Goal: Task Accomplishment & Management: Manage account settings

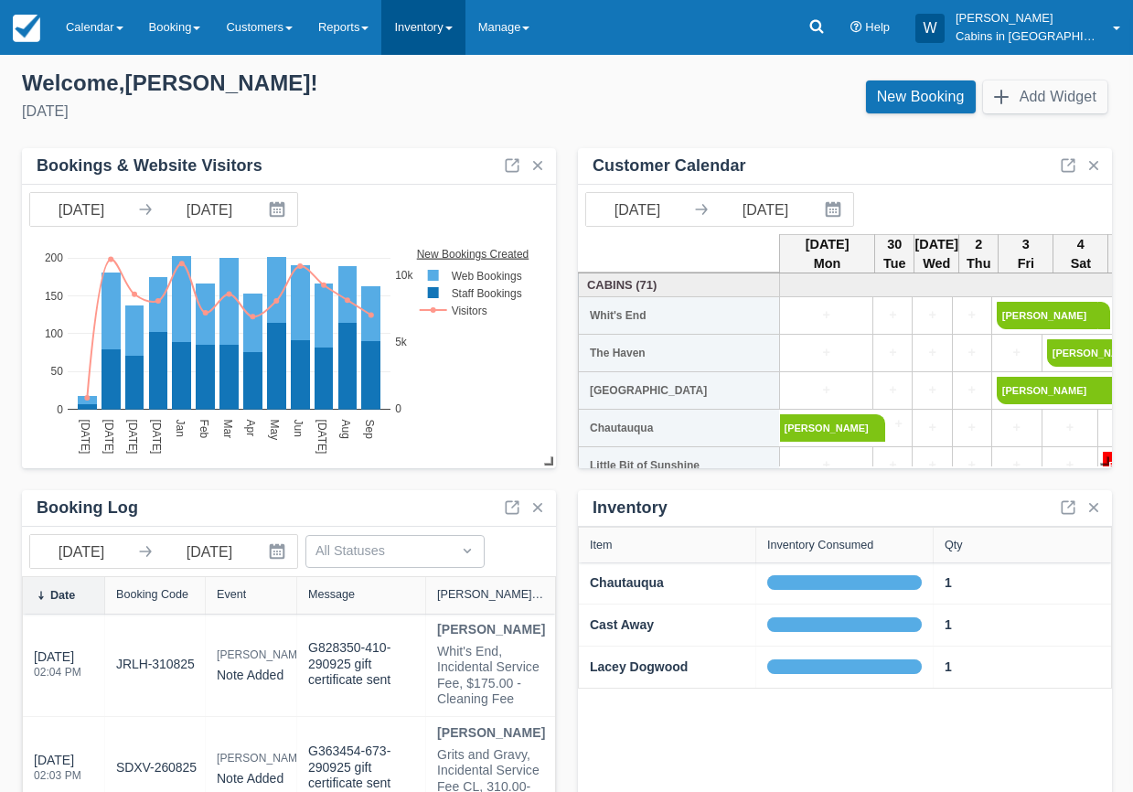
click at [465, 31] on link "Inventory" at bounding box center [422, 27] width 83 height 55
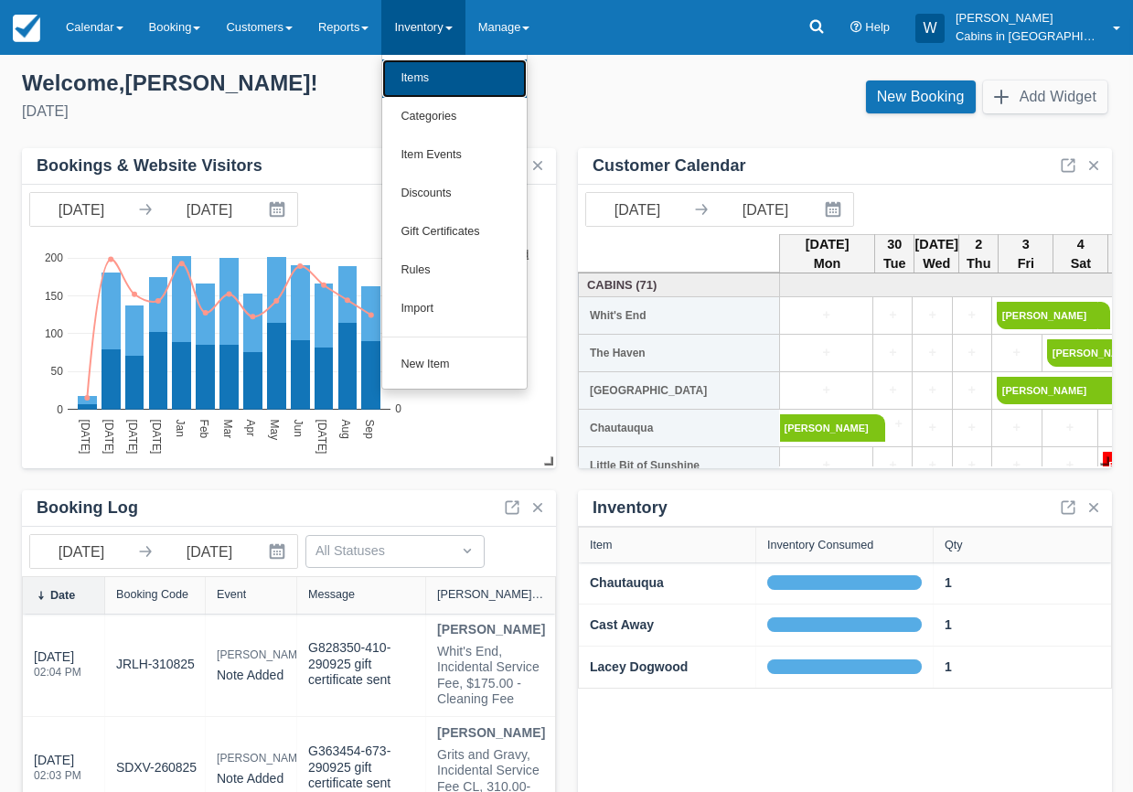
click at [465, 66] on link "Items" at bounding box center [454, 78] width 144 height 38
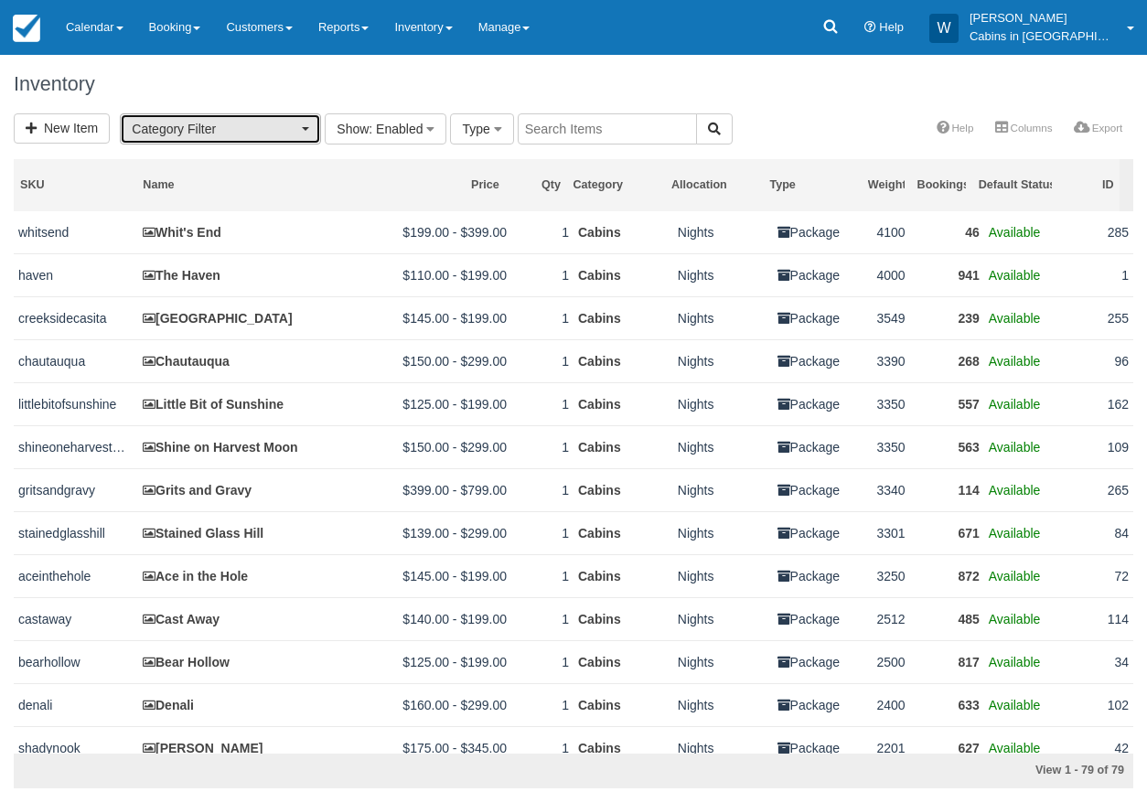
click at [299, 127] on button "Category Filter" at bounding box center [220, 128] width 201 height 31
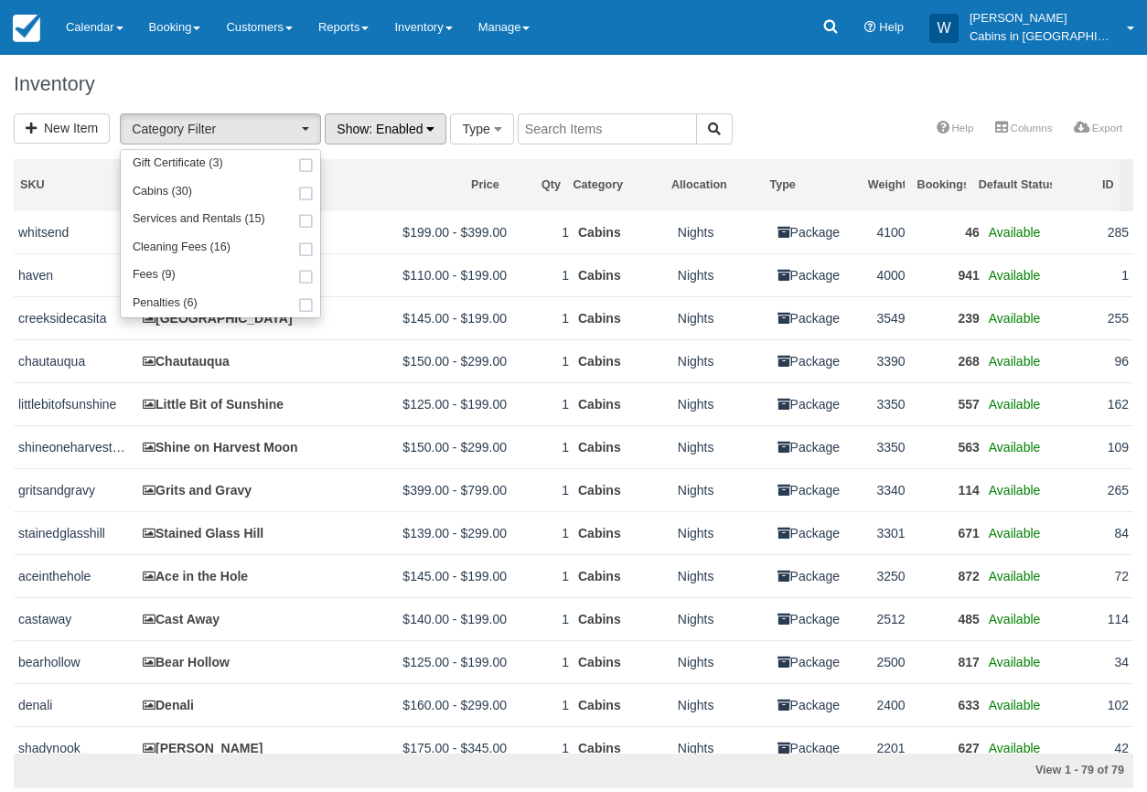
click at [385, 124] on span ": Enabled" at bounding box center [396, 129] width 54 height 15
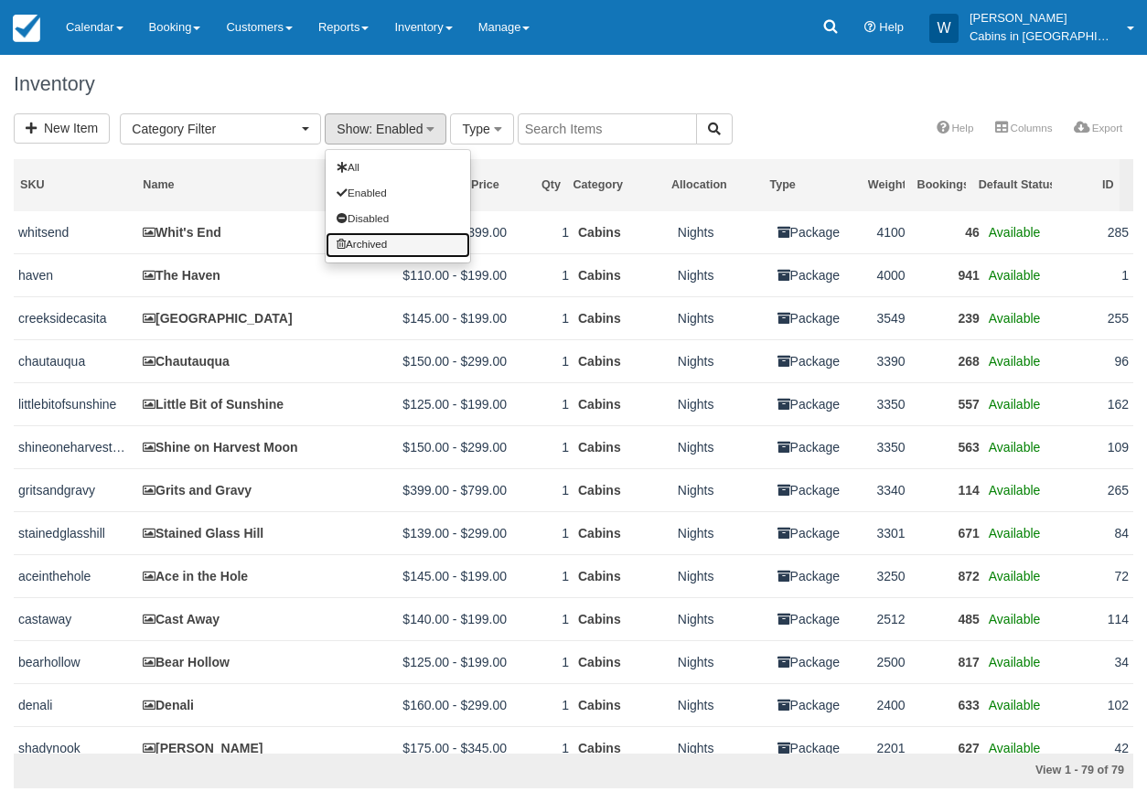
click at [352, 237] on link "Archived" at bounding box center [398, 245] width 144 height 26
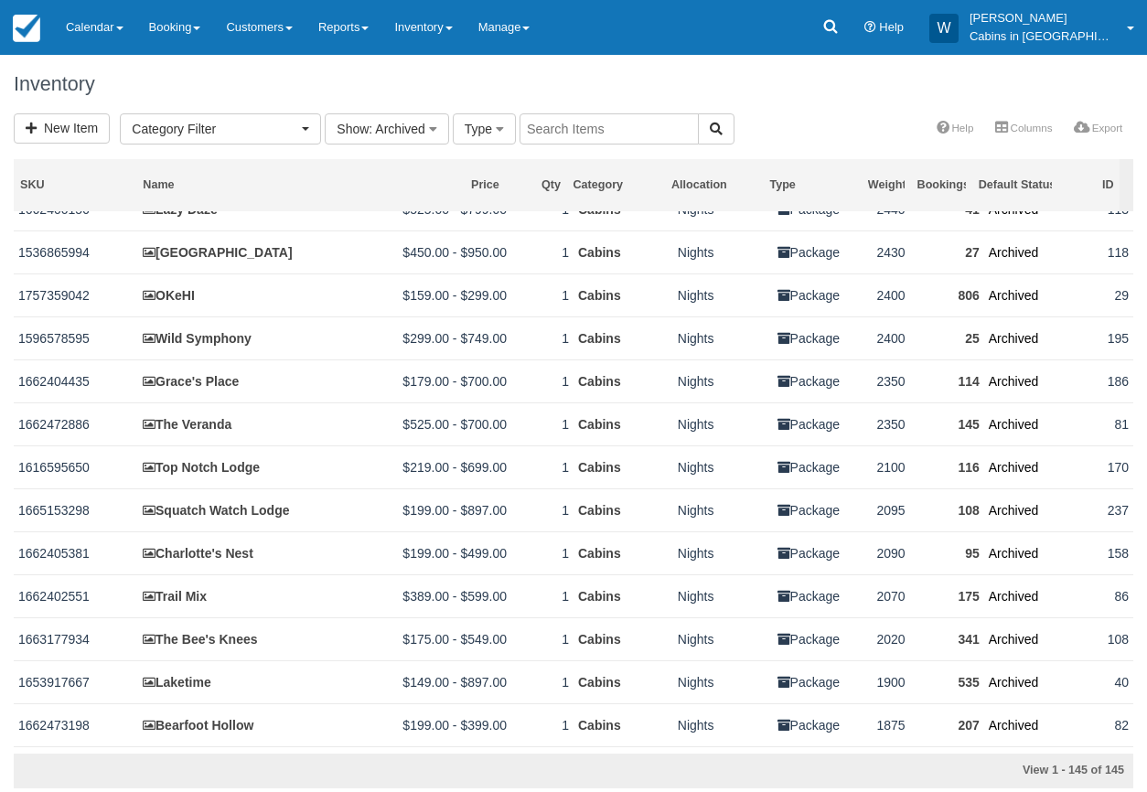
scroll to position [1561, 0]
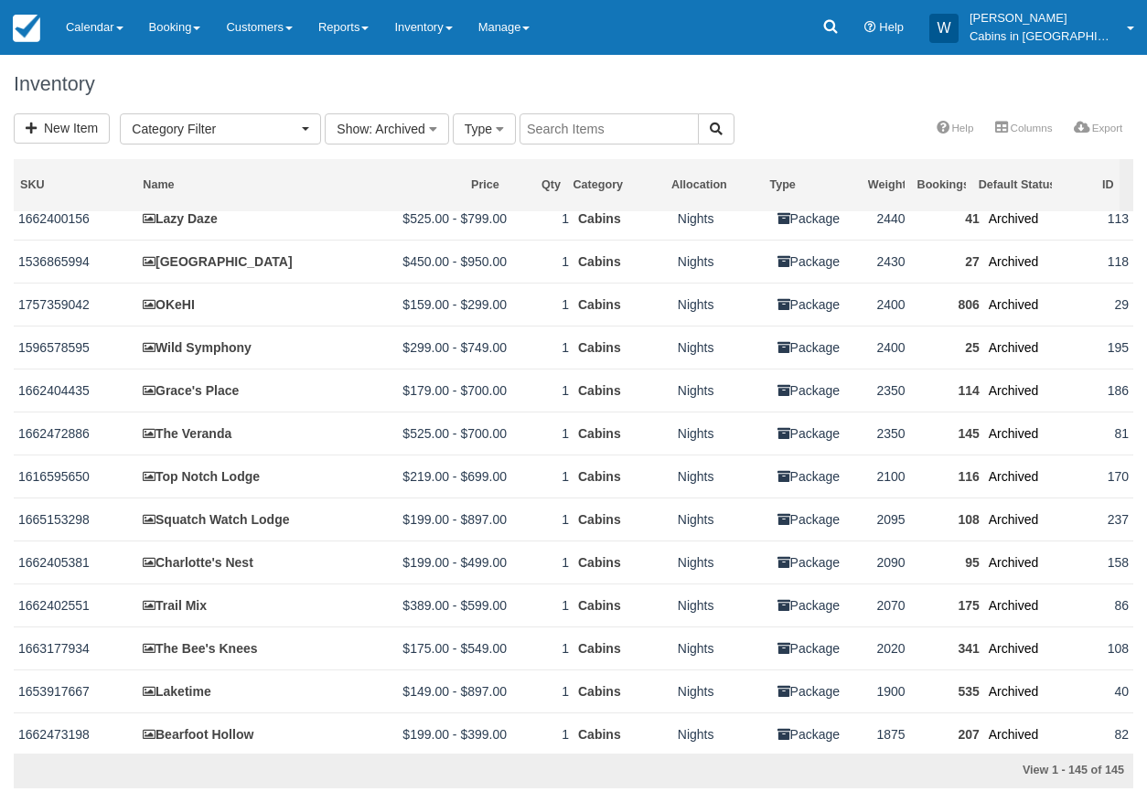
click at [636, 133] on input "text" at bounding box center [608, 128] width 179 height 31
click at [312, 128] on button "Category Filter" at bounding box center [220, 128] width 201 height 31
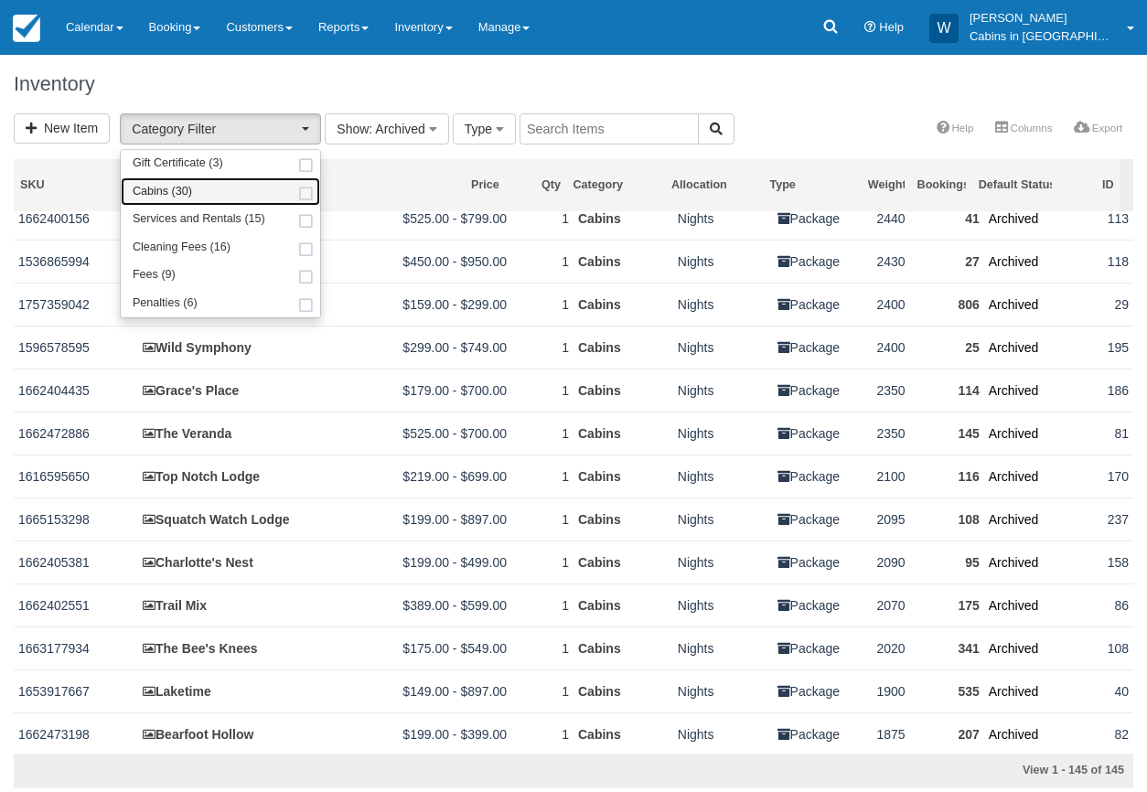
click at [259, 190] on link "Cabins (30)" at bounding box center [220, 191] width 199 height 28
select select "1"
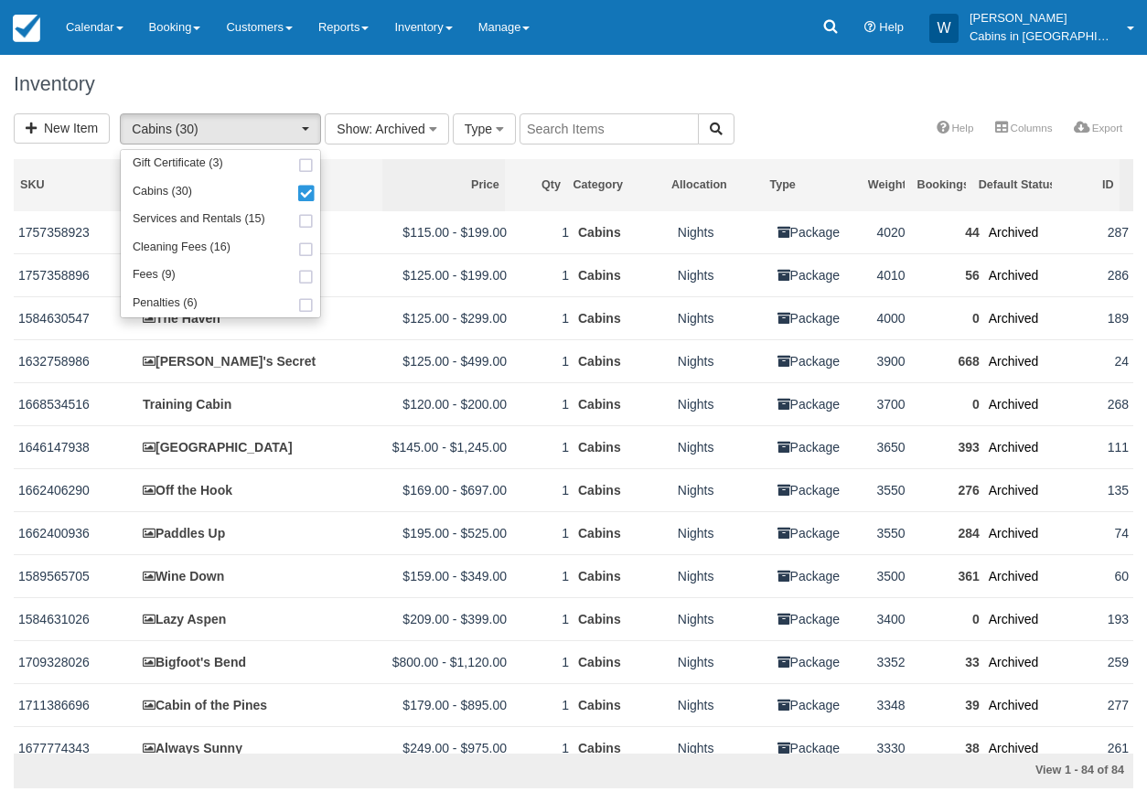
click at [394, 187] on div "Price" at bounding box center [444, 185] width 111 height 16
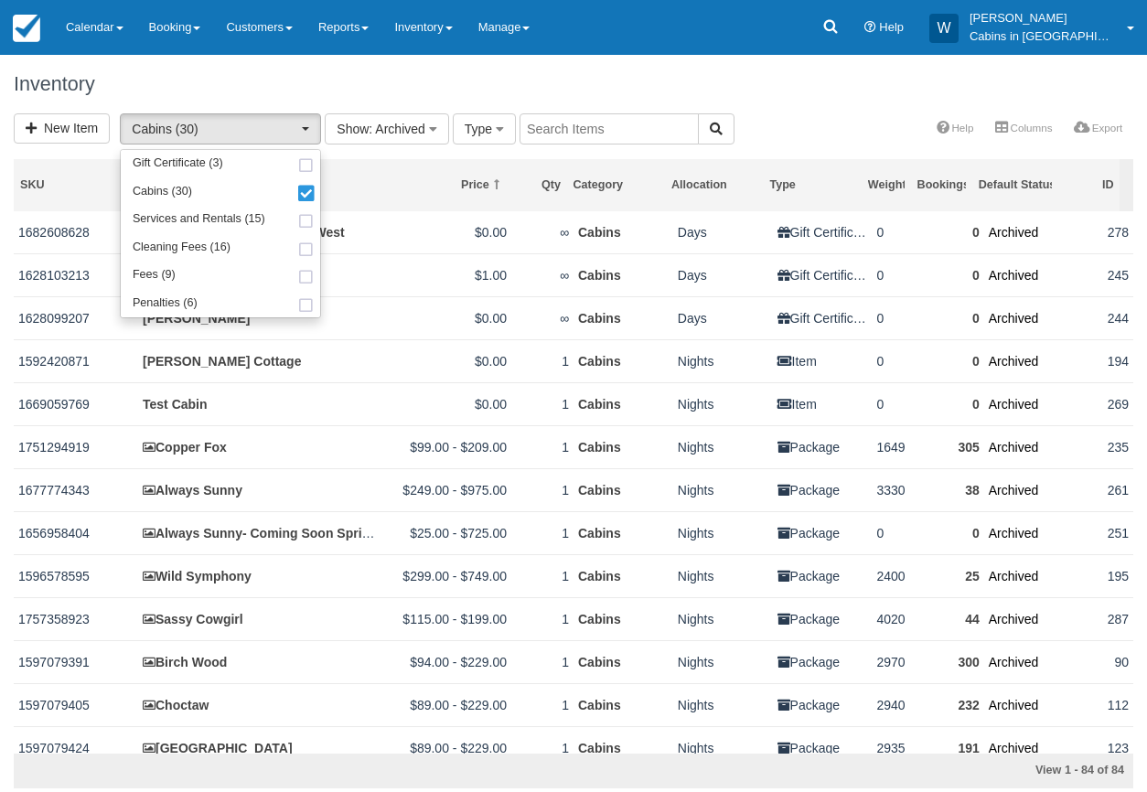
click at [416, 111] on div "Inventory" at bounding box center [573, 84] width 1147 height 59
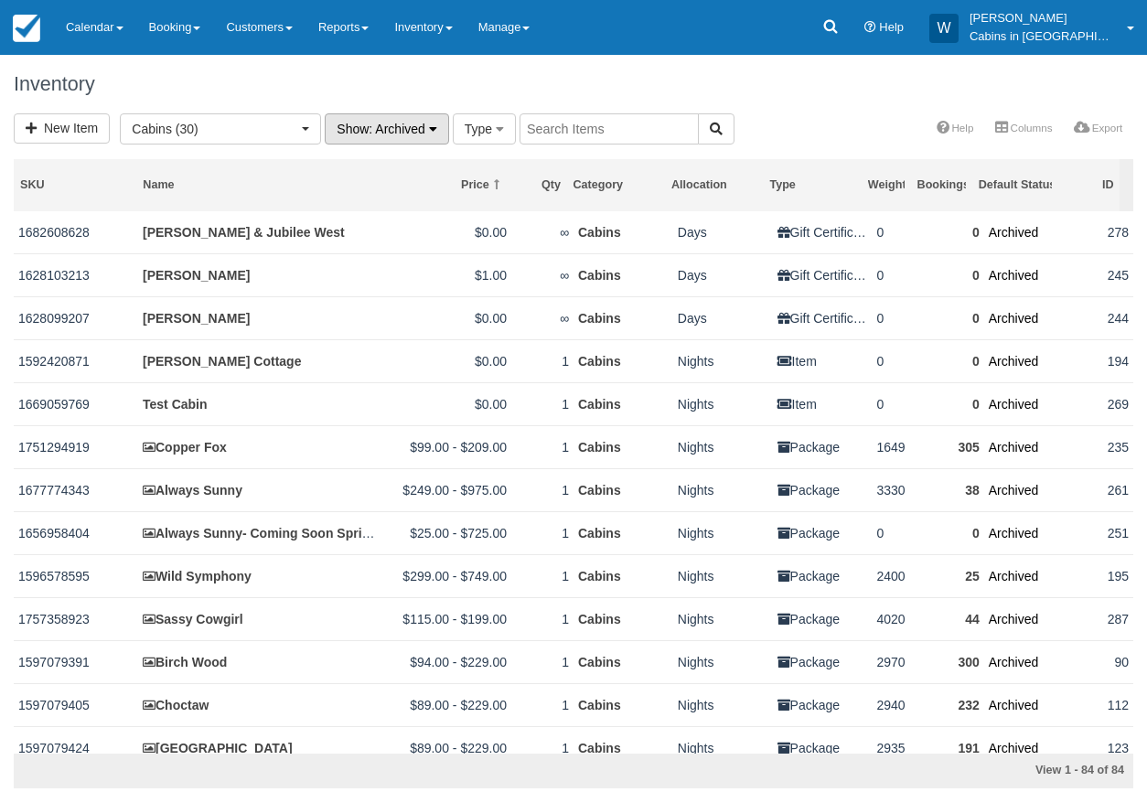
click at [416, 114] on button "Show : Archived" at bounding box center [386, 128] width 123 height 31
click at [385, 206] on link "Disabled" at bounding box center [398, 219] width 144 height 26
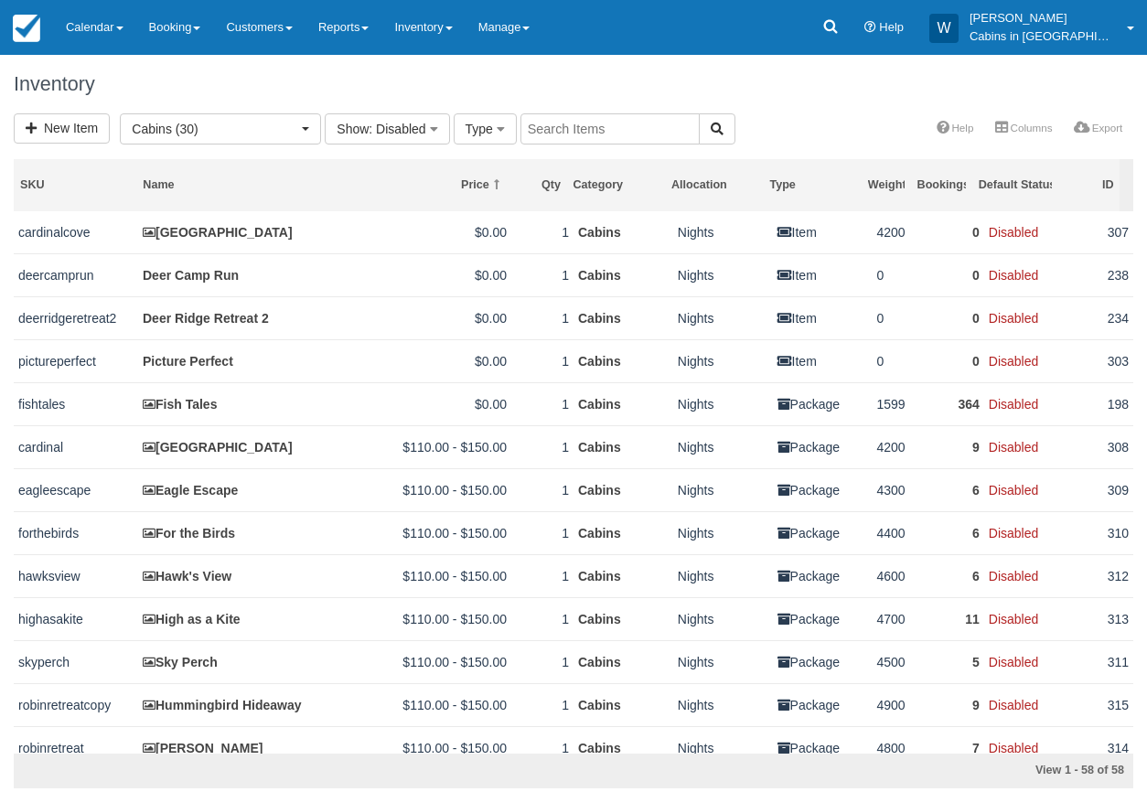
click at [561, 131] on input "text" at bounding box center [609, 128] width 179 height 31
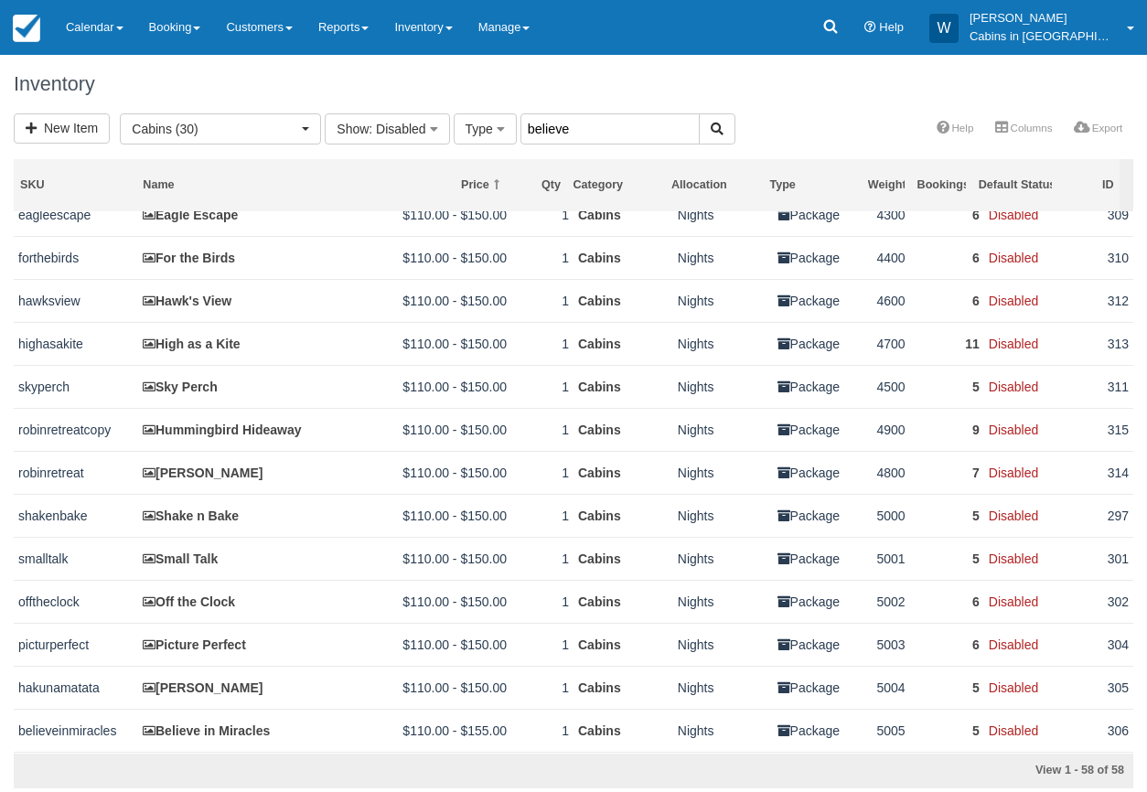
scroll to position [286, 0]
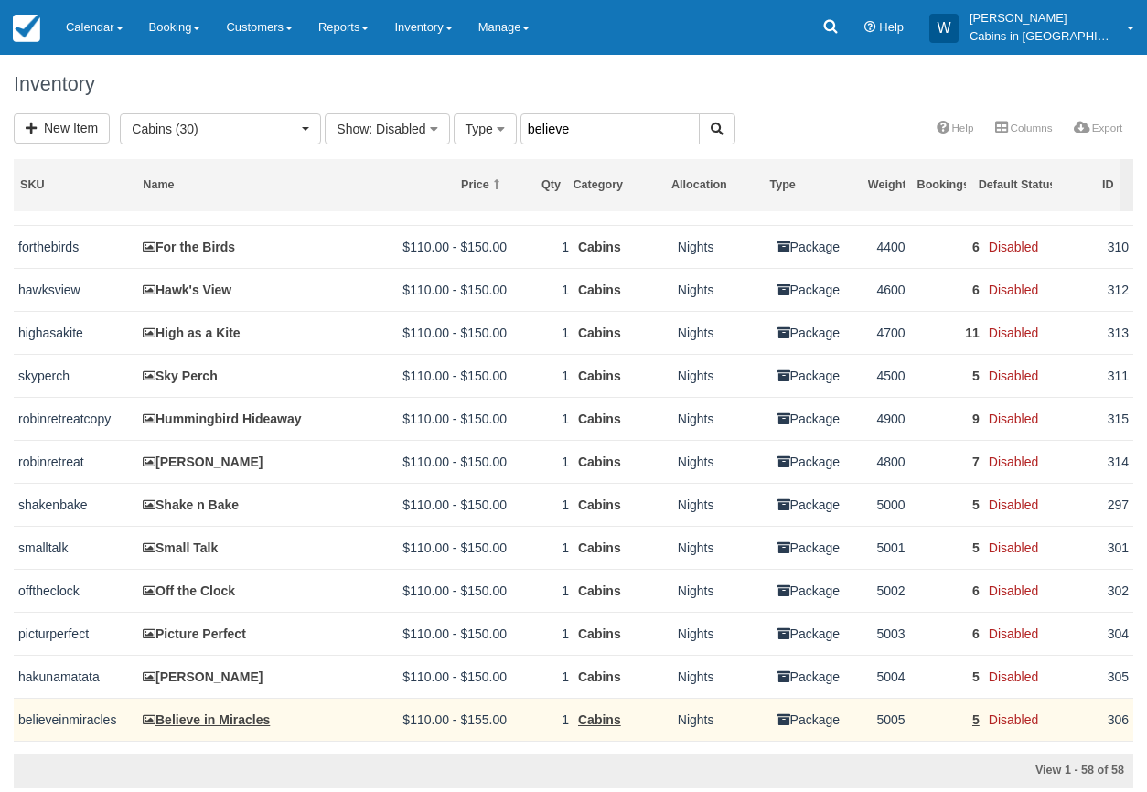
type input "believe"
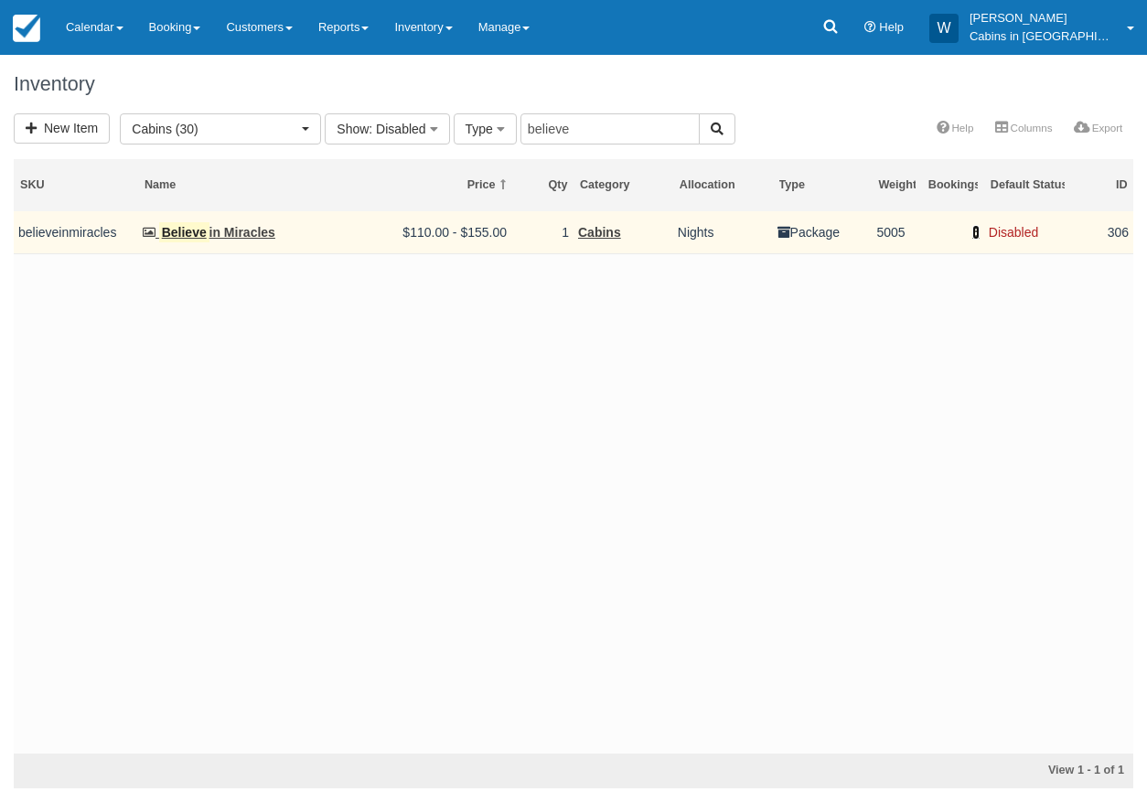
click at [977, 226] on link "5" at bounding box center [975, 232] width 7 height 15
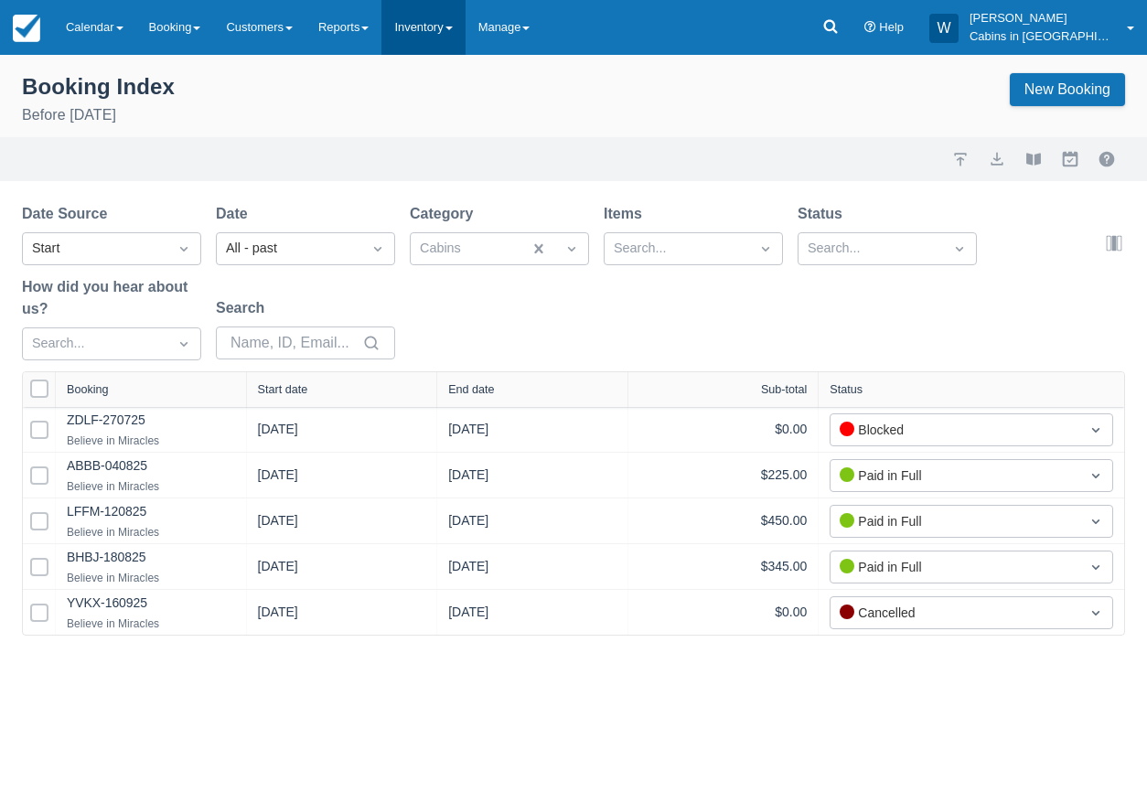
click at [453, 30] on span at bounding box center [448, 29] width 7 height 4
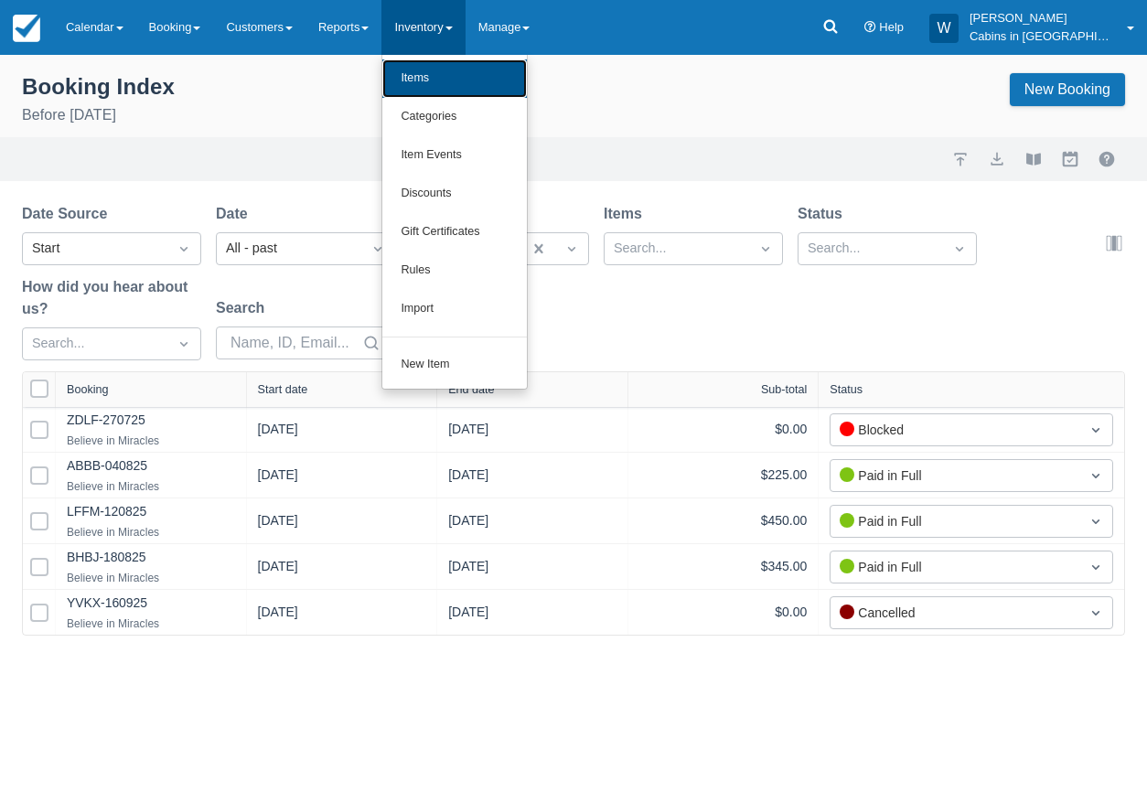
click at [438, 68] on link "Items" at bounding box center [454, 78] width 144 height 38
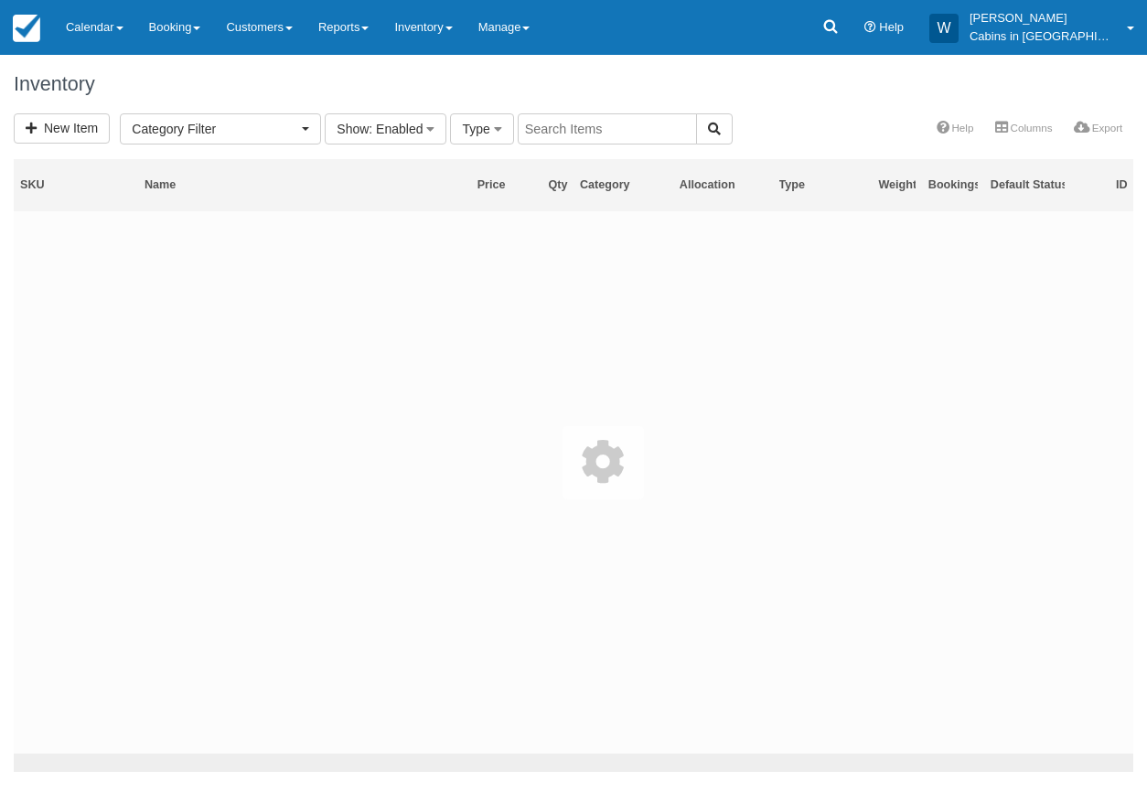
select select
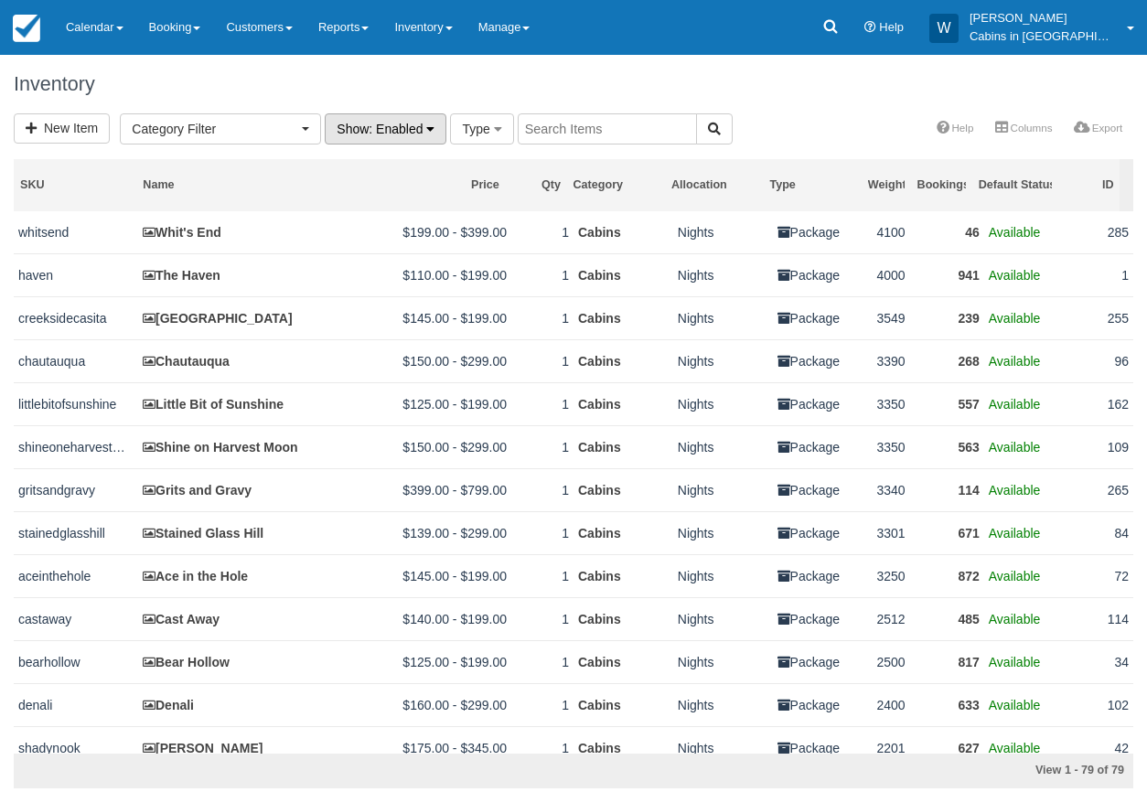
click at [399, 130] on span ": Enabled" at bounding box center [396, 129] width 54 height 15
click at [358, 217] on link "Disabled" at bounding box center [398, 219] width 144 height 26
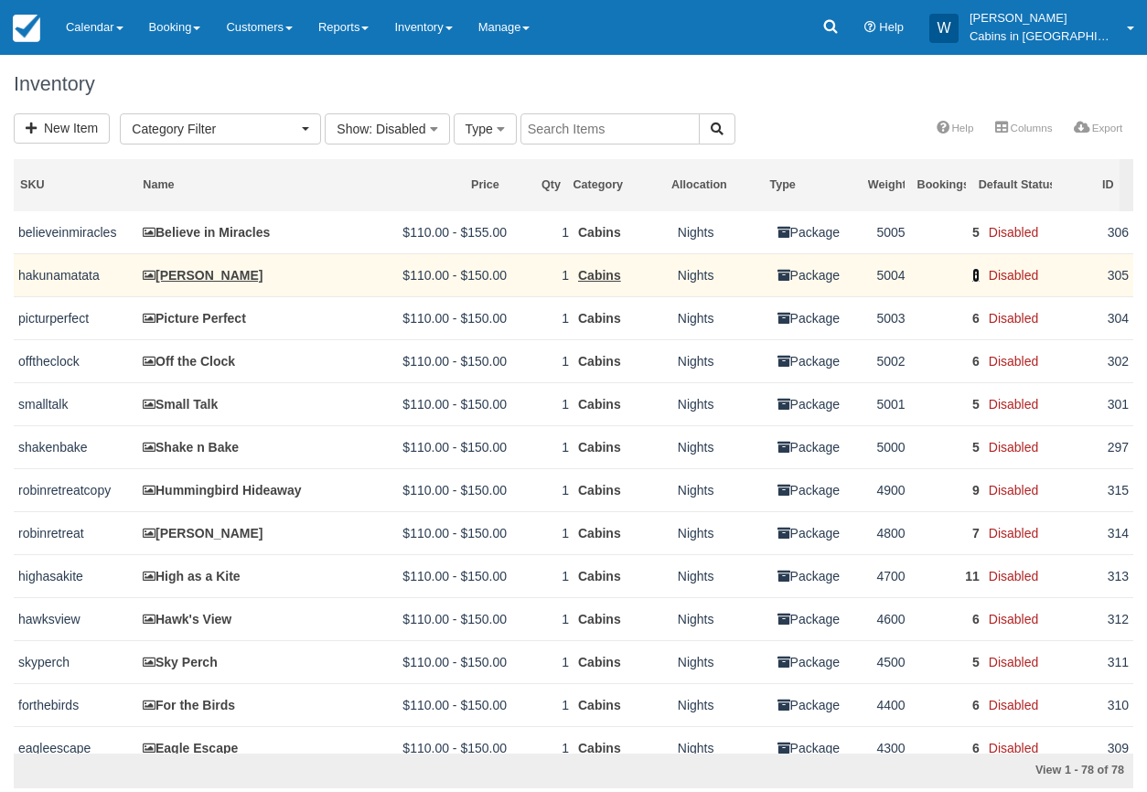
click at [972, 272] on link "5" at bounding box center [975, 275] width 7 height 15
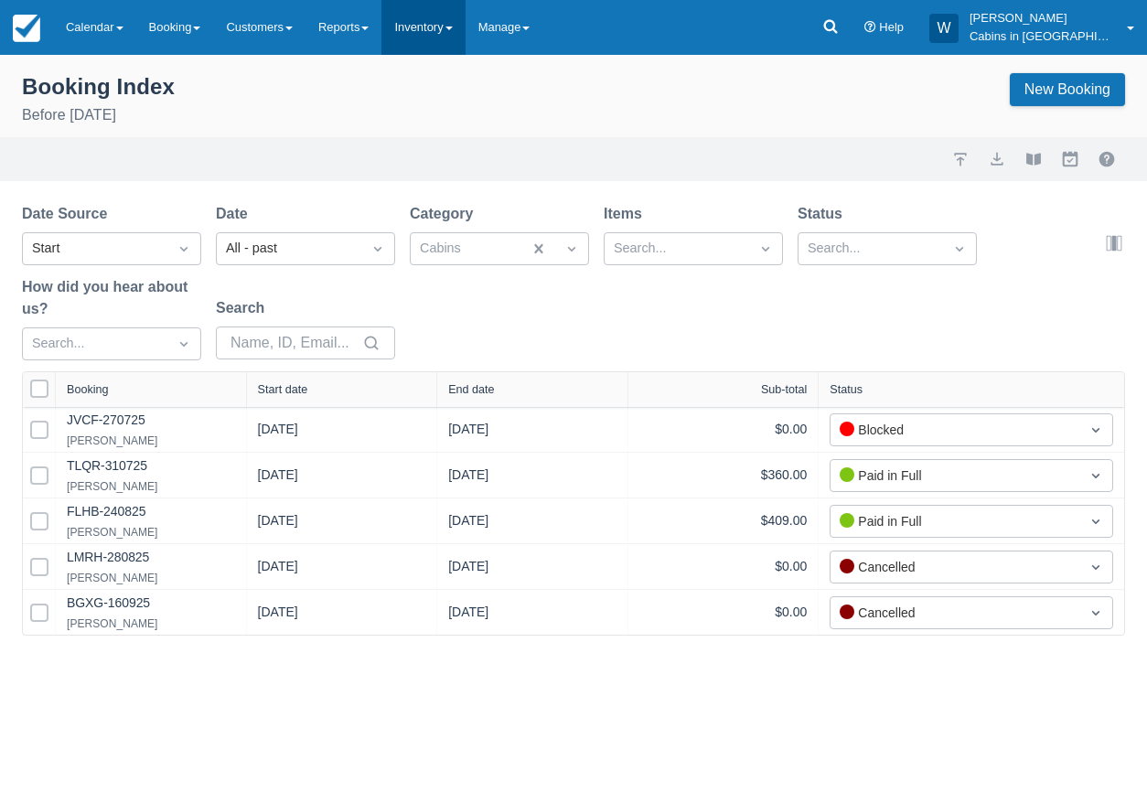
click at [461, 35] on link "Inventory" at bounding box center [422, 27] width 83 height 55
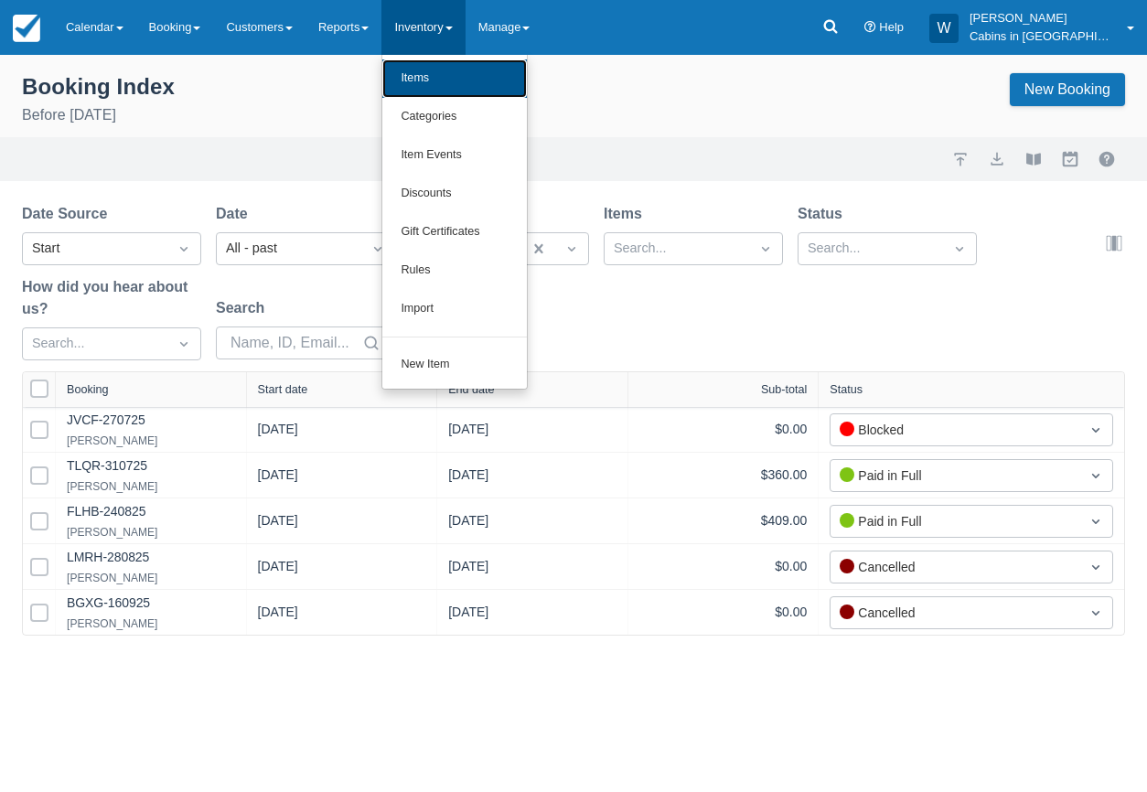
click at [453, 74] on link "Items" at bounding box center [454, 78] width 144 height 38
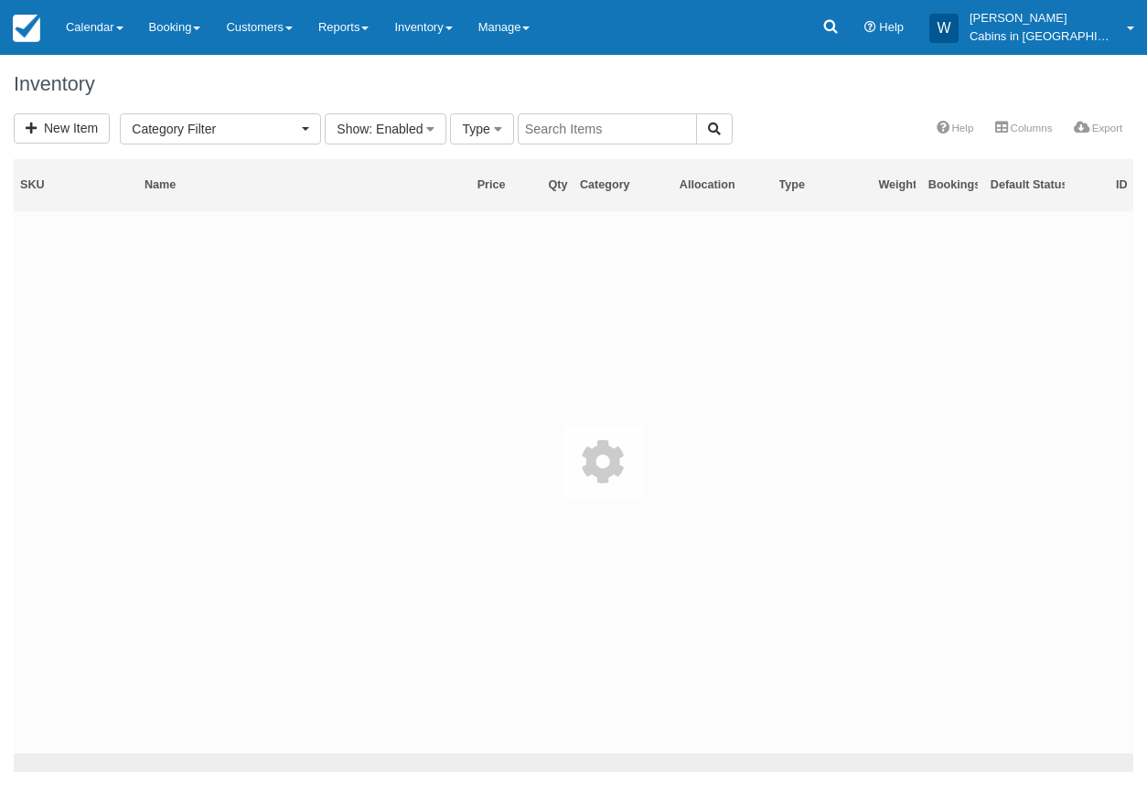
select select
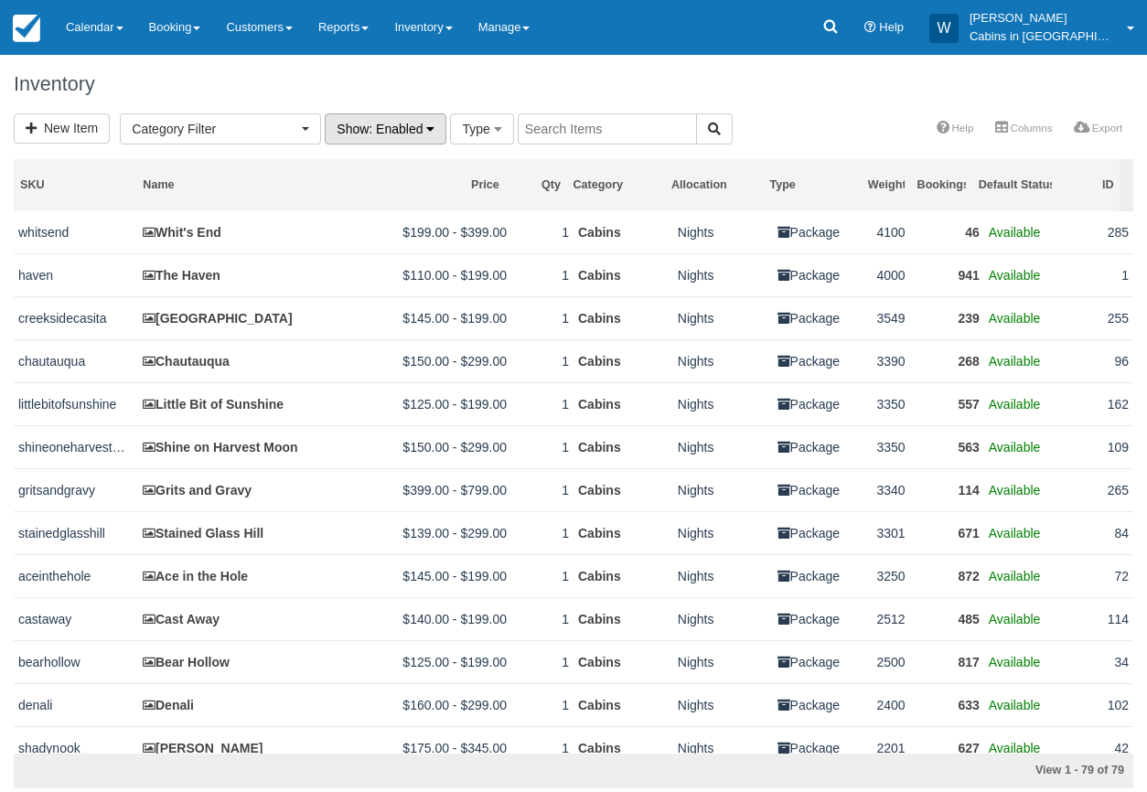
click at [399, 131] on span ": Enabled" at bounding box center [396, 129] width 54 height 15
click at [369, 221] on link "Disabled" at bounding box center [398, 219] width 144 height 26
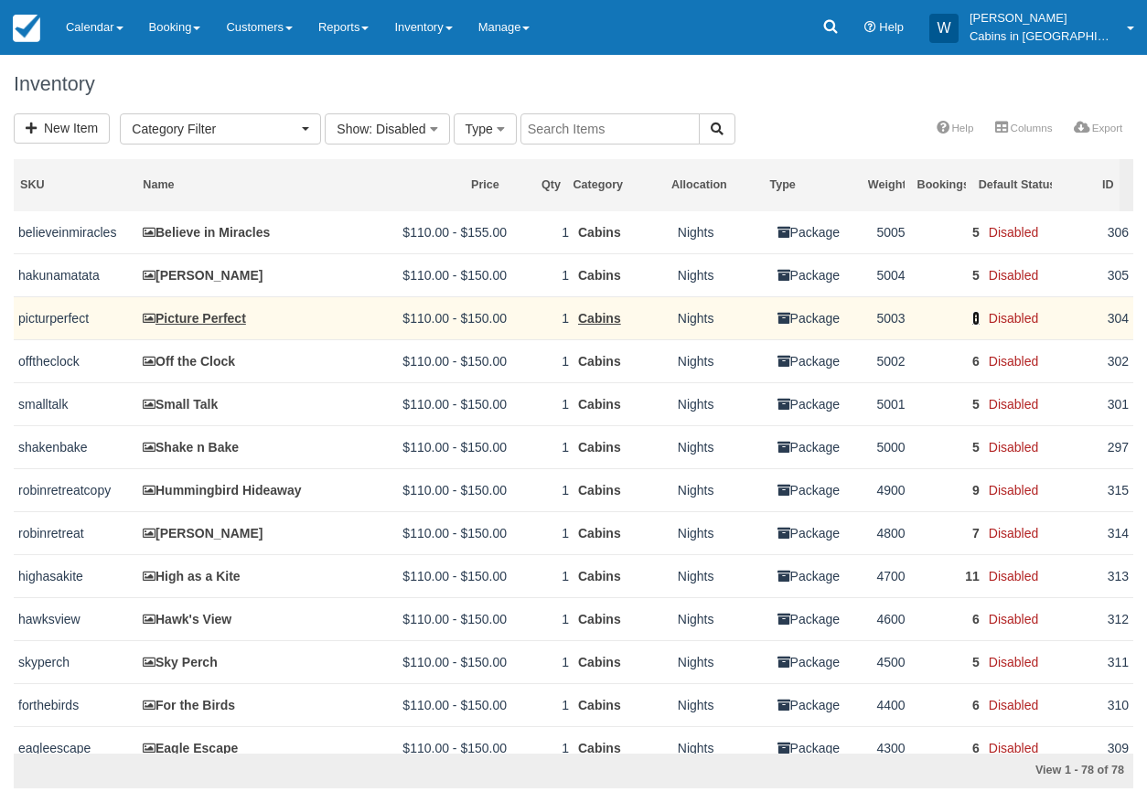
click at [972, 323] on link "6" at bounding box center [975, 318] width 7 height 15
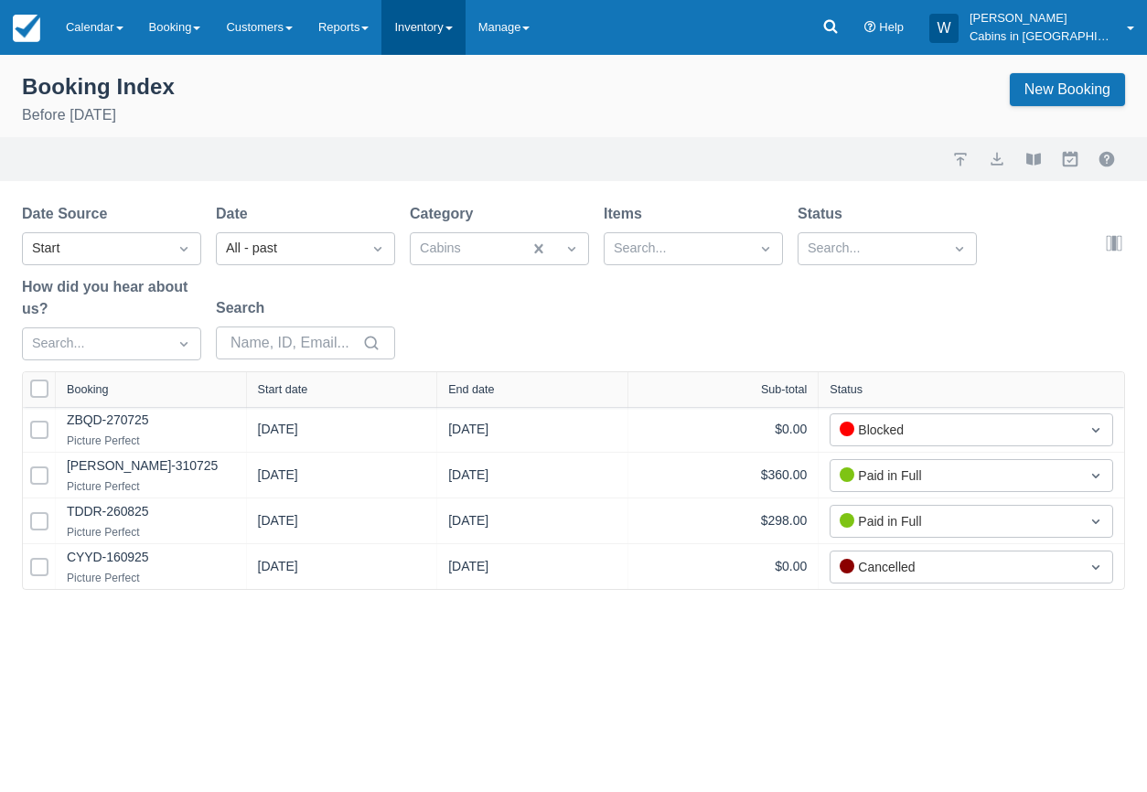
click at [461, 34] on link "Inventory" at bounding box center [422, 27] width 83 height 55
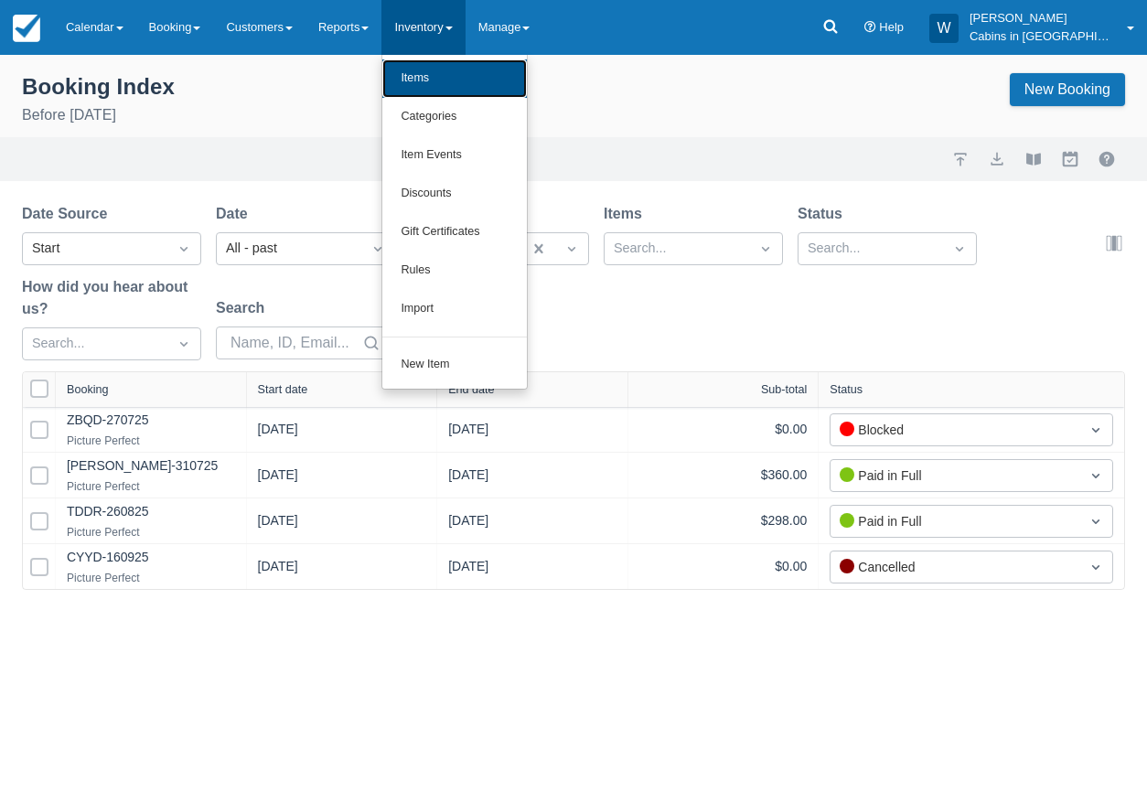
click at [446, 71] on link "Items" at bounding box center [454, 78] width 144 height 38
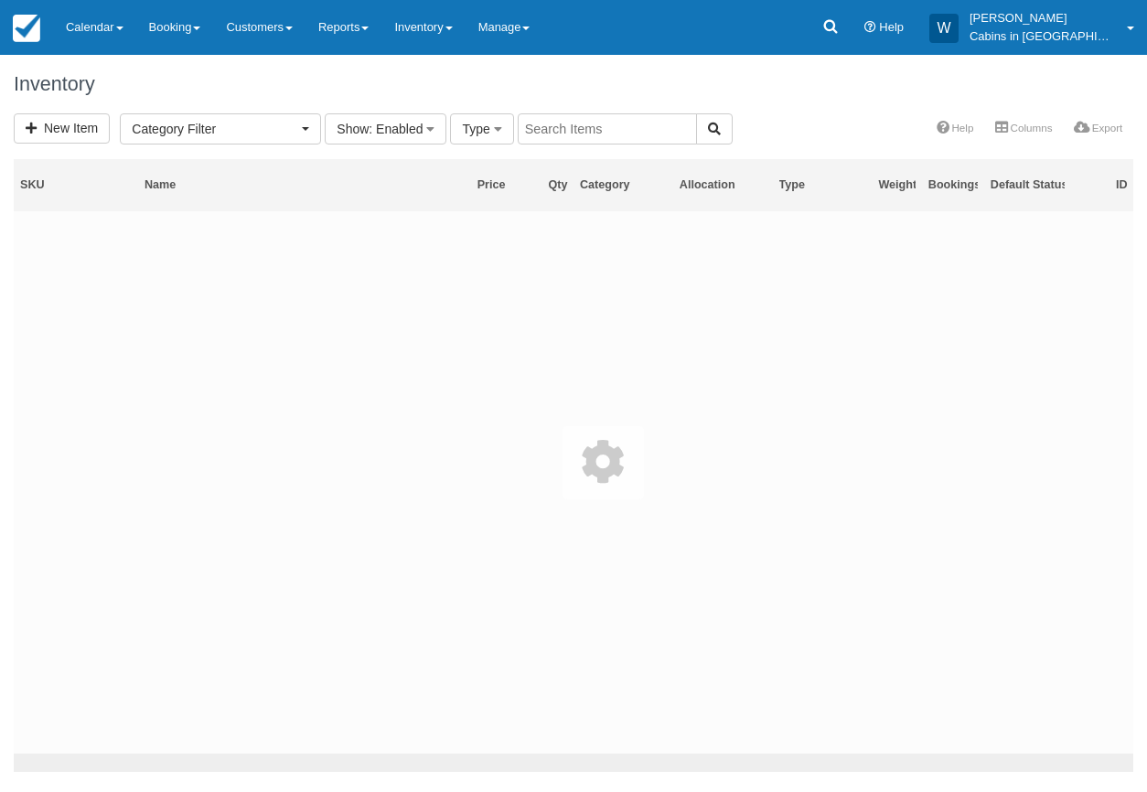
select select
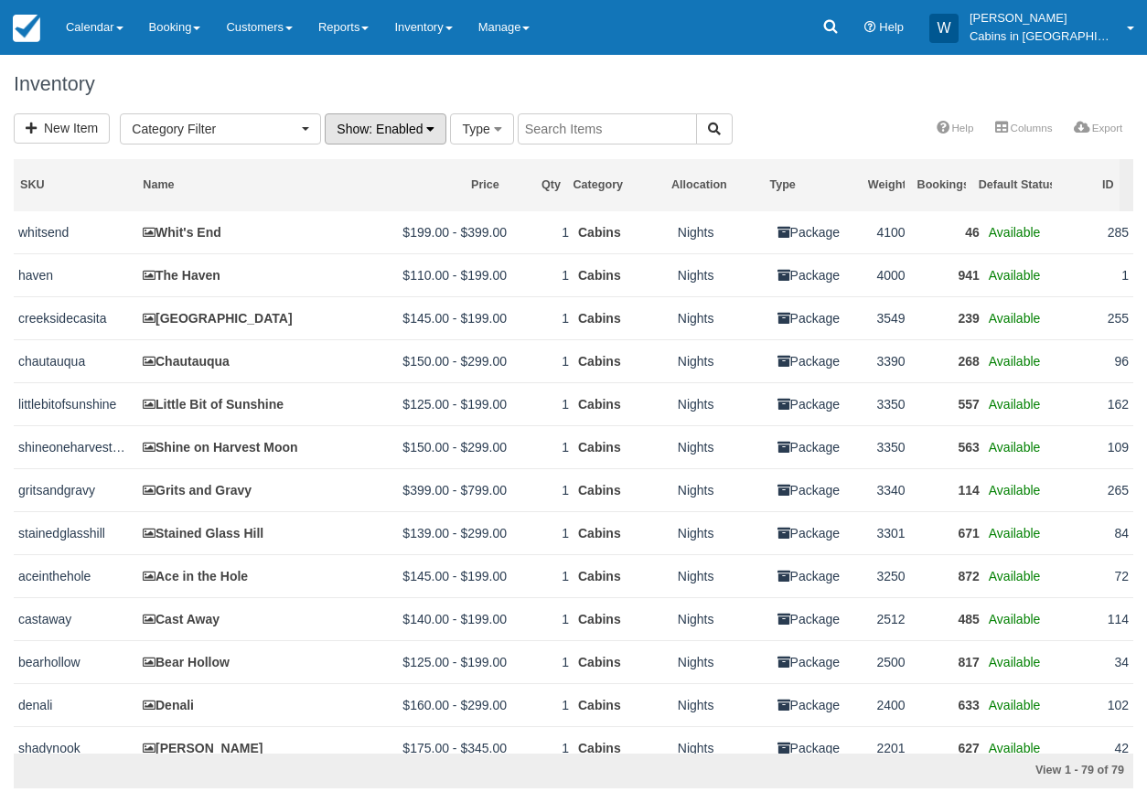
click at [428, 132] on icon "button" at bounding box center [430, 129] width 8 height 13
click at [396, 219] on link "Disabled" at bounding box center [398, 219] width 144 height 26
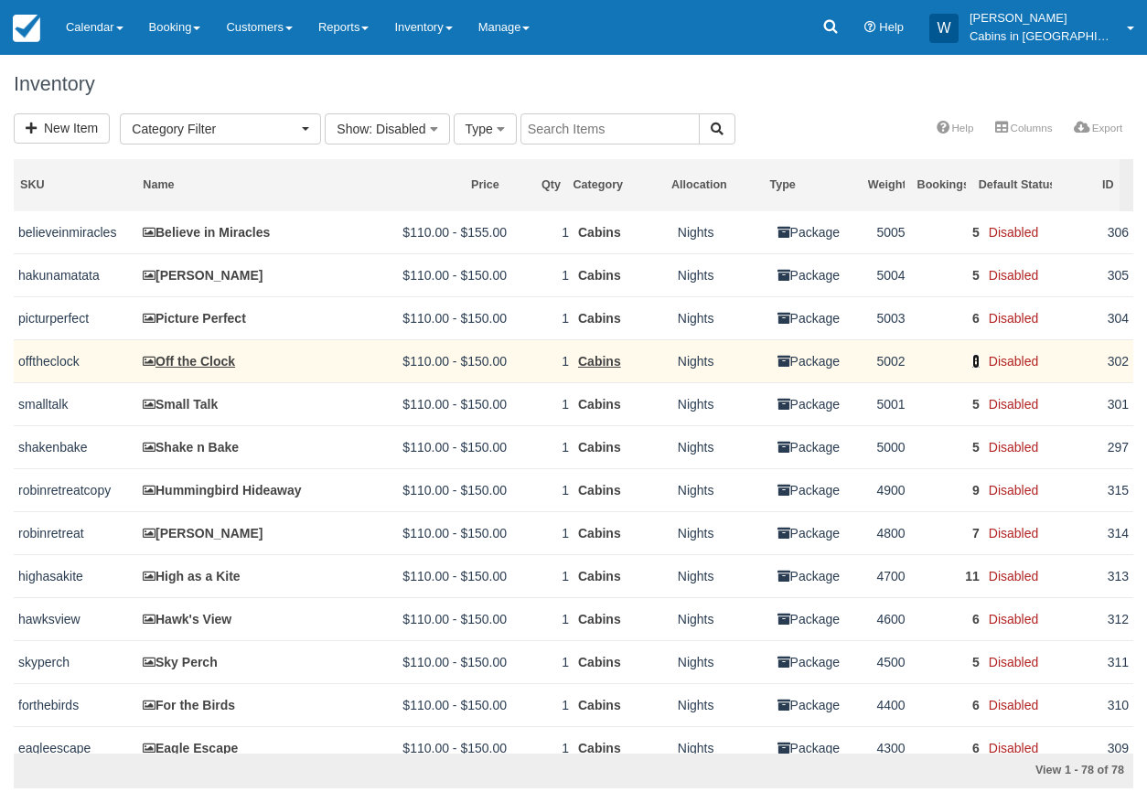
click at [972, 364] on link "6" at bounding box center [975, 361] width 7 height 15
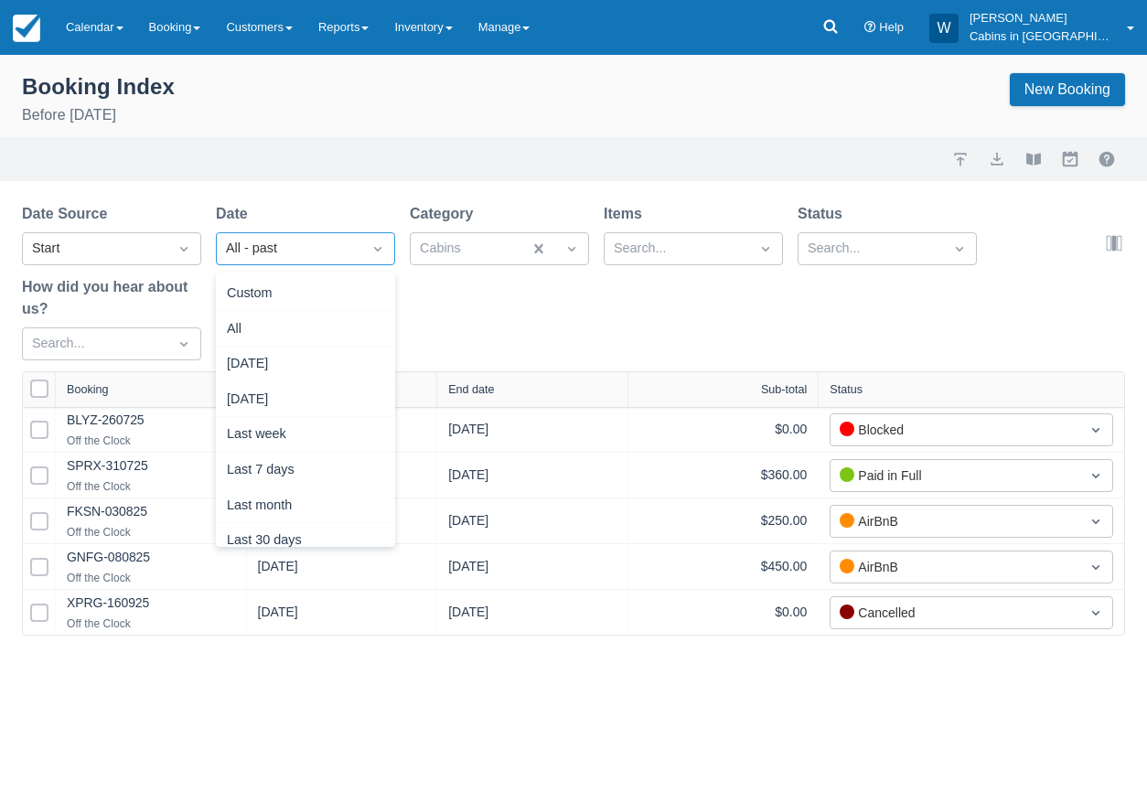
scroll to position [59, 0]
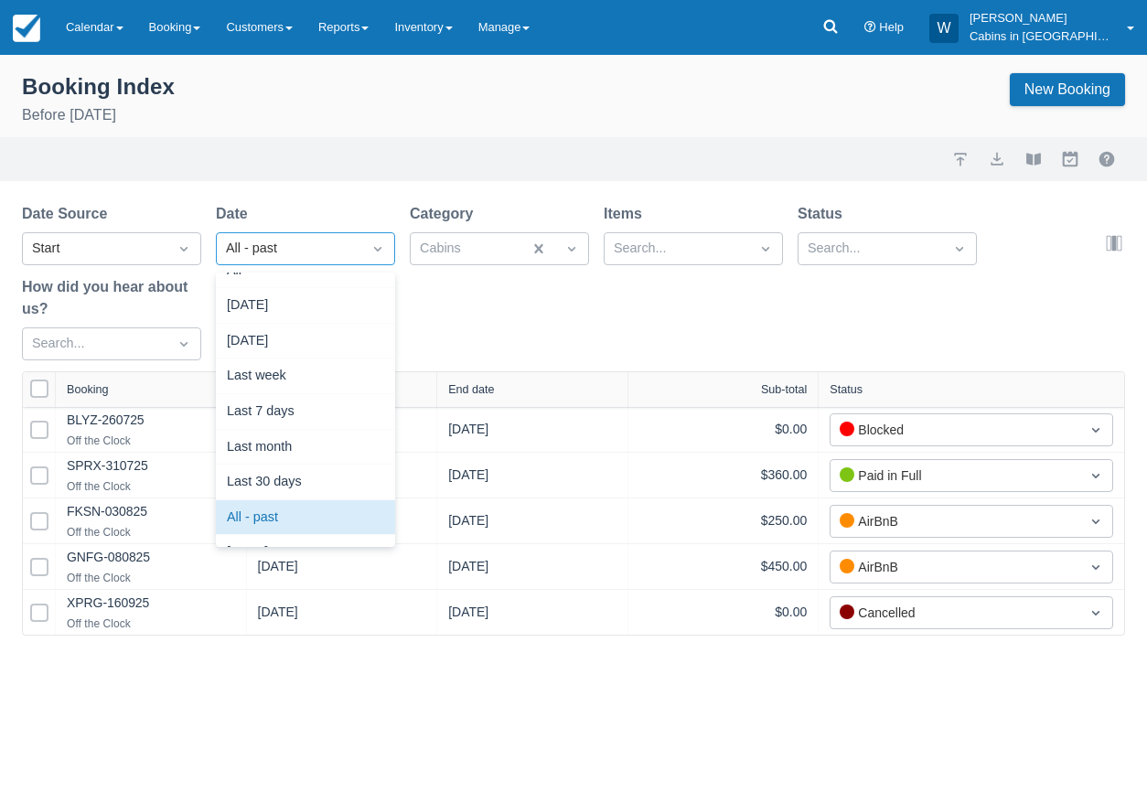
click at [333, 248] on div "All - past" at bounding box center [289, 249] width 126 height 20
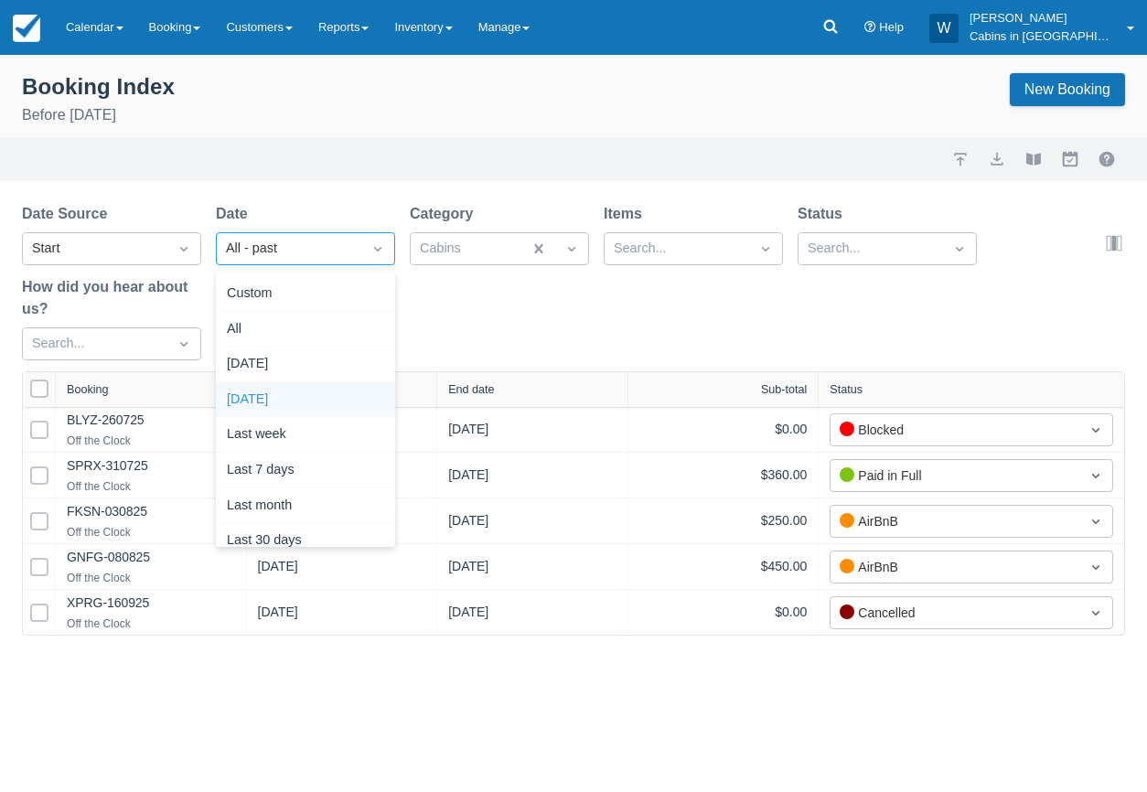
click at [737, 315] on div "Date Source Start Date option Yesterday focused, 4 of 15. 15 results available.…" at bounding box center [562, 287] width 1081 height 168
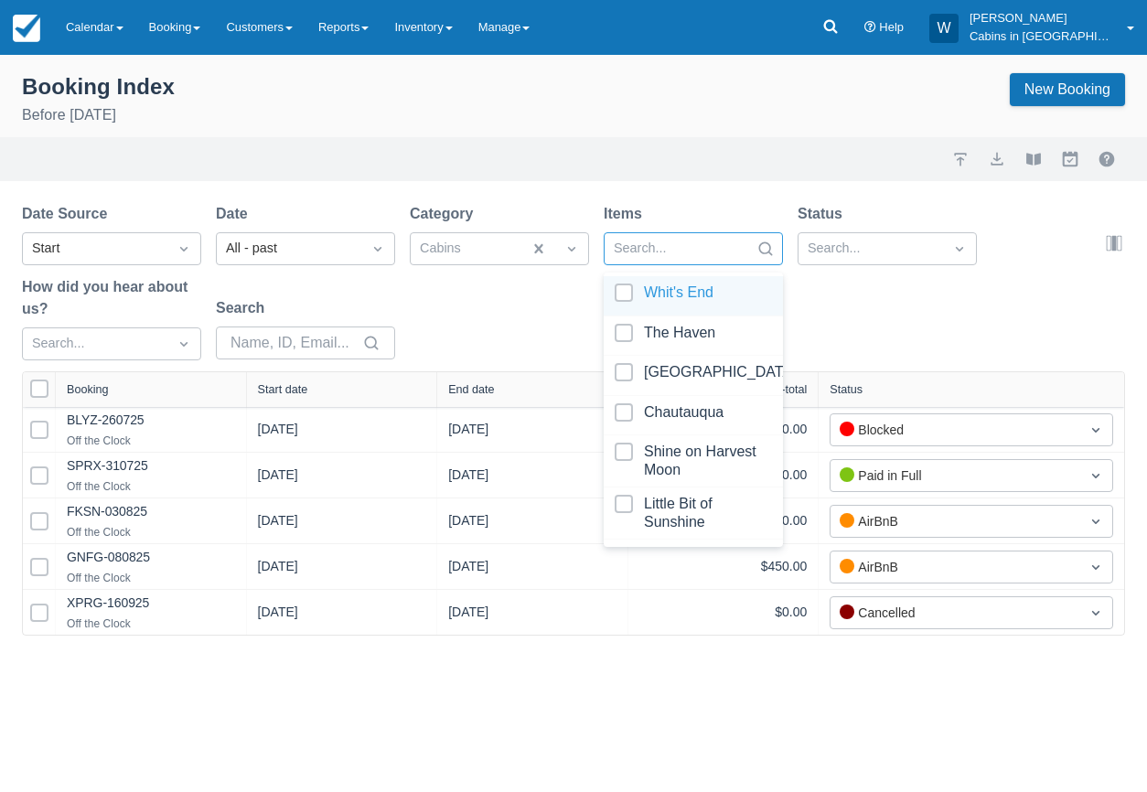
click at [654, 252] on div at bounding box center [677, 249] width 126 height 24
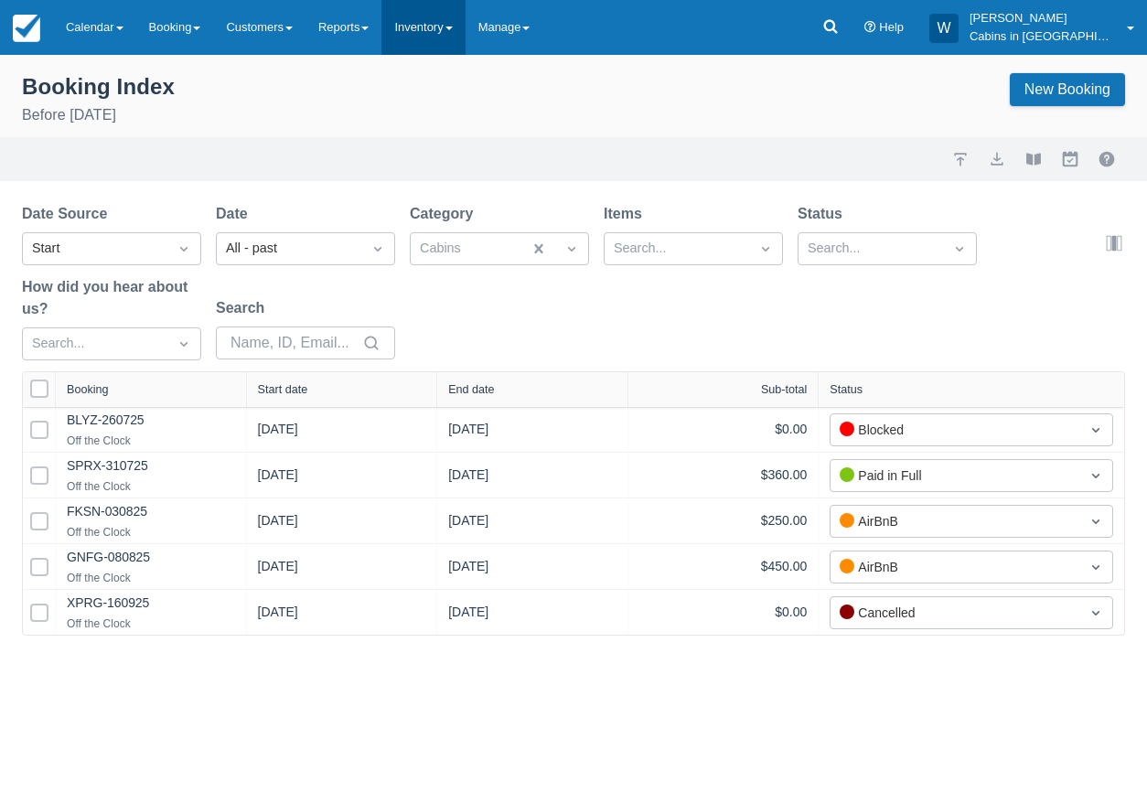
click at [453, 29] on span at bounding box center [448, 29] width 7 height 4
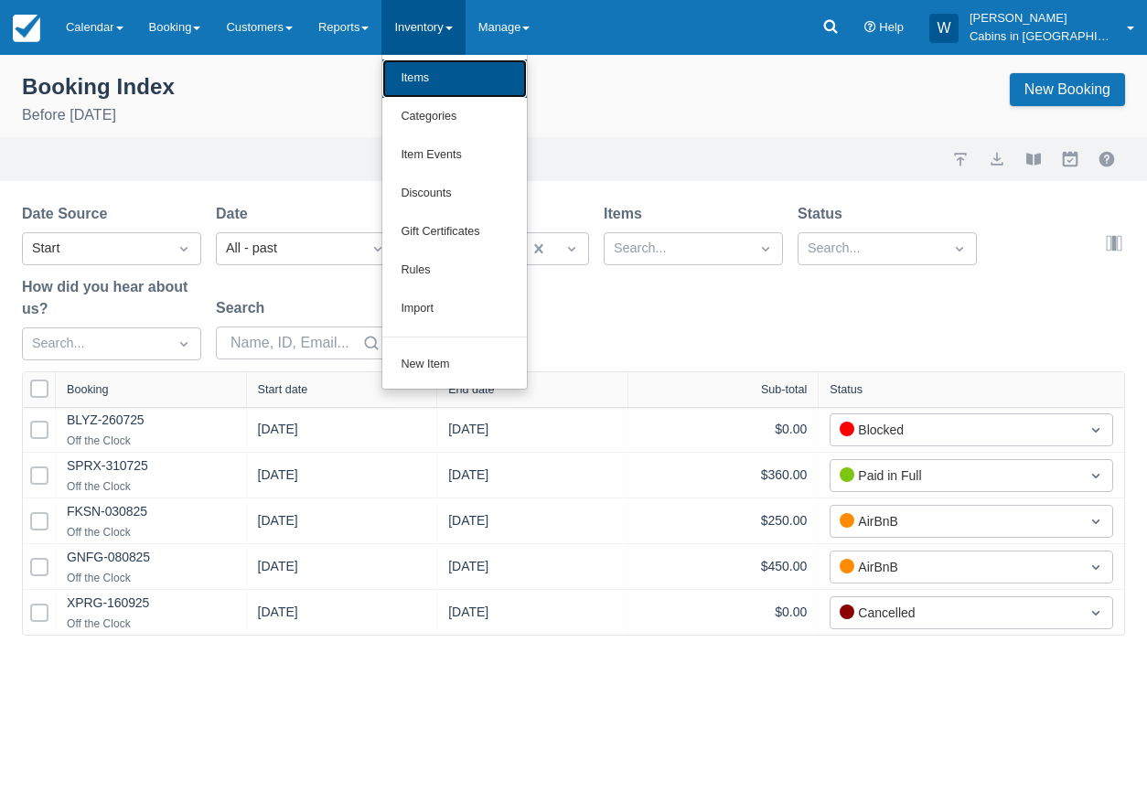
click at [453, 79] on link "Items" at bounding box center [454, 78] width 144 height 38
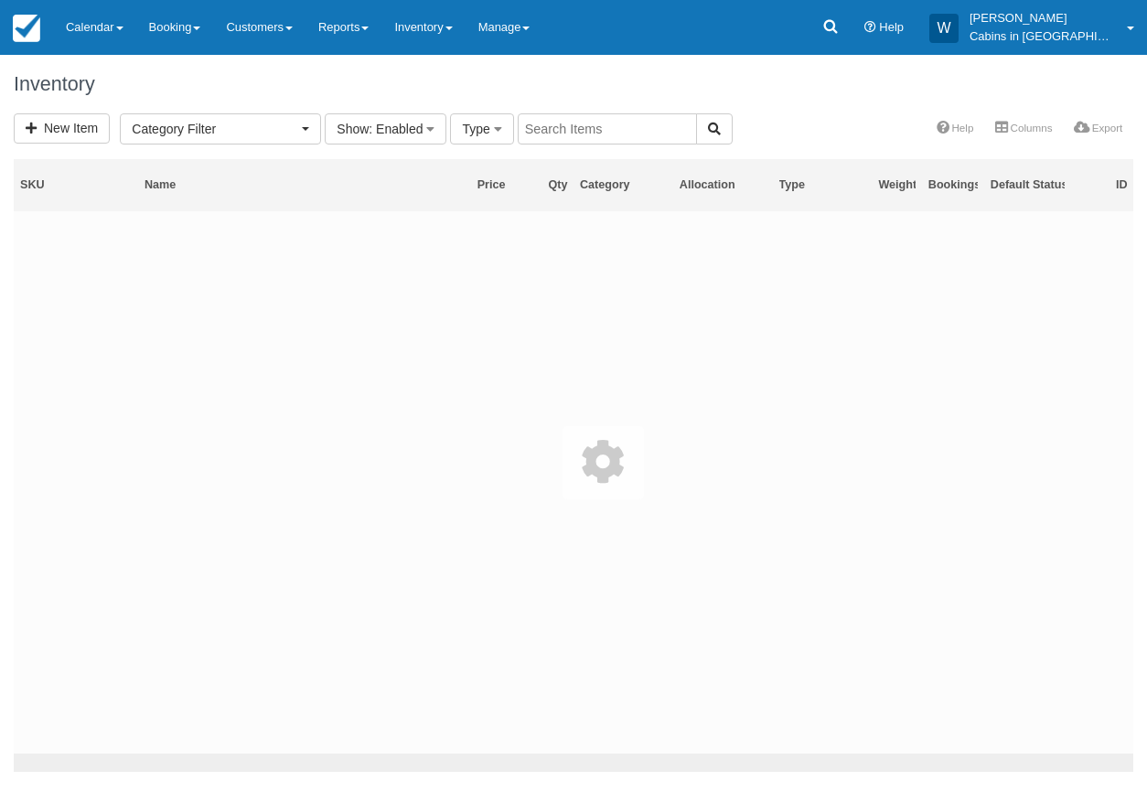
select select
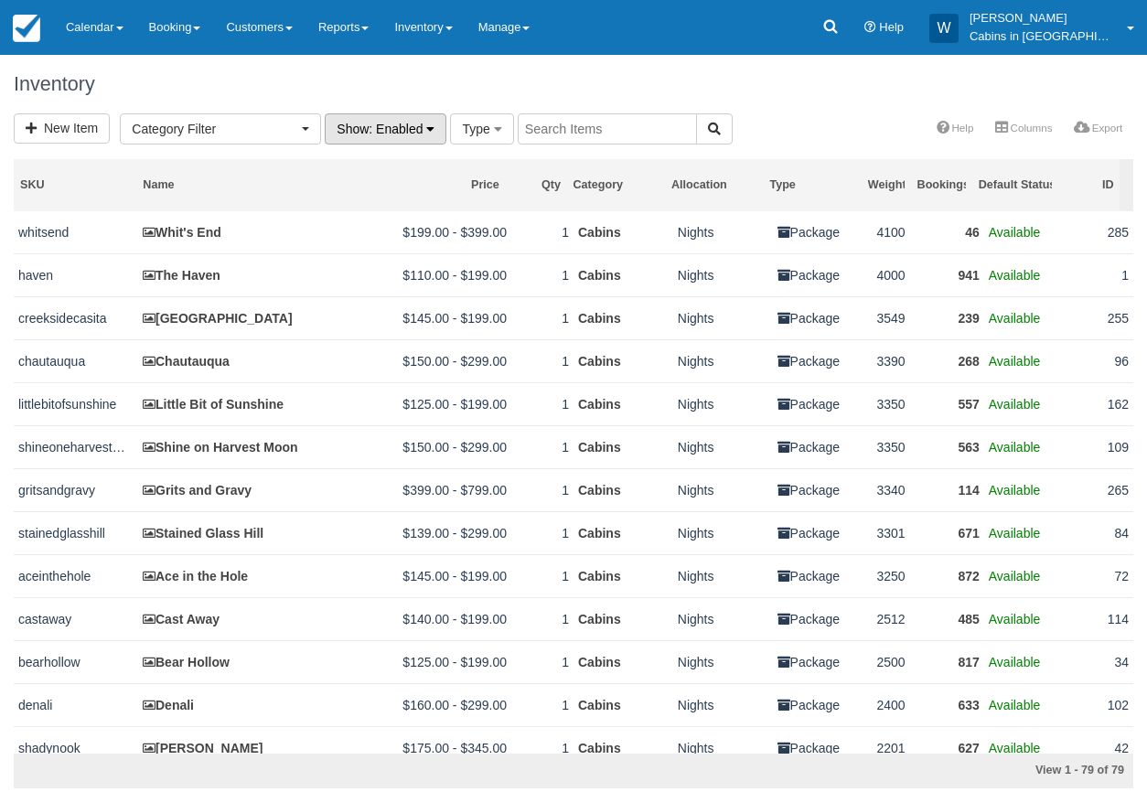
click at [417, 135] on span ": Enabled" at bounding box center [396, 129] width 54 height 15
click at [404, 224] on link "Disabled" at bounding box center [398, 219] width 144 height 26
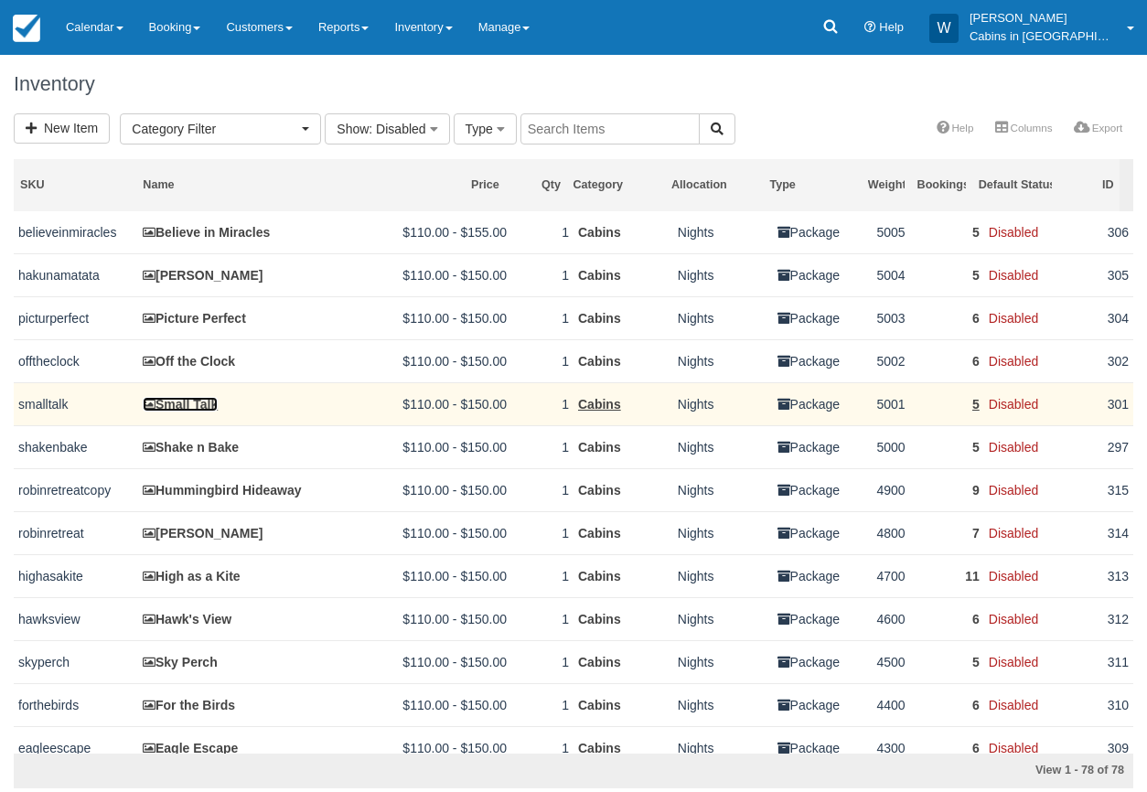
click at [196, 404] on link "Small Talk" at bounding box center [180, 404] width 75 height 15
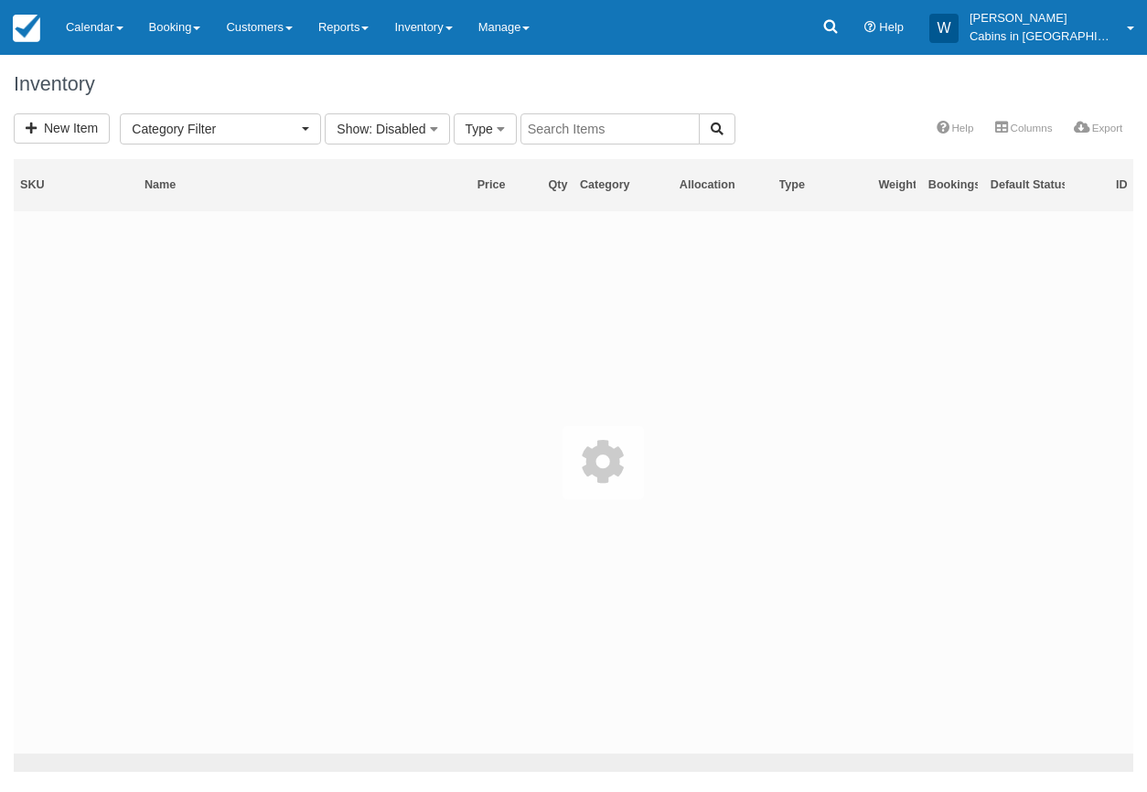
select select
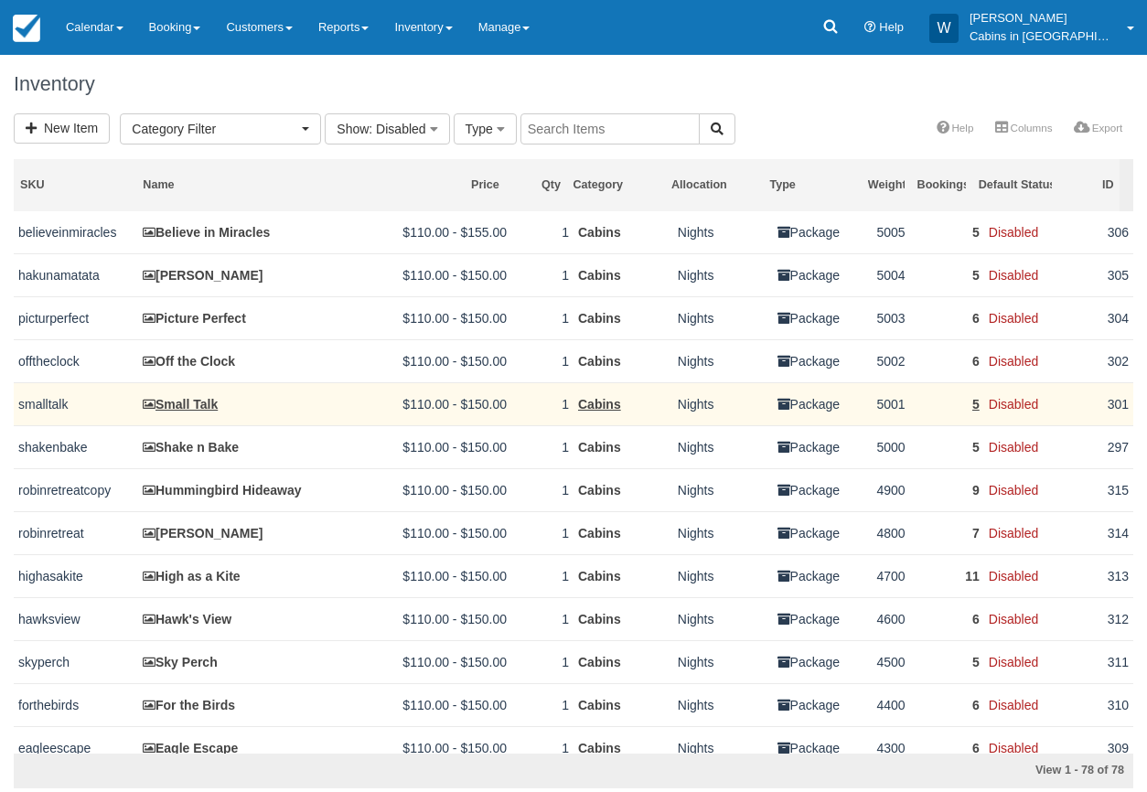
click at [967, 408] on td "5" at bounding box center [953, 403] width 62 height 43
click at [972, 407] on link "5" at bounding box center [975, 404] width 7 height 15
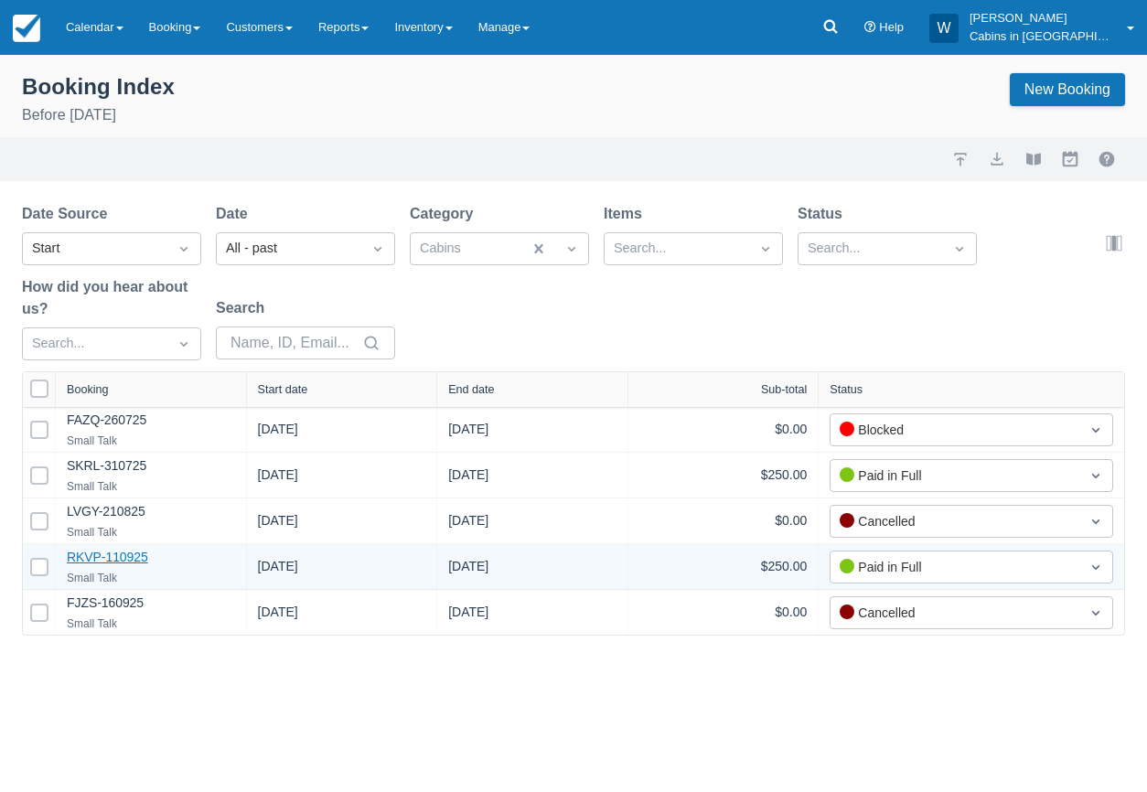
click at [94, 561] on link "RKVP-110925" at bounding box center [107, 557] width 81 height 15
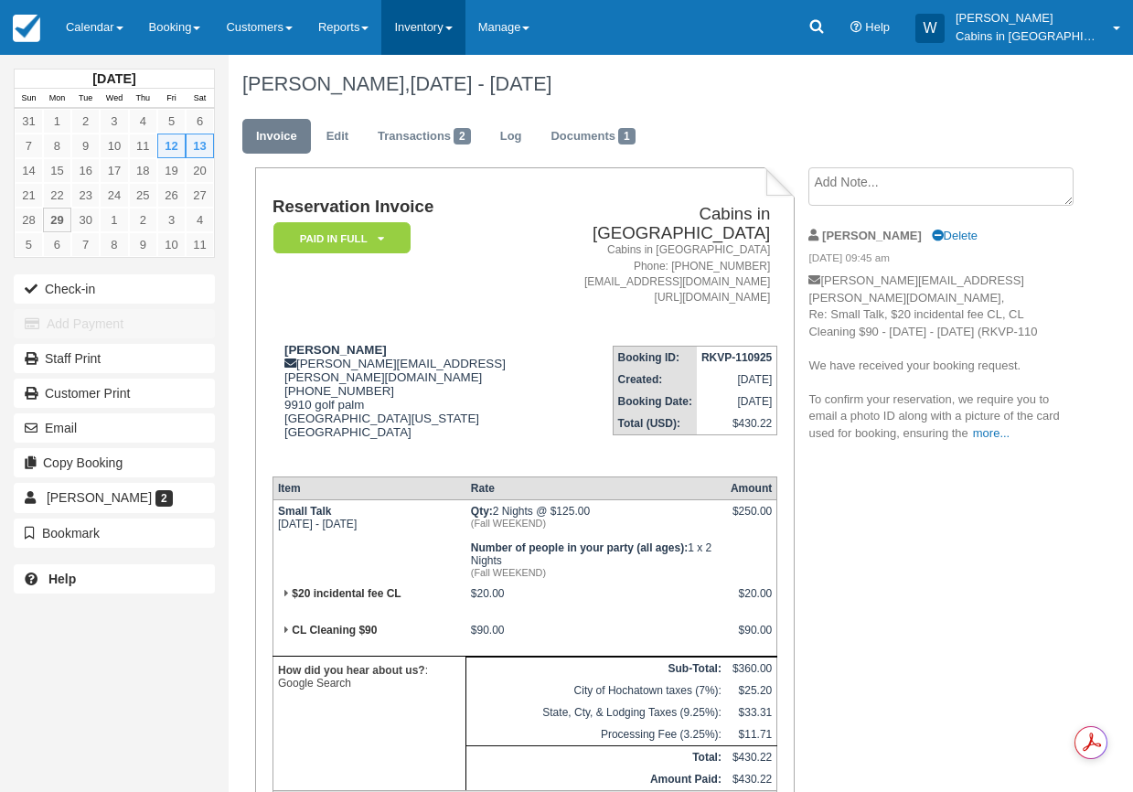
click at [462, 28] on link "Inventory" at bounding box center [422, 27] width 83 height 55
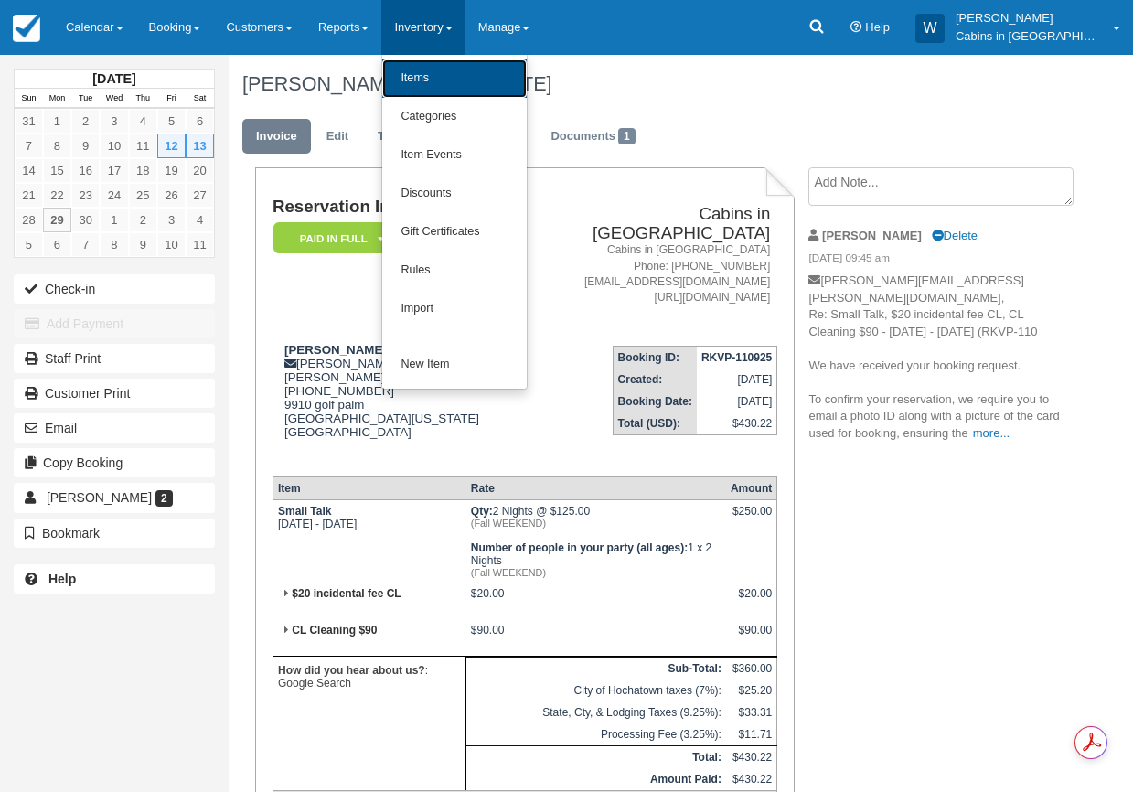
click at [457, 69] on link "Items" at bounding box center [454, 78] width 144 height 38
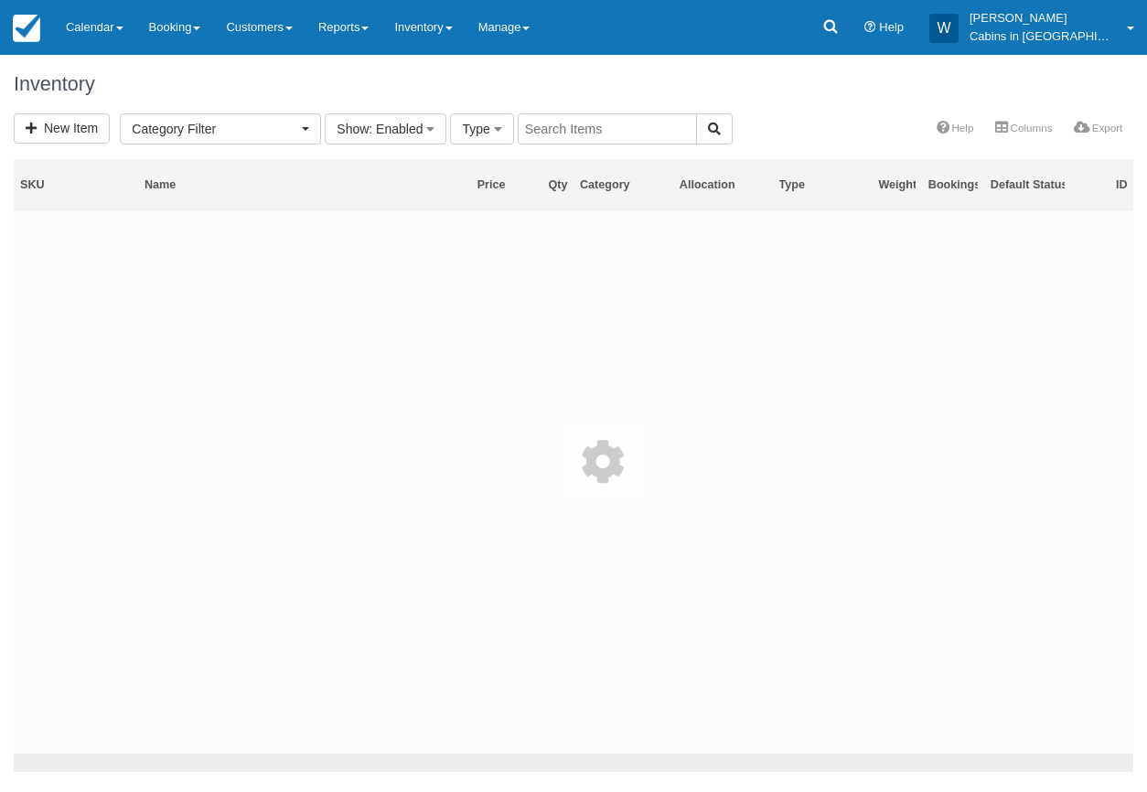
select select
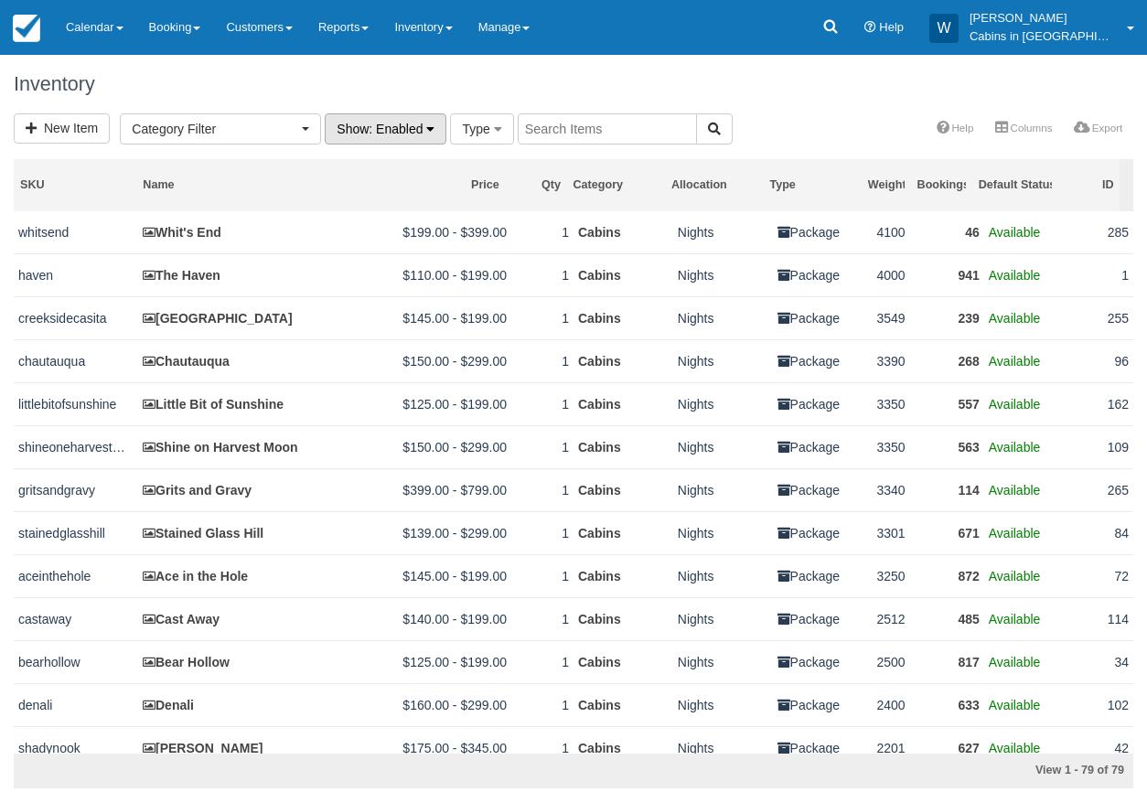
click at [433, 126] on icon "button" at bounding box center [430, 129] width 8 height 13
click at [405, 213] on link "Disabled" at bounding box center [398, 219] width 144 height 26
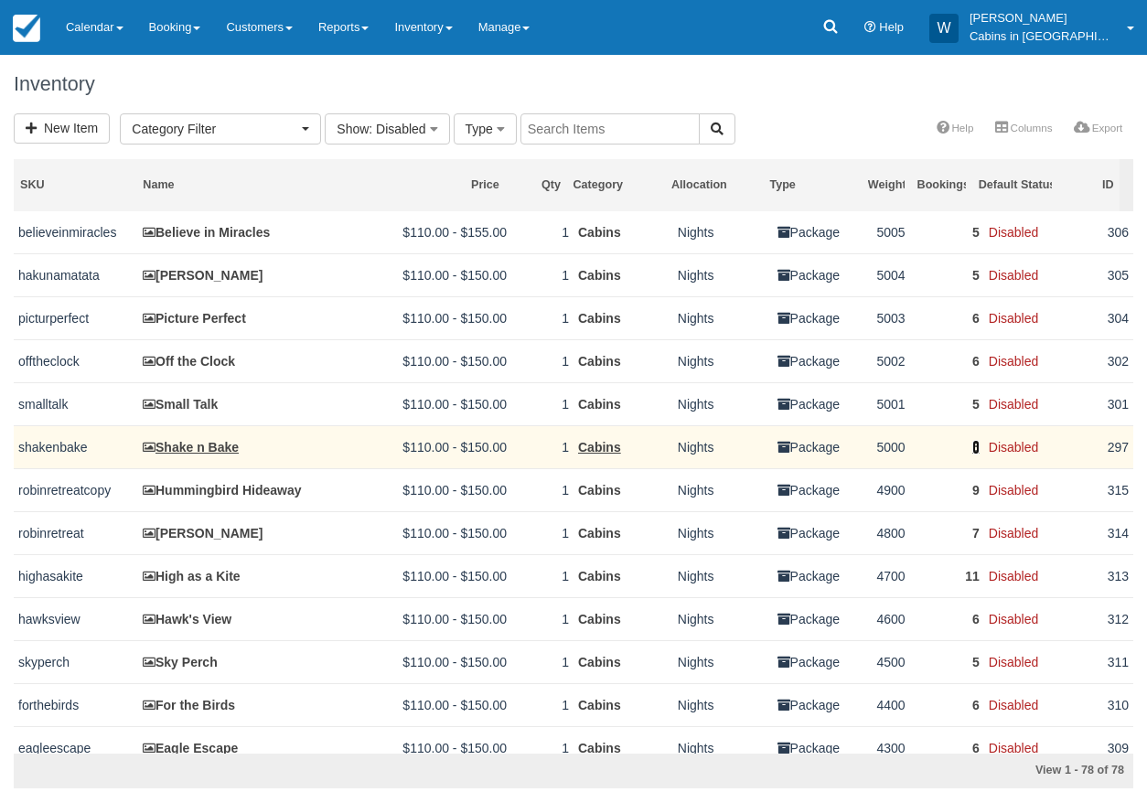
click at [972, 448] on link "5" at bounding box center [975, 447] width 7 height 15
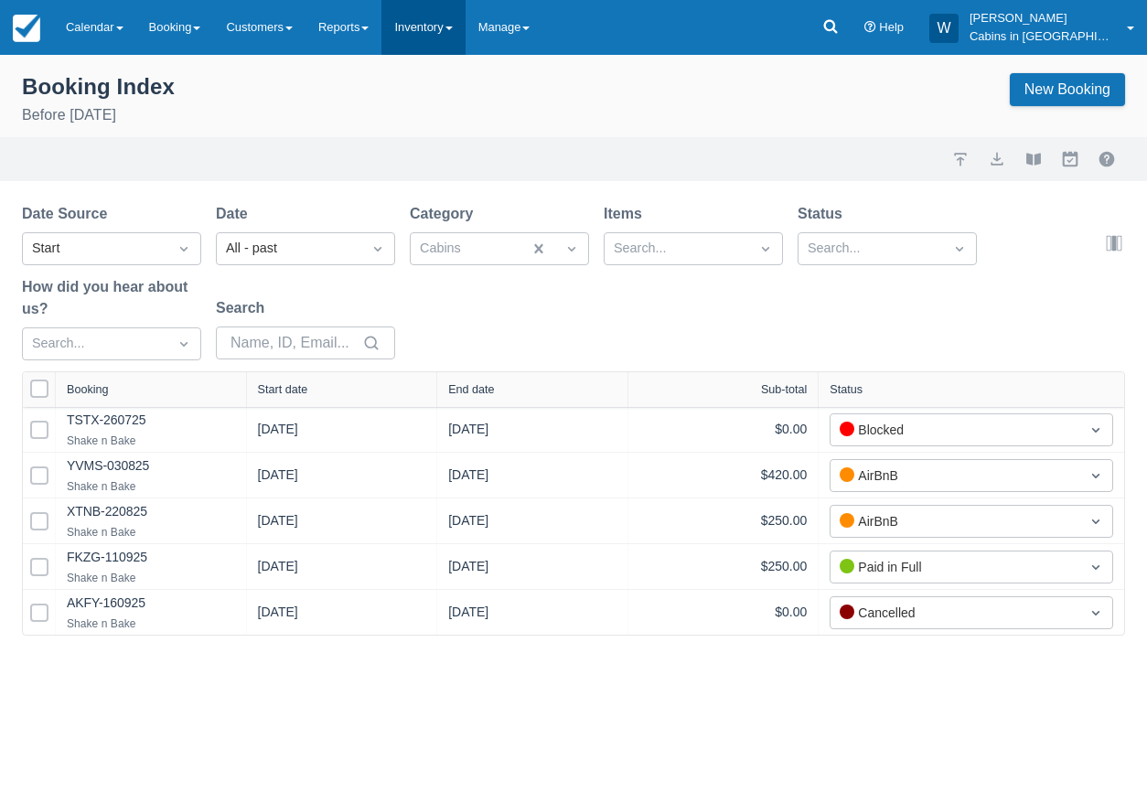
click at [465, 28] on link "Inventory" at bounding box center [422, 27] width 83 height 55
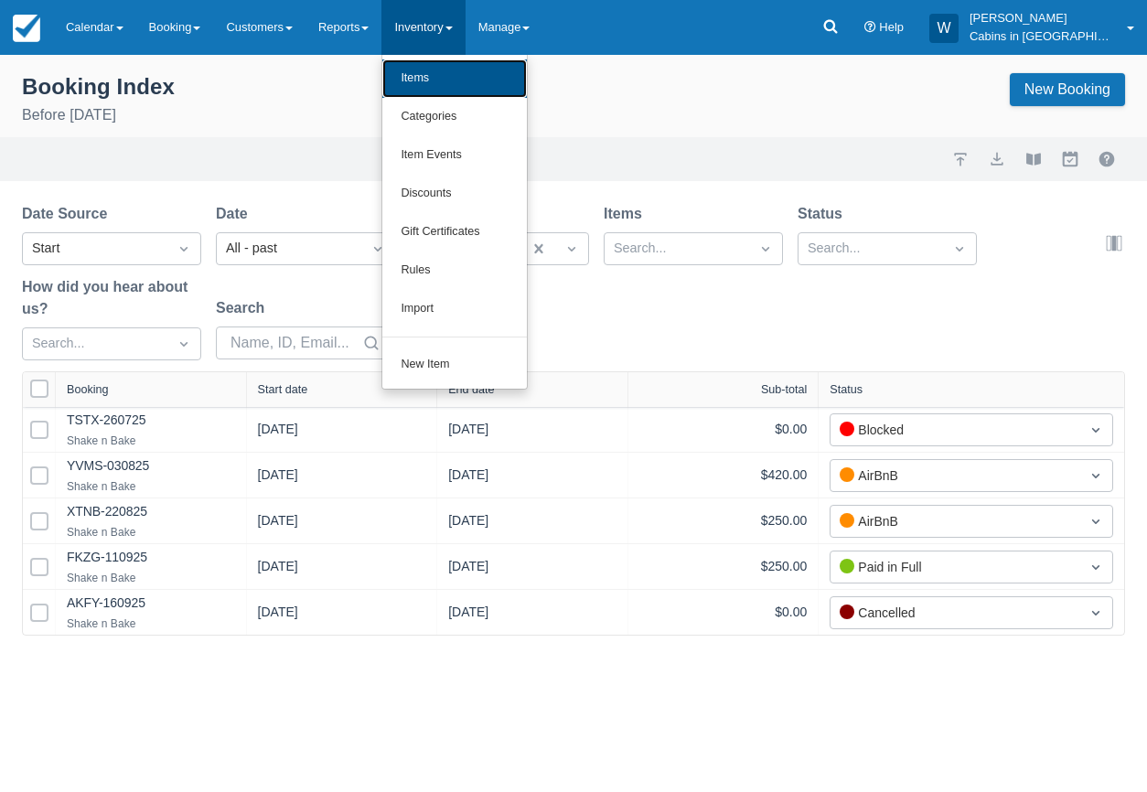
click at [480, 75] on link "Items" at bounding box center [454, 78] width 144 height 38
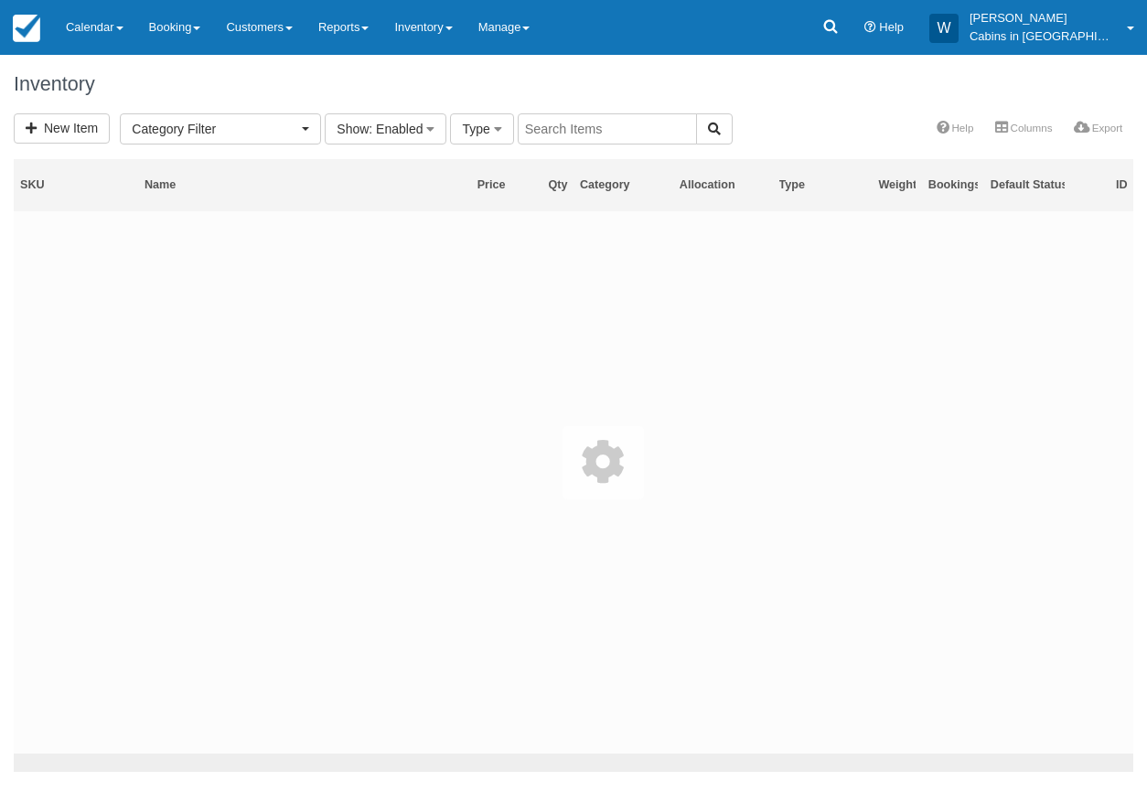
select select
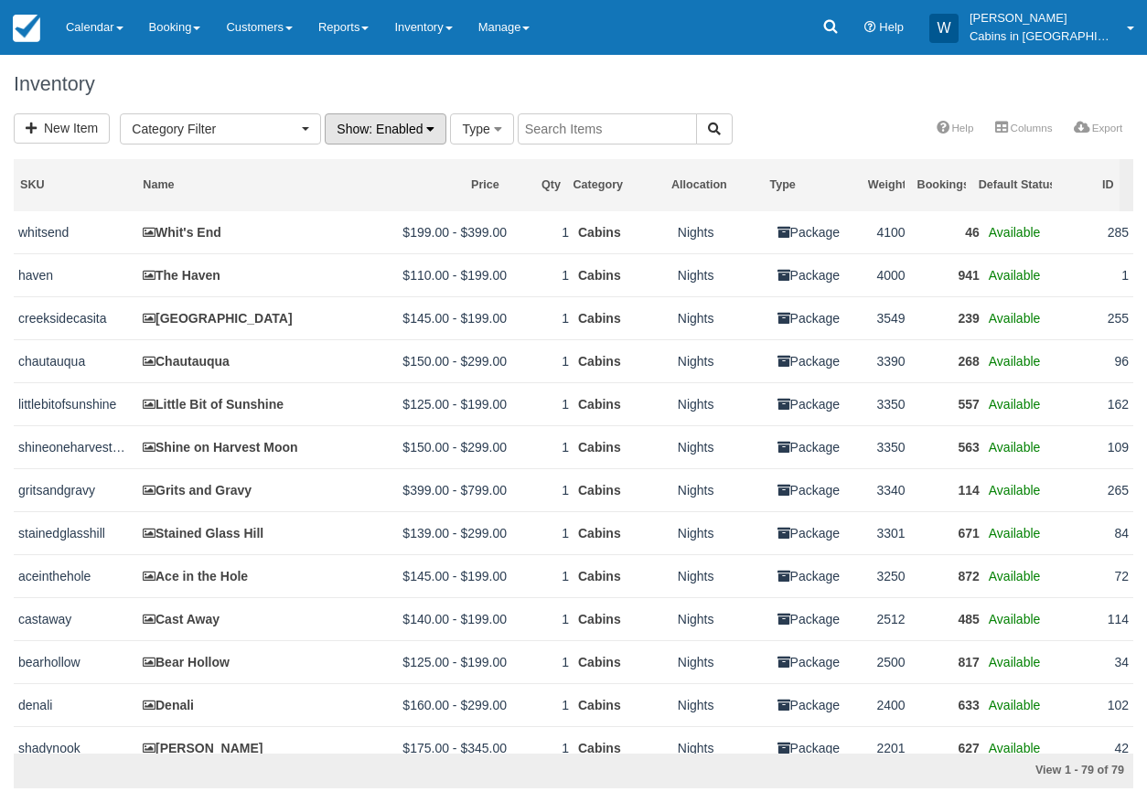
click at [434, 128] on icon "button" at bounding box center [430, 129] width 8 height 13
click at [401, 206] on link "Disabled" at bounding box center [398, 219] width 144 height 26
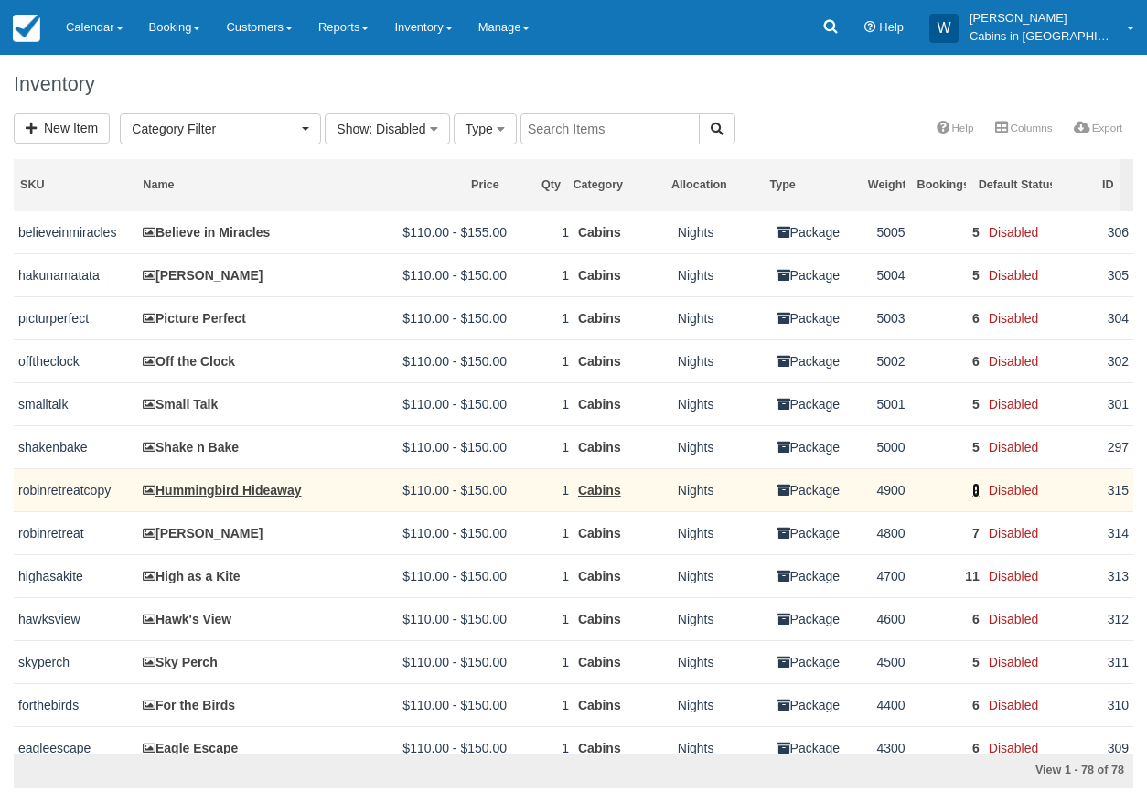
click at [972, 493] on link "9" at bounding box center [975, 490] width 7 height 15
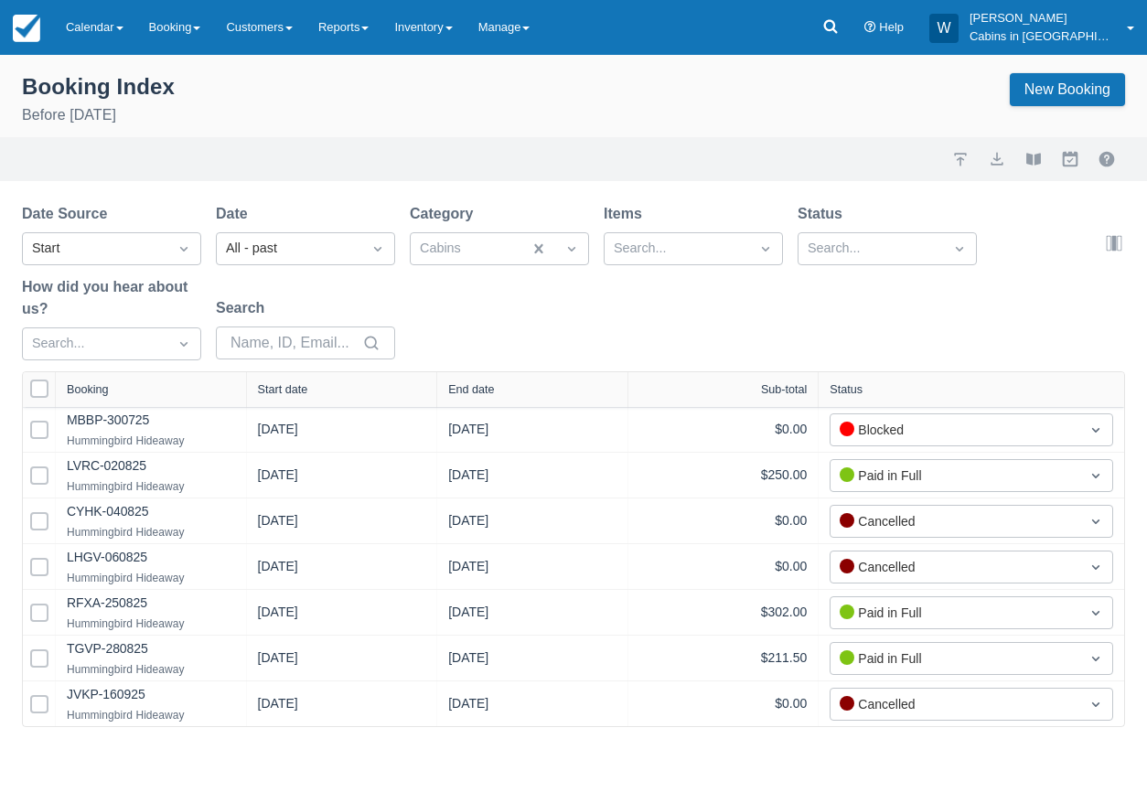
click at [339, 379] on div "Start date" at bounding box center [342, 389] width 191 height 35
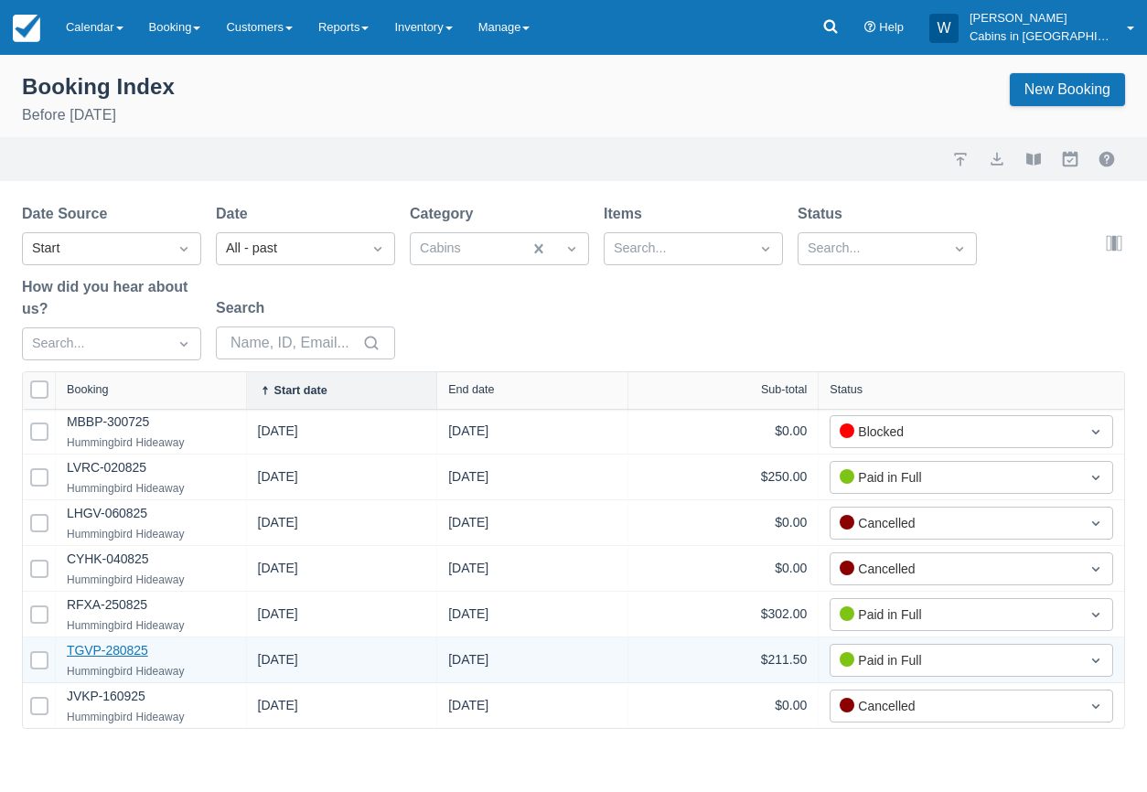
click at [113, 654] on link "TGVP-280825" at bounding box center [107, 650] width 81 height 15
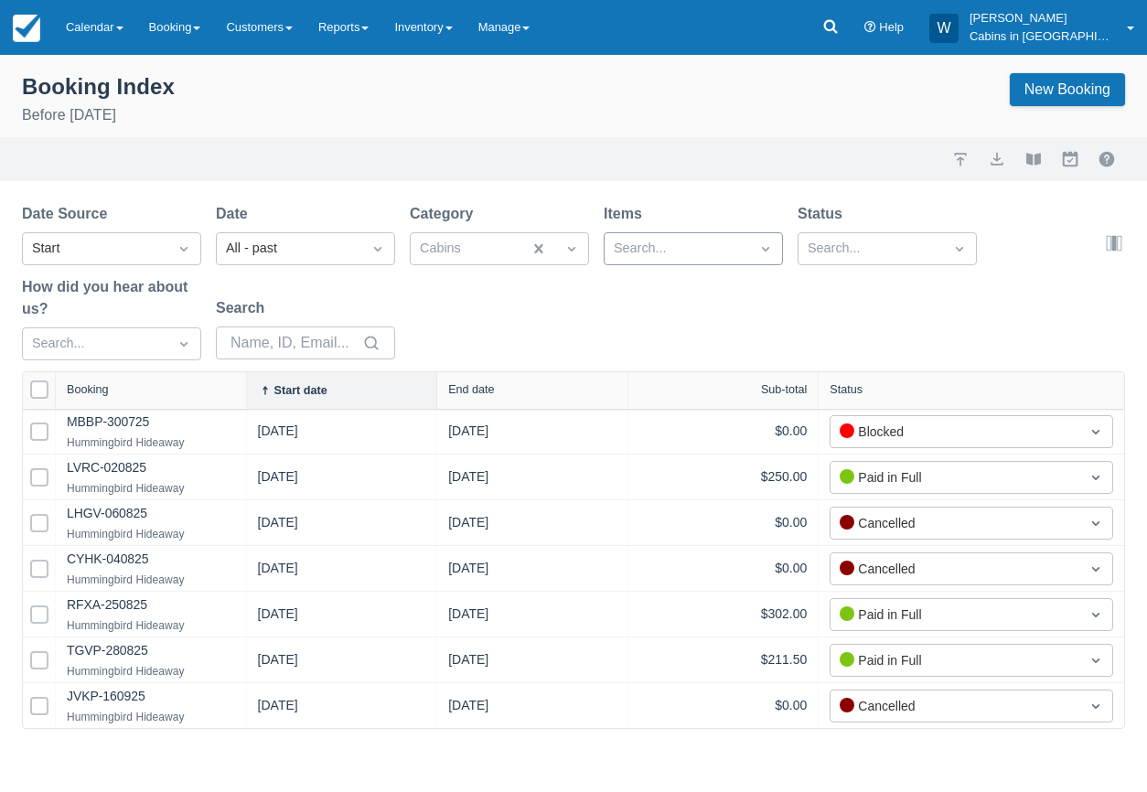
click at [710, 247] on div at bounding box center [677, 249] width 126 height 24
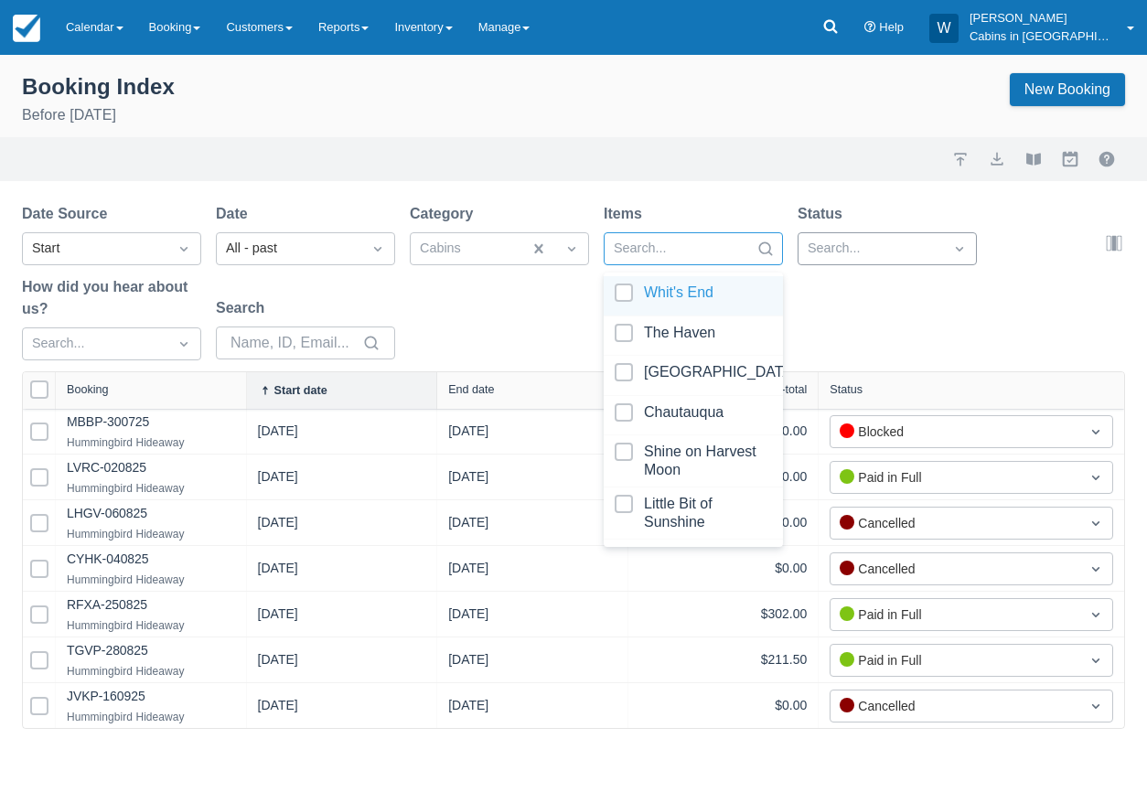
click at [861, 247] on div at bounding box center [870, 249] width 126 height 24
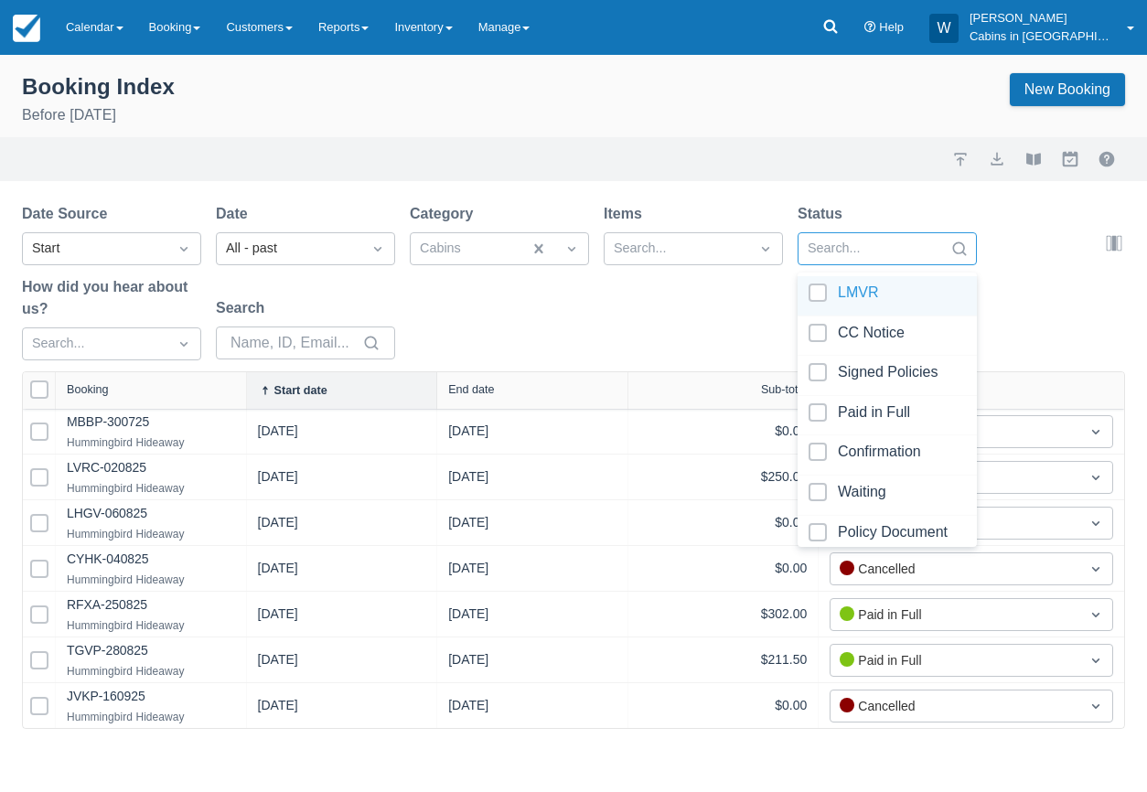
click at [442, 190] on div "Booking Index Before September 29th 2025 New Booking Import Export View booklet…" at bounding box center [573, 392] width 1147 height 674
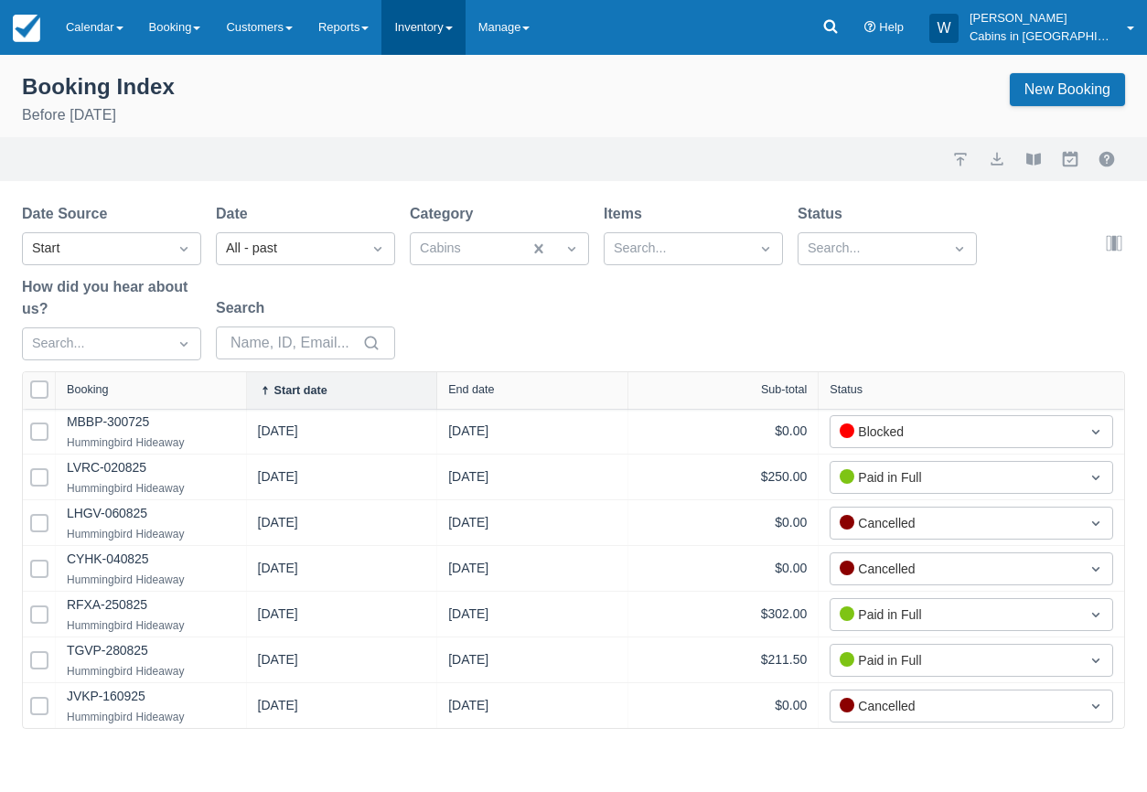
click at [461, 32] on link "Inventory" at bounding box center [422, 27] width 83 height 55
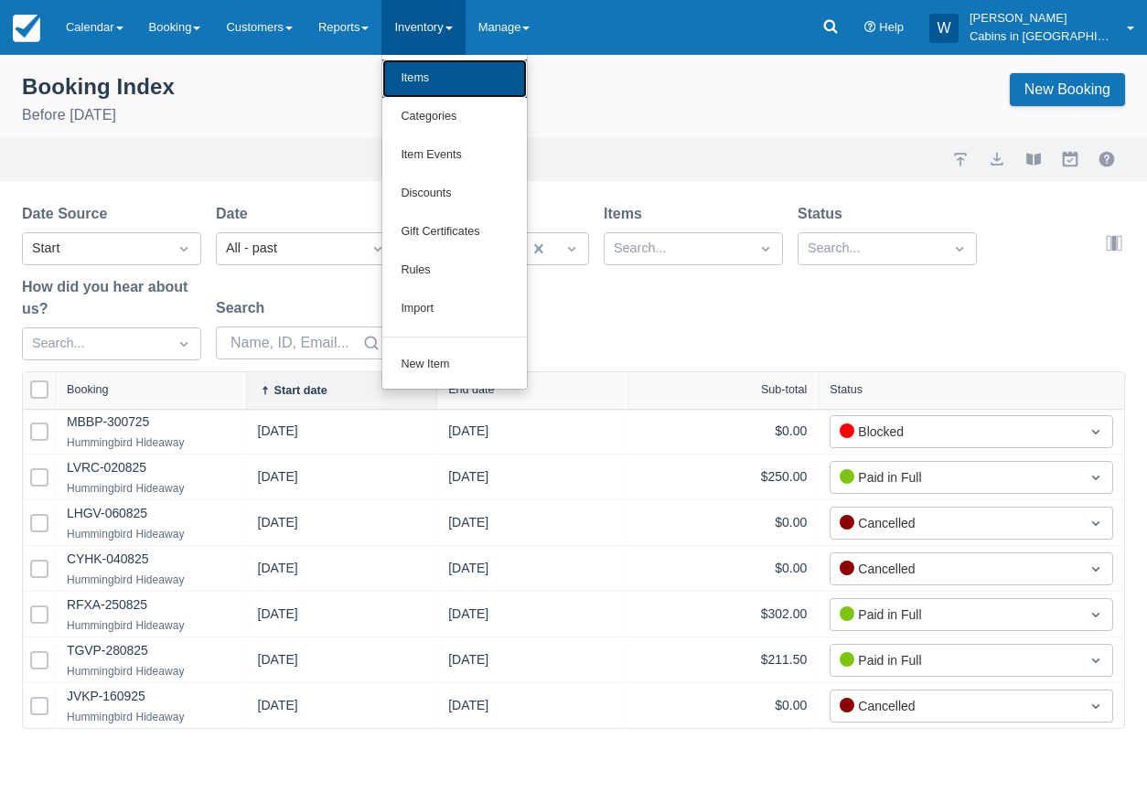
click at [453, 80] on link "Items" at bounding box center [454, 78] width 144 height 38
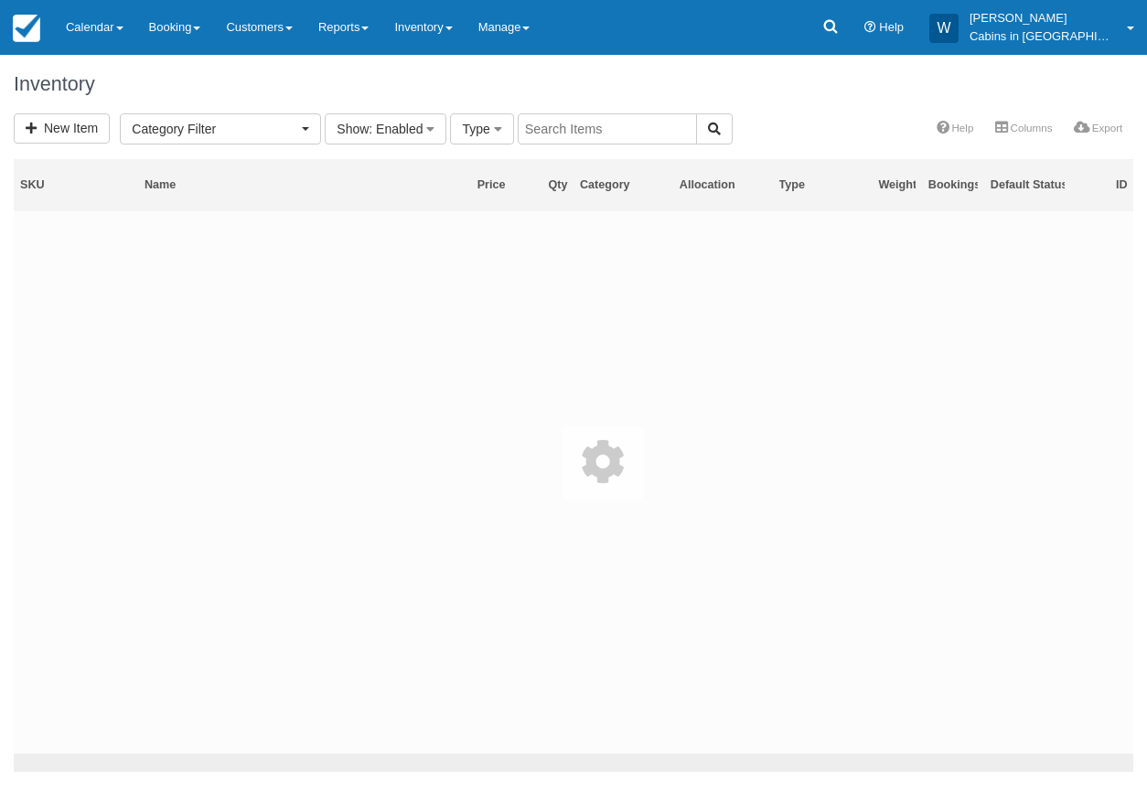
select select
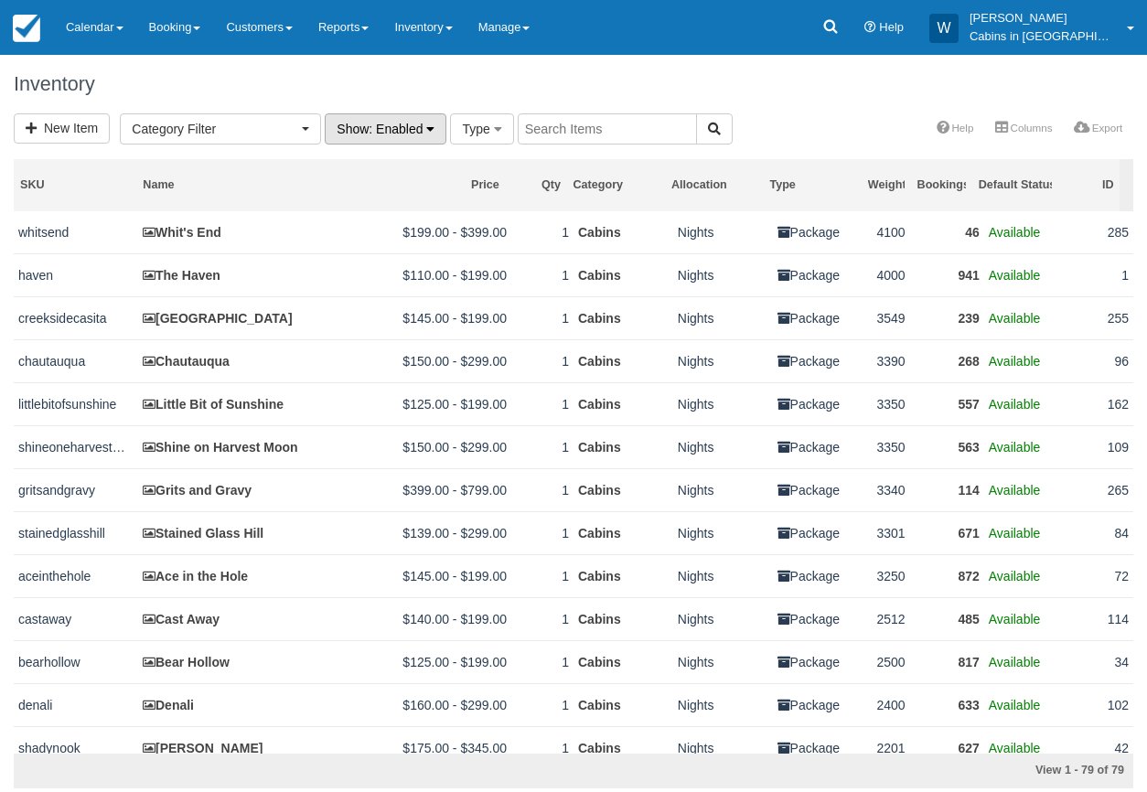
click at [398, 128] on span ": Enabled" at bounding box center [396, 129] width 54 height 15
click at [386, 215] on link "Disabled" at bounding box center [398, 219] width 144 height 26
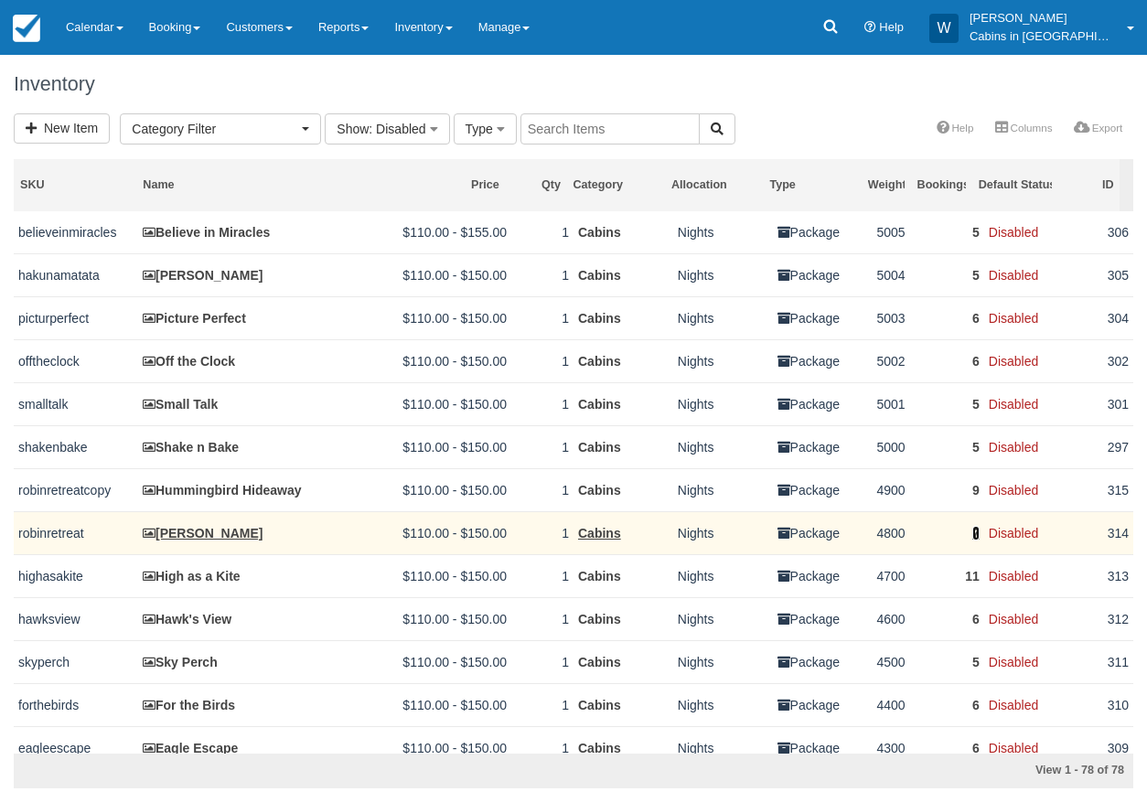
click at [972, 539] on link "7" at bounding box center [975, 533] width 7 height 15
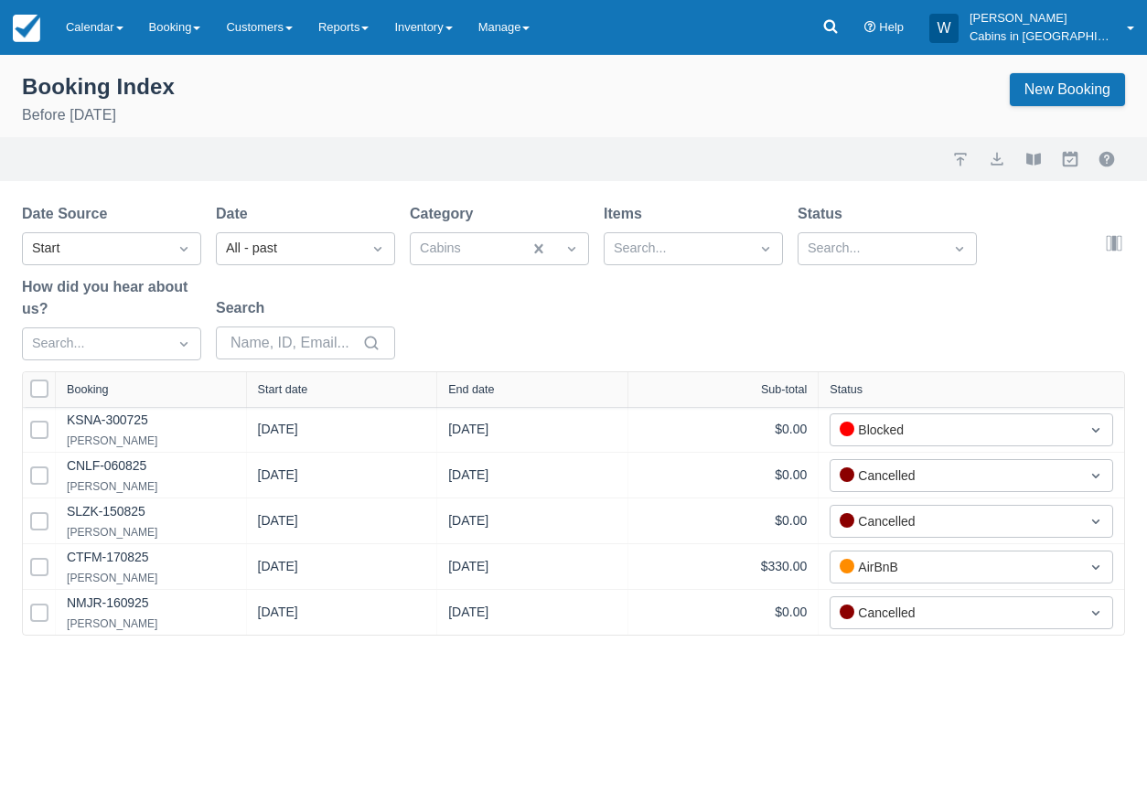
click at [283, 385] on div "Start date" at bounding box center [283, 389] width 50 height 13
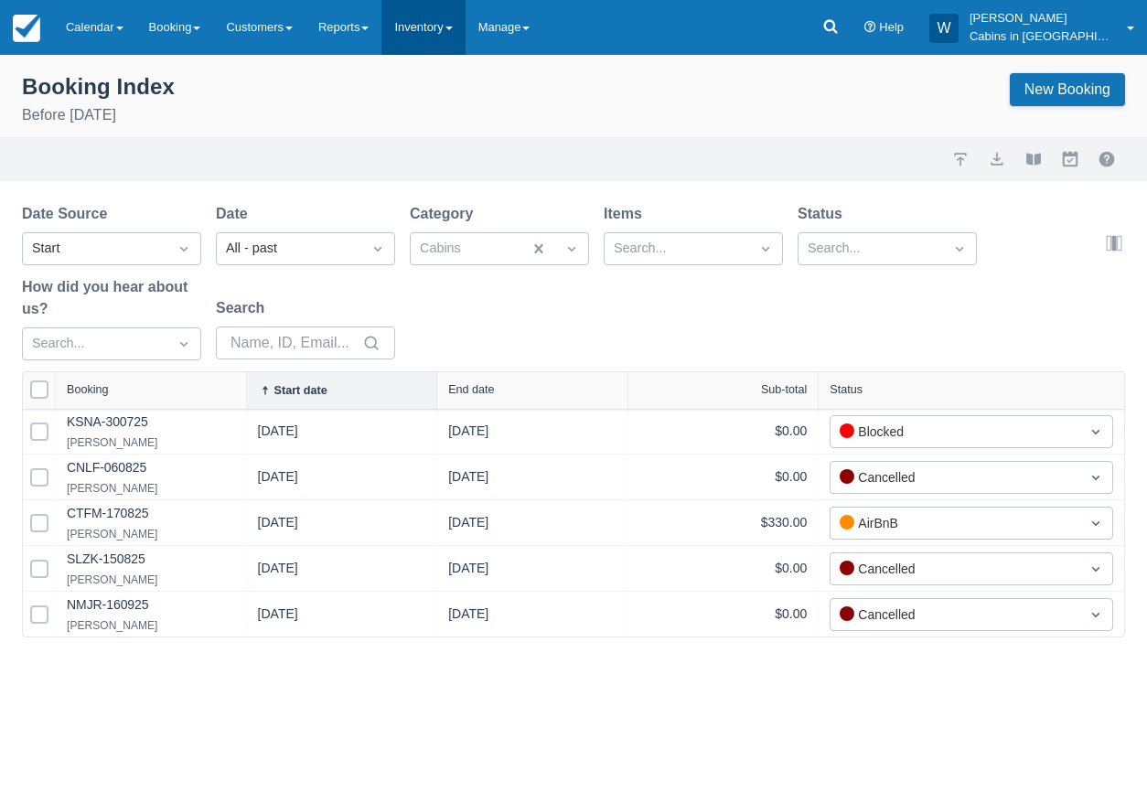
click at [465, 33] on link "Inventory" at bounding box center [422, 27] width 83 height 55
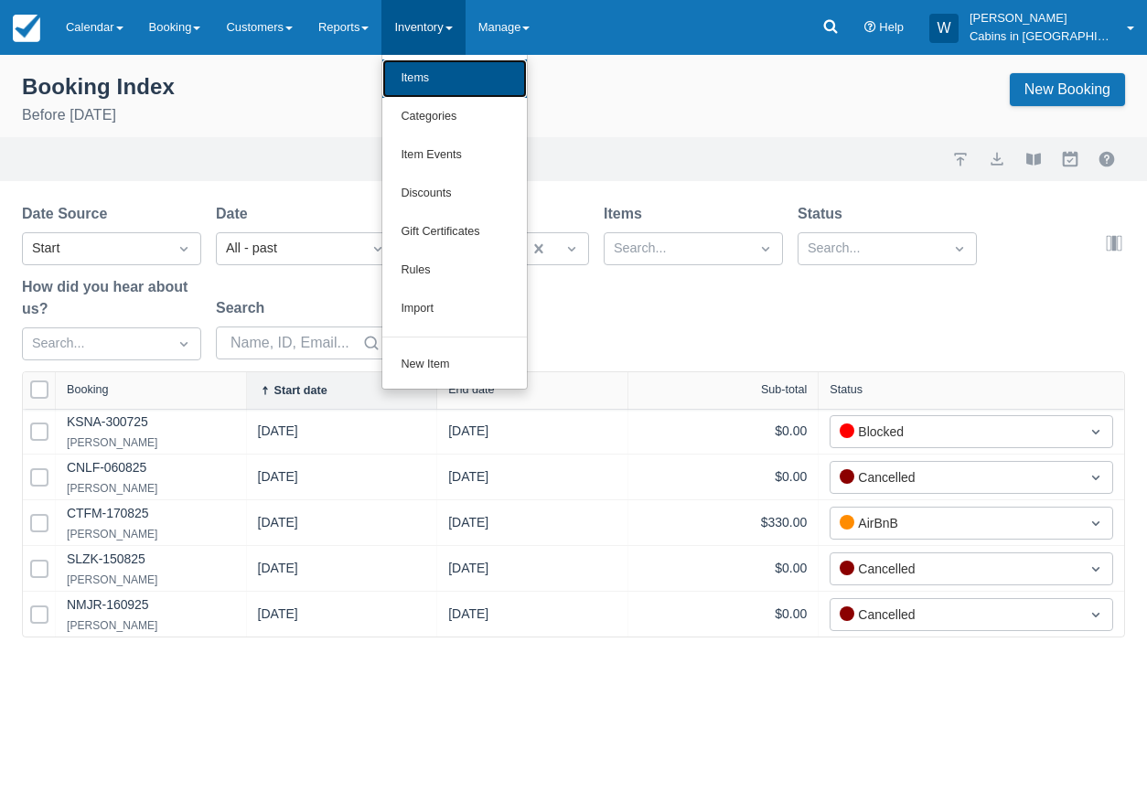
click at [459, 79] on link "Items" at bounding box center [454, 78] width 144 height 38
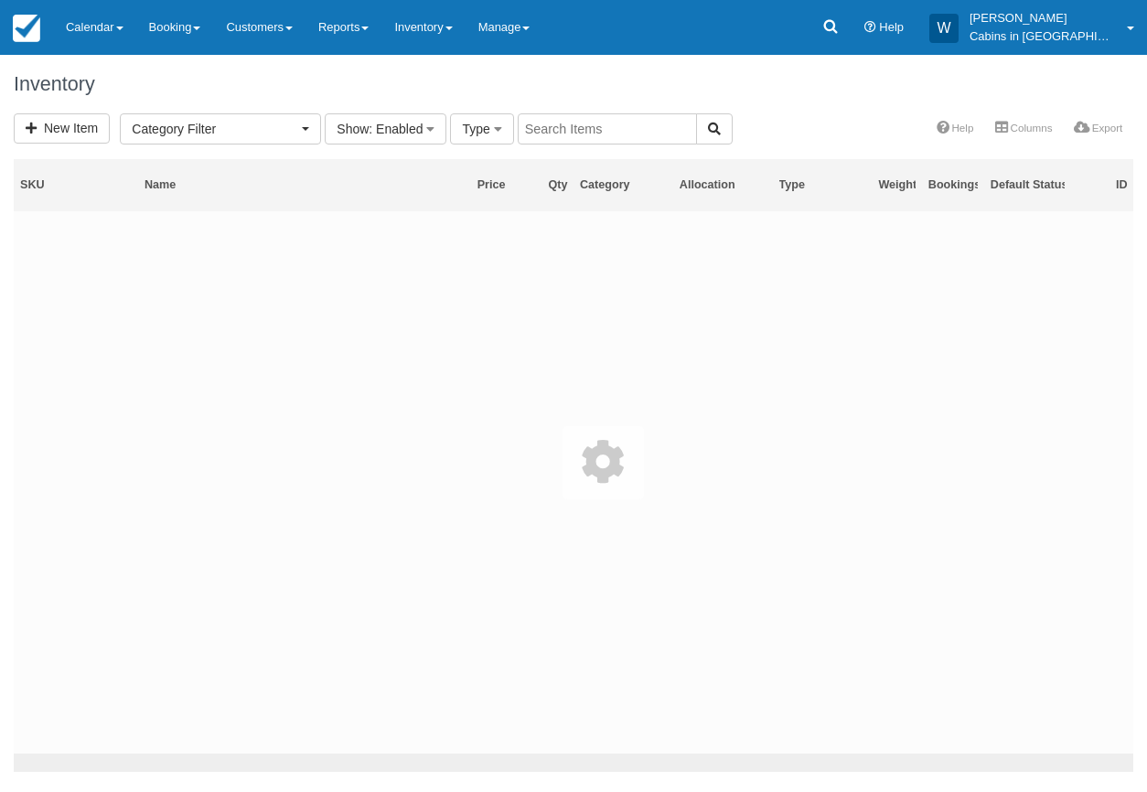
select select
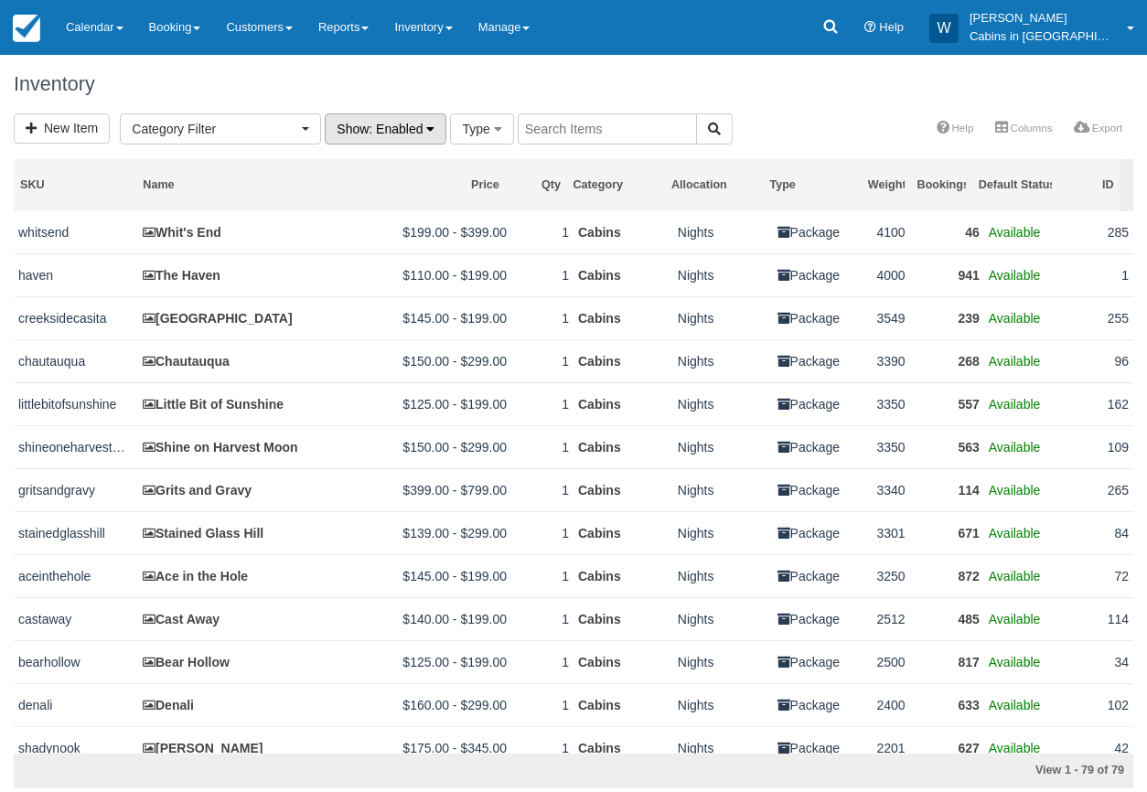
click at [439, 118] on button "Show : Enabled" at bounding box center [386, 128] width 122 height 31
click at [417, 210] on link "Disabled" at bounding box center [398, 219] width 144 height 26
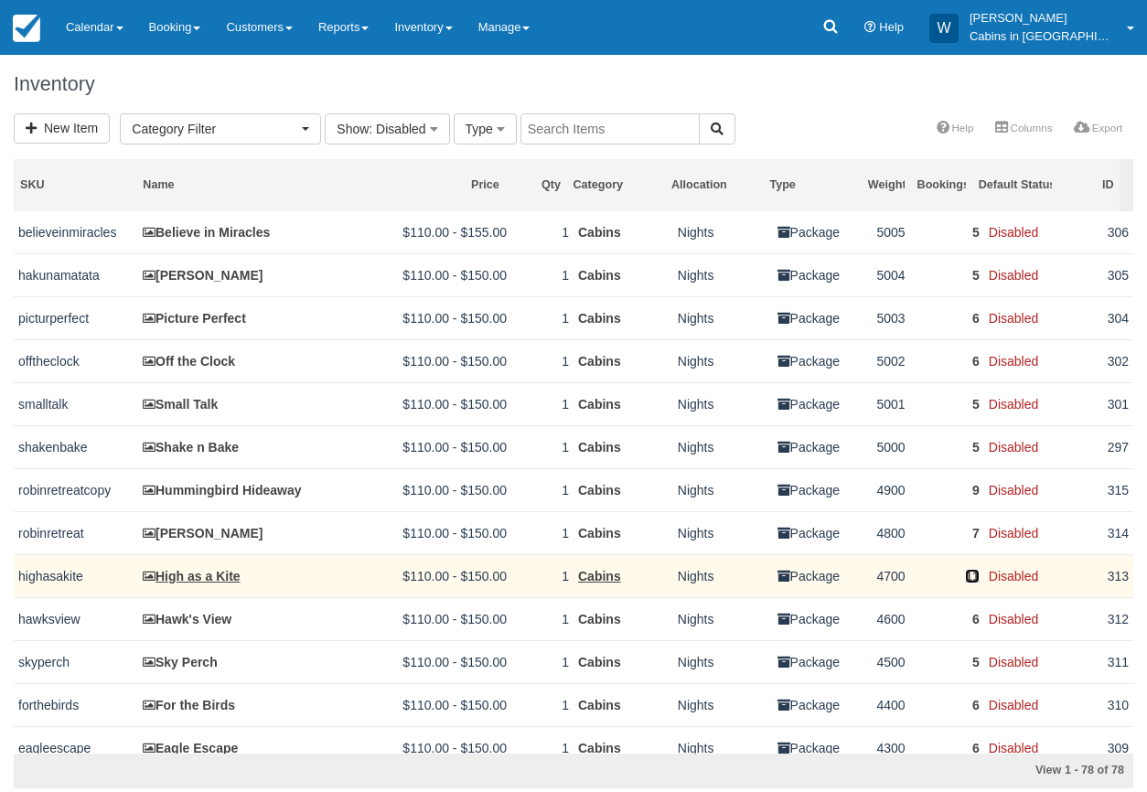
click at [965, 582] on link "11" at bounding box center [972, 576] width 15 height 15
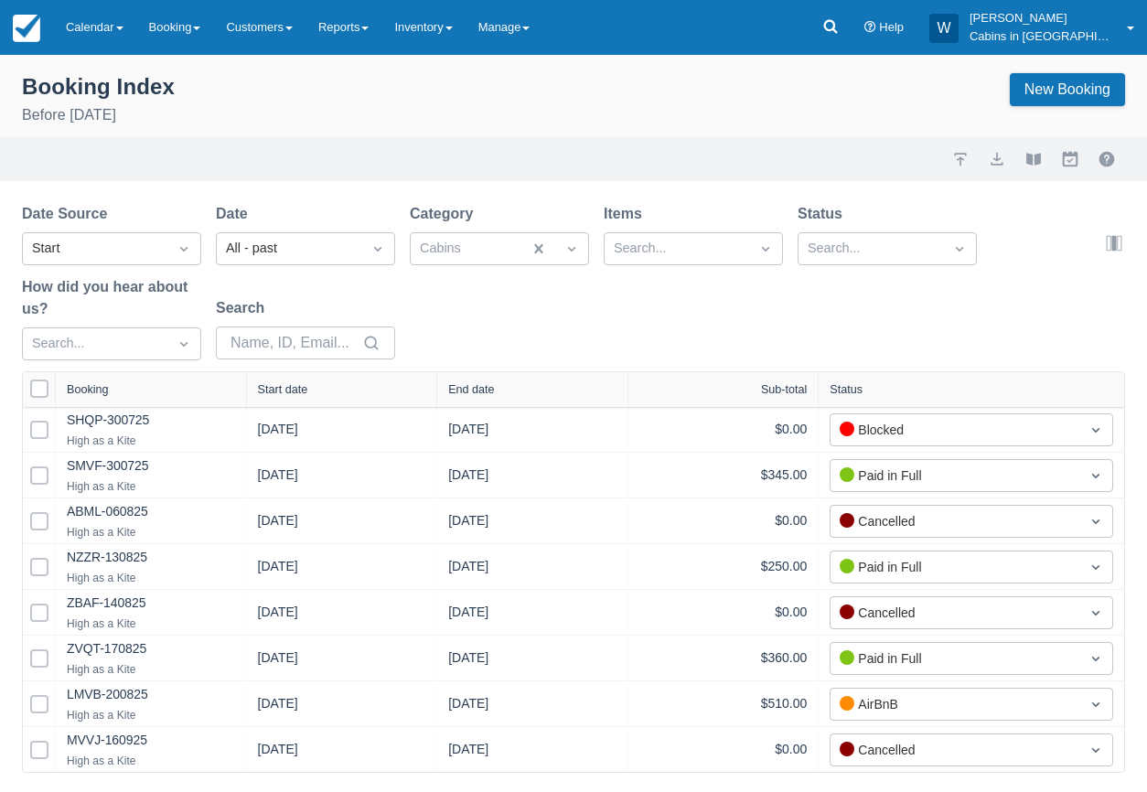
click at [293, 390] on div "Start date" at bounding box center [283, 389] width 50 height 13
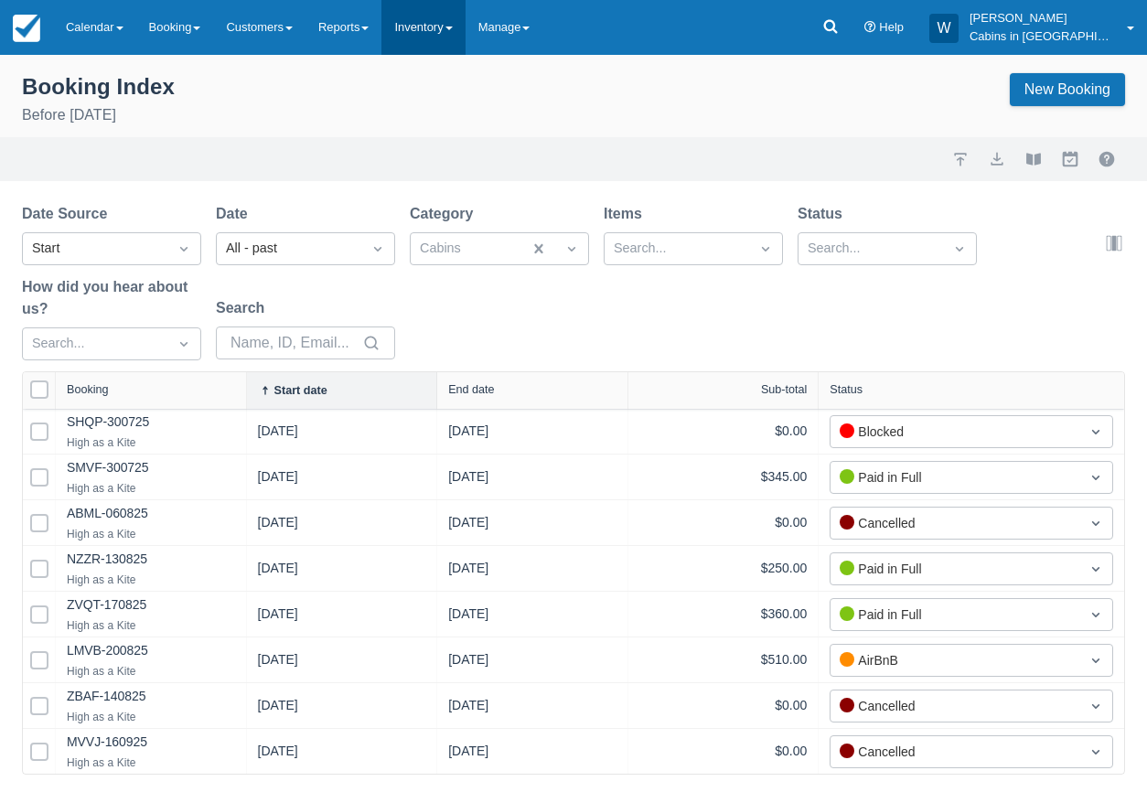
click at [457, 27] on link "Inventory" at bounding box center [422, 27] width 83 height 55
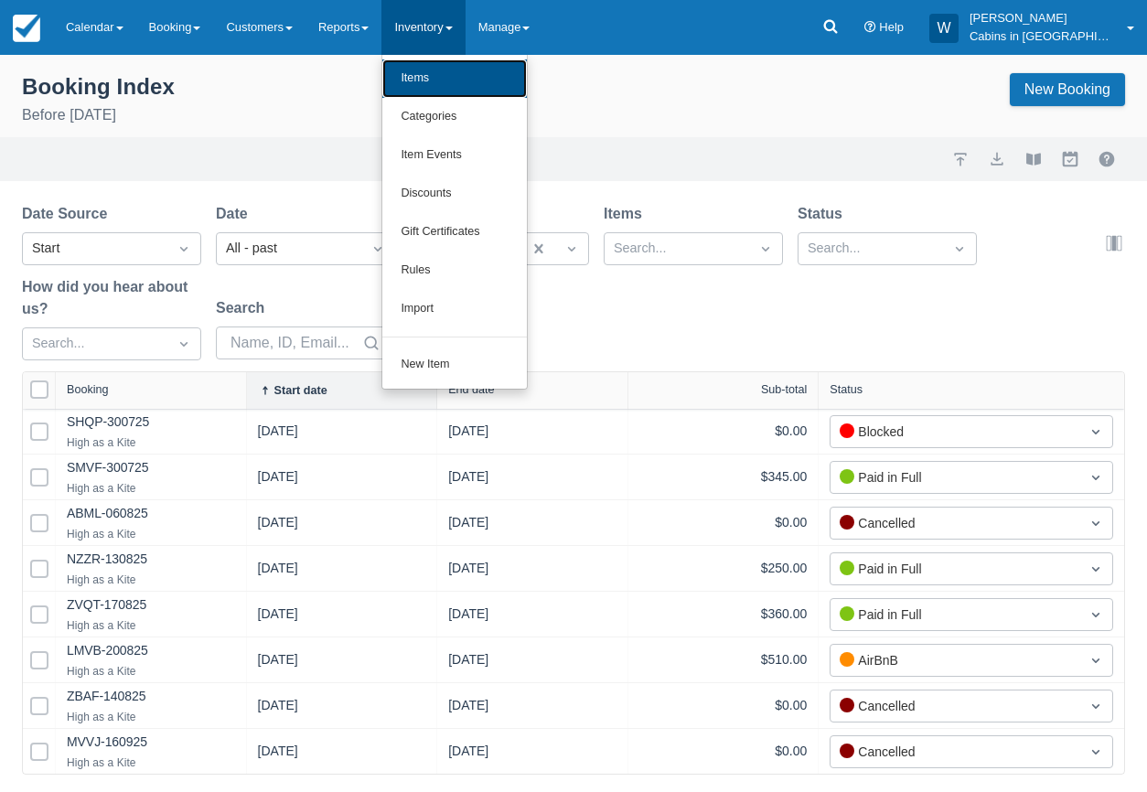
click at [445, 72] on link "Items" at bounding box center [454, 78] width 144 height 38
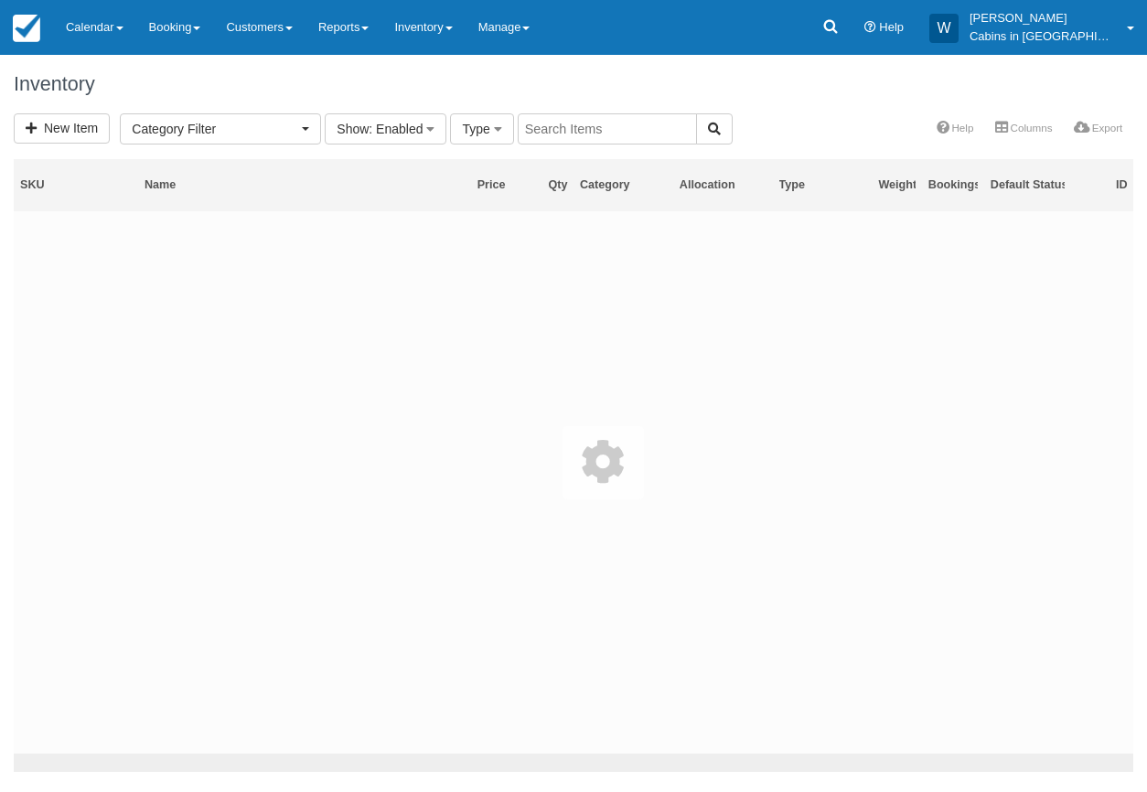
select select
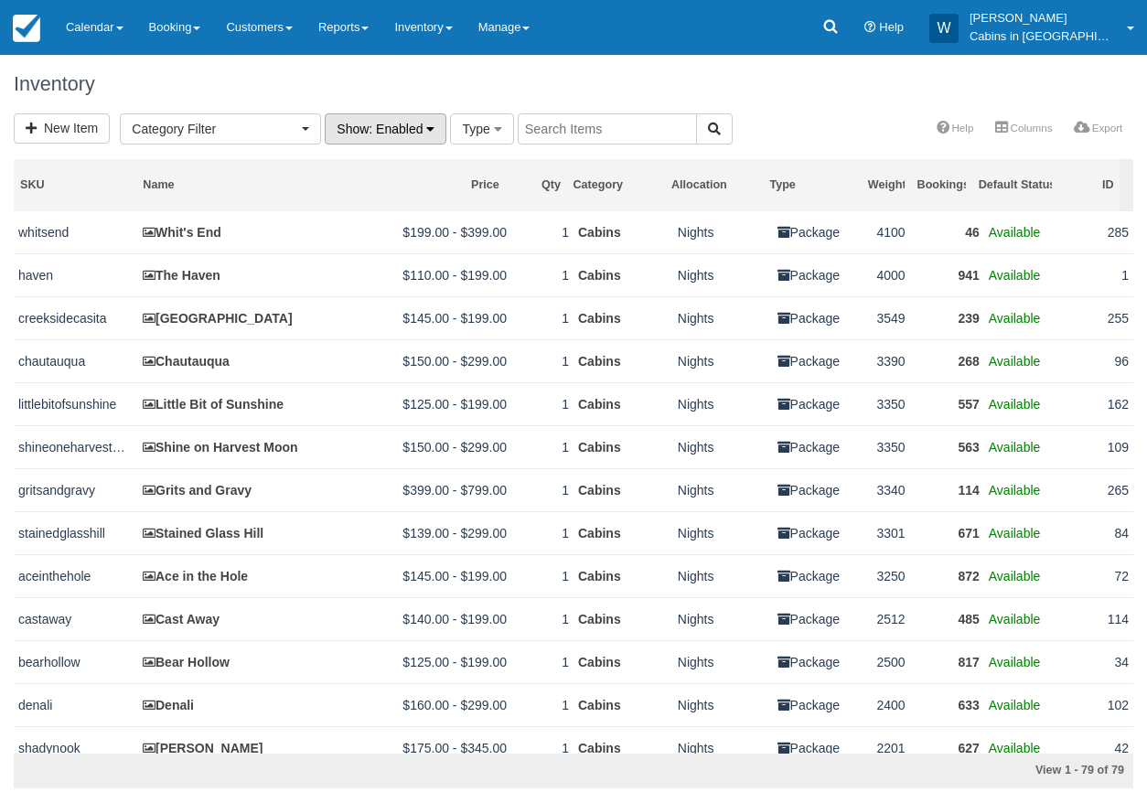
click at [391, 139] on button "Show : Enabled" at bounding box center [386, 128] width 122 height 31
click at [378, 219] on link "Disabled" at bounding box center [398, 219] width 144 height 26
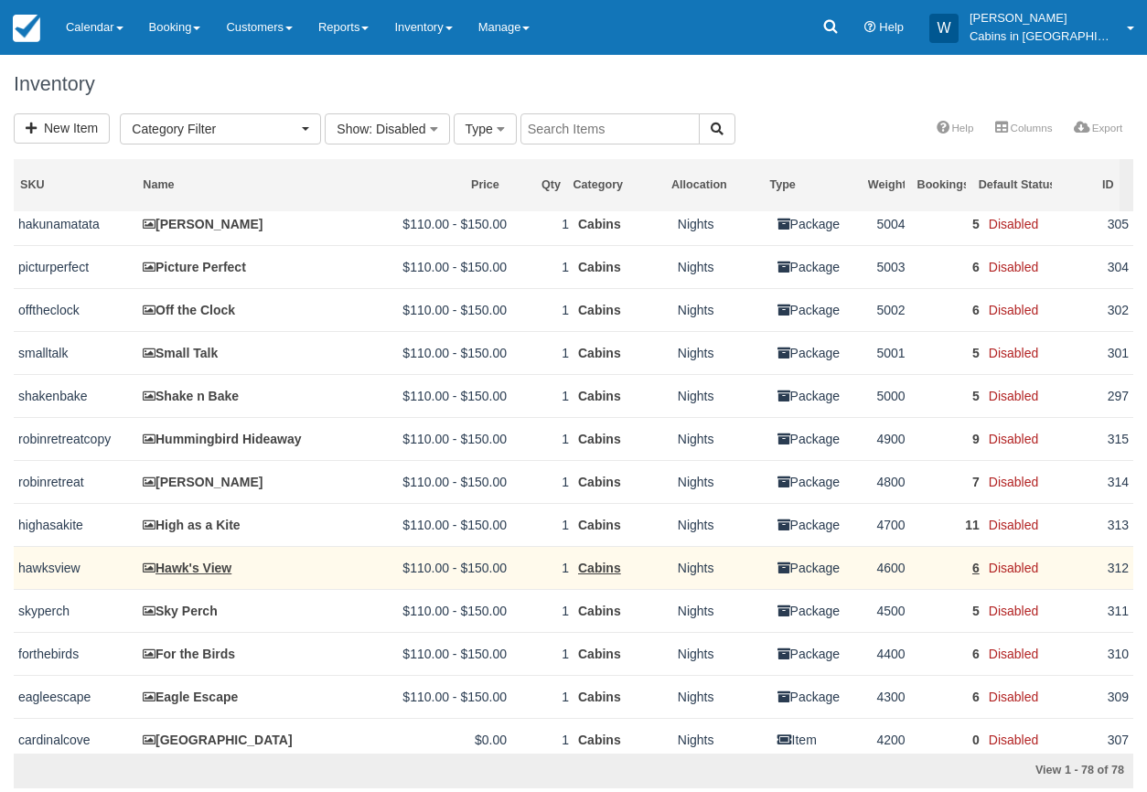
scroll to position [57, 0]
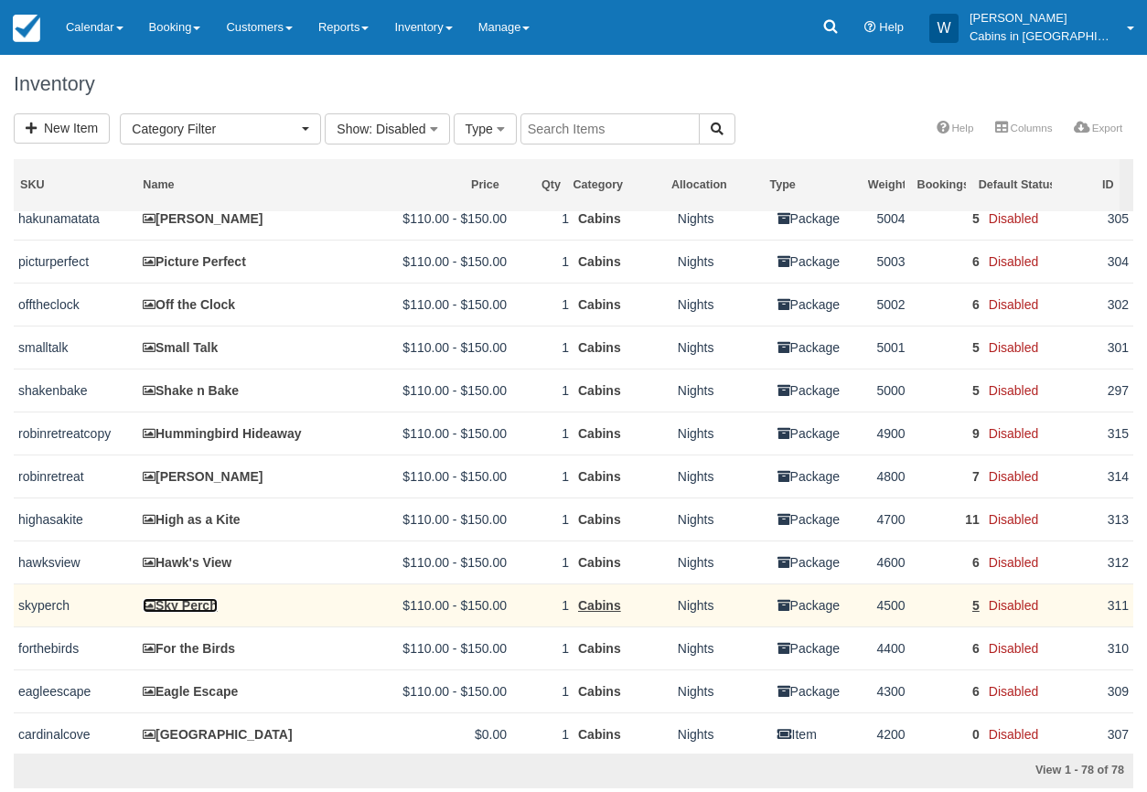
click at [189, 607] on link "Sky Perch" at bounding box center [180, 605] width 75 height 15
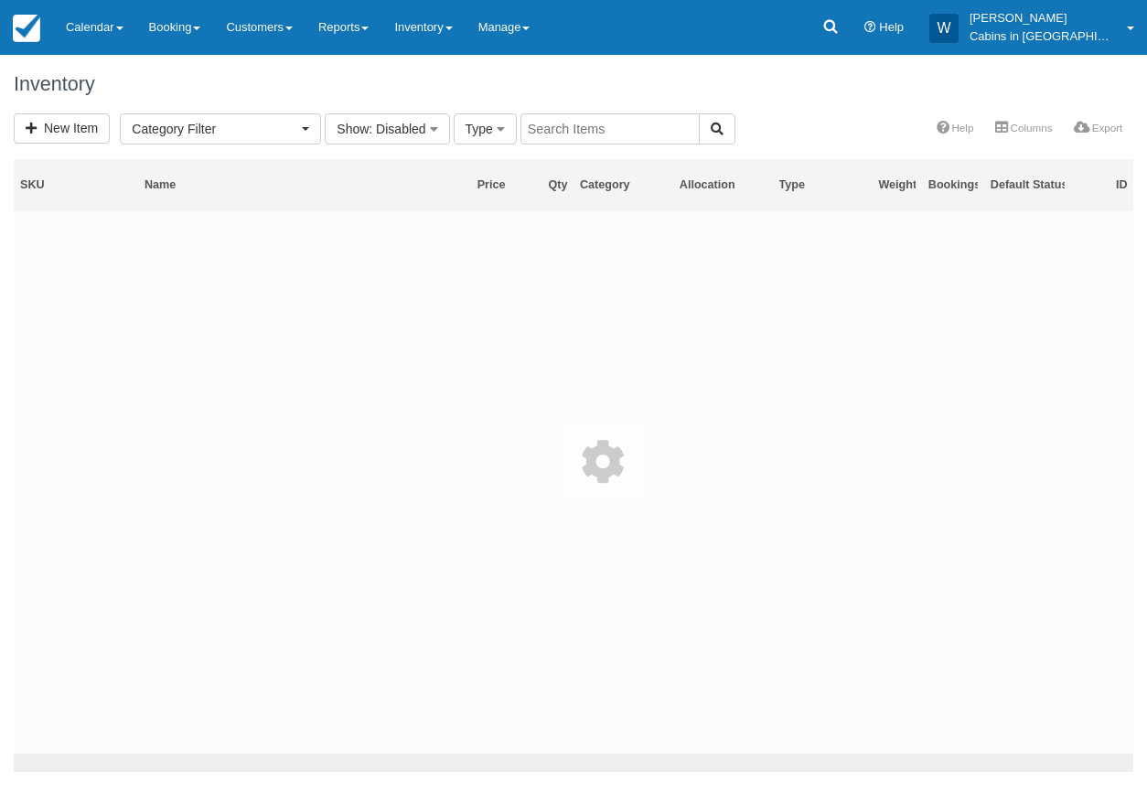
select select
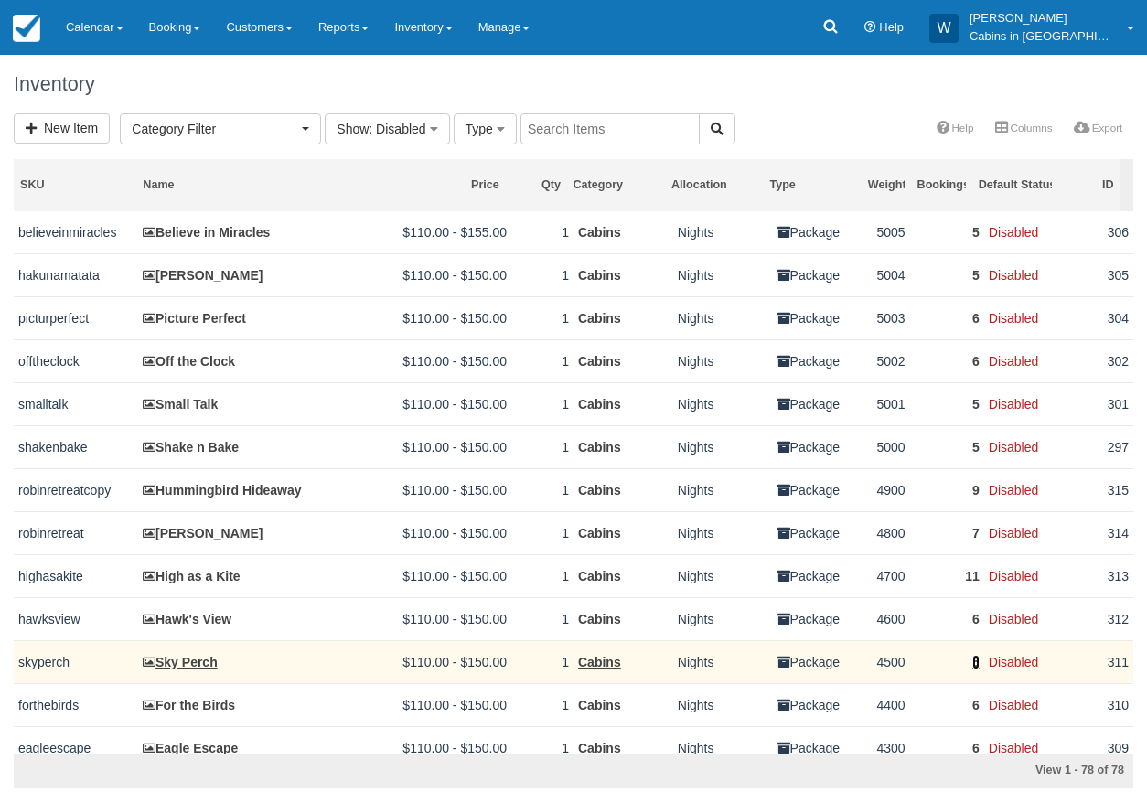
click at [972, 669] on link "5" at bounding box center [975, 662] width 7 height 15
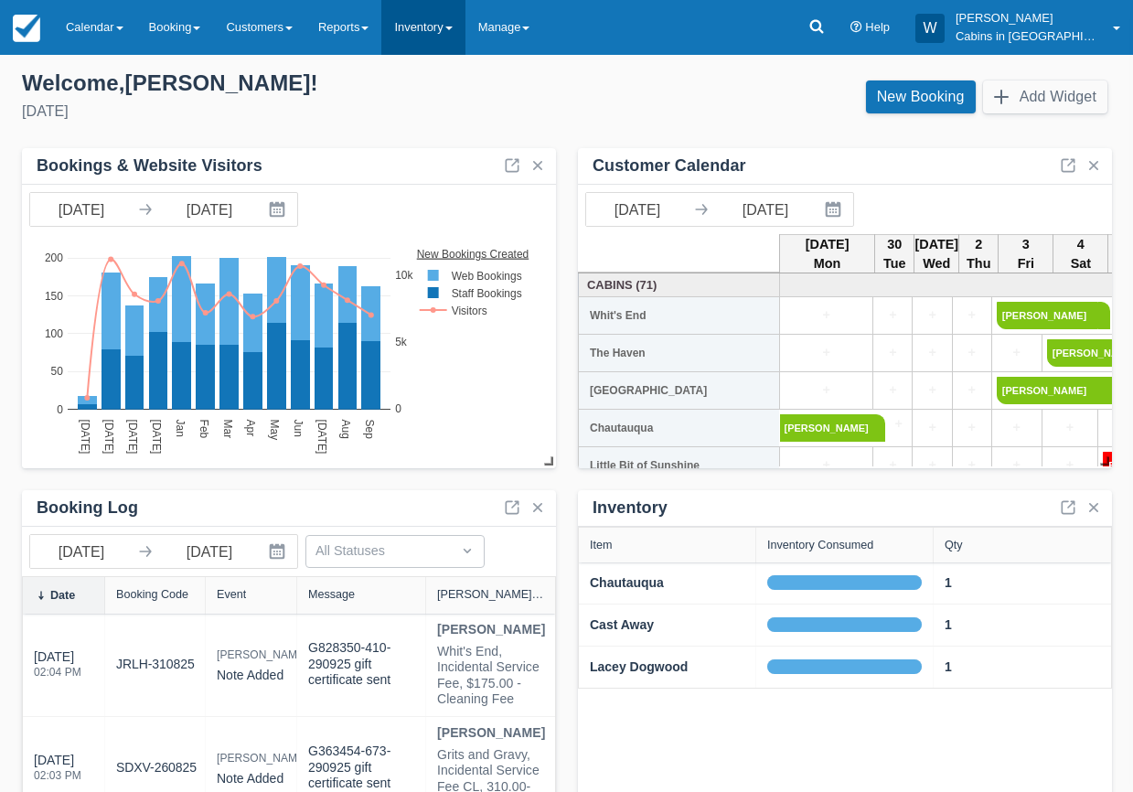
click at [465, 26] on link "Inventory" at bounding box center [422, 27] width 83 height 55
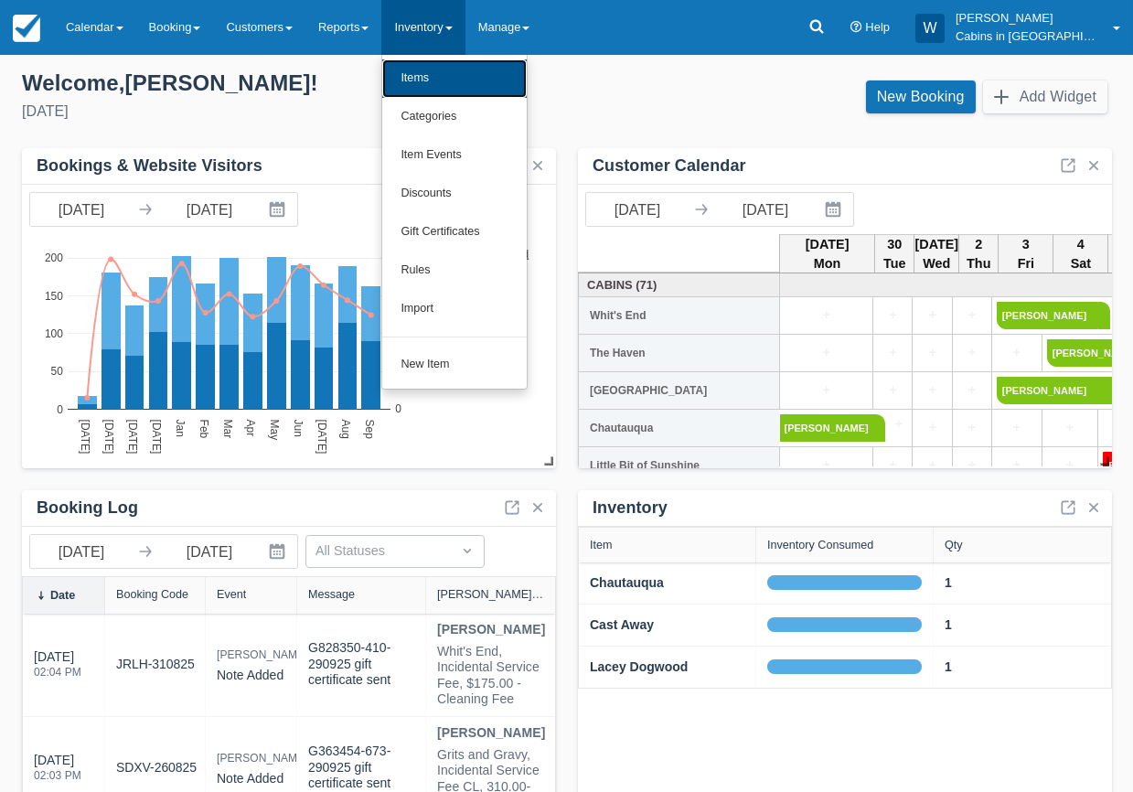
click at [452, 78] on link "Items" at bounding box center [454, 78] width 144 height 38
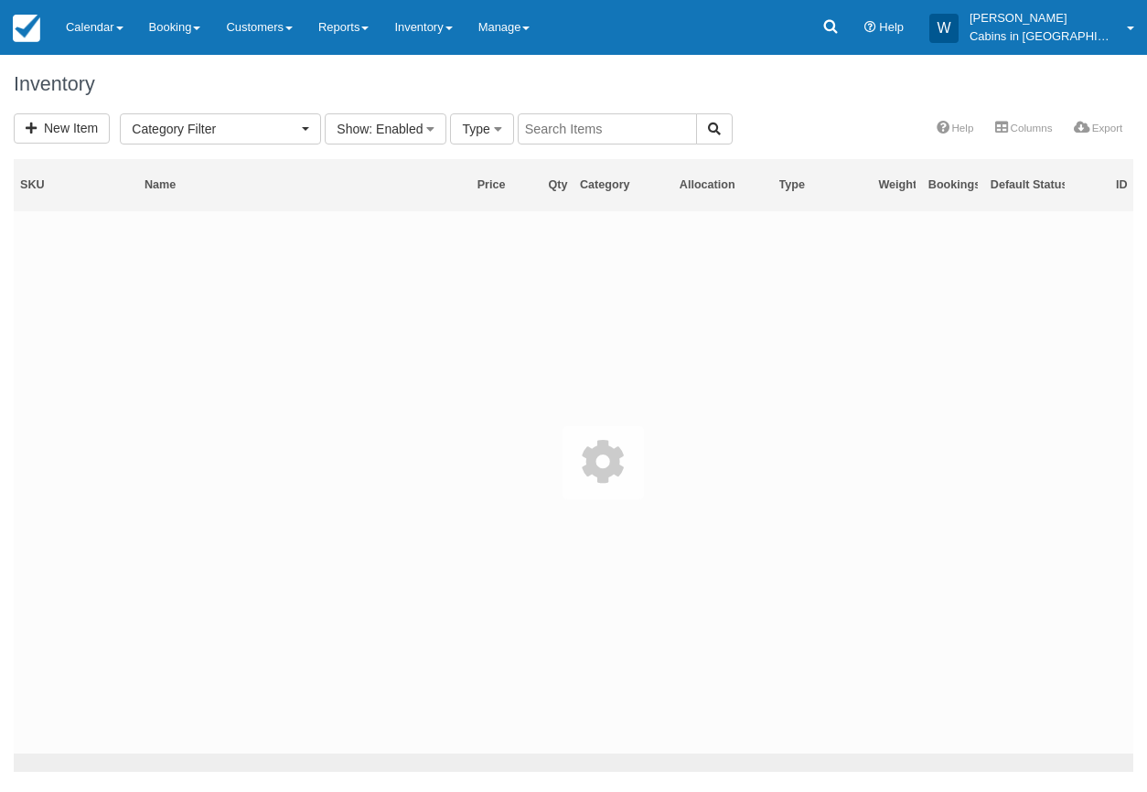
select select
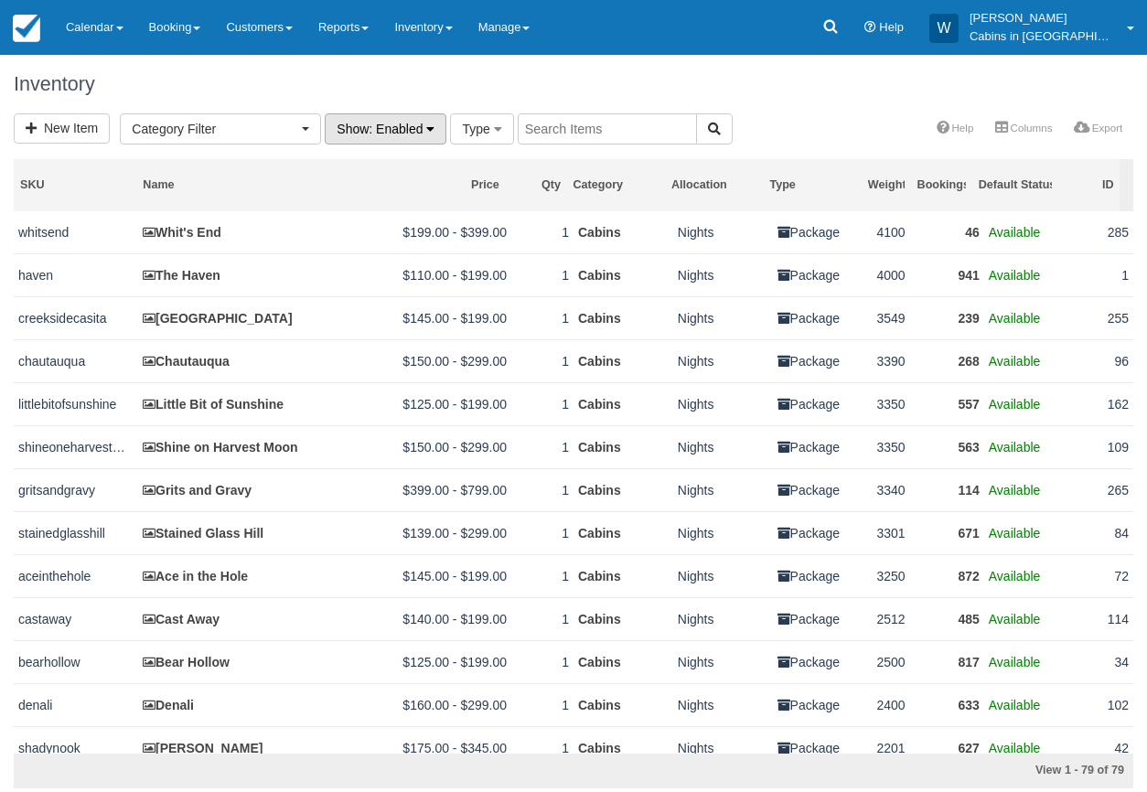
click at [393, 132] on span ": Enabled" at bounding box center [396, 129] width 54 height 15
click at [380, 221] on link "Disabled" at bounding box center [398, 219] width 144 height 26
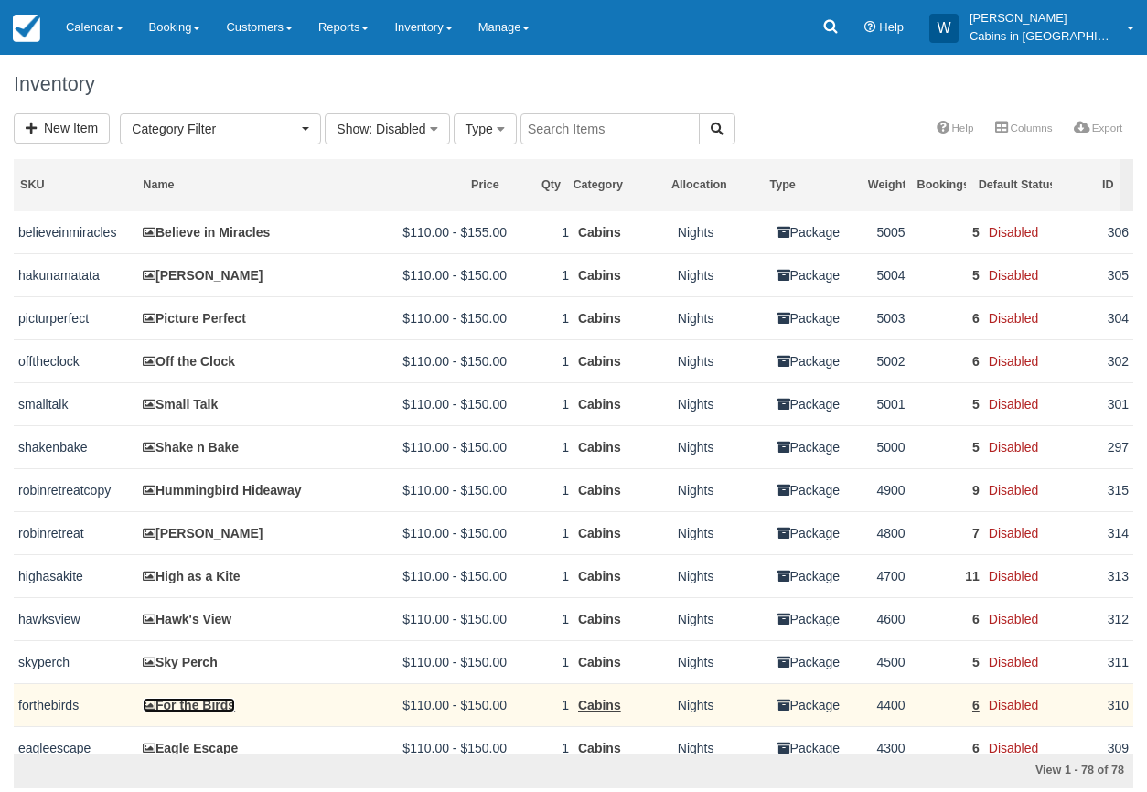
click at [187, 712] on link "For the Birds" at bounding box center [189, 705] width 92 height 15
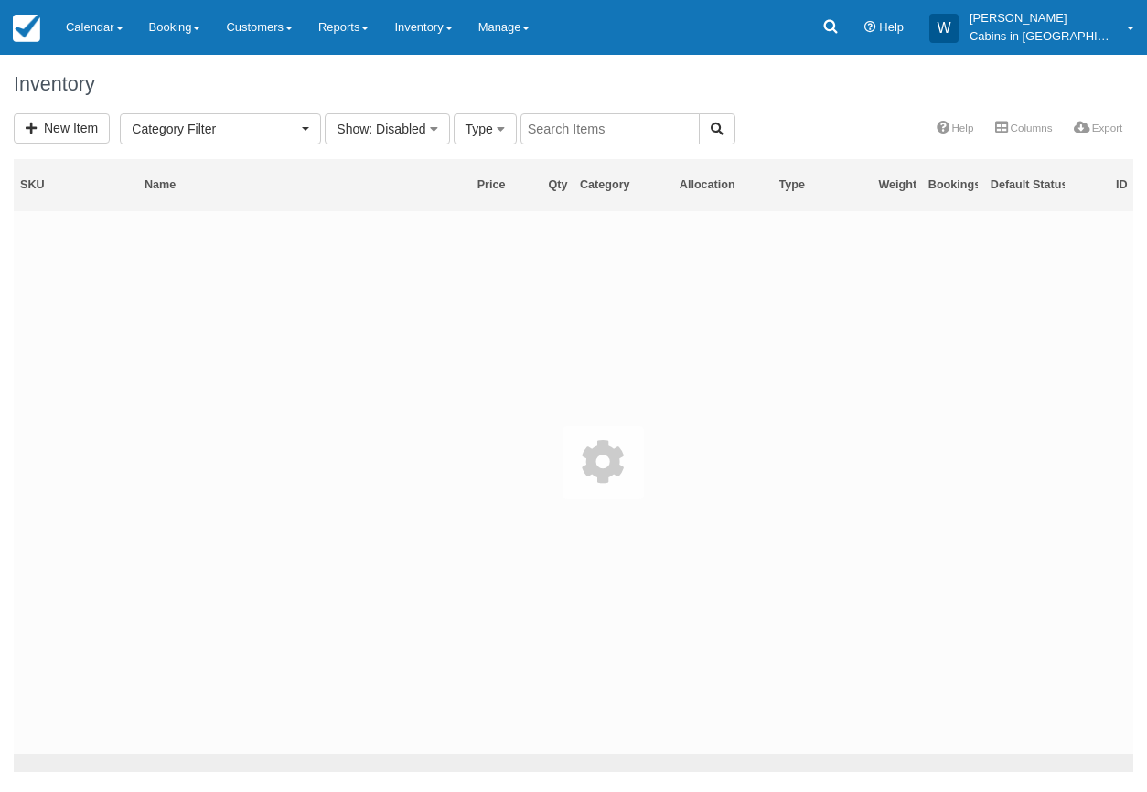
select select
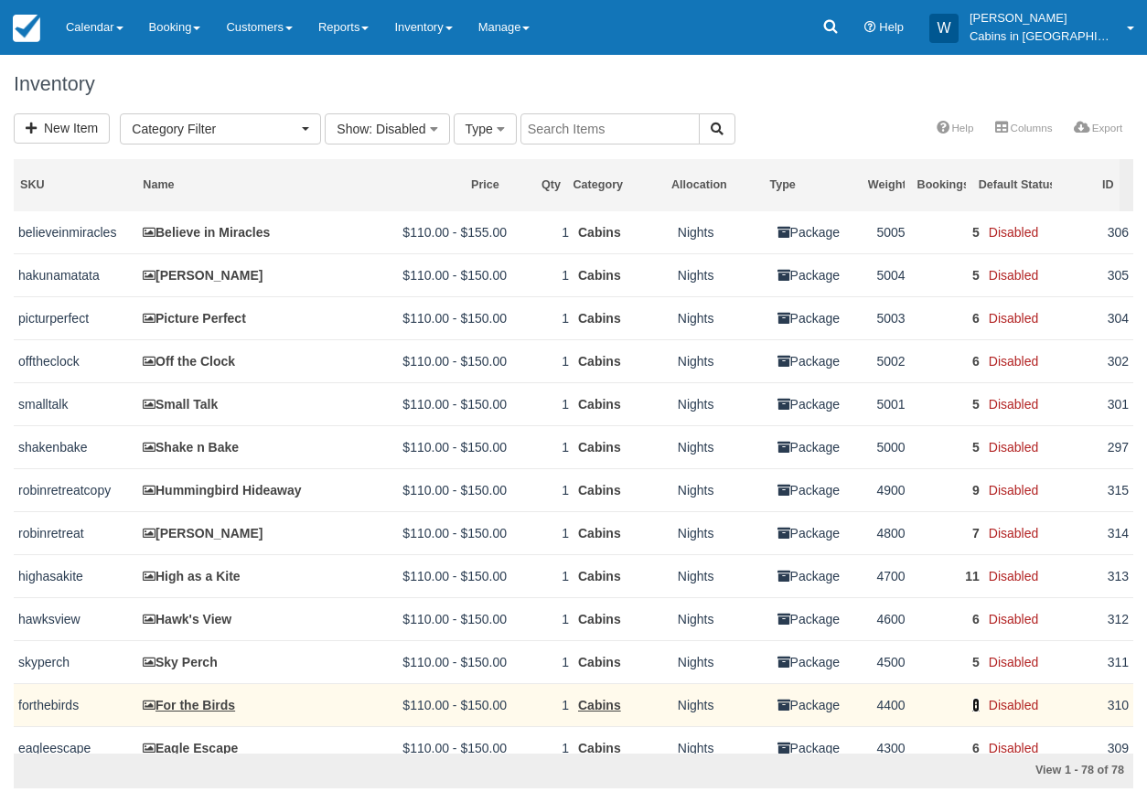
click at [972, 712] on link "6" at bounding box center [975, 705] width 7 height 15
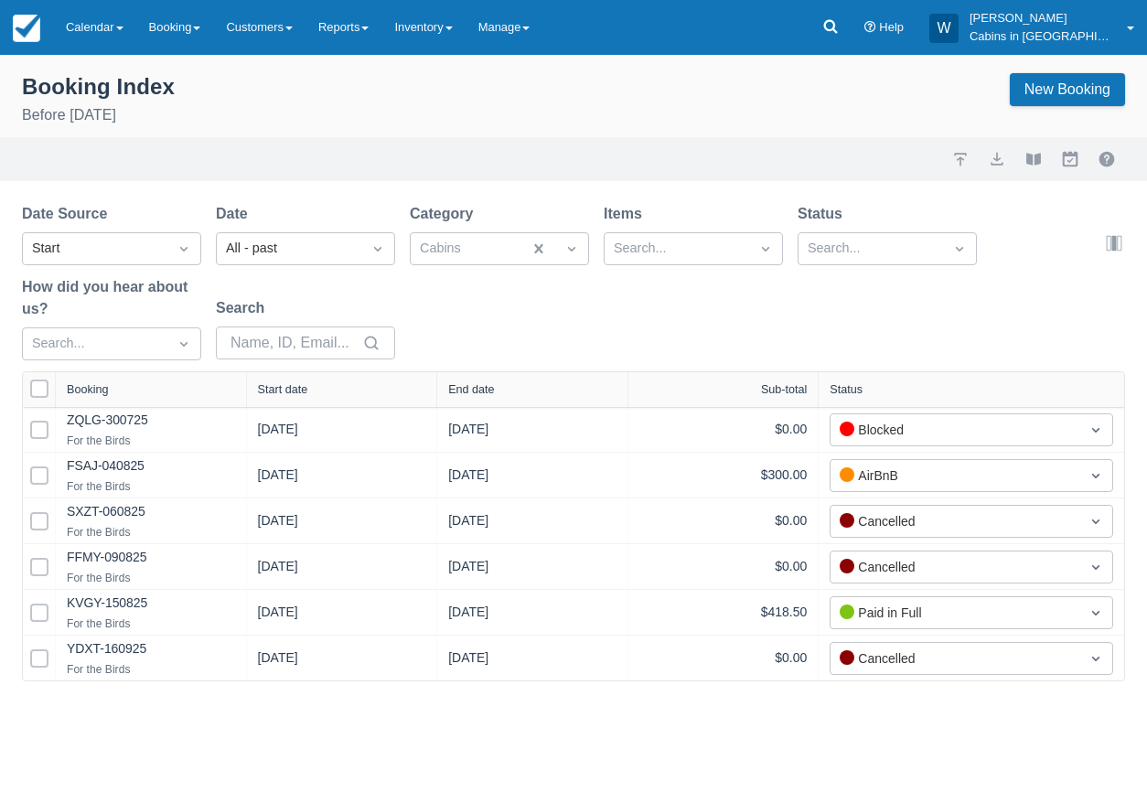
click at [294, 387] on div "Start date" at bounding box center [283, 389] width 50 height 13
click at [465, 30] on link "Inventory" at bounding box center [422, 27] width 83 height 55
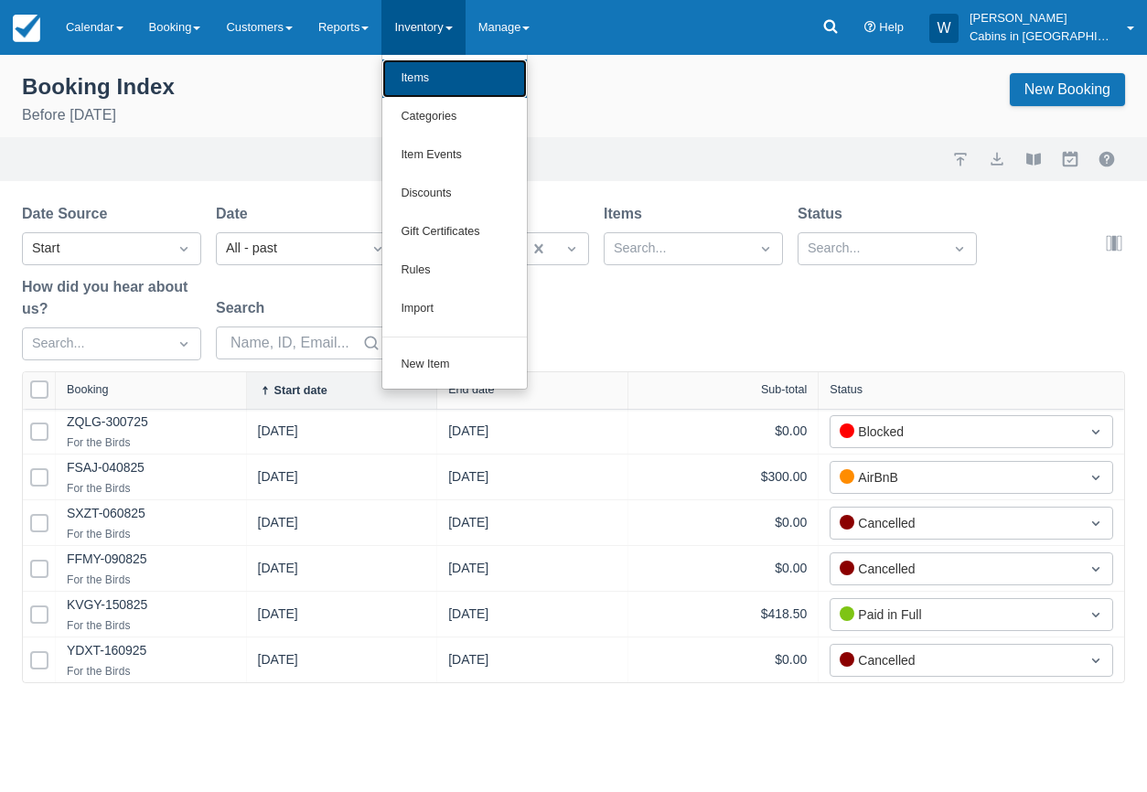
click at [449, 77] on link "Items" at bounding box center [454, 78] width 144 height 38
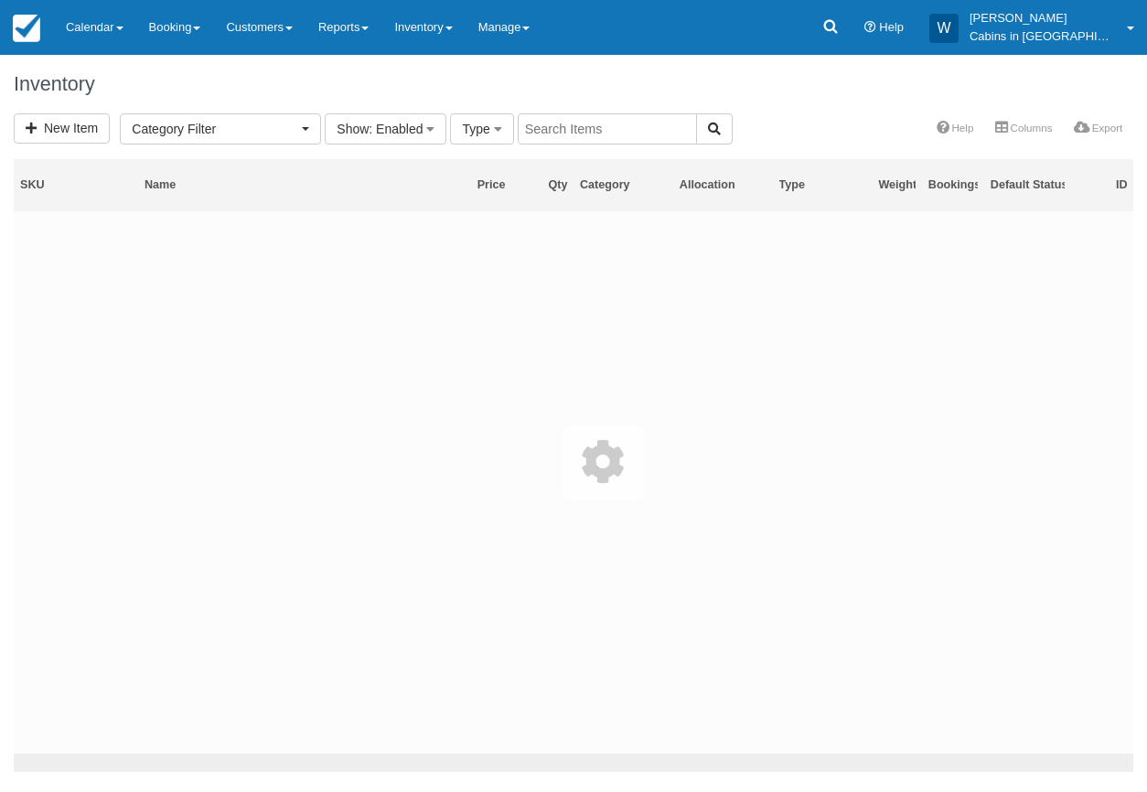
select select
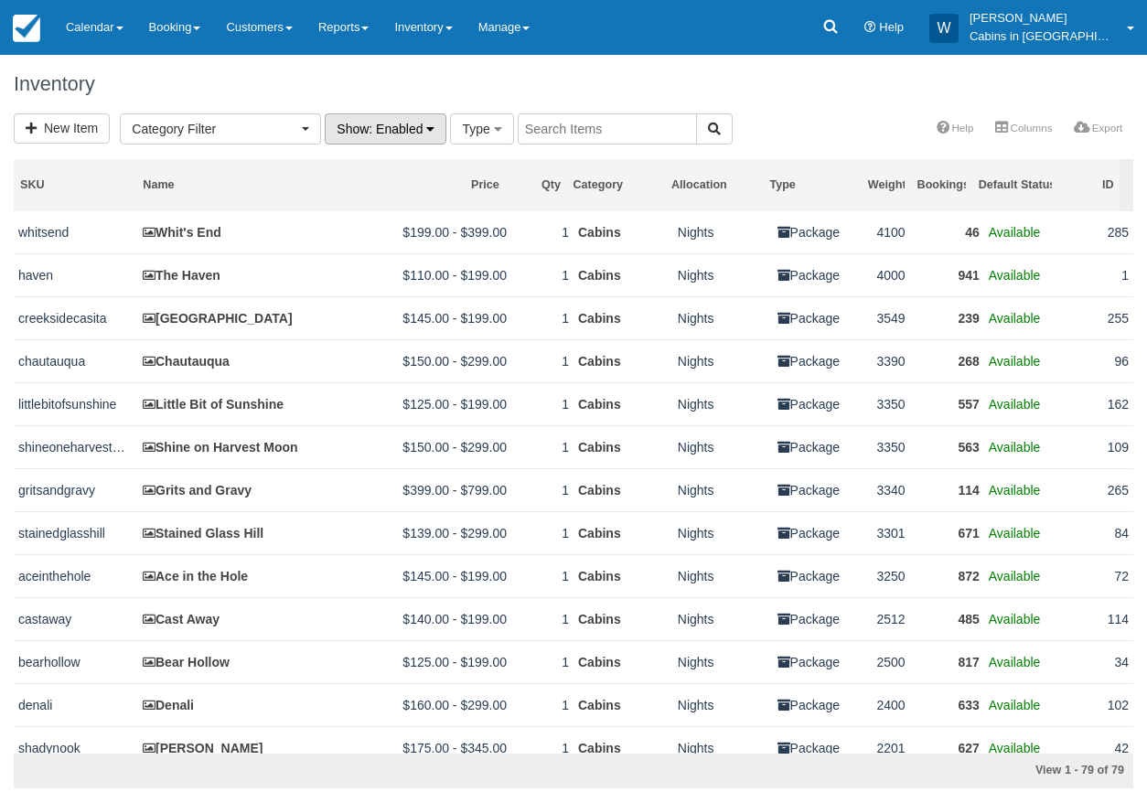
click at [376, 128] on span ": Enabled" at bounding box center [396, 129] width 54 height 15
click at [356, 222] on link "Disabled" at bounding box center [398, 219] width 144 height 26
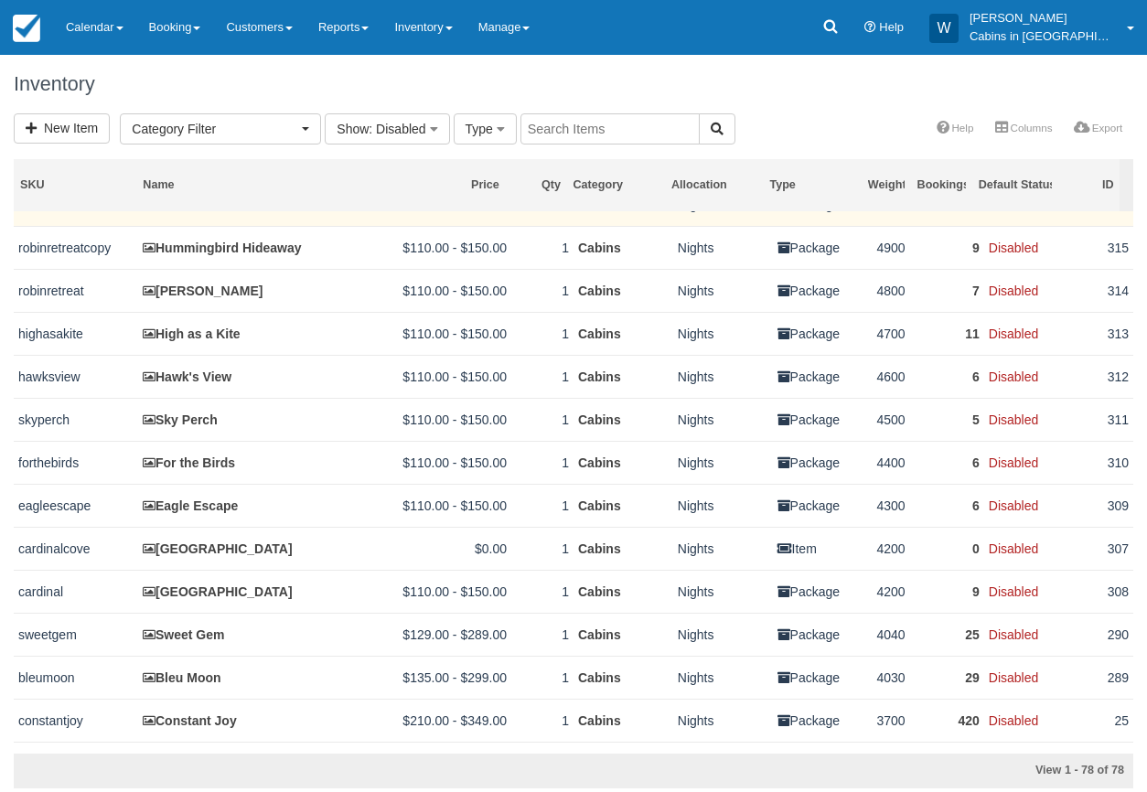
scroll to position [270, 0]
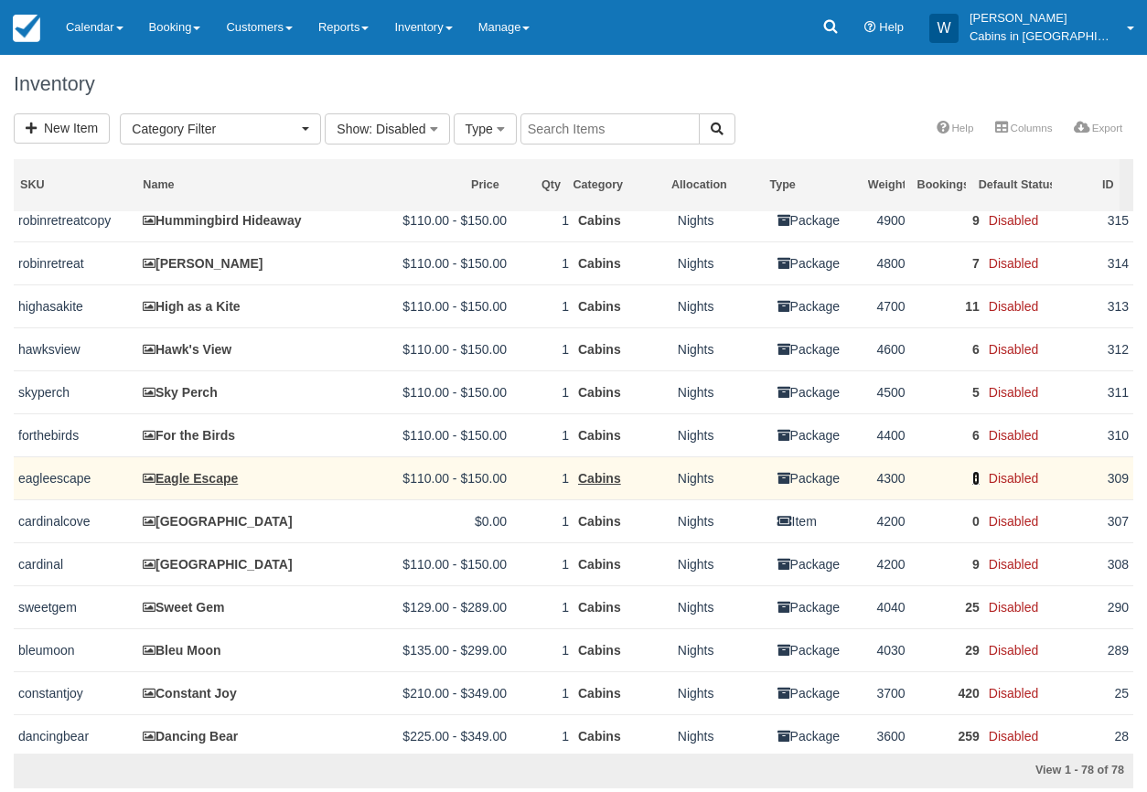
click at [972, 486] on link "6" at bounding box center [975, 478] width 7 height 15
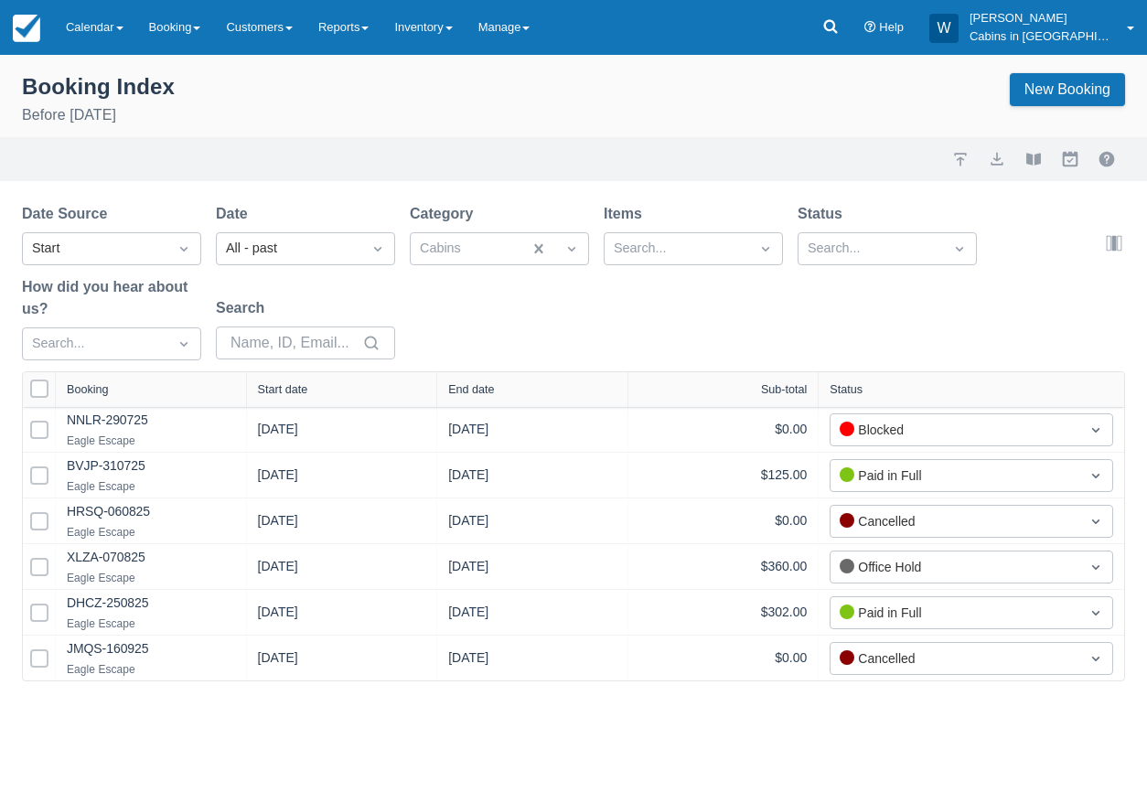
click at [299, 387] on div "Start date" at bounding box center [283, 389] width 50 height 13
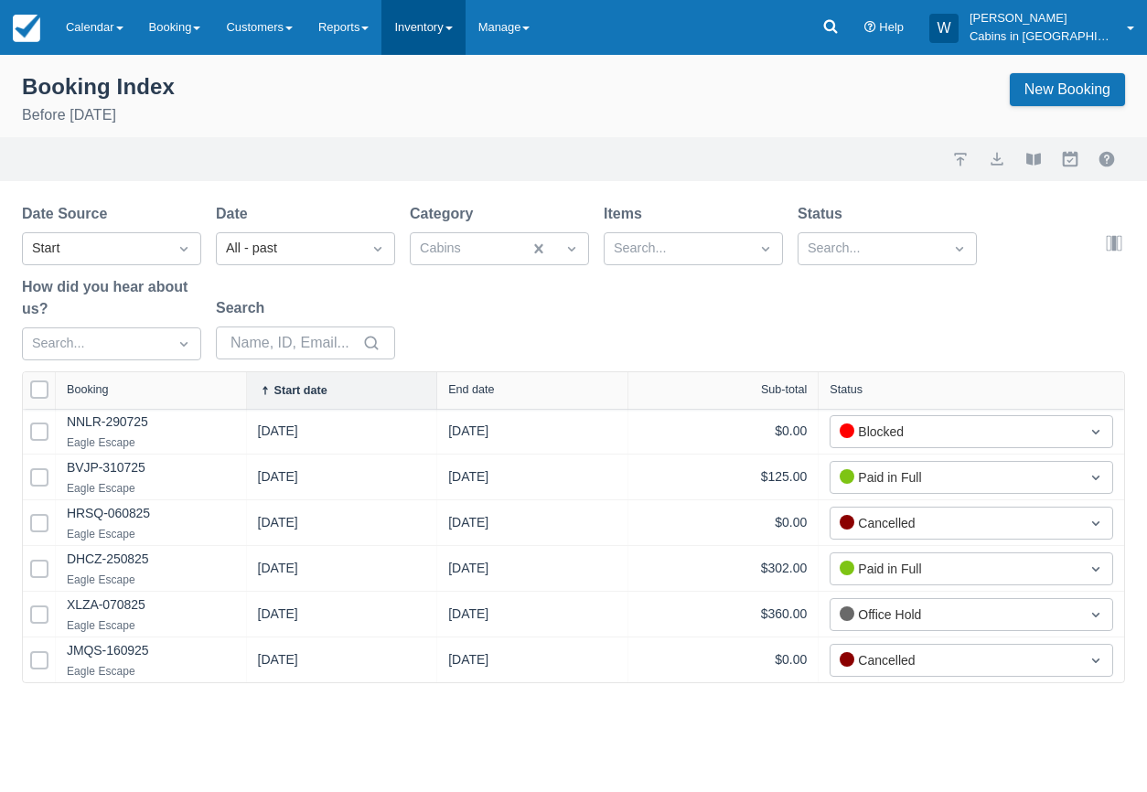
click at [462, 27] on link "Inventory" at bounding box center [422, 27] width 83 height 55
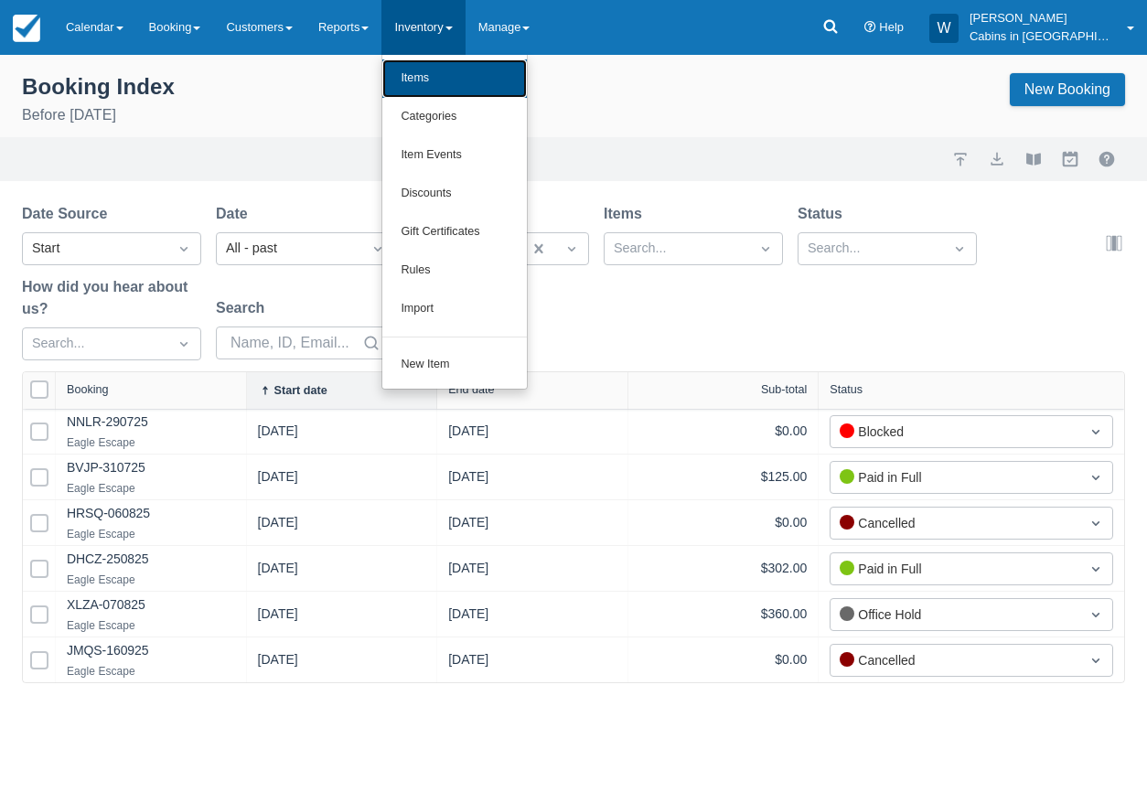
click at [444, 72] on link "Items" at bounding box center [454, 78] width 144 height 38
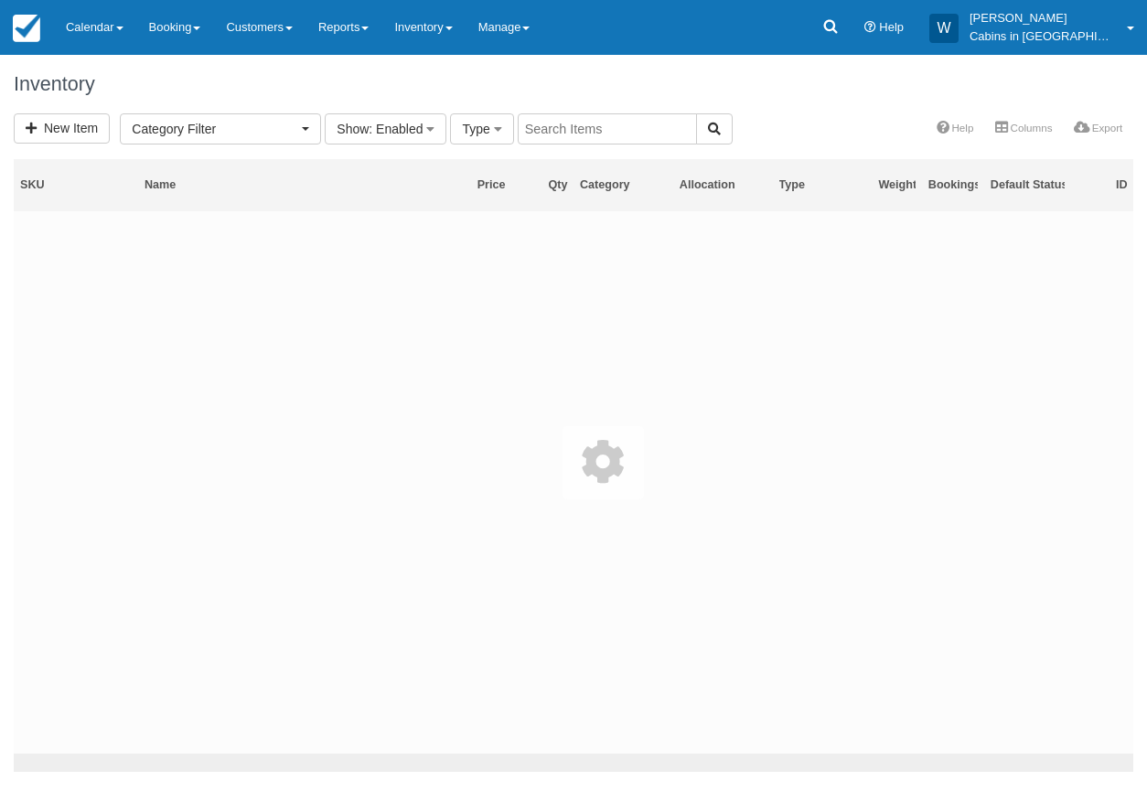
select select
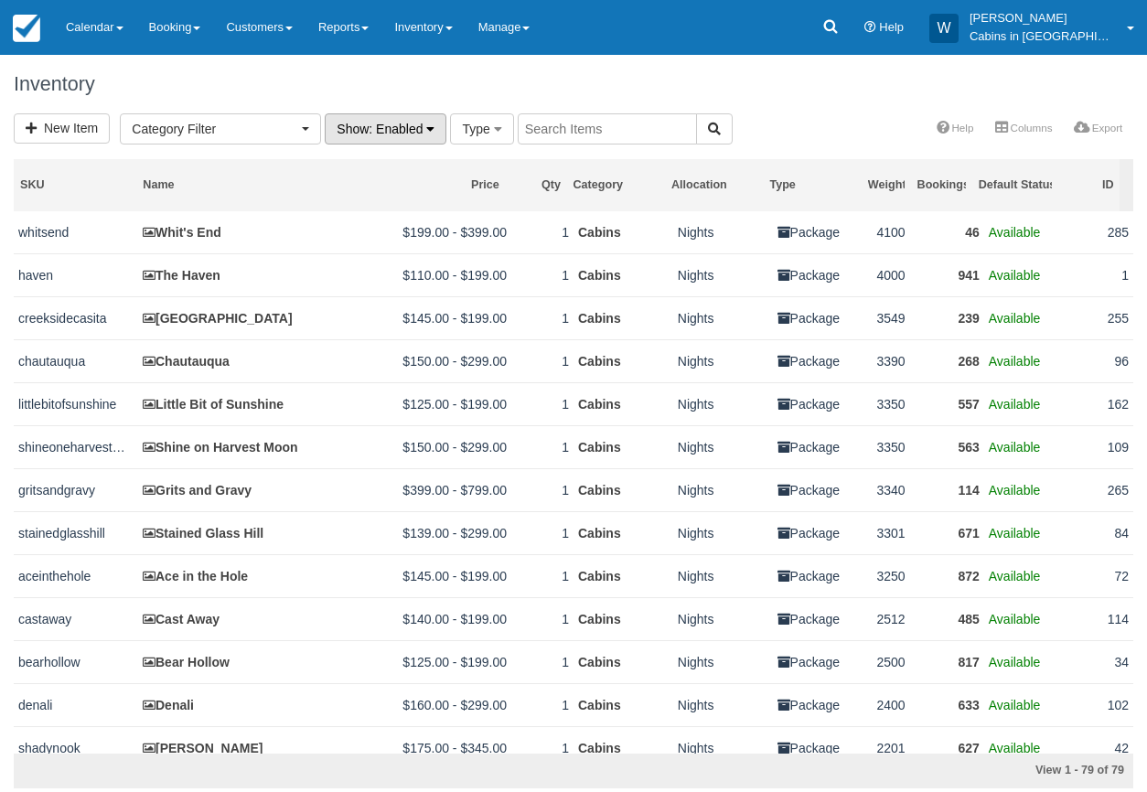
click at [416, 132] on span ": Enabled" at bounding box center [396, 129] width 54 height 15
click at [393, 212] on link "Disabled" at bounding box center [398, 219] width 144 height 26
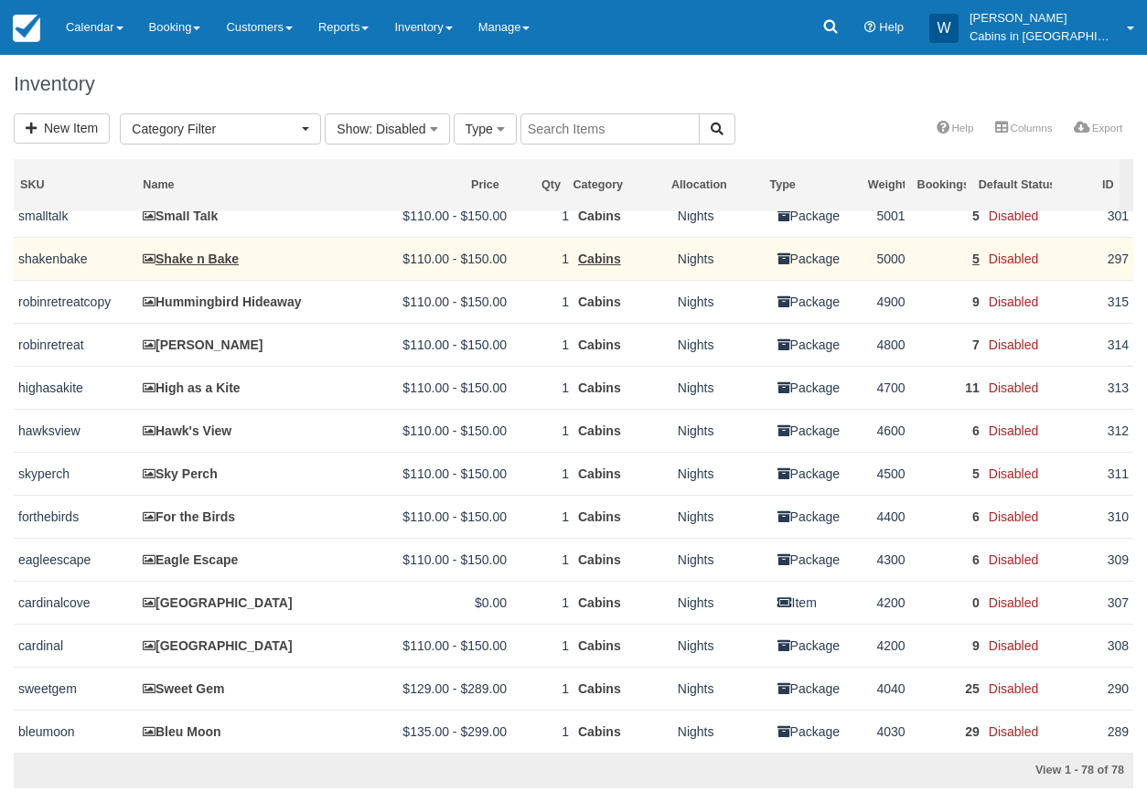
scroll to position [198, 0]
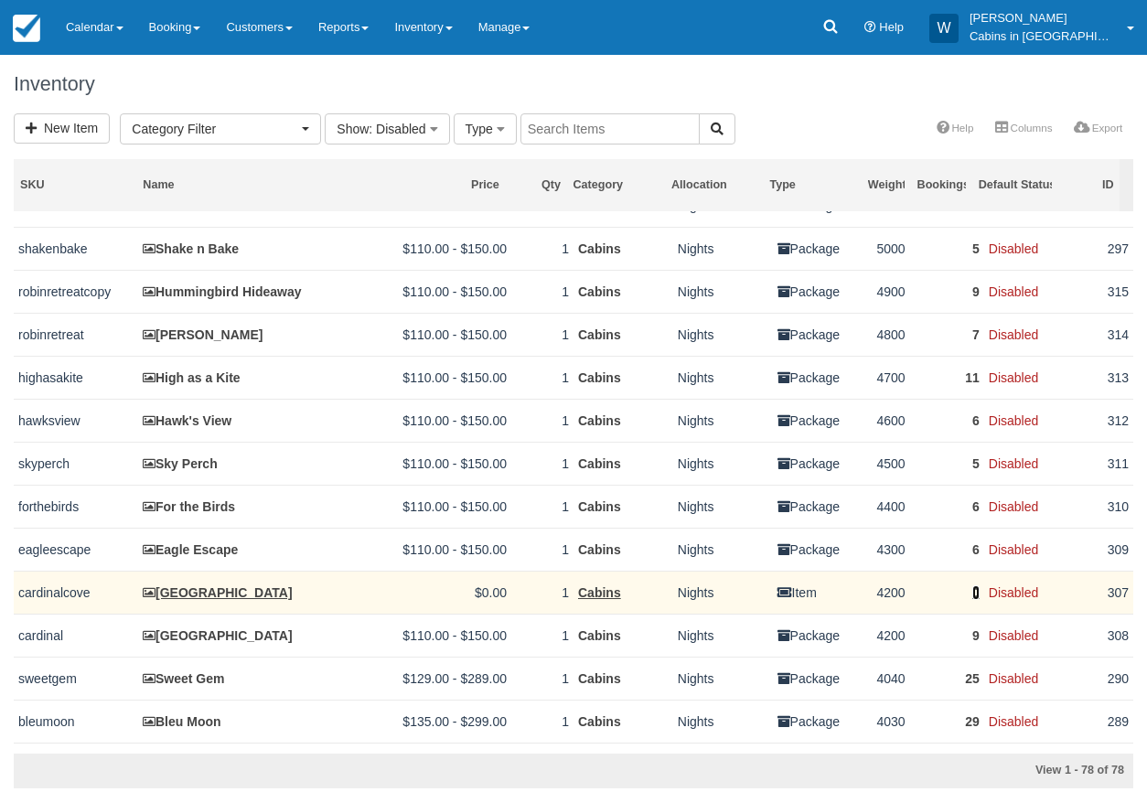
click at [972, 600] on link "0" at bounding box center [975, 592] width 7 height 15
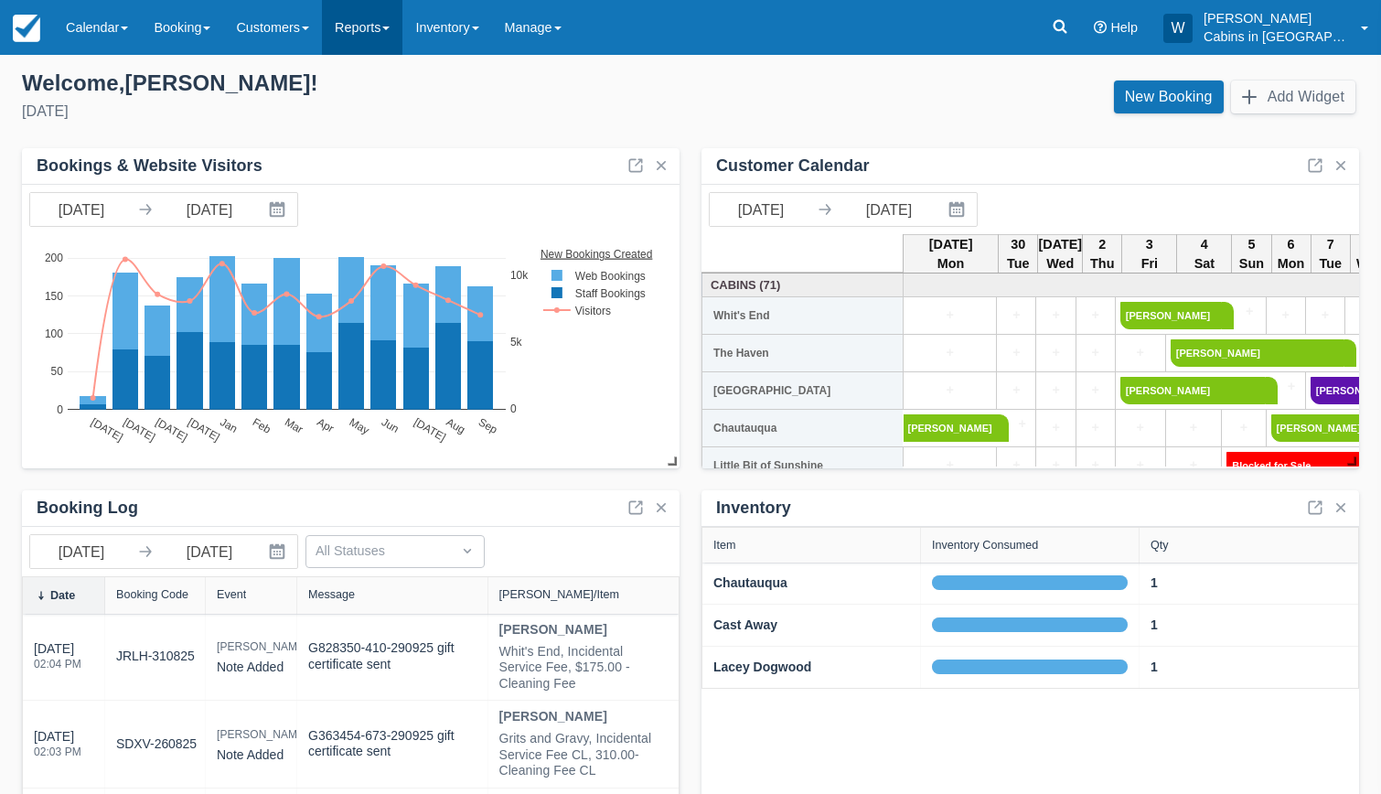
click at [390, 28] on span at bounding box center [385, 29] width 7 height 4
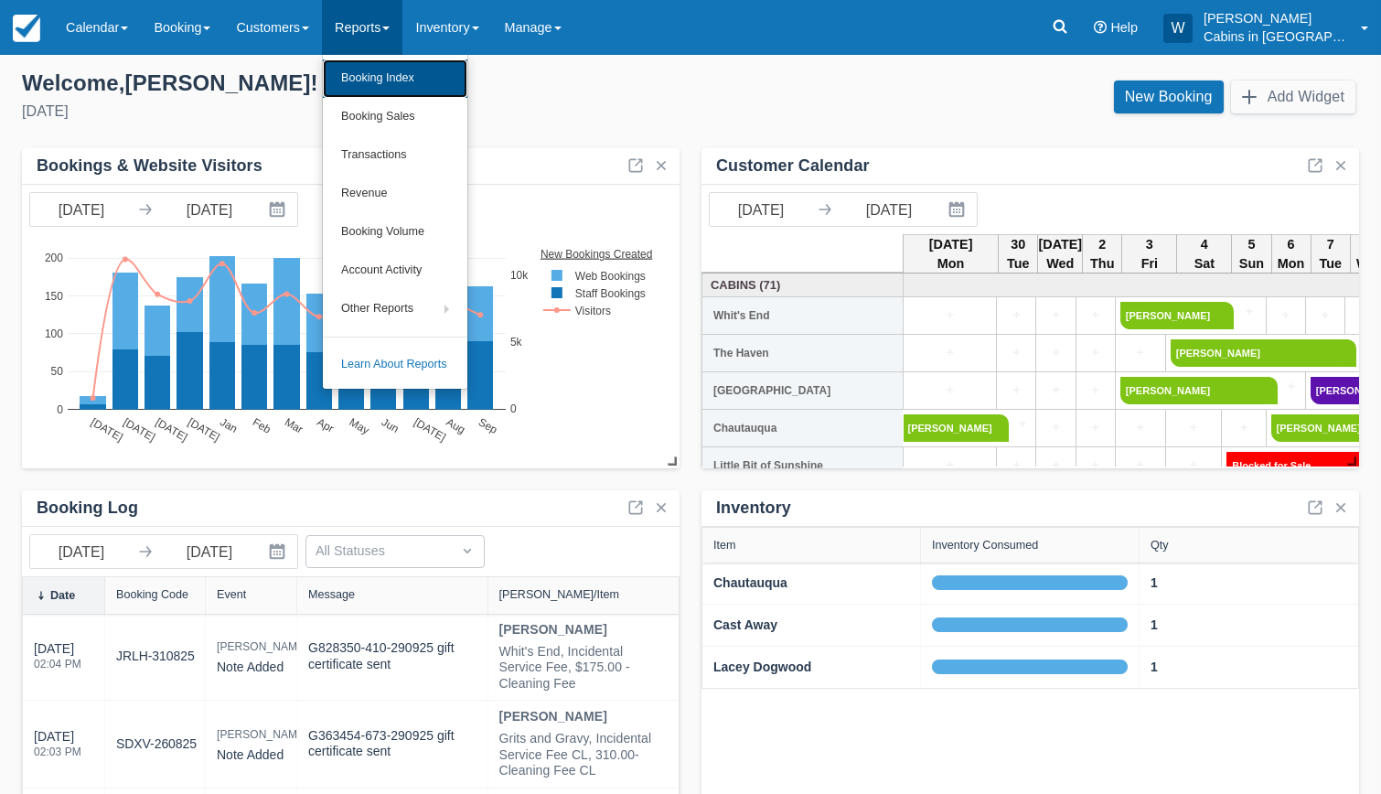
click at [398, 67] on link "Booking Index" at bounding box center [395, 78] width 144 height 38
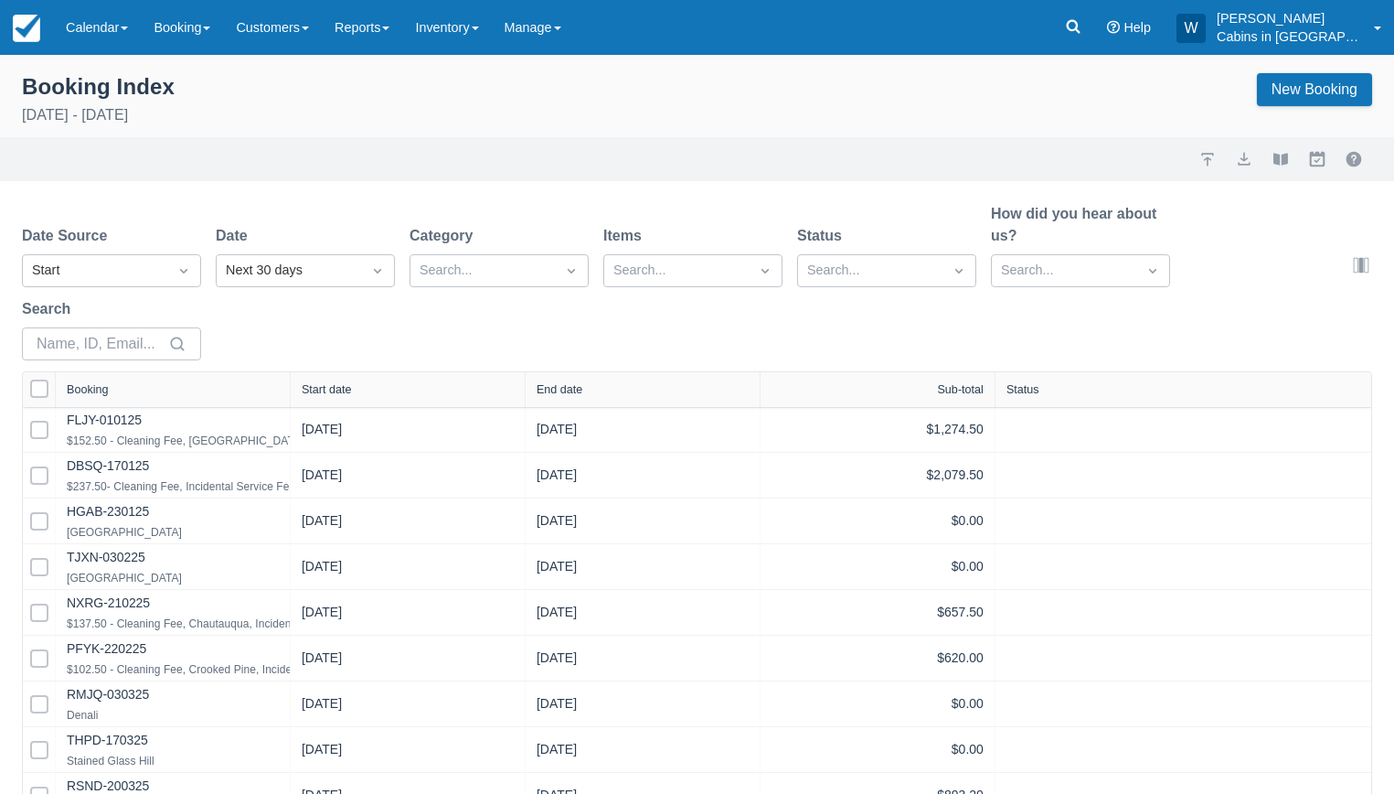
select select "25"
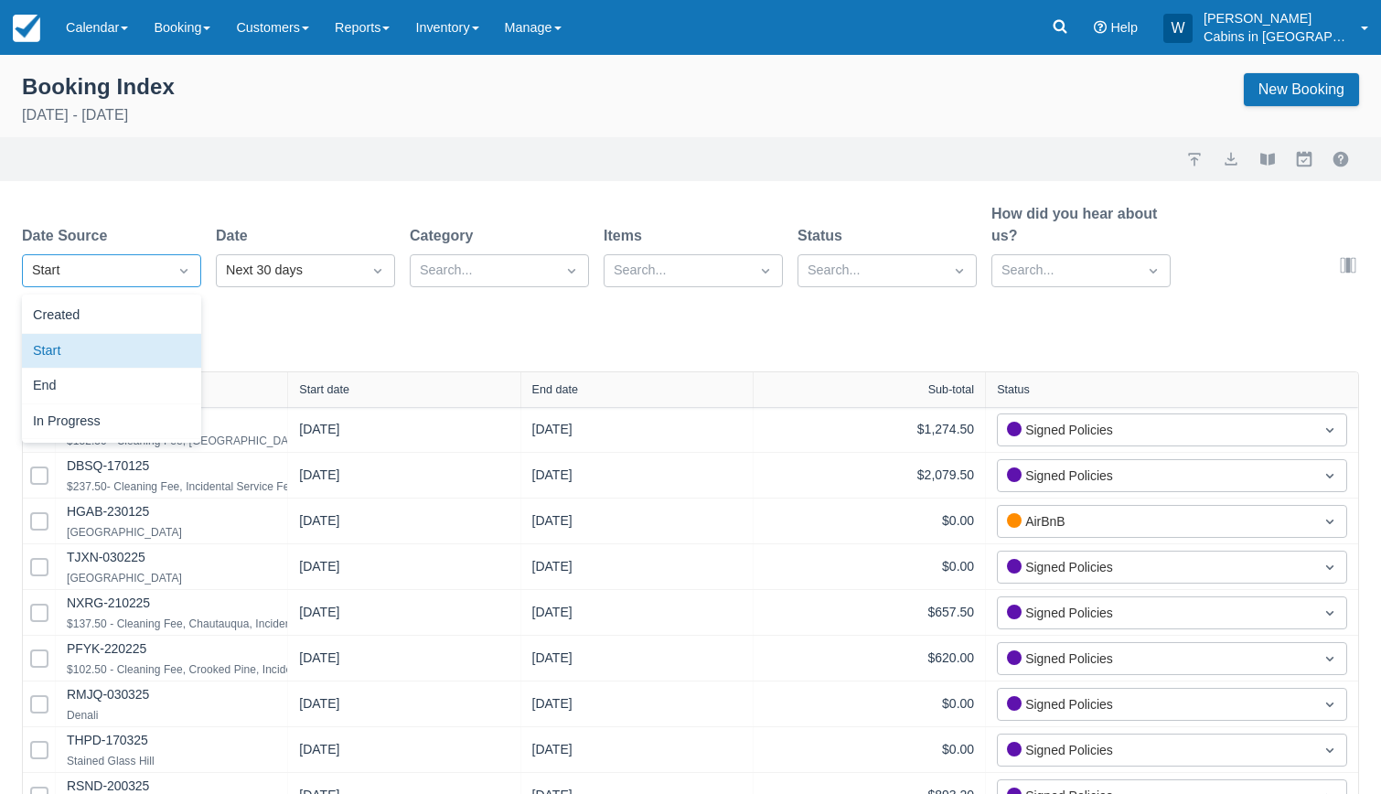
click at [112, 263] on div "Start" at bounding box center [95, 271] width 126 height 20
click at [102, 304] on div "Created" at bounding box center [111, 316] width 179 height 36
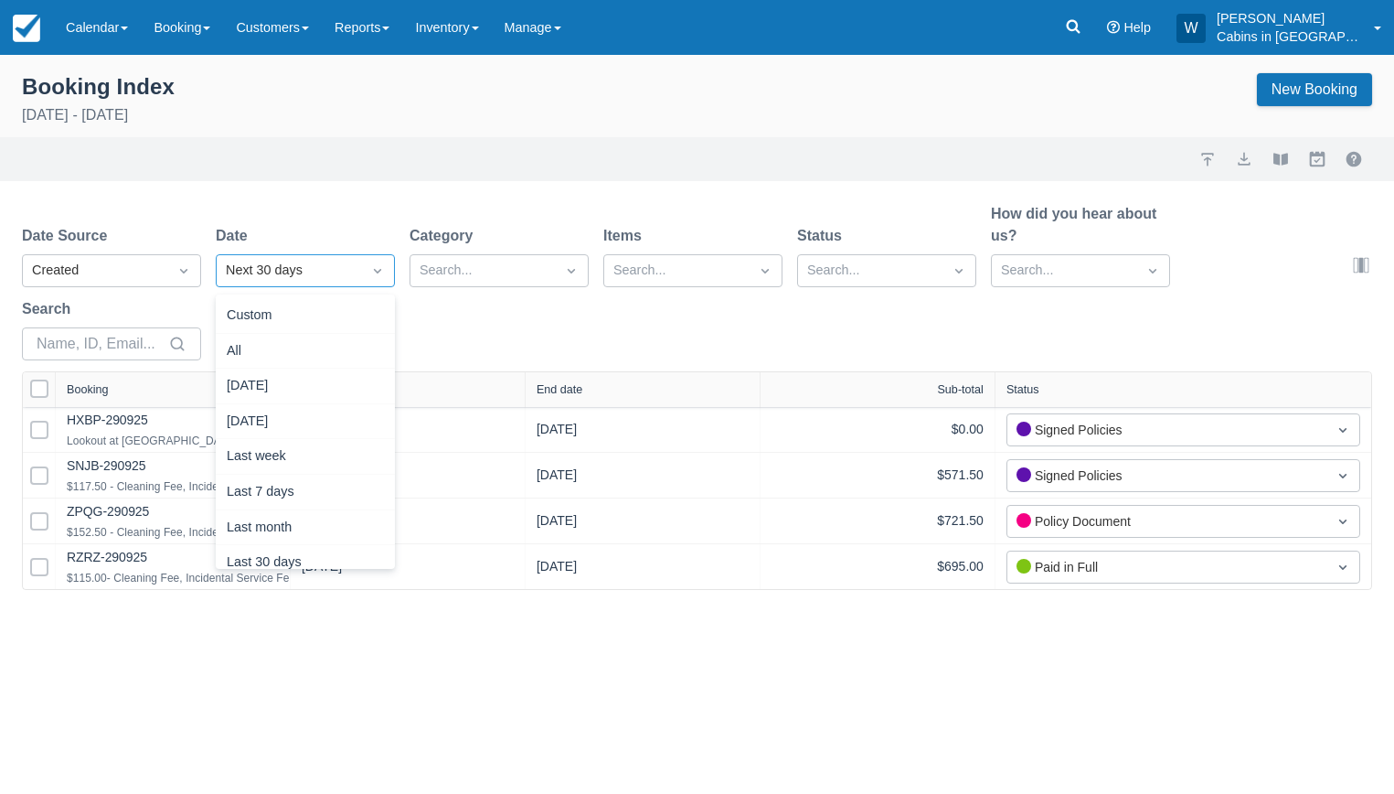
click at [272, 273] on div "Next 30 days" at bounding box center [289, 271] width 126 height 20
click at [272, 391] on div "[DATE]" at bounding box center [305, 387] width 179 height 36
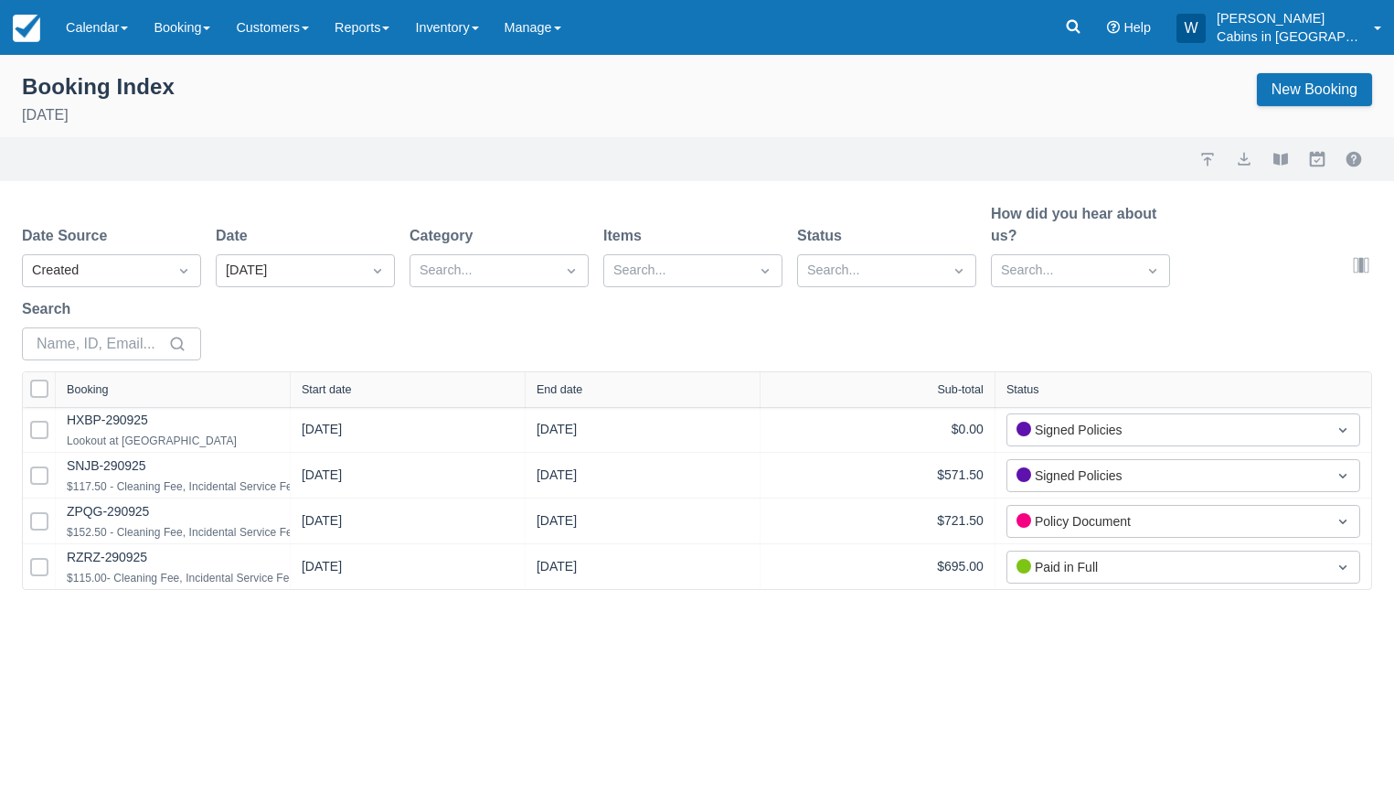
drag, startPoint x: 272, startPoint y: 391, endPoint x: 610, endPoint y: 390, distance: 338.3
click at [605, 390] on div "Select All Booking Start date End date Sub-total Status" at bounding box center [697, 389] width 1349 height 35
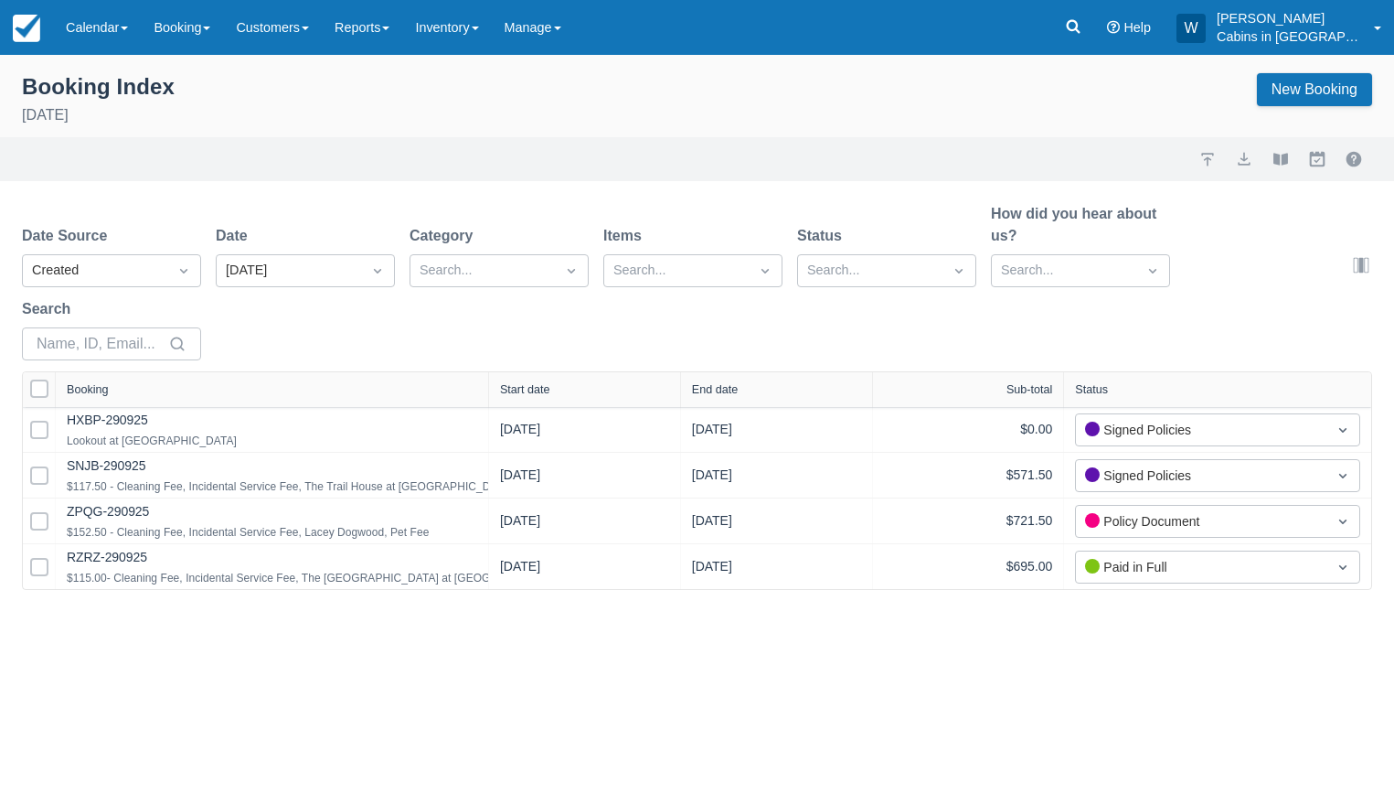
drag, startPoint x: 289, startPoint y: 386, endPoint x: 511, endPoint y: 386, distance: 222.2
click at [505, 386] on div at bounding box center [488, 389] width 33 height 35
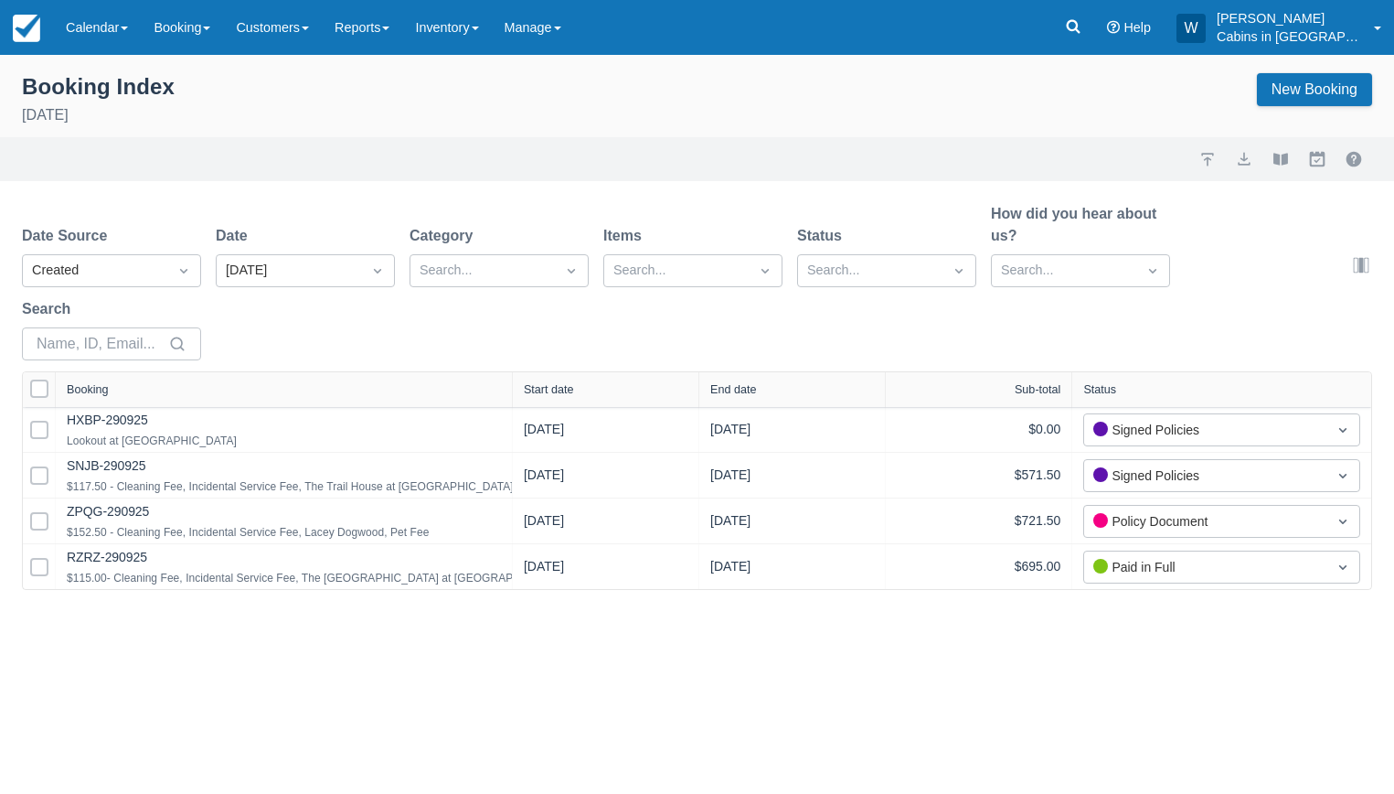
click at [580, 387] on div "Start date" at bounding box center [606, 389] width 164 height 13
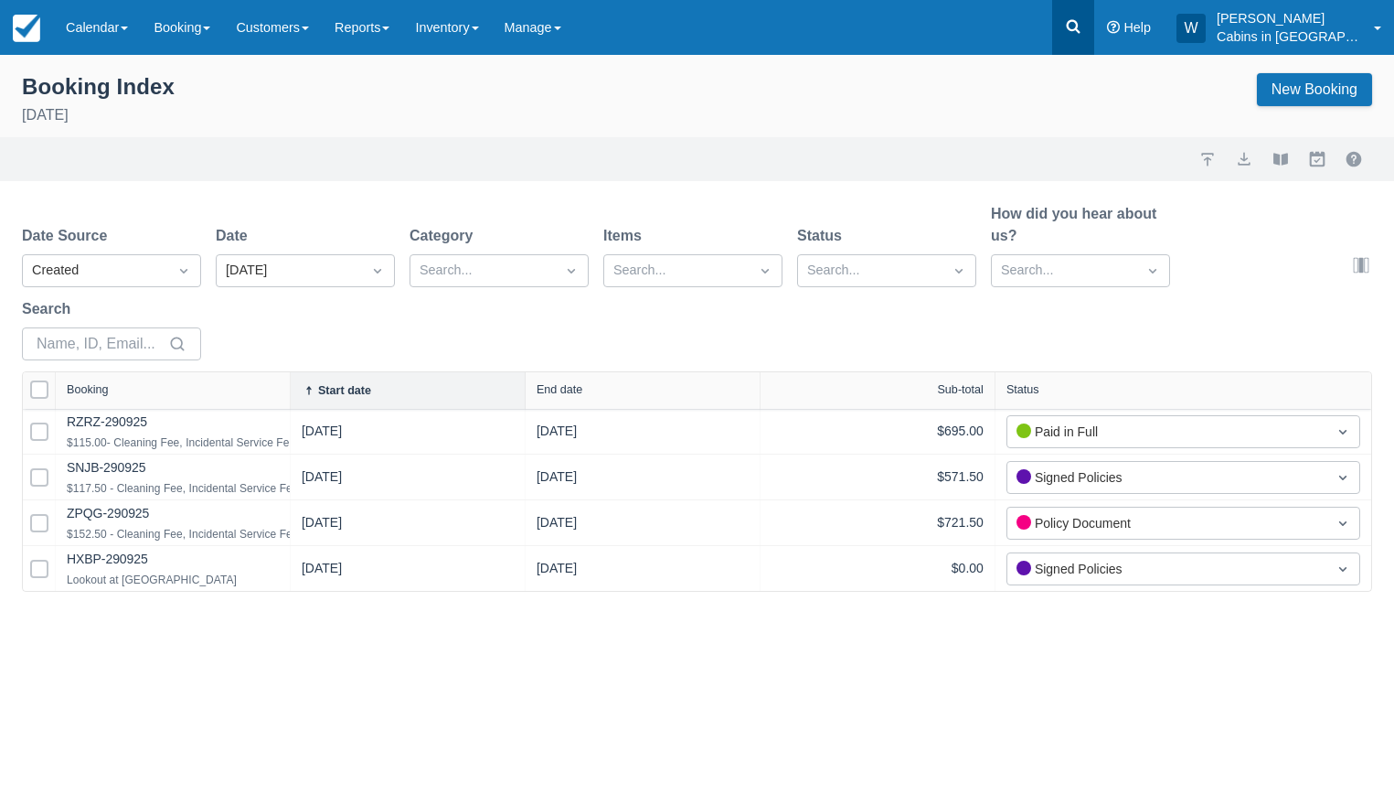
click at [1083, 21] on icon at bounding box center [1073, 26] width 18 height 18
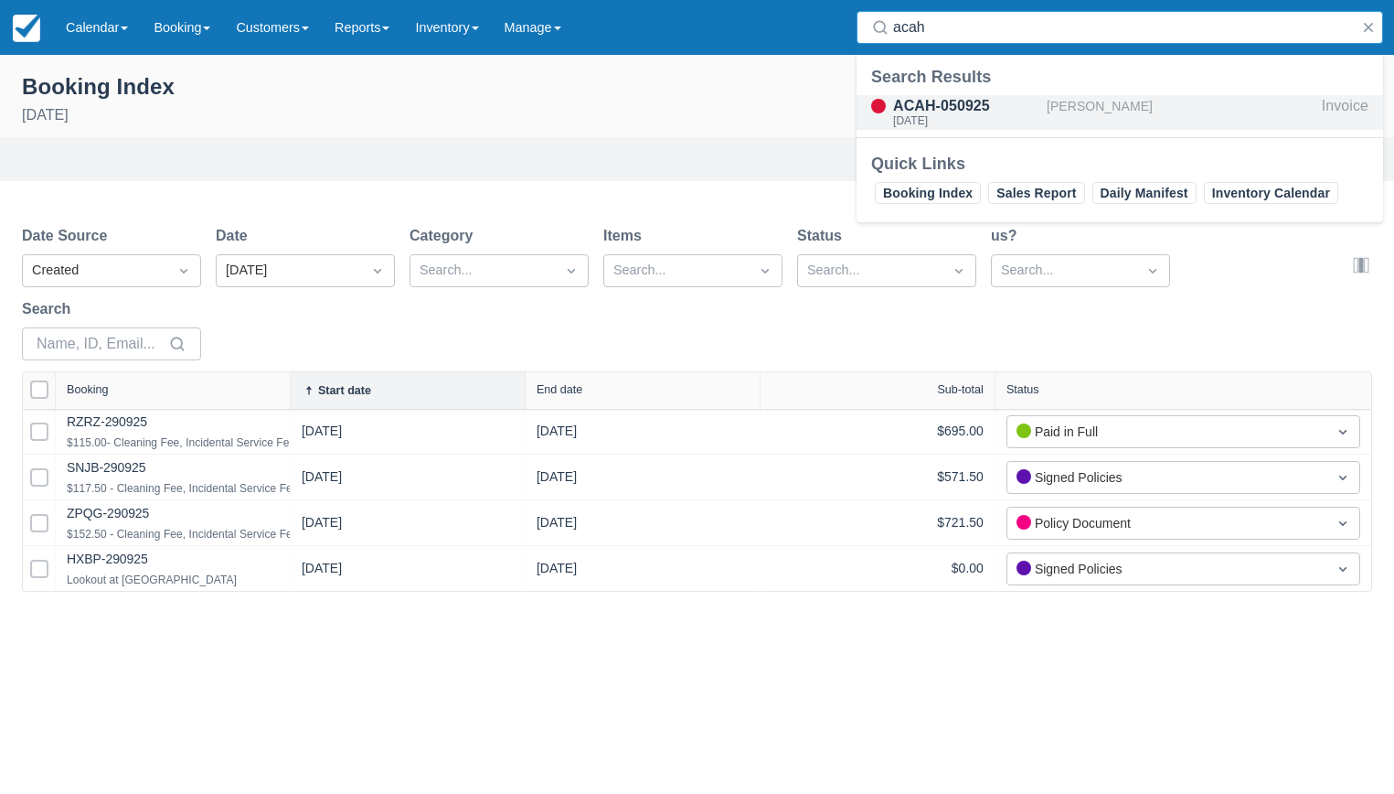
type input "acah"
click at [967, 109] on div "ACAH-050925" at bounding box center [966, 106] width 146 height 22
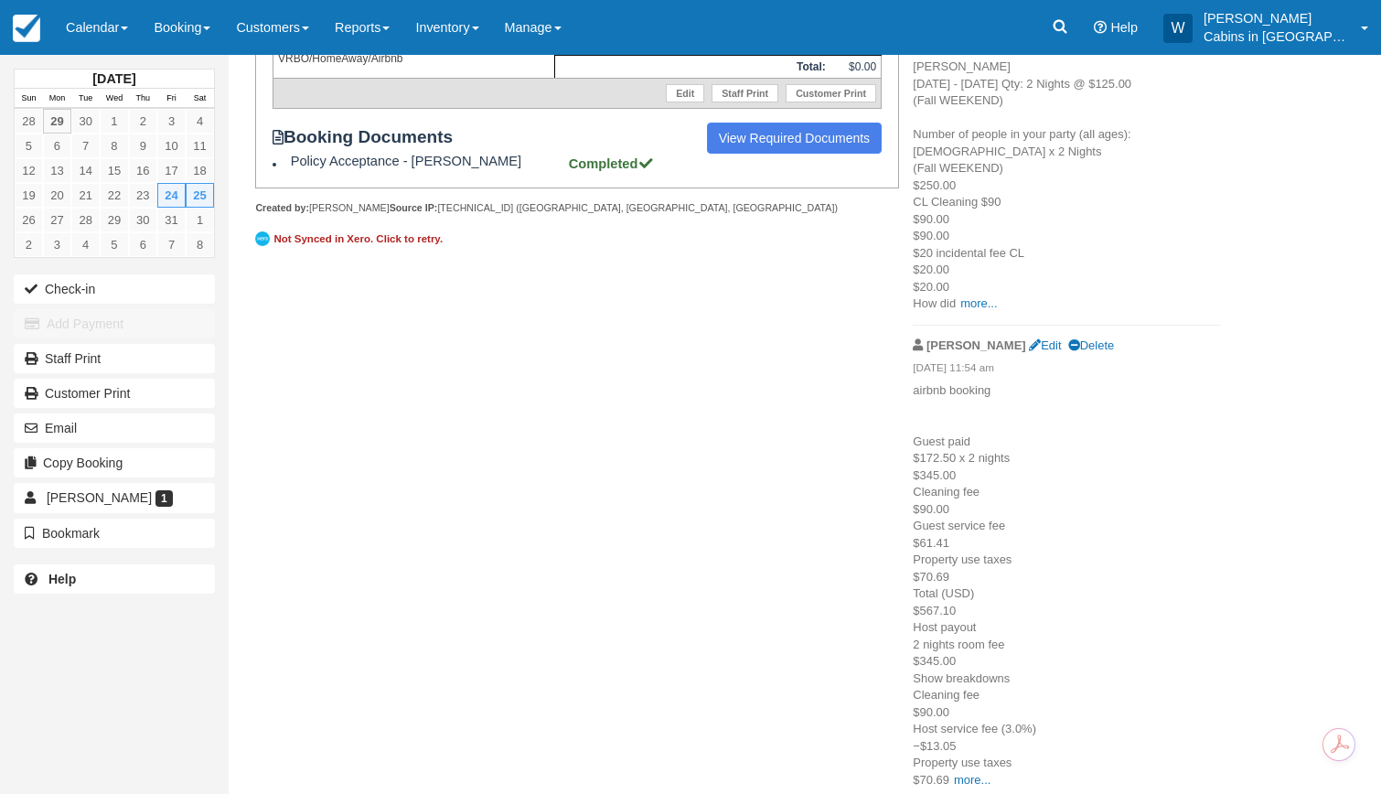
scroll to position [513, 0]
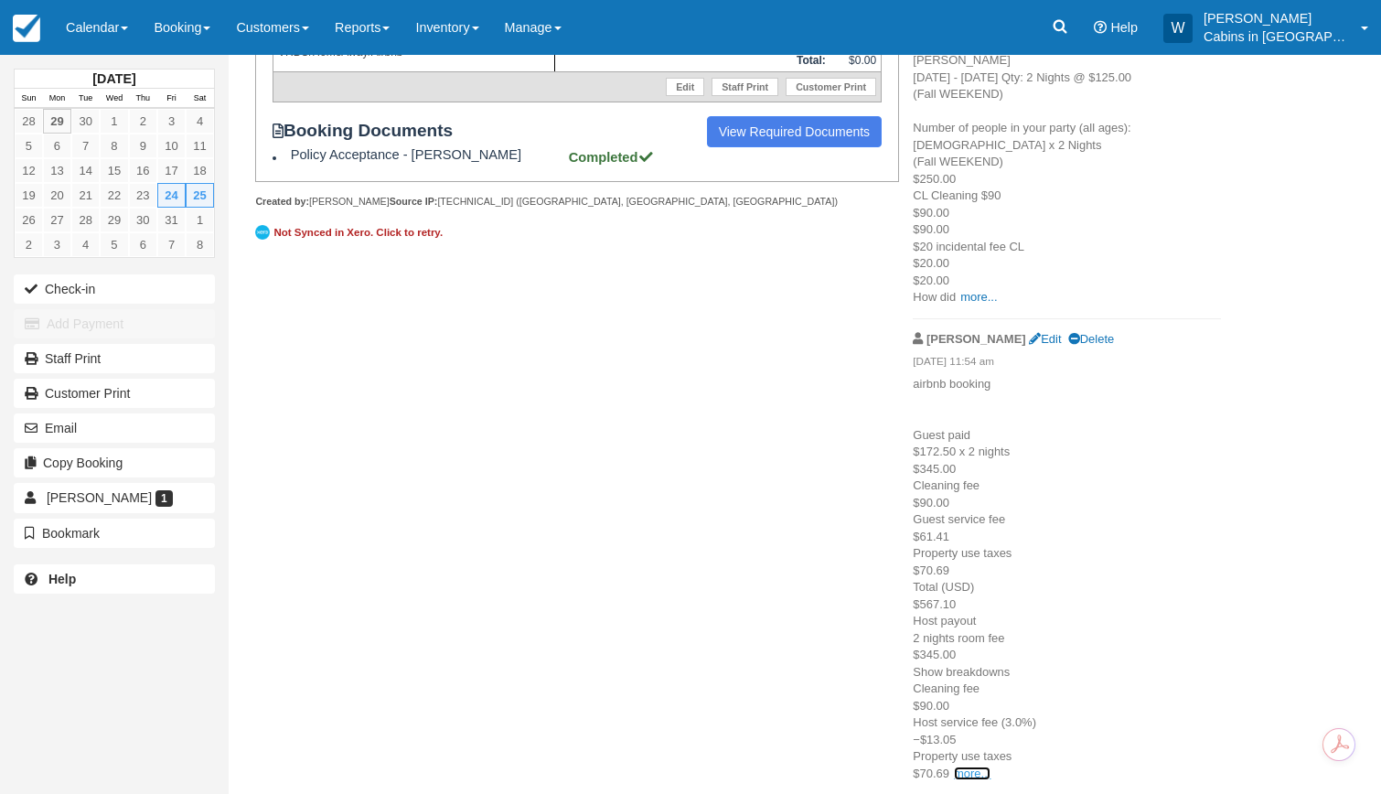
click at [968, 772] on link "more..." at bounding box center [972, 773] width 37 height 14
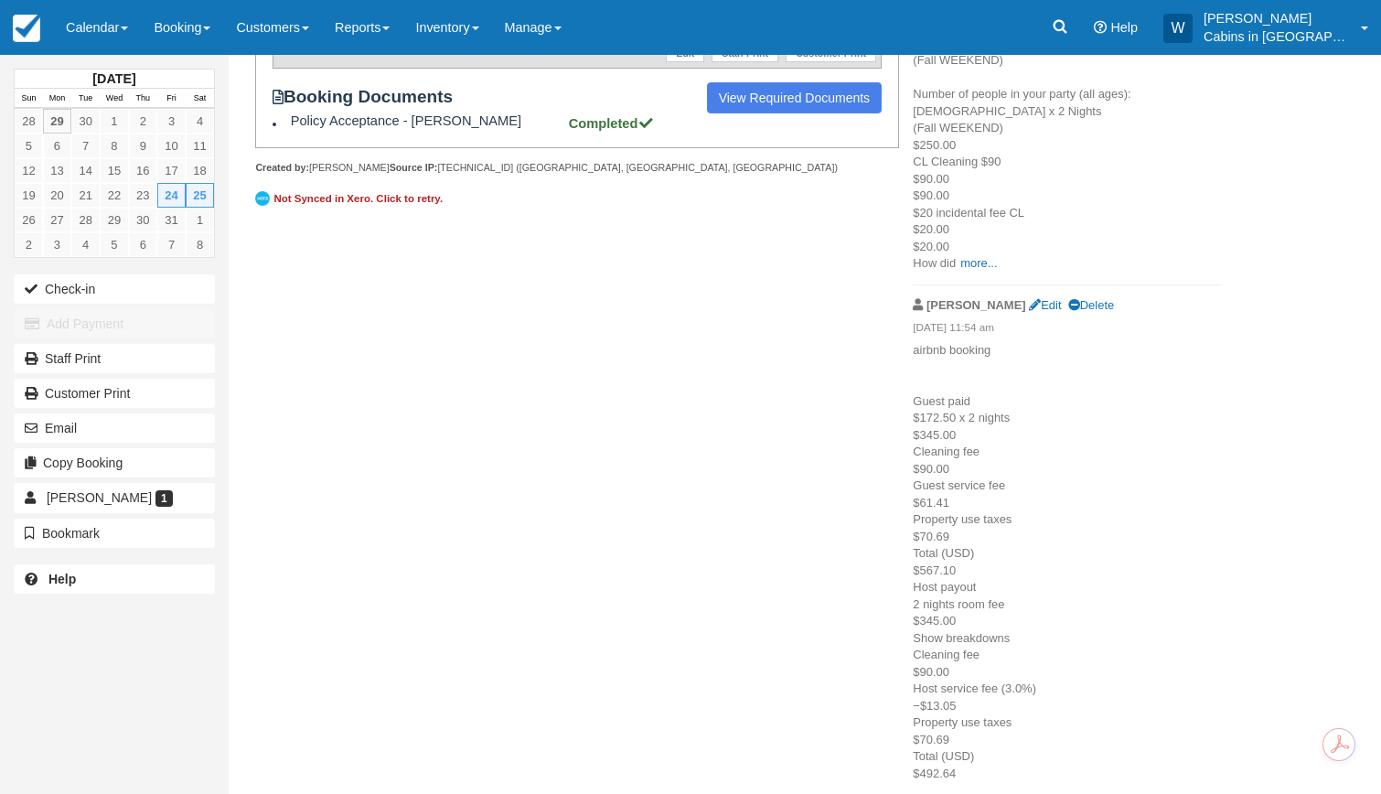
scroll to position [0, 0]
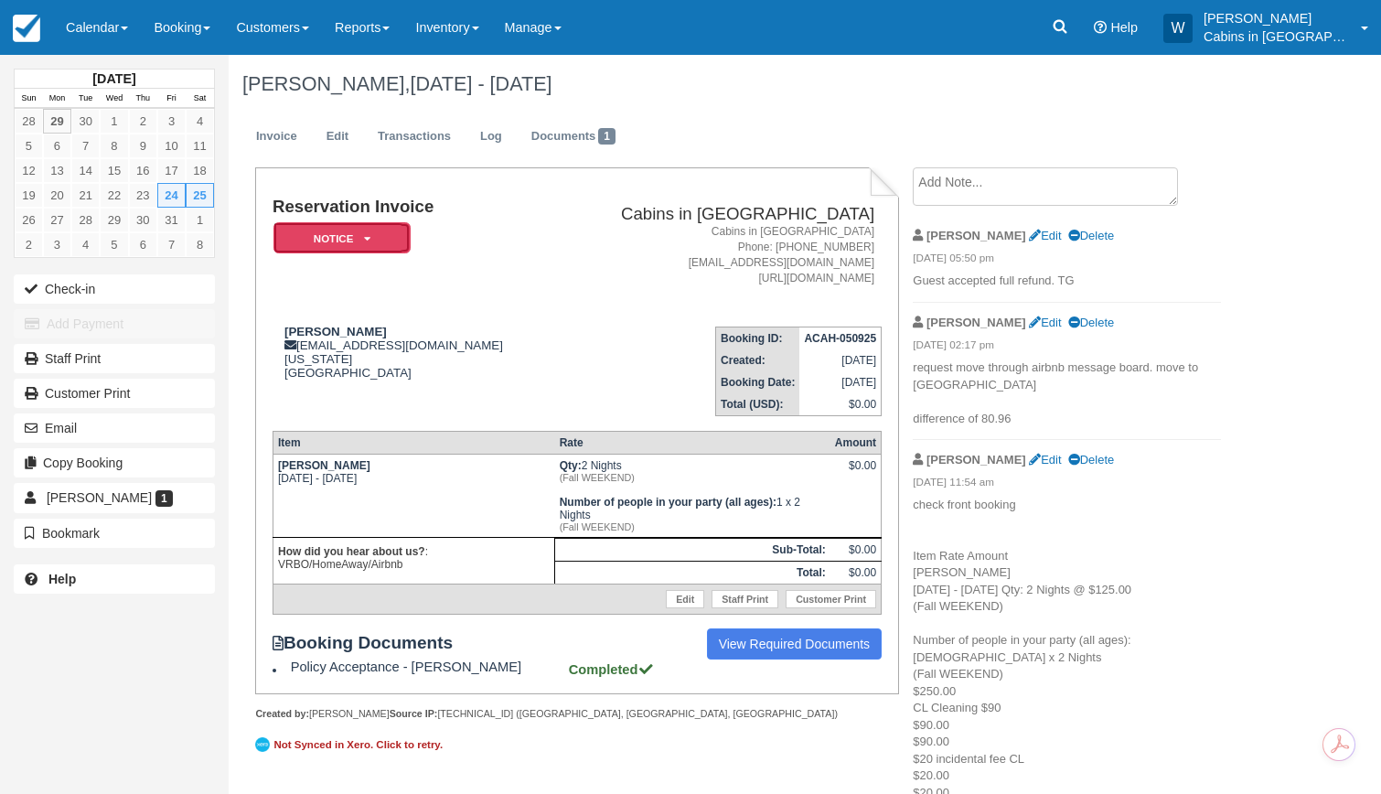
click at [366, 233] on em "Notice" at bounding box center [341, 238] width 137 height 32
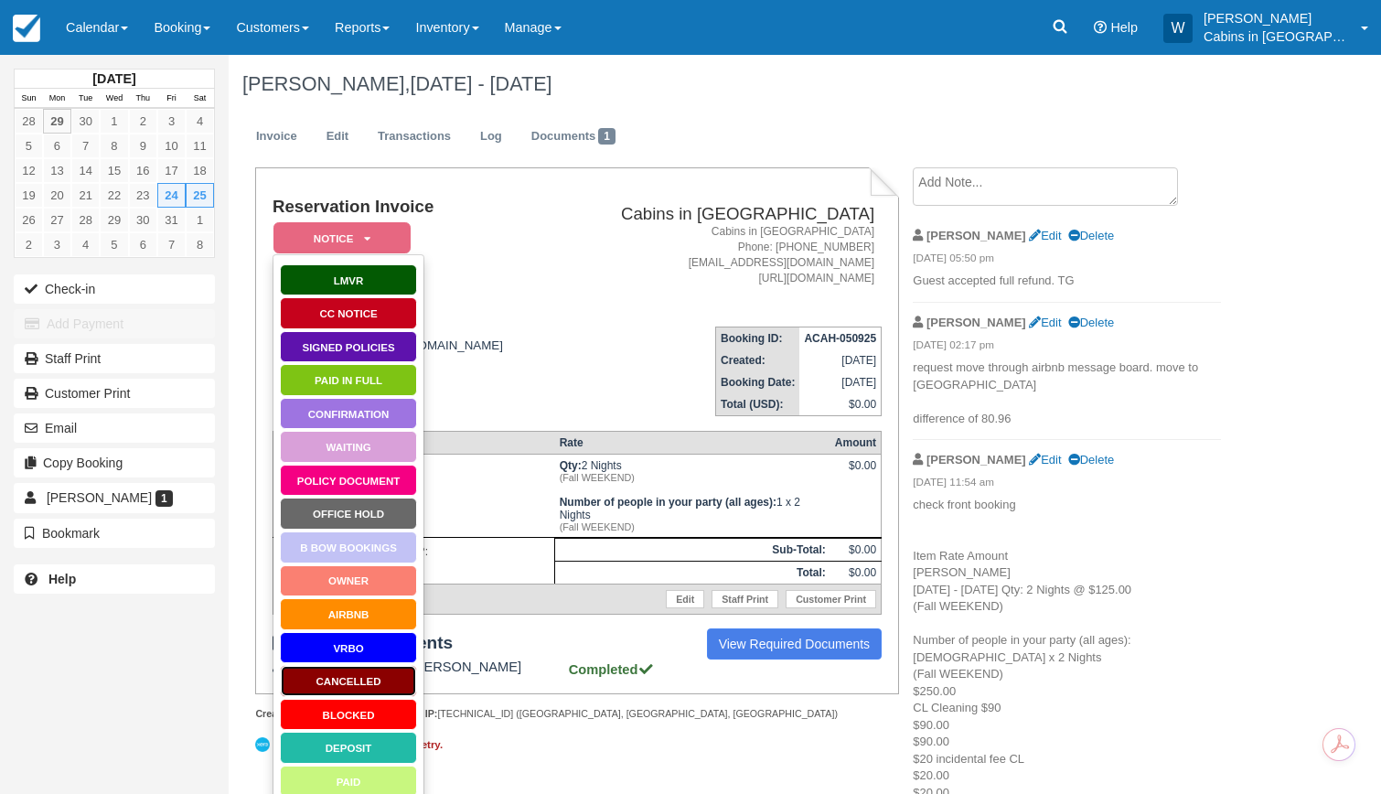
click at [344, 679] on link "Cancelled" at bounding box center [348, 681] width 137 height 32
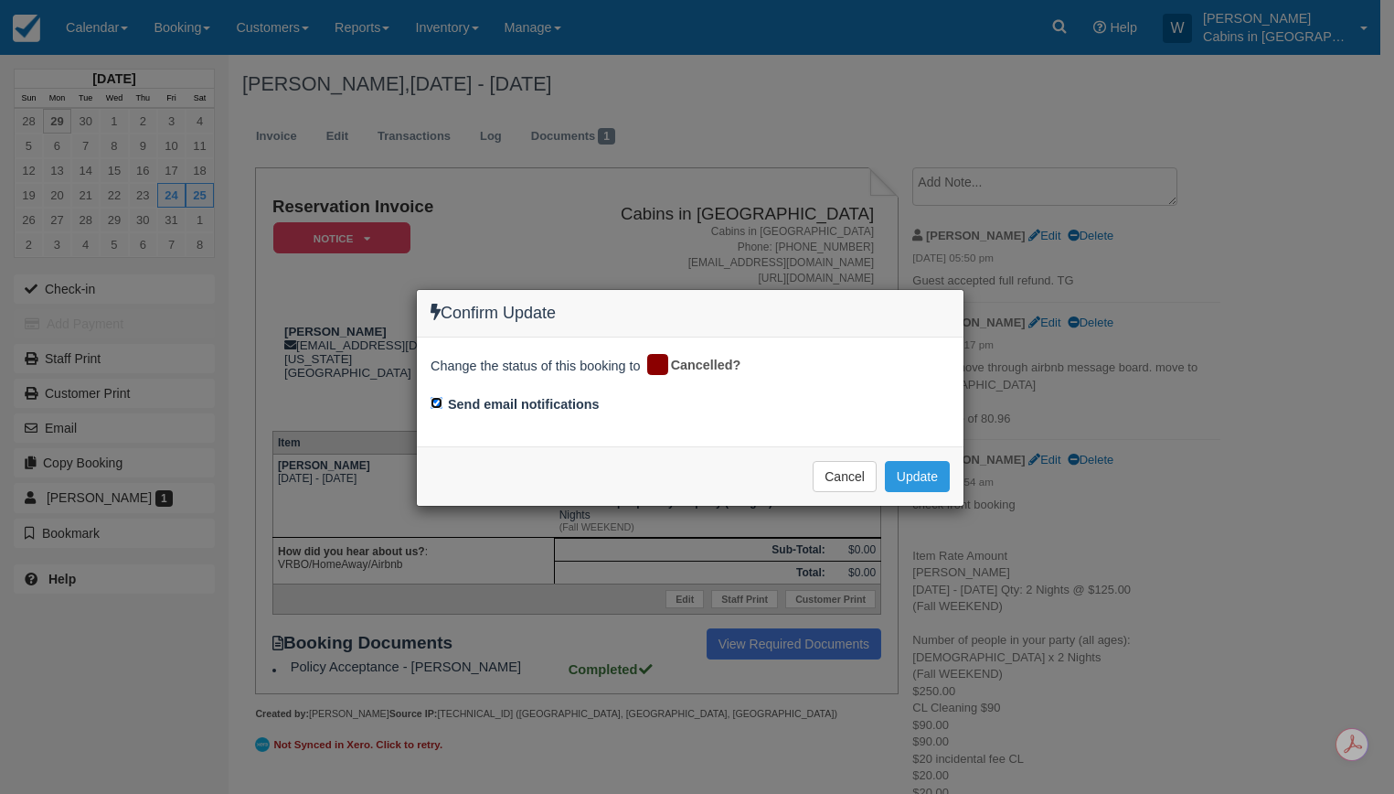
click at [438, 401] on input "Send email notifications" at bounding box center [437, 403] width 12 height 12
checkbox input "false"
click at [925, 483] on button "Update" at bounding box center [917, 476] width 65 height 31
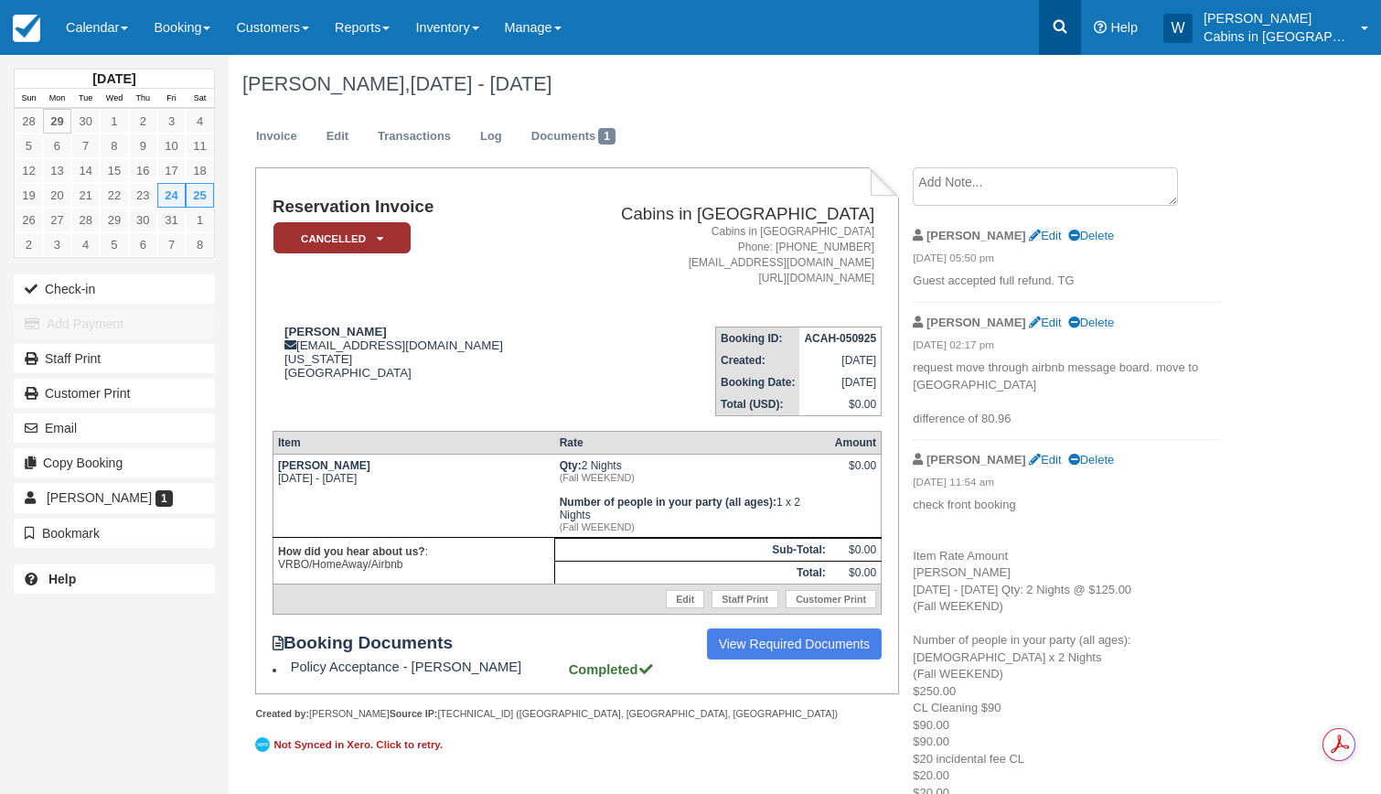
click at [1069, 26] on icon at bounding box center [1060, 26] width 18 height 18
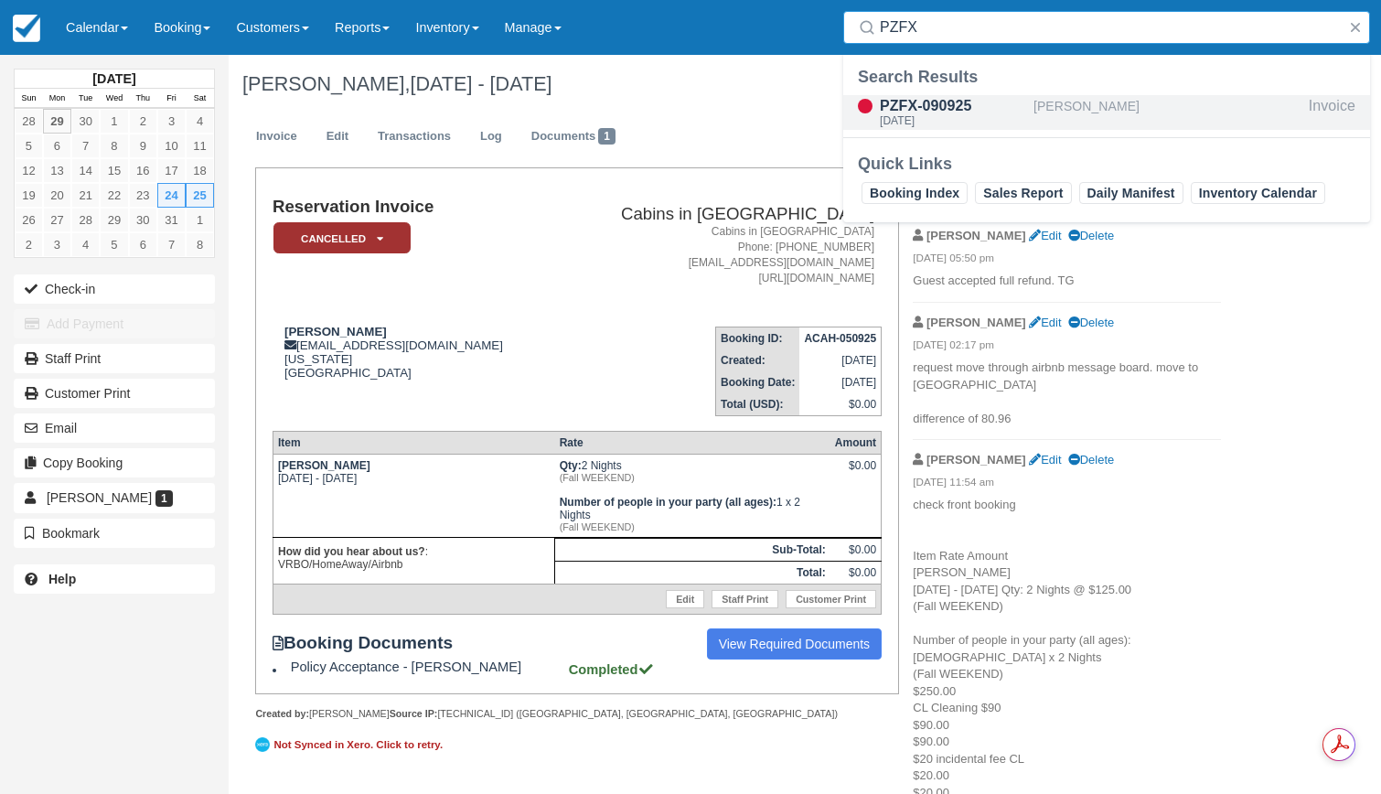
type input "PZFX"
click at [1030, 108] on div "PZFX-090925 Fri Oct 10 2025" at bounding box center [938, 112] width 190 height 35
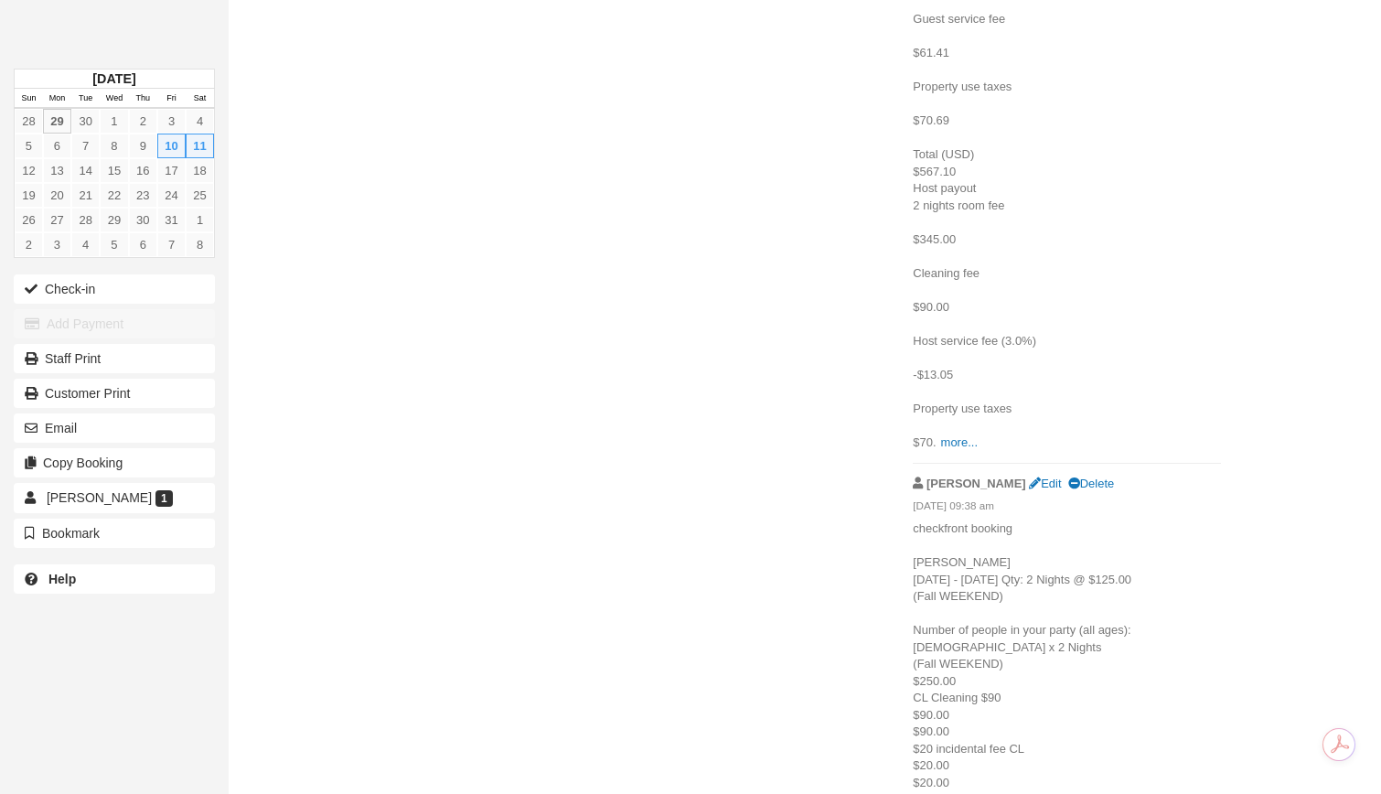
scroll to position [856, 0]
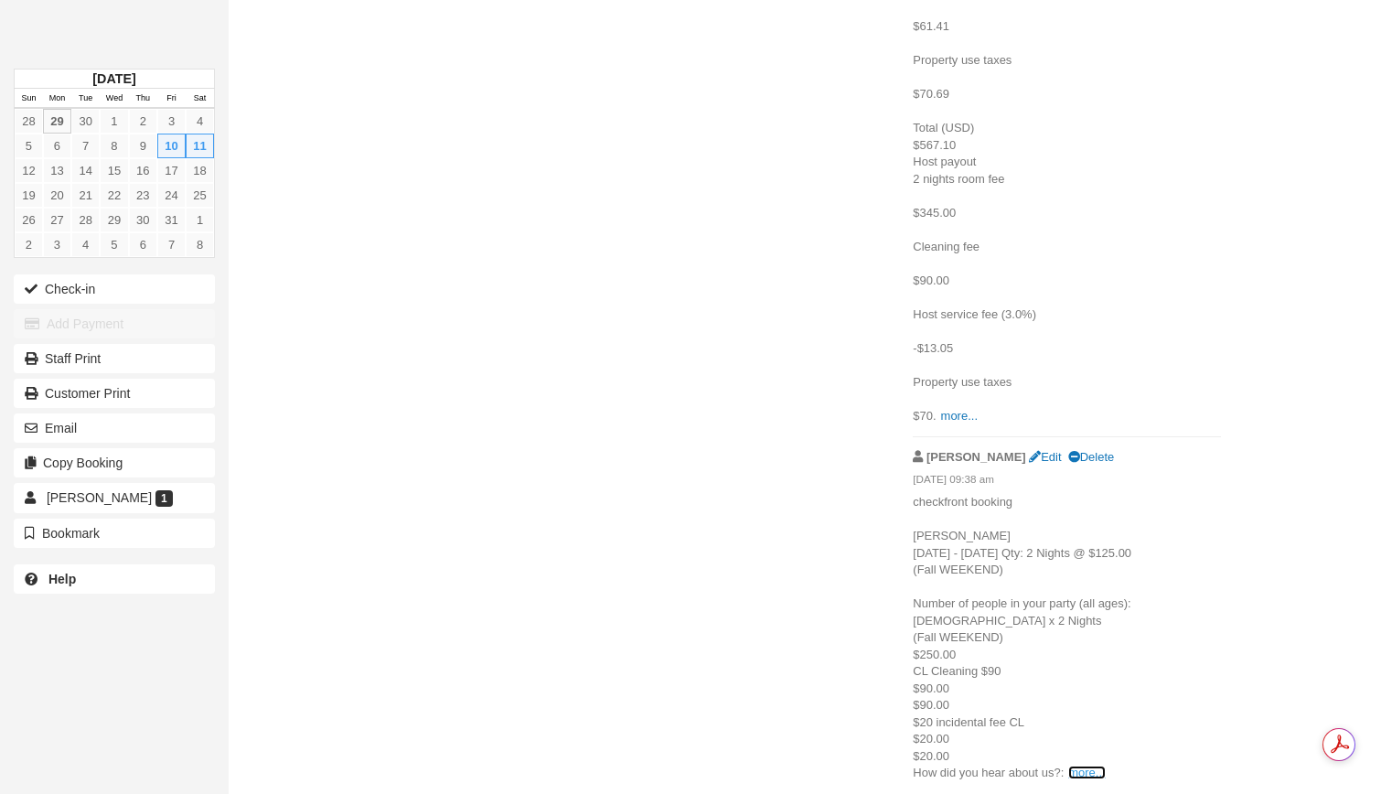
click at [1095, 771] on link "more..." at bounding box center [1086, 772] width 37 height 14
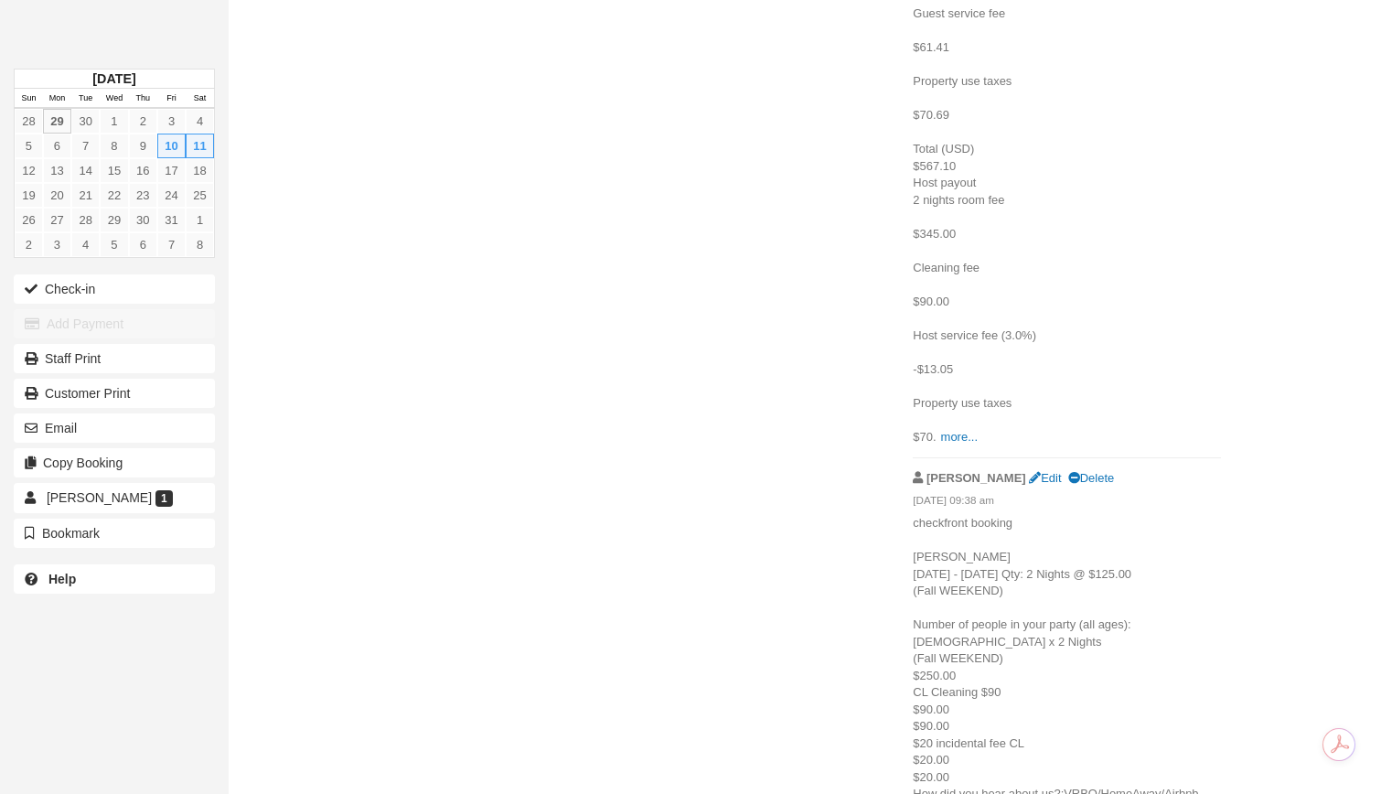
scroll to position [816, 0]
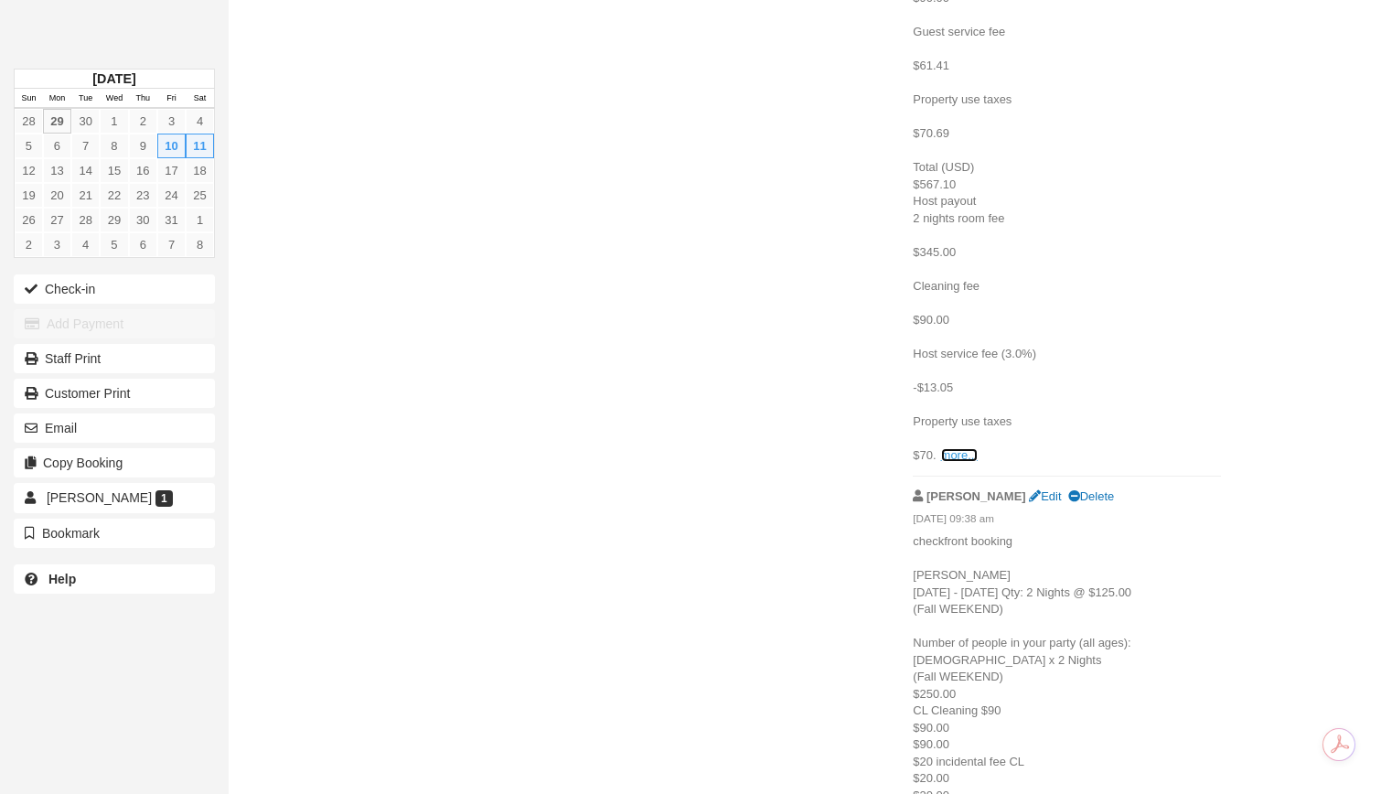
click at [960, 456] on link "more..." at bounding box center [959, 455] width 37 height 14
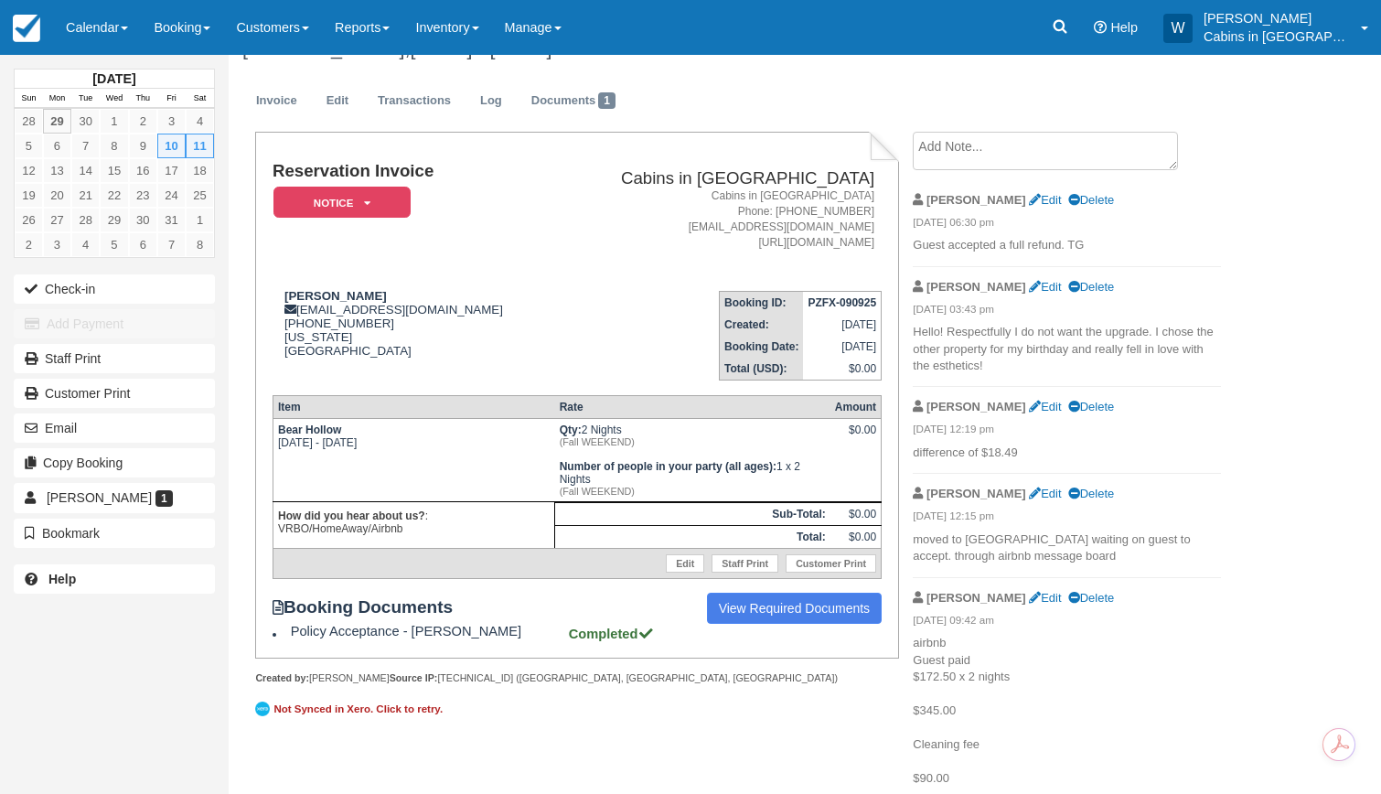
scroll to position [0, 0]
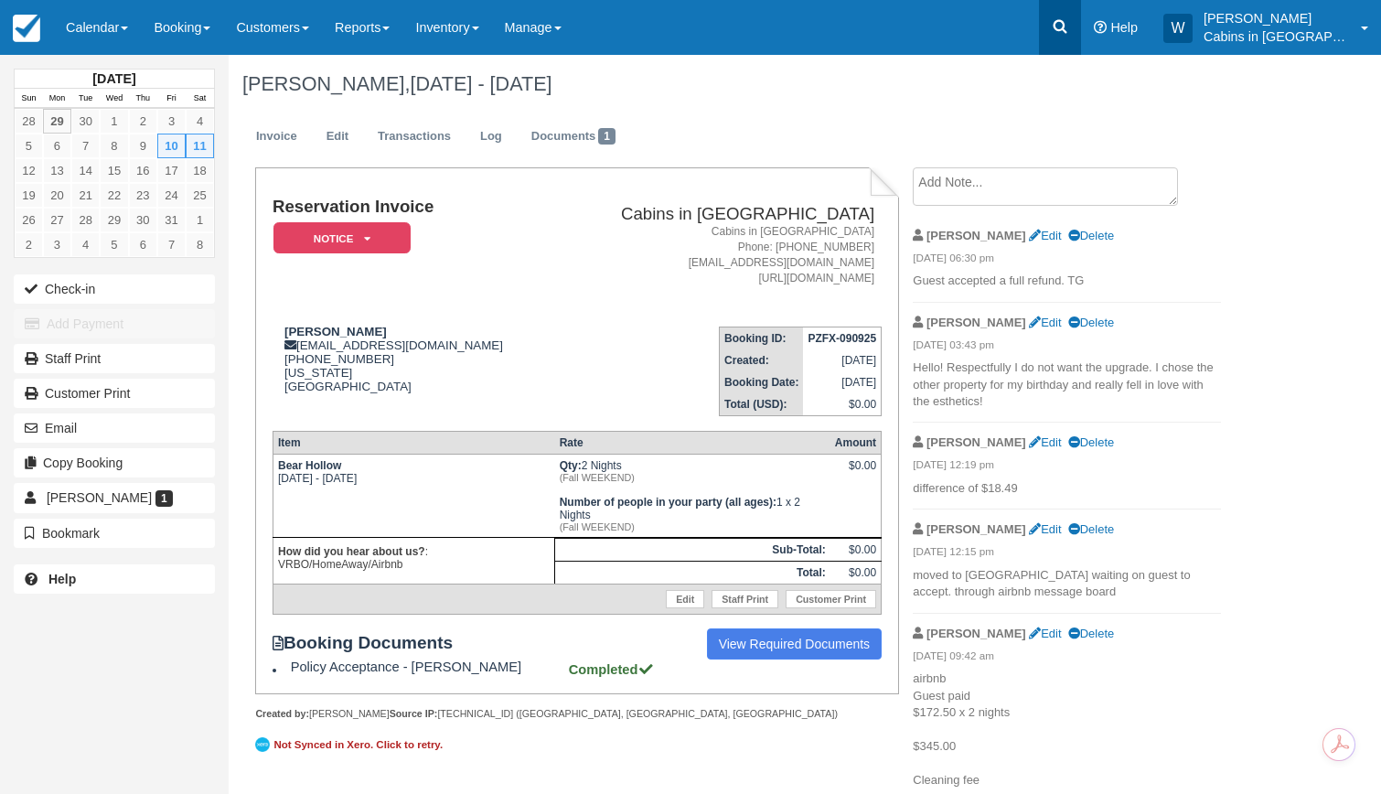
click at [1069, 33] on icon at bounding box center [1060, 26] width 18 height 18
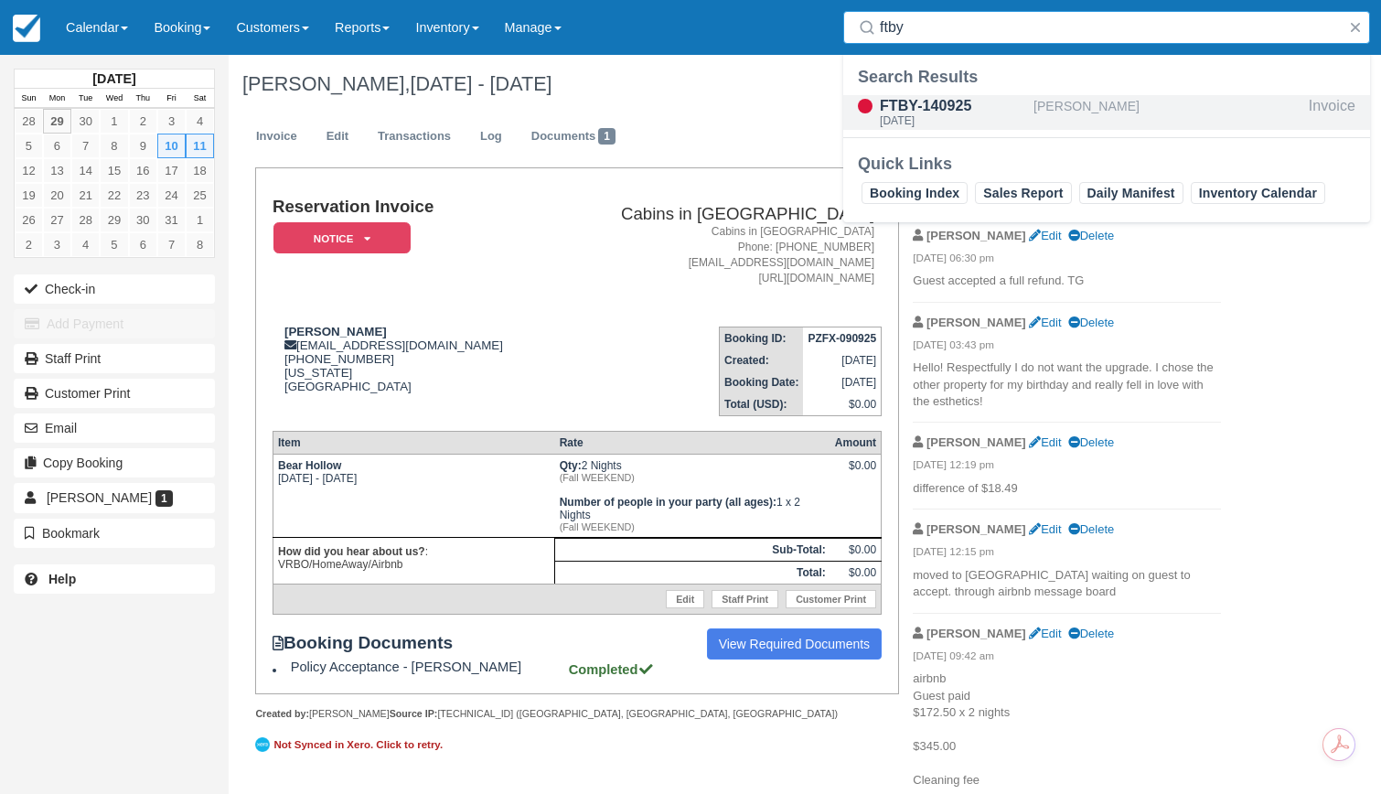
type input "ftby"
click at [953, 112] on div "FTBY-140925" at bounding box center [953, 106] width 146 height 22
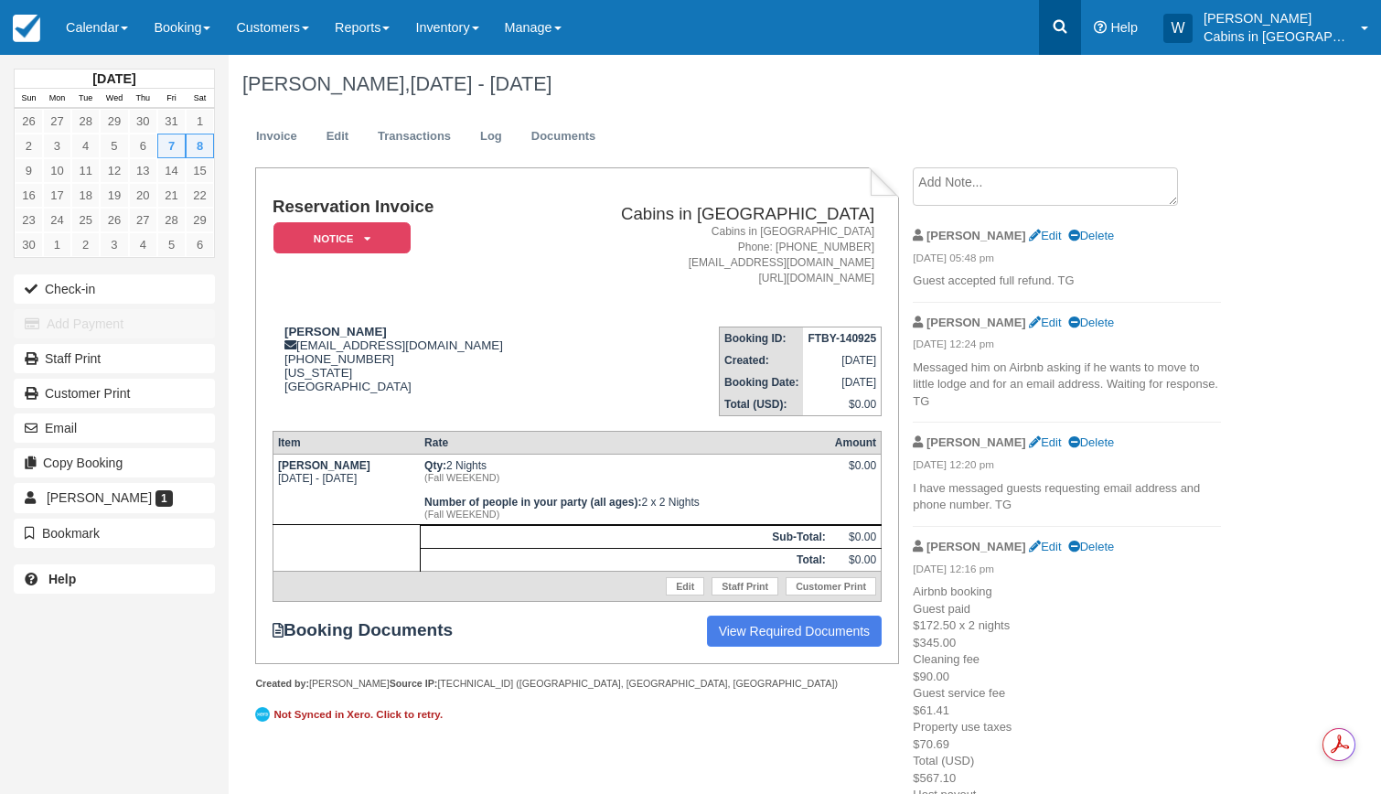
click at [1069, 26] on icon at bounding box center [1060, 26] width 18 height 18
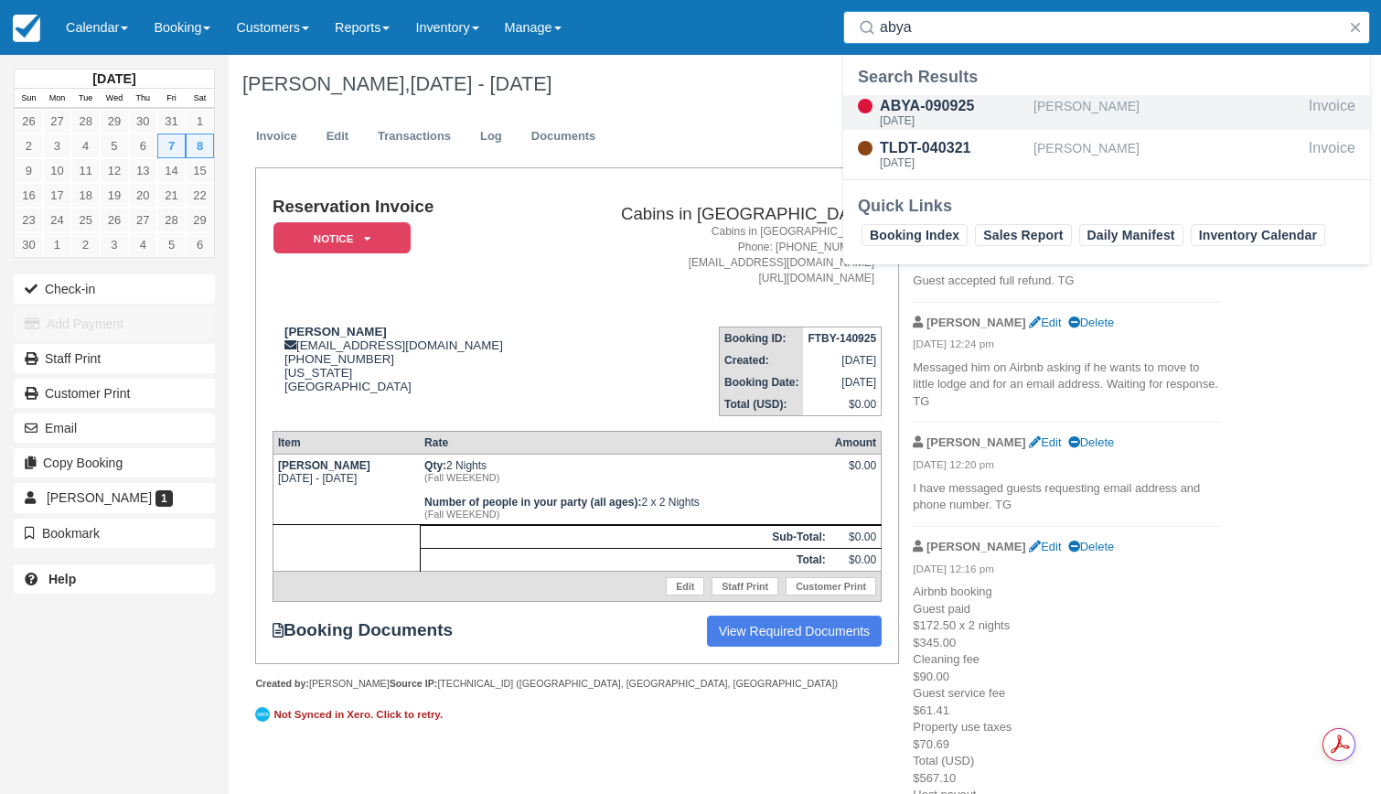
type input "abya"
click at [939, 115] on div "[DATE]" at bounding box center [953, 120] width 146 height 11
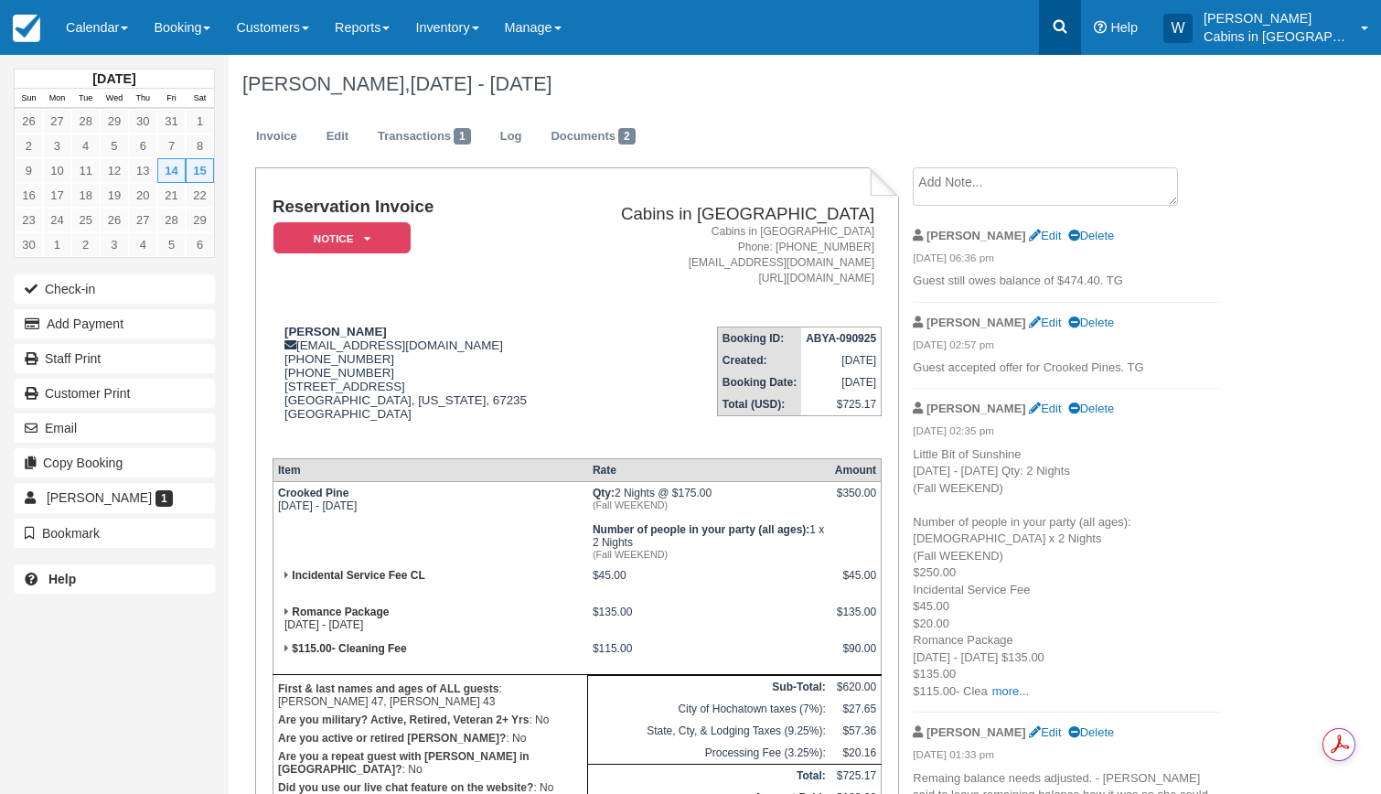
click at [1067, 22] on icon at bounding box center [1060, 27] width 14 height 14
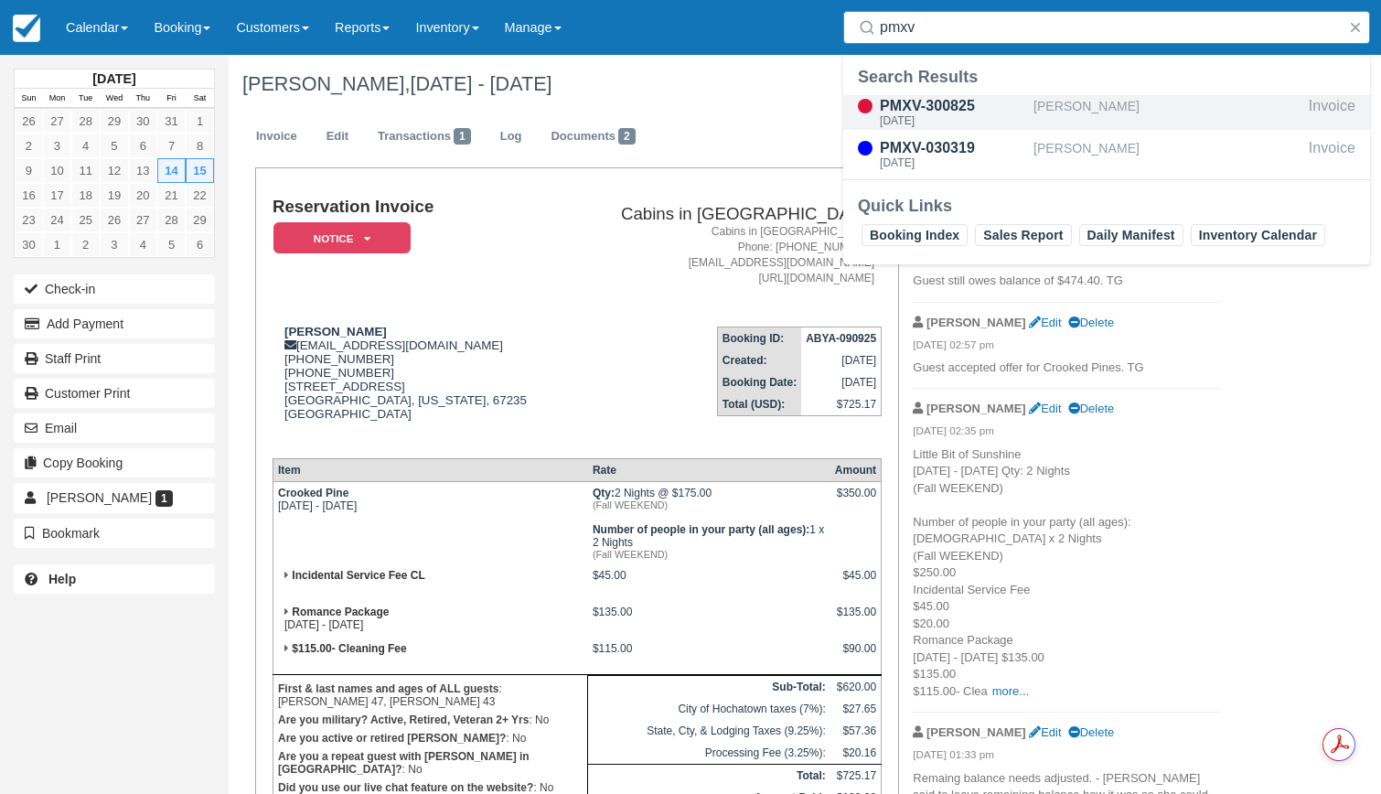
type input "pmxv"
click at [994, 119] on div "[DATE]" at bounding box center [953, 120] width 146 height 11
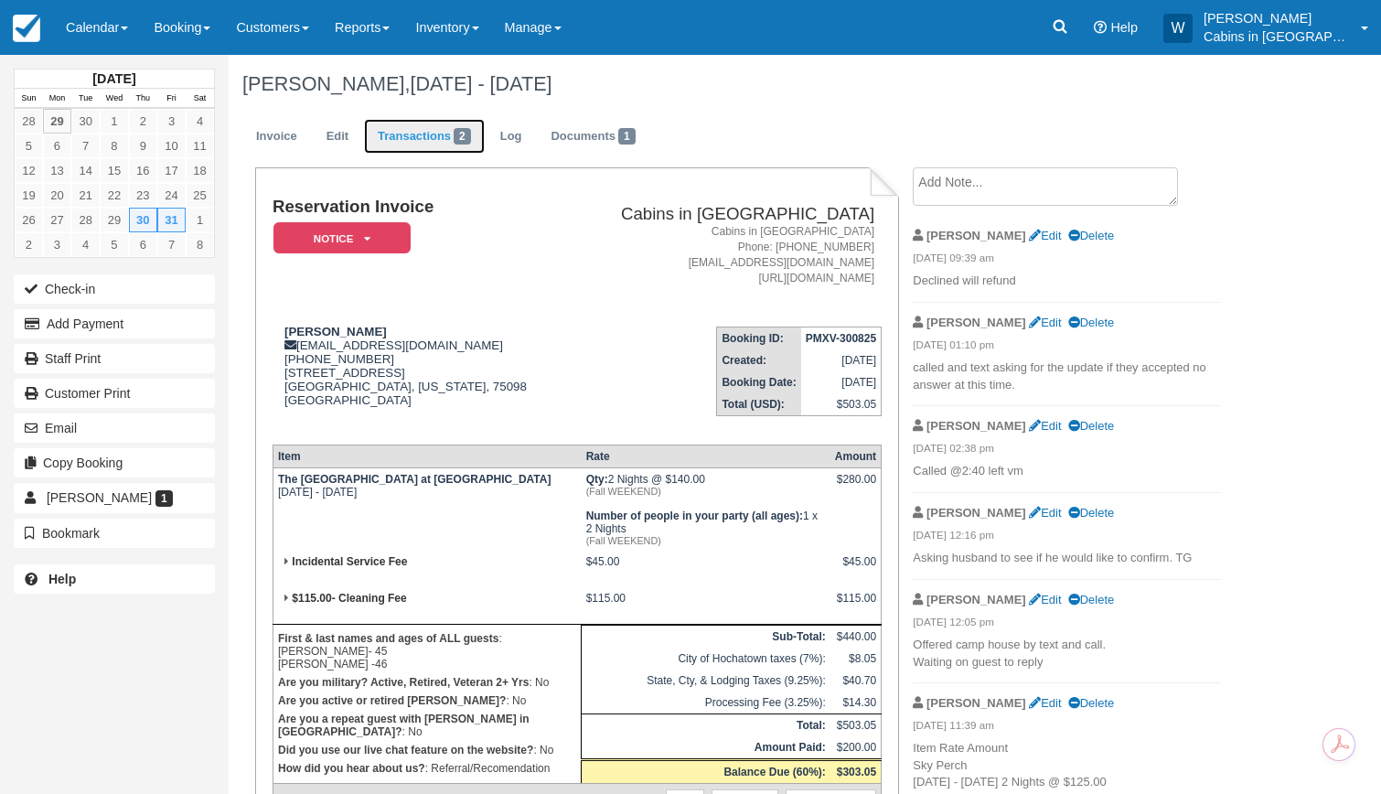
click at [427, 122] on link "Transactions 2" at bounding box center [424, 137] width 121 height 36
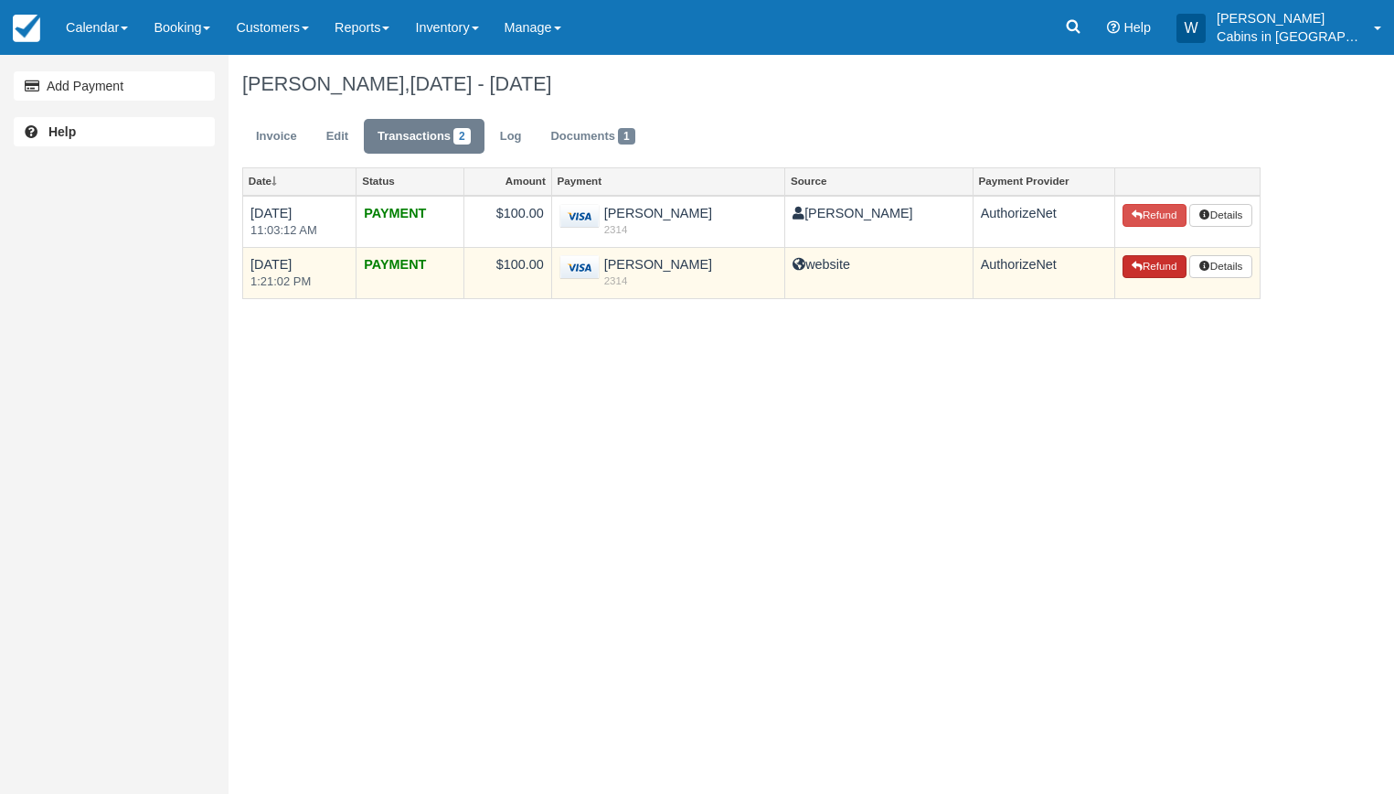
click at [1146, 268] on button "Refund" at bounding box center [1155, 267] width 64 height 24
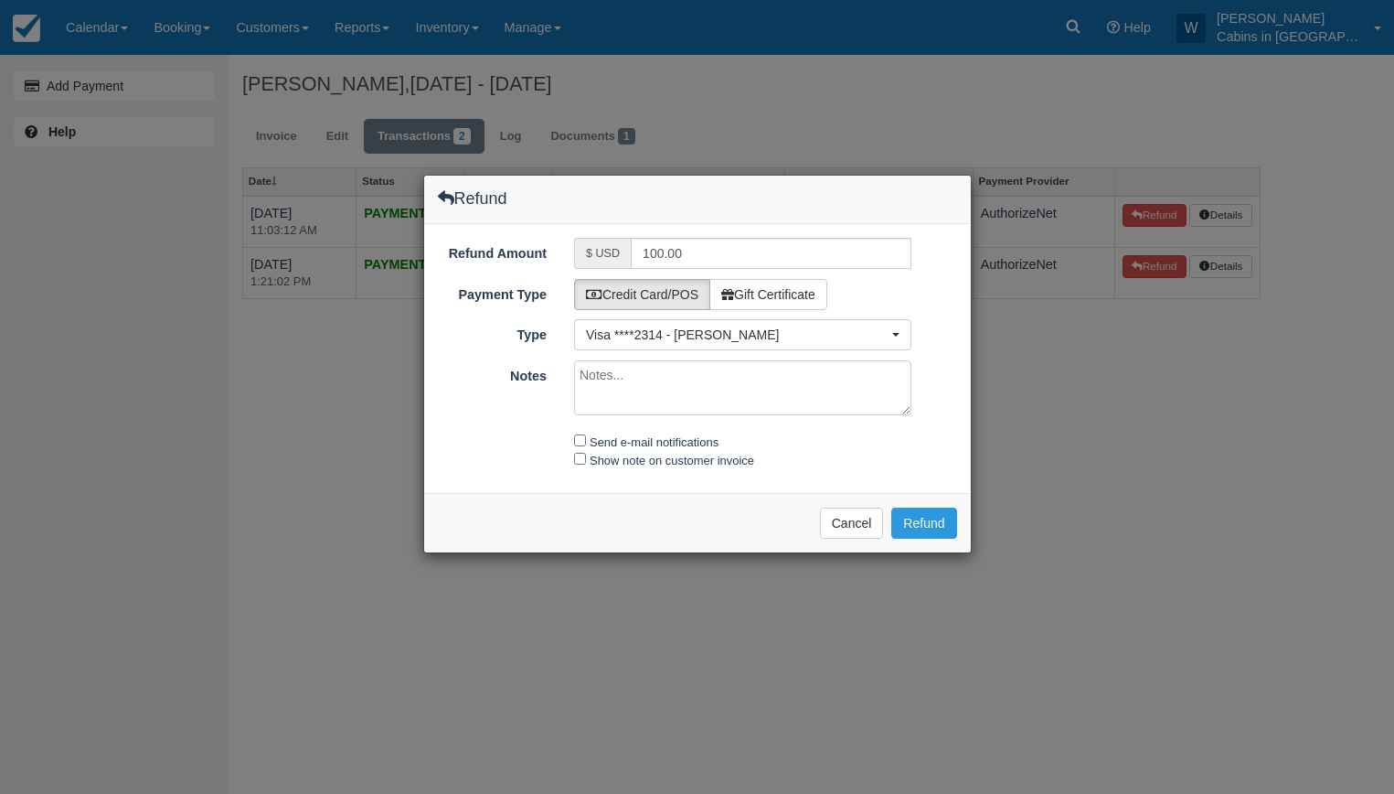
click at [646, 371] on textarea "Notes" at bounding box center [742, 387] width 337 height 55
type textarea "Property no longer available"
click at [579, 440] on input "Send e-mail notifications" at bounding box center [580, 440] width 12 height 12
checkbox input "true"
click at [579, 461] on input "Show note on customer invoice" at bounding box center [580, 459] width 12 height 12
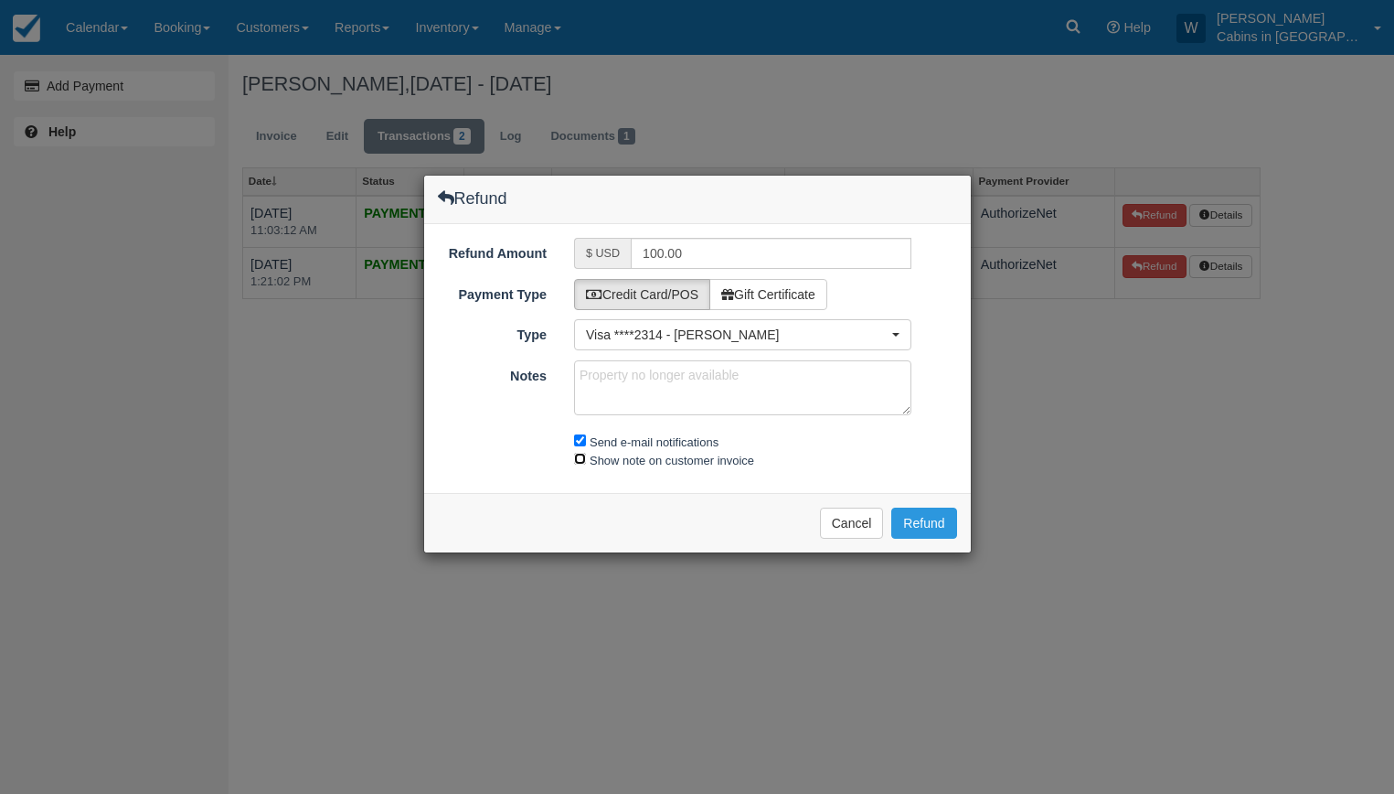
checkbox input "true"
click at [927, 520] on button "Refund" at bounding box center [924, 522] width 65 height 31
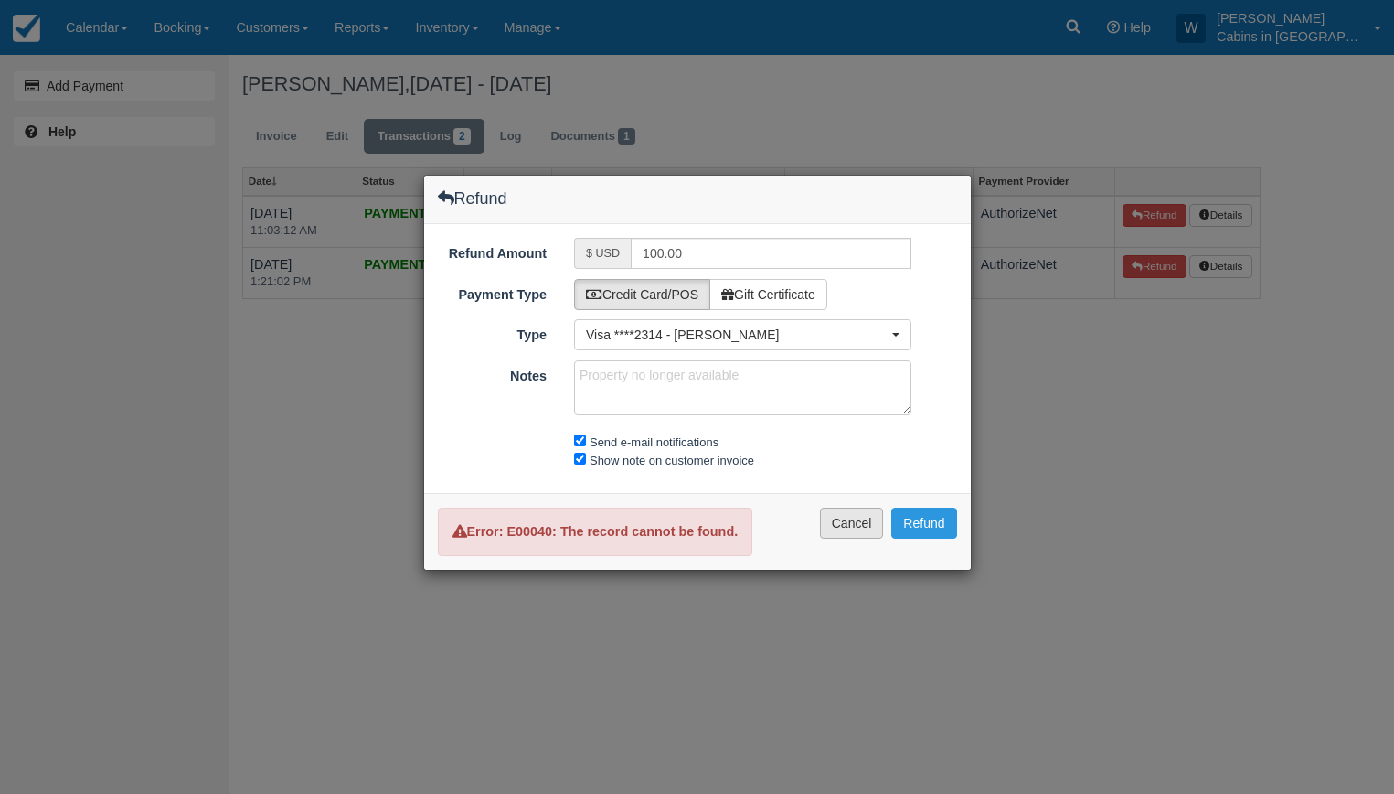
click at [839, 524] on button "Cancel" at bounding box center [852, 522] width 64 height 31
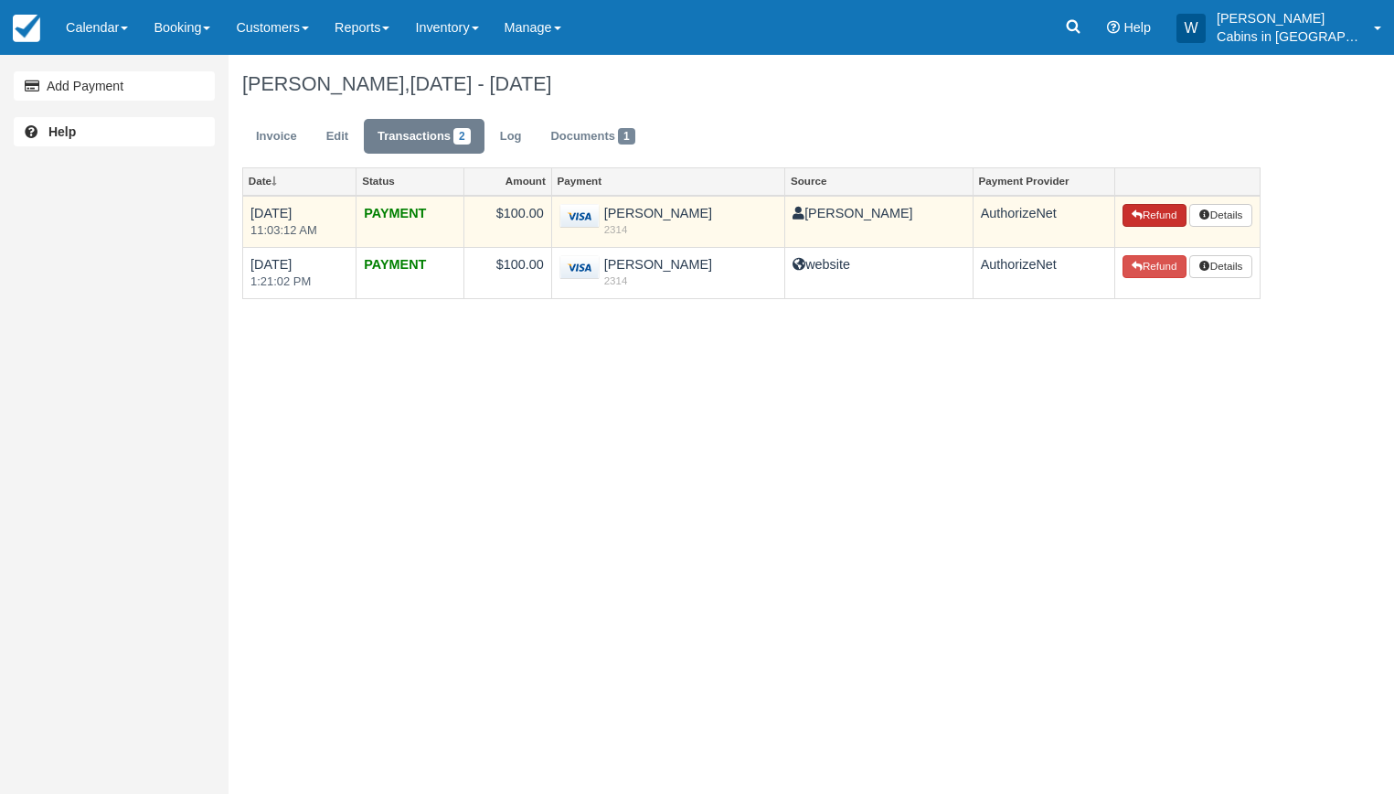
click at [1148, 215] on button "Refund" at bounding box center [1155, 216] width 64 height 24
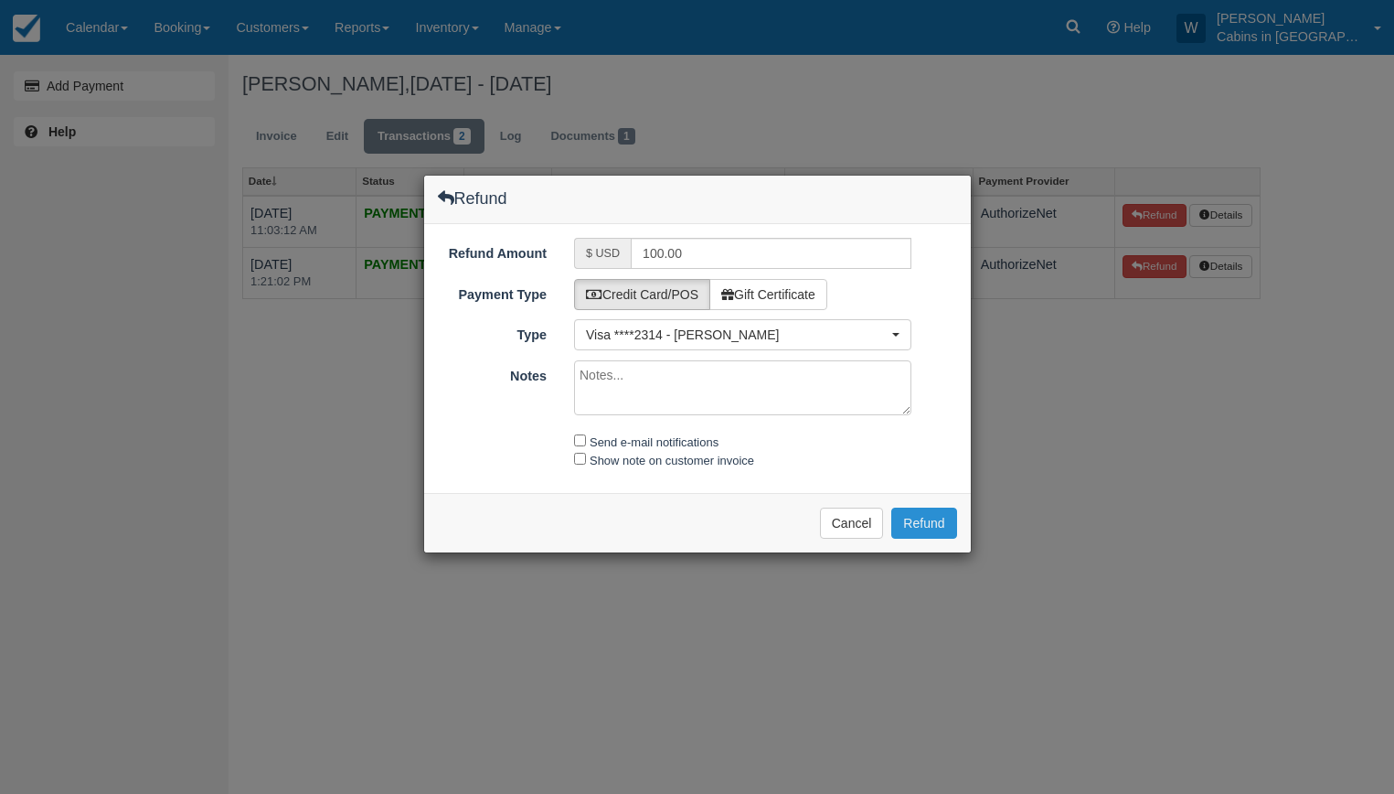
click at [921, 517] on button "Refund" at bounding box center [924, 522] width 65 height 31
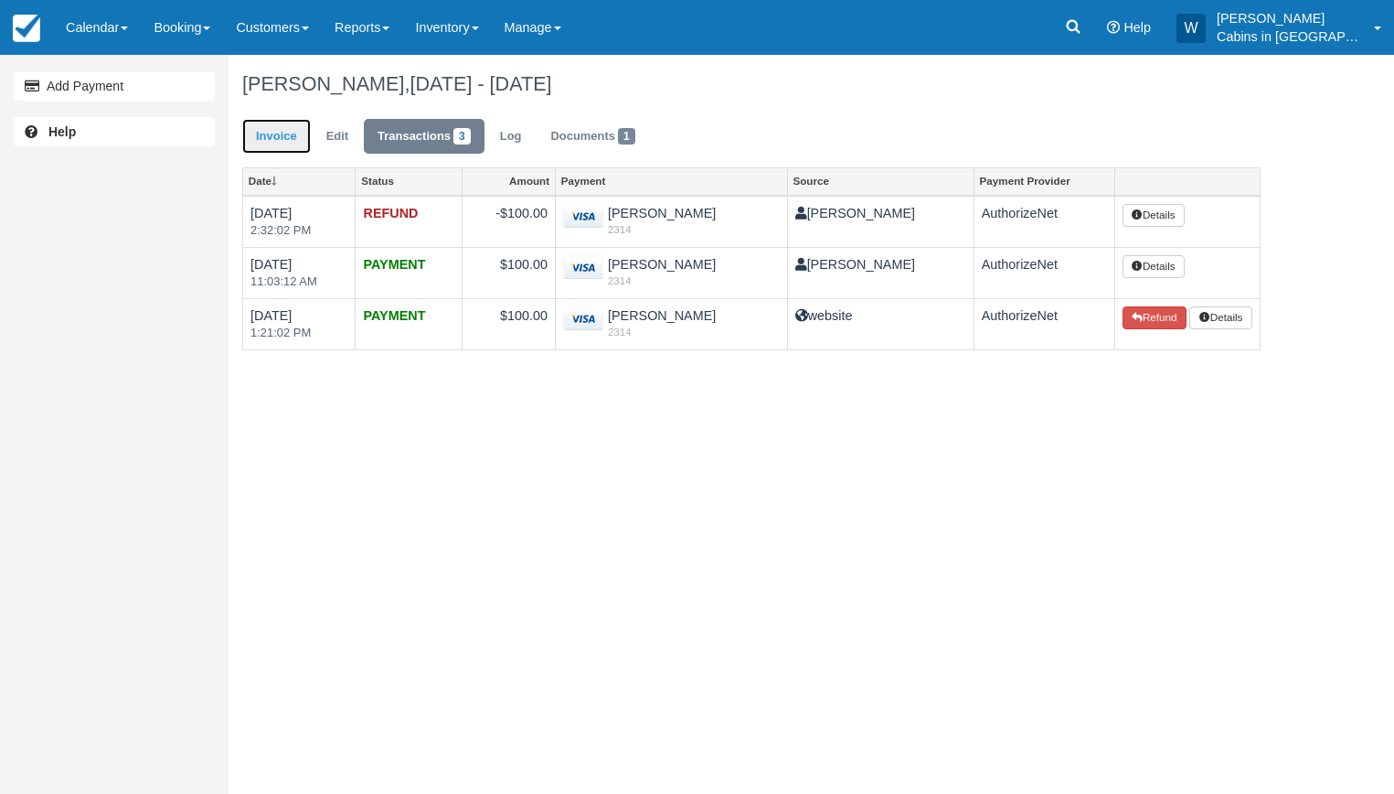
click at [280, 146] on link "Invoice" at bounding box center [276, 137] width 69 height 36
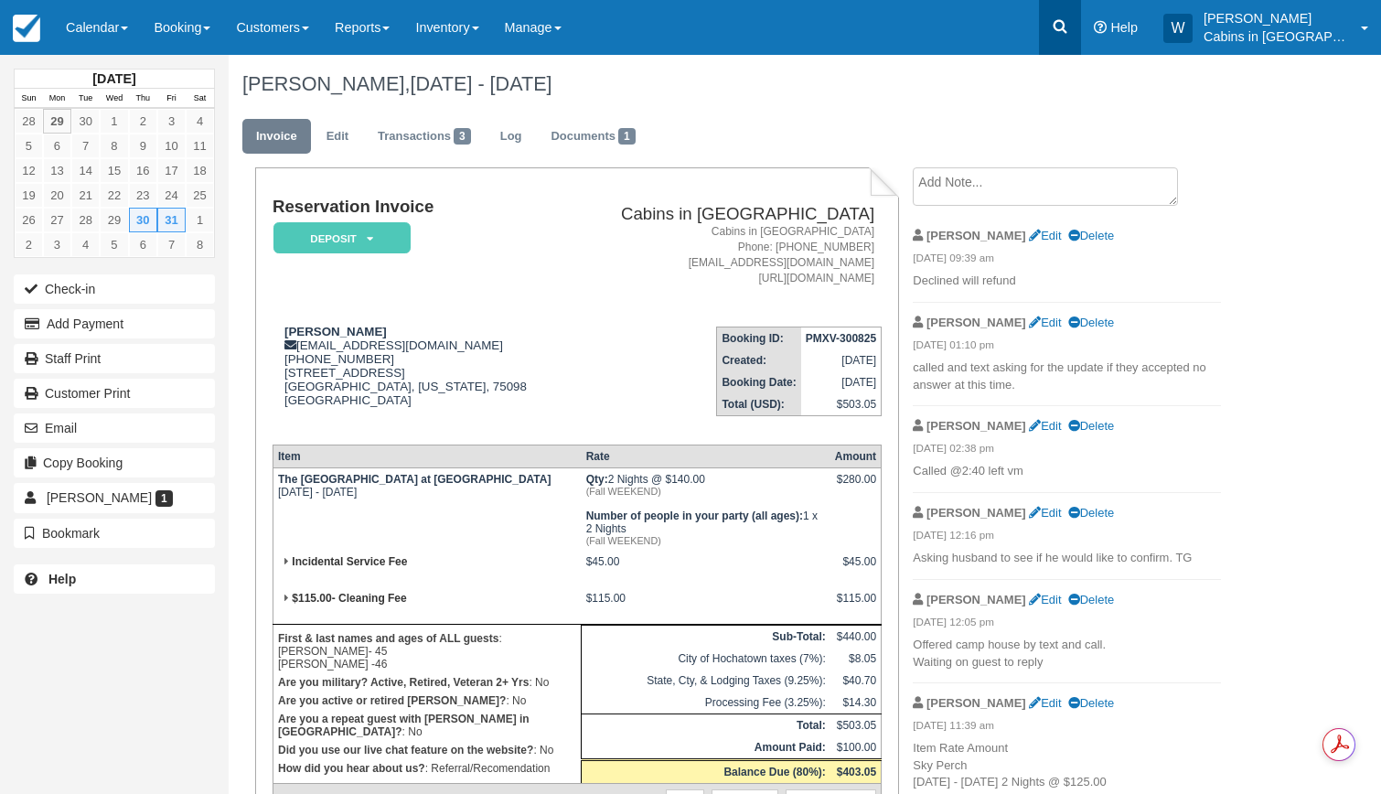
click at [1069, 27] on icon at bounding box center [1060, 26] width 18 height 18
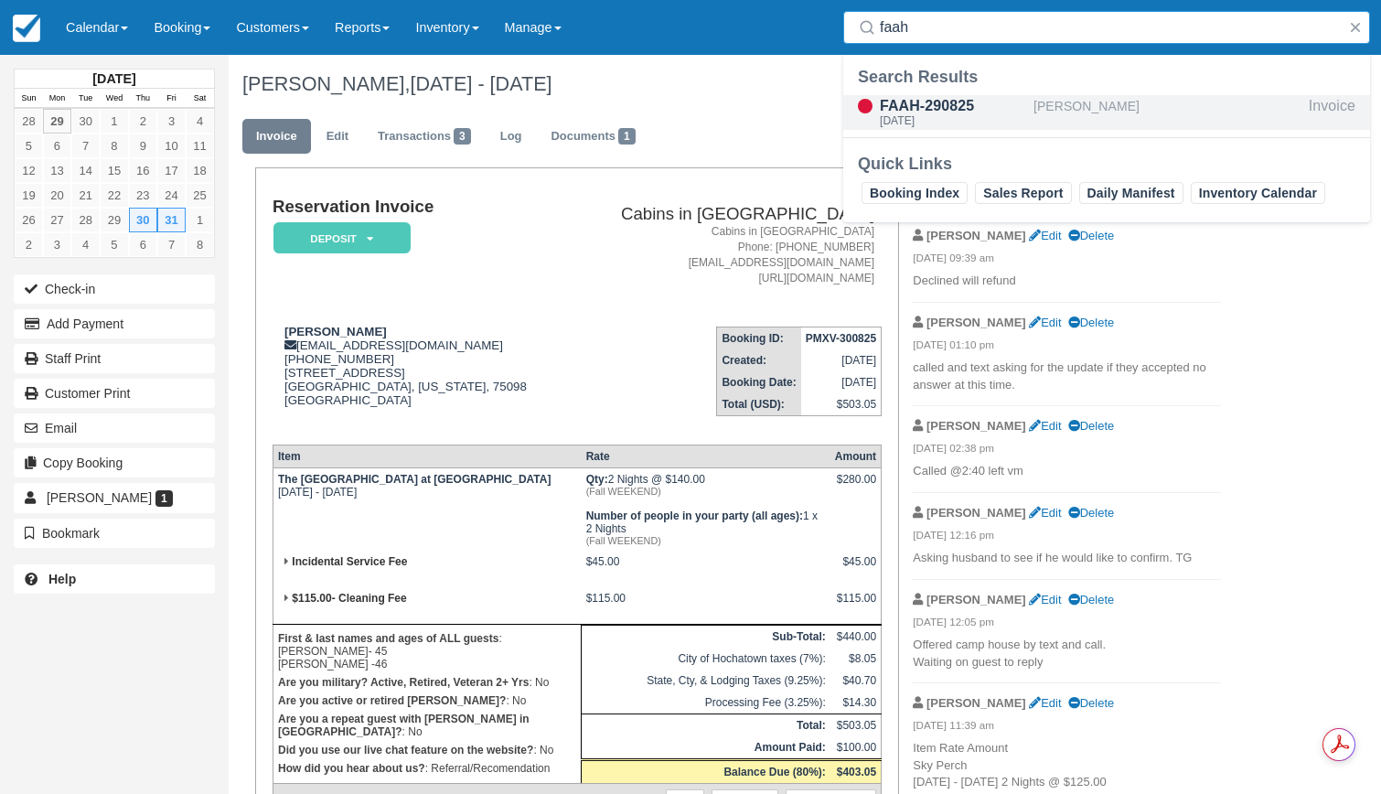
type input "faah"
click at [964, 103] on div "FAAH-290825" at bounding box center [953, 106] width 146 height 22
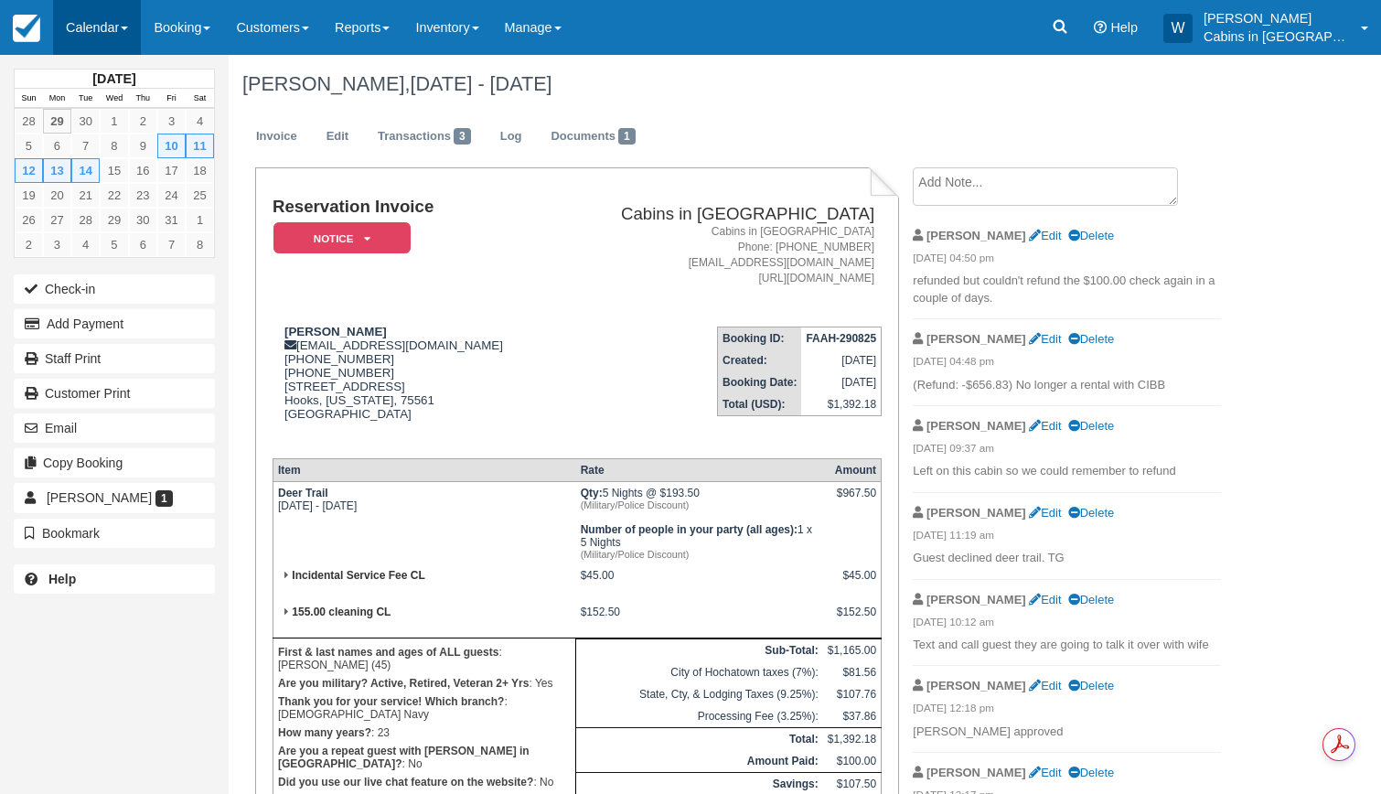
click at [120, 31] on link "Calendar" at bounding box center [97, 27] width 88 height 55
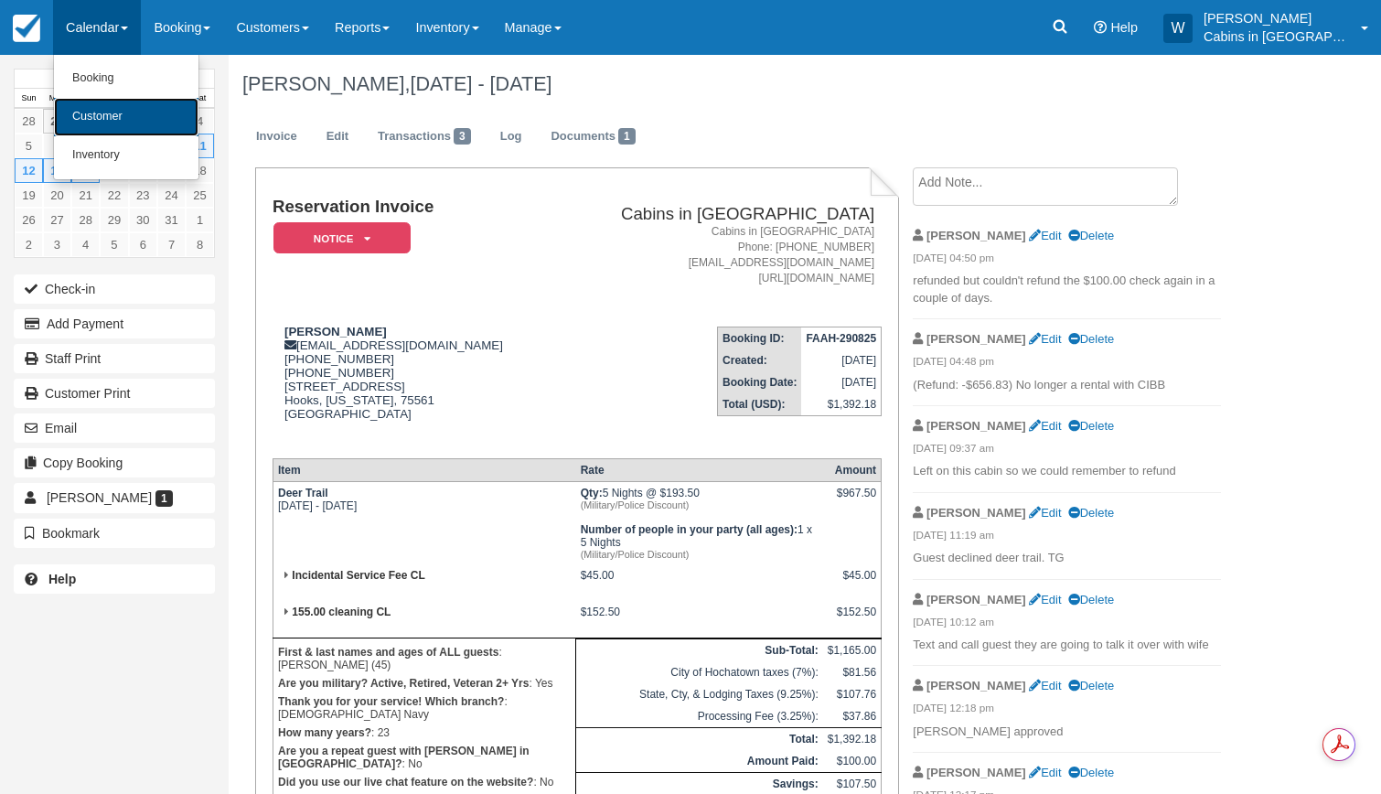
click at [116, 113] on link "Customer" at bounding box center [126, 117] width 144 height 38
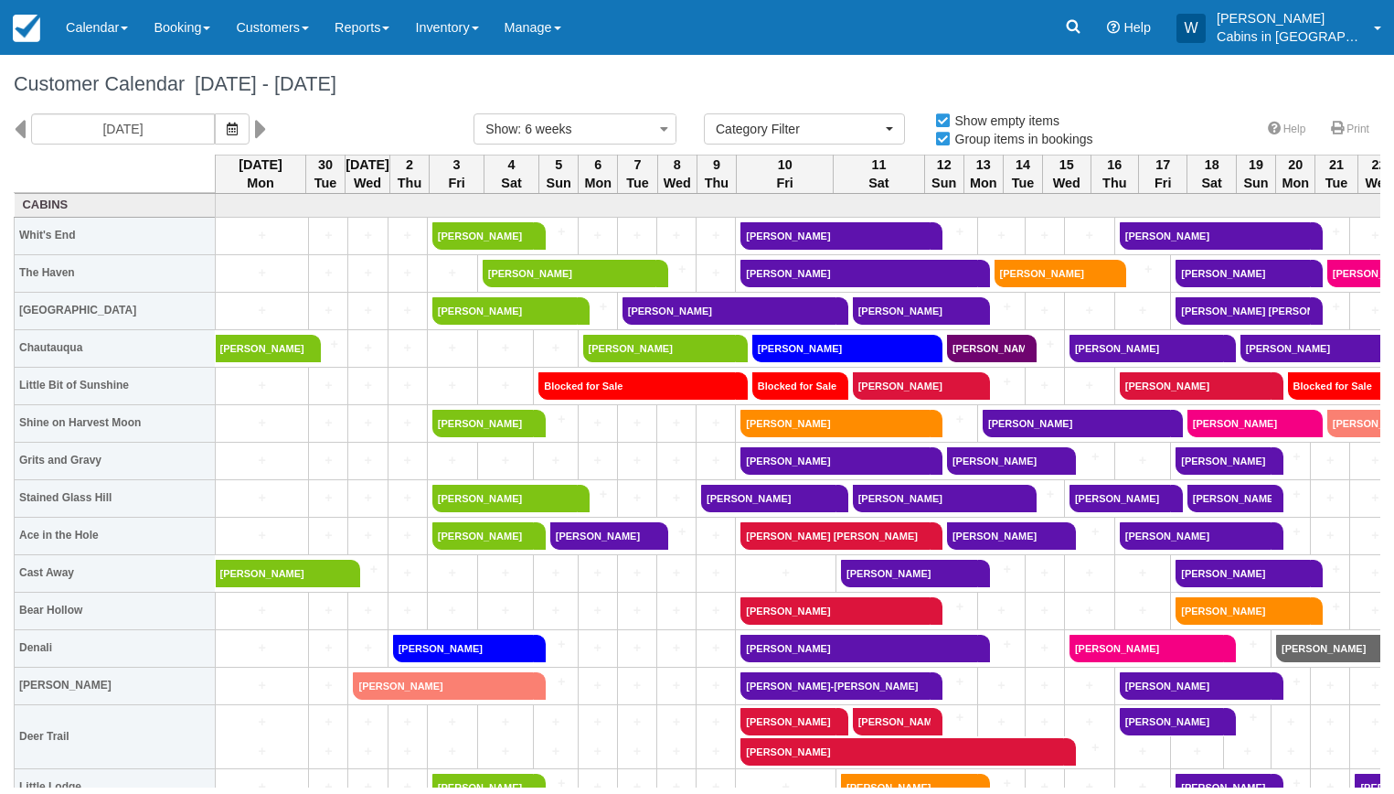
select select
click at [402, 23] on link "Reports" at bounding box center [362, 27] width 80 height 55
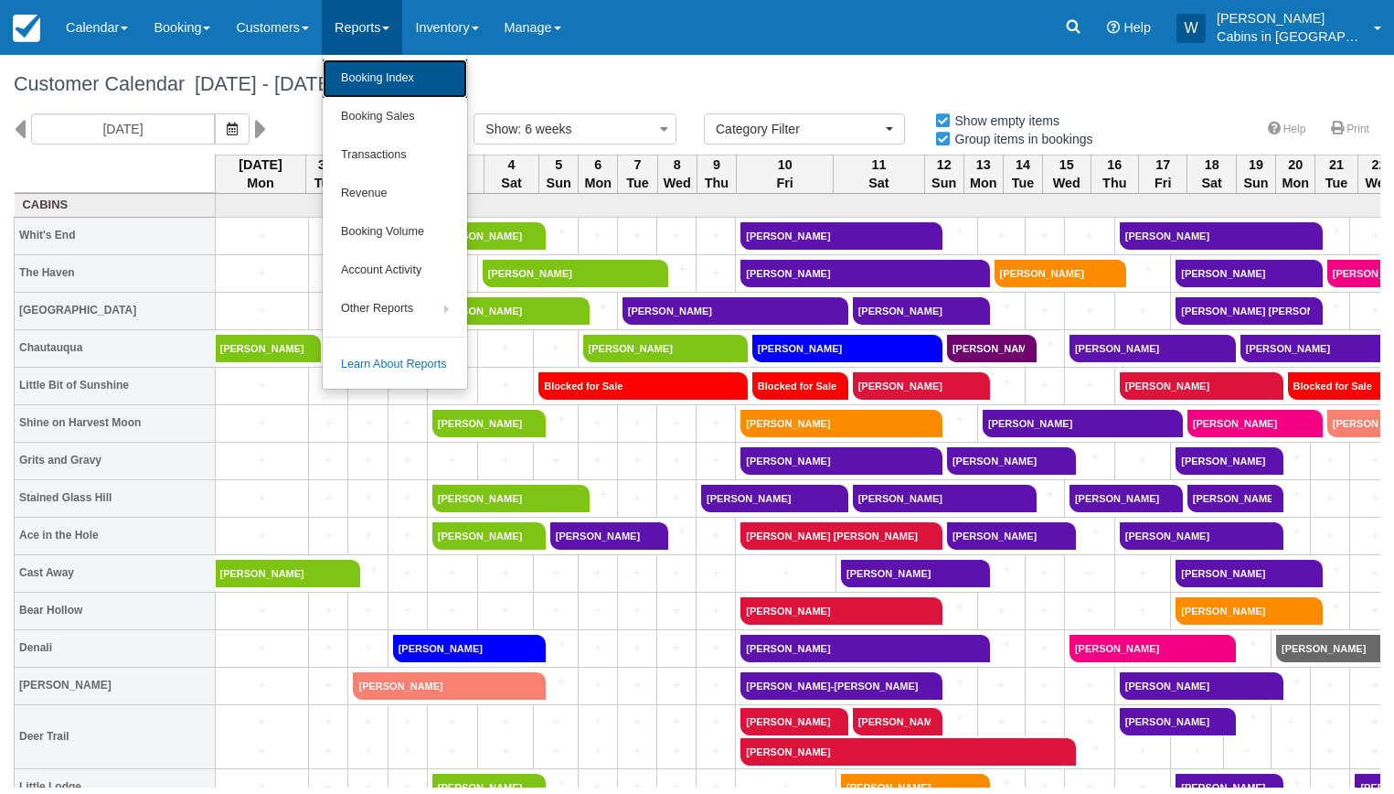
click at [406, 68] on link "Booking Index" at bounding box center [395, 78] width 144 height 38
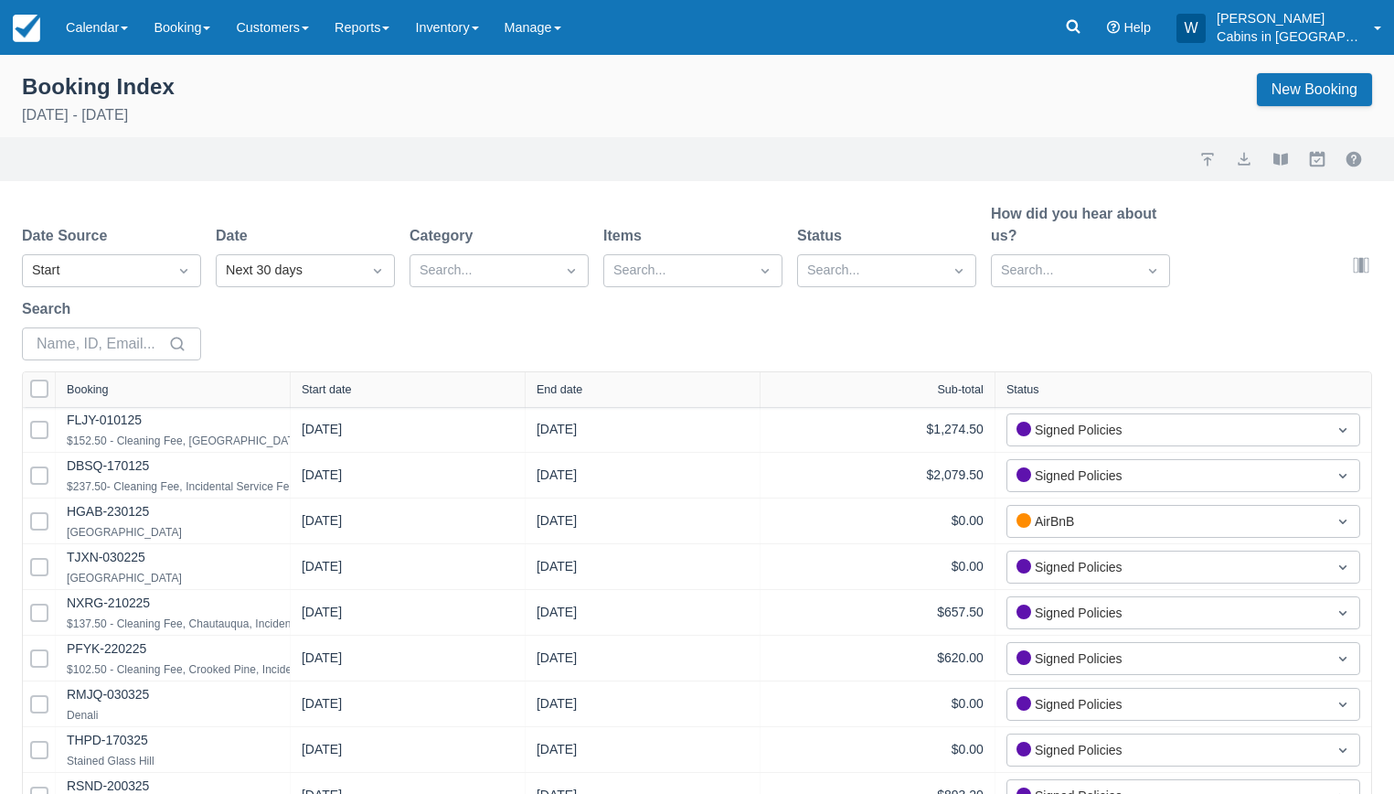
select select "25"
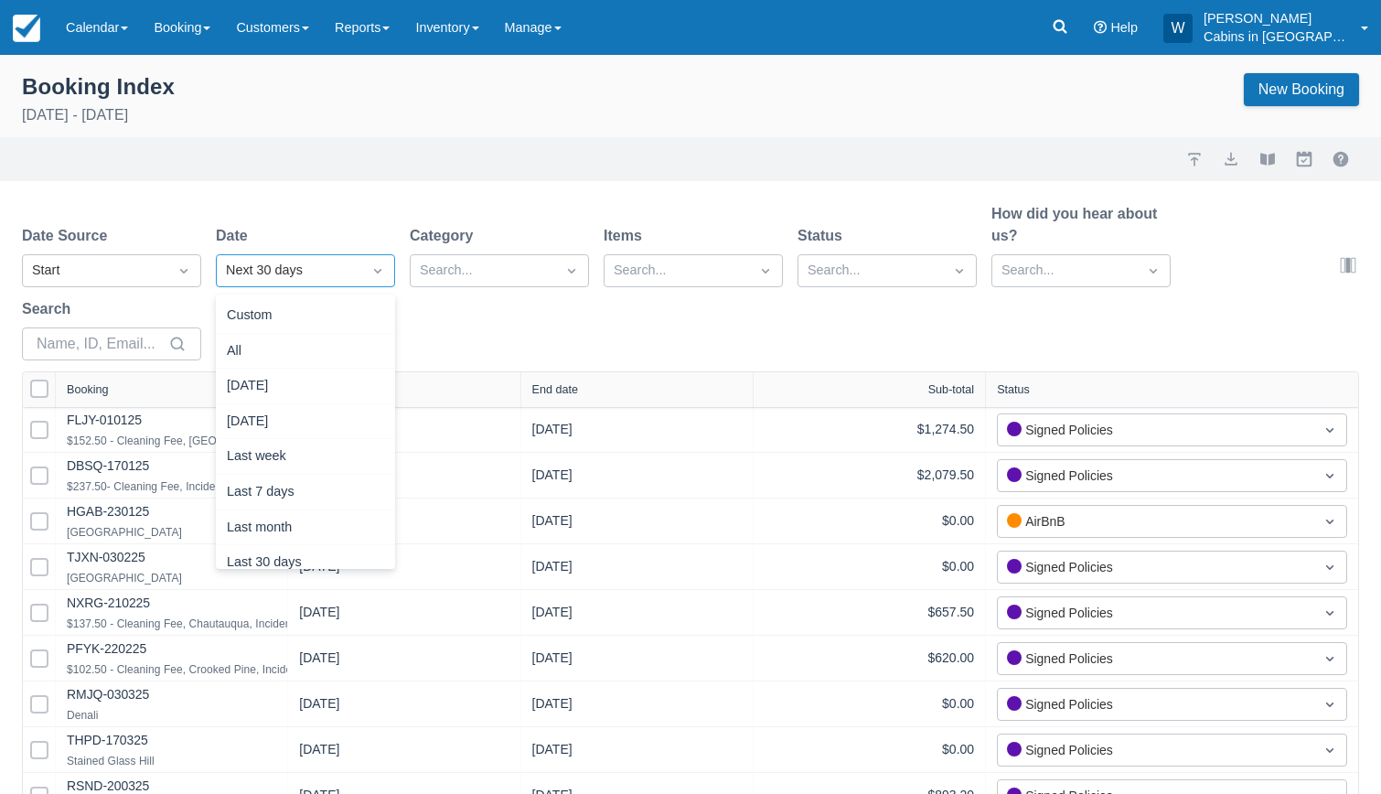
click at [275, 270] on div "Next 30 days" at bounding box center [289, 271] width 126 height 20
click at [294, 322] on div "Custom" at bounding box center [305, 316] width 179 height 36
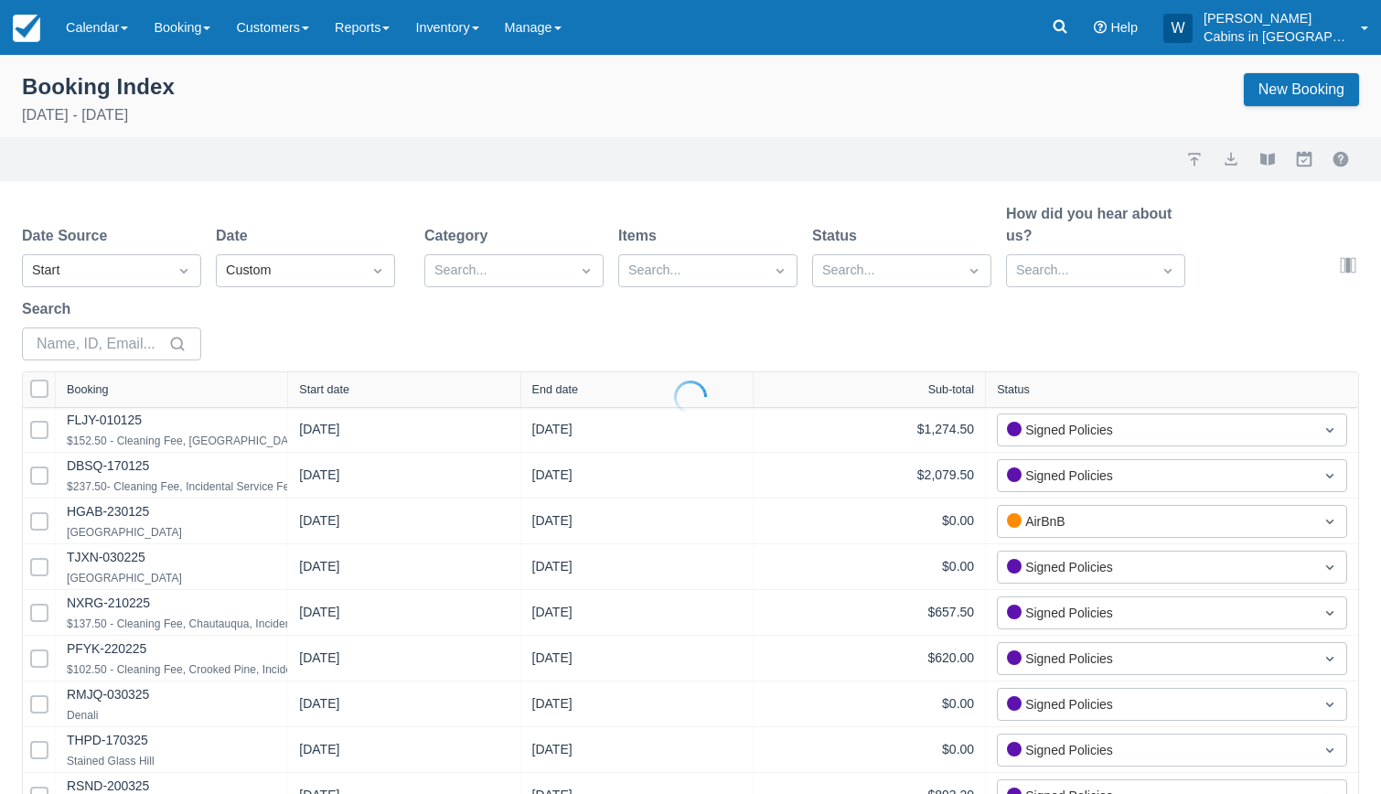
select select "25"
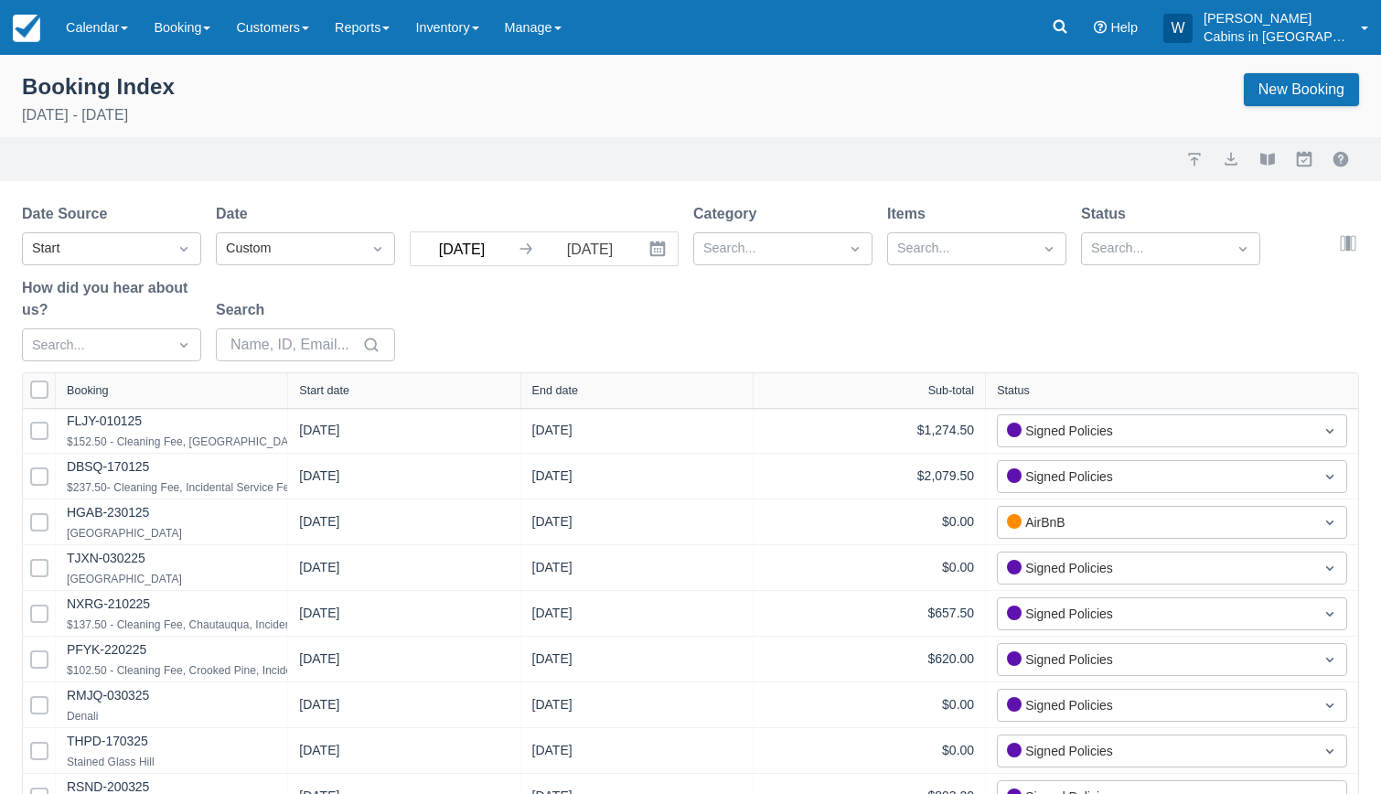
click at [480, 260] on input "09/29/25" at bounding box center [462, 248] width 102 height 33
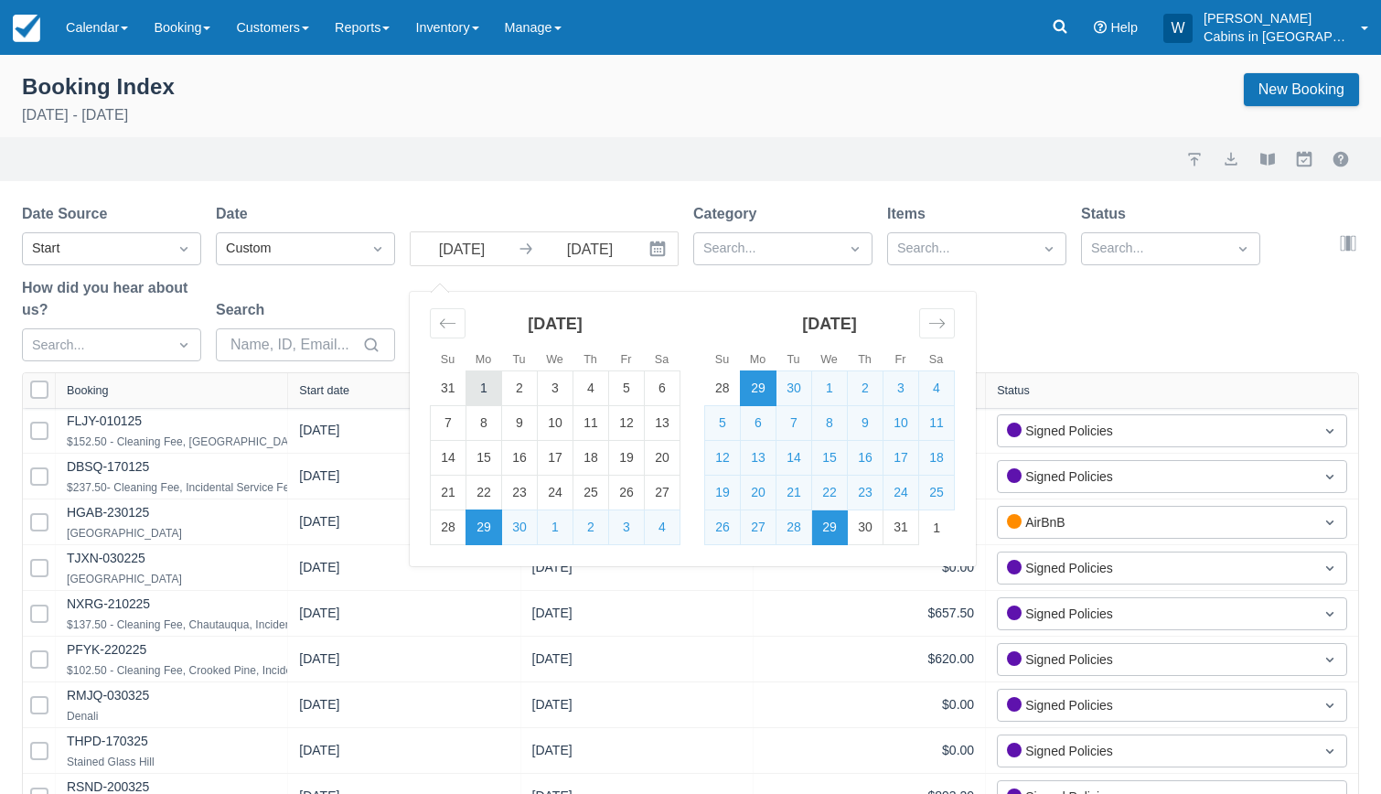
click at [475, 385] on td "1" at bounding box center [484, 388] width 36 height 35
type input "09/01/25"
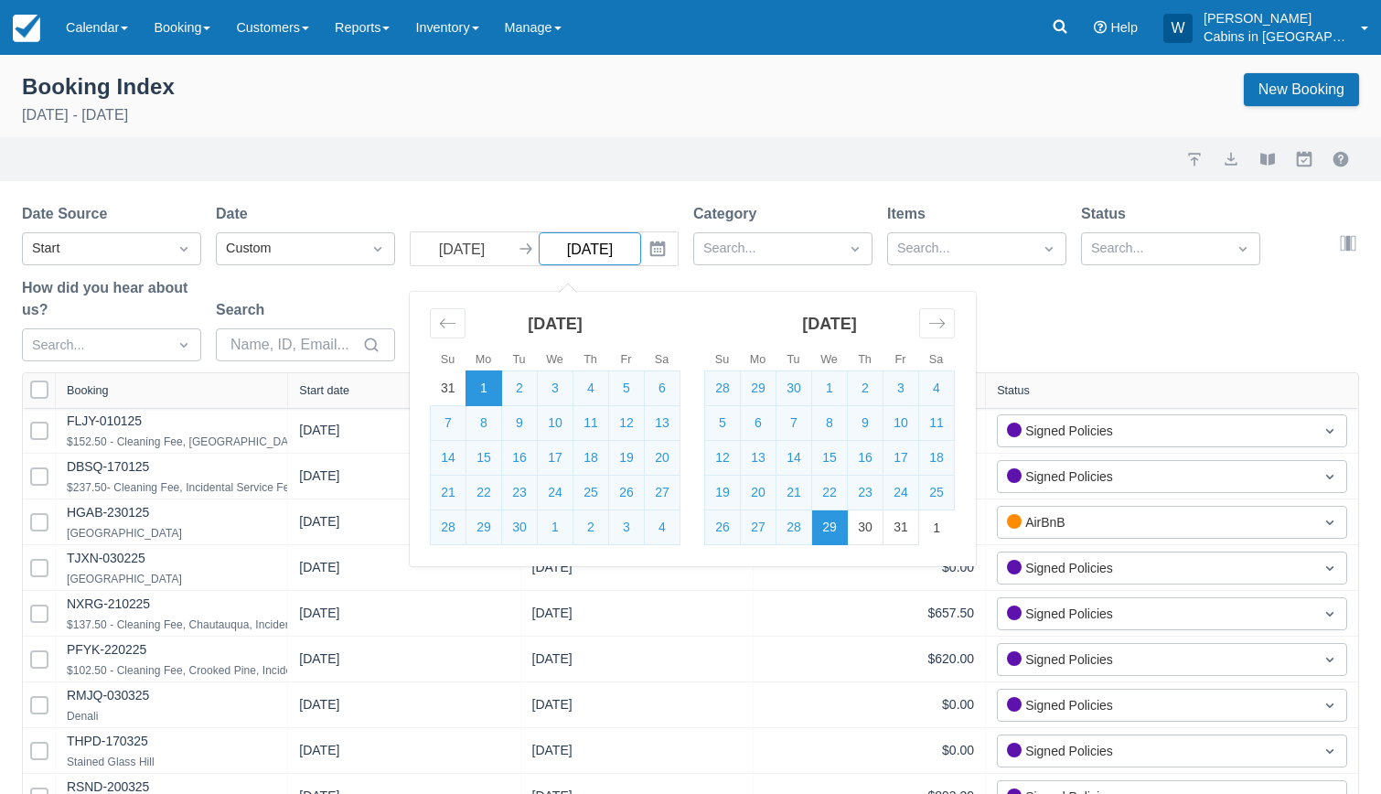
select select "25"
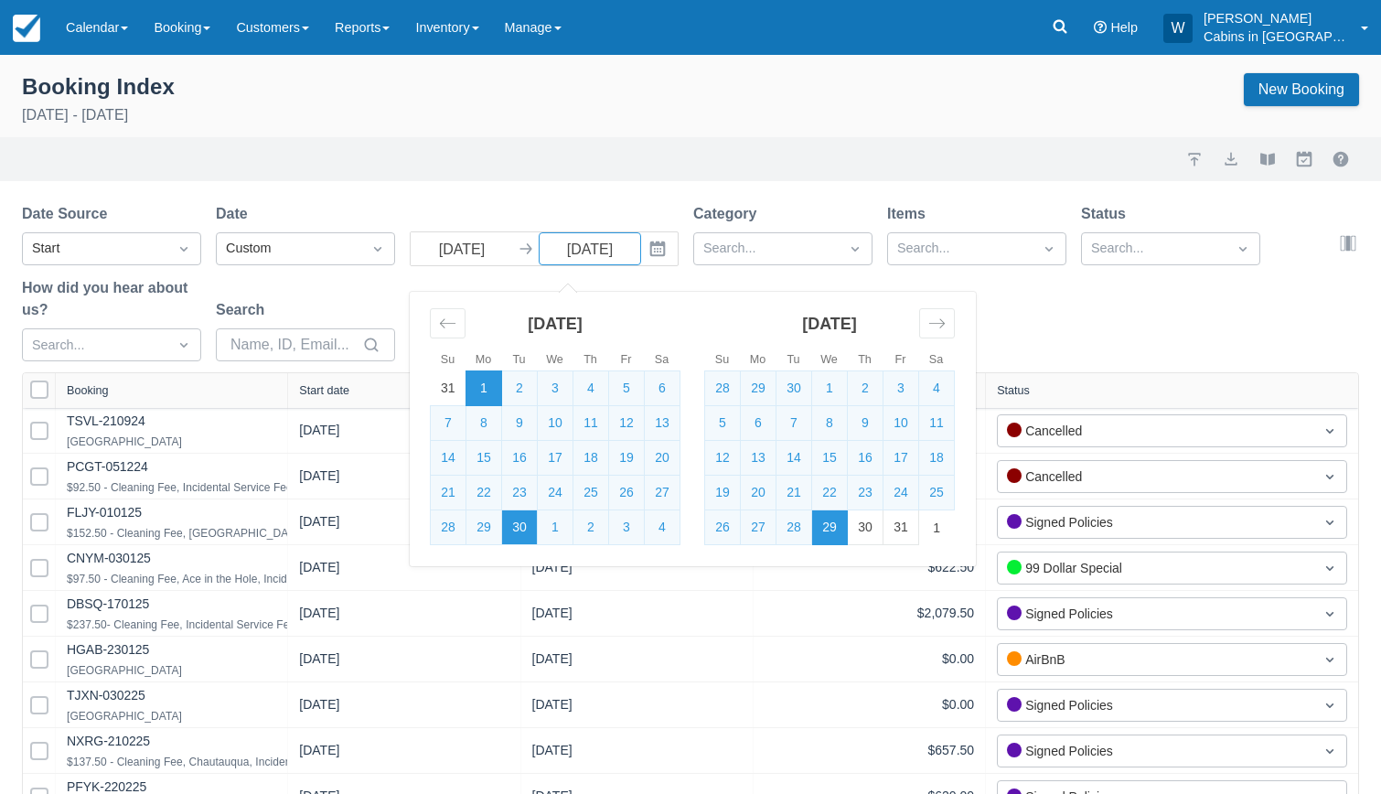
click at [520, 532] on td "30" at bounding box center [520, 527] width 36 height 35
type input "09/30/25"
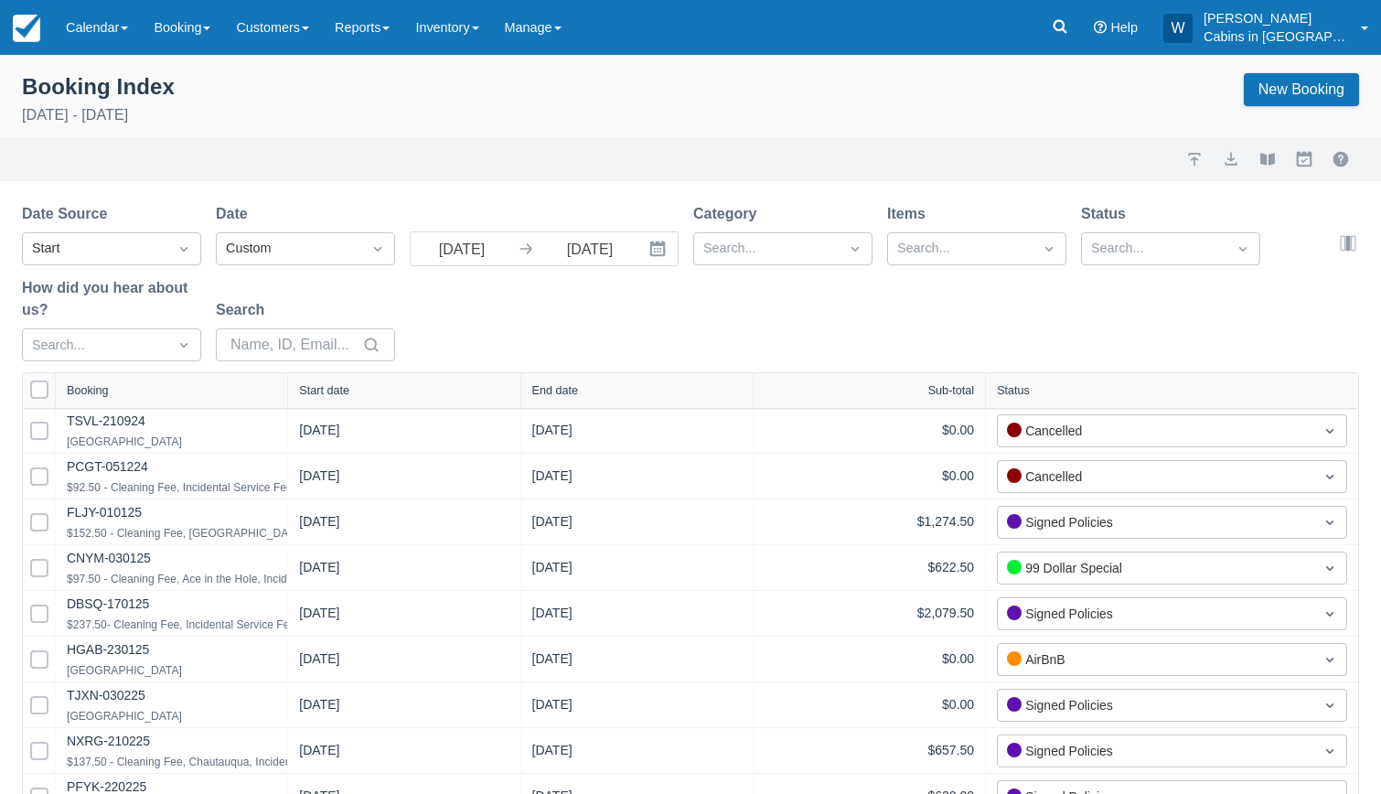
select select "25"
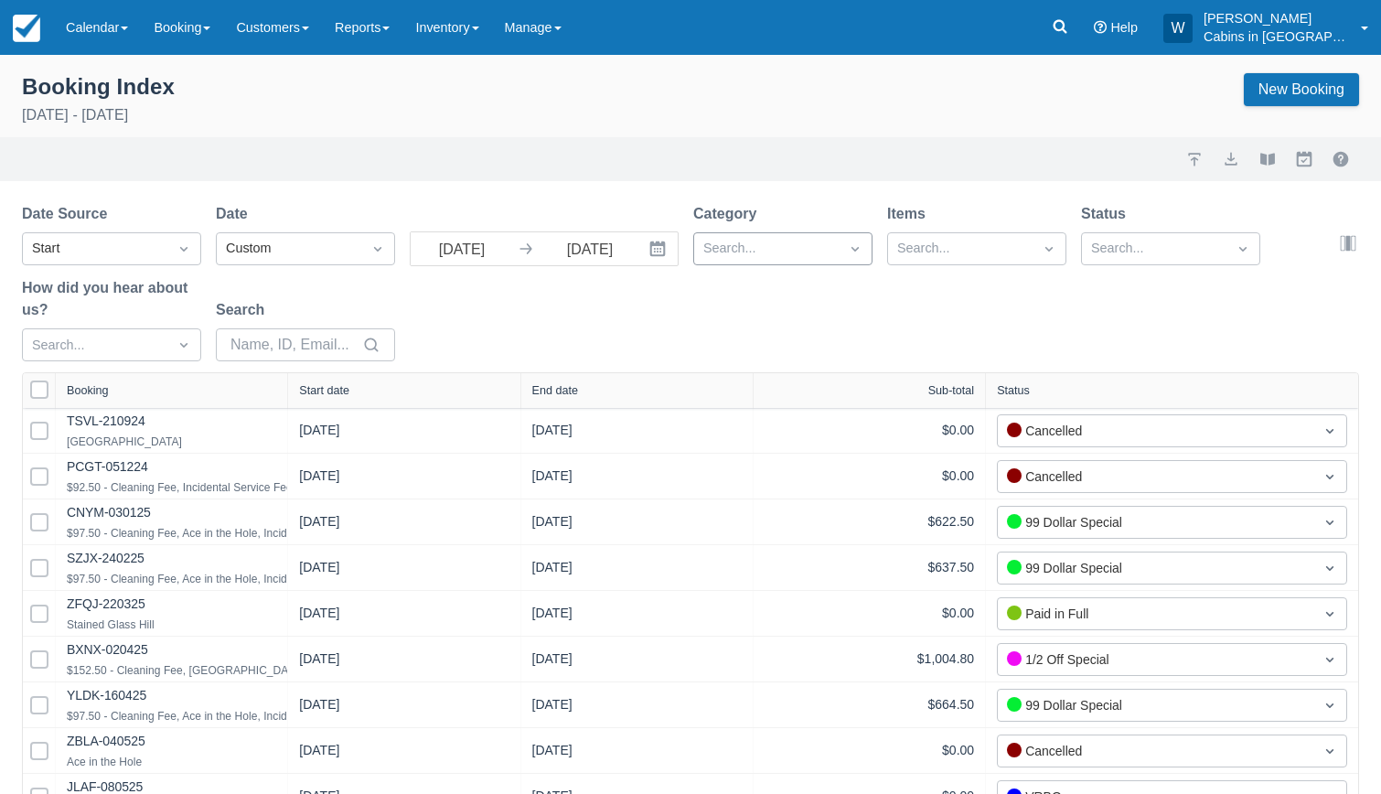
click at [774, 244] on div at bounding box center [766, 249] width 126 height 24
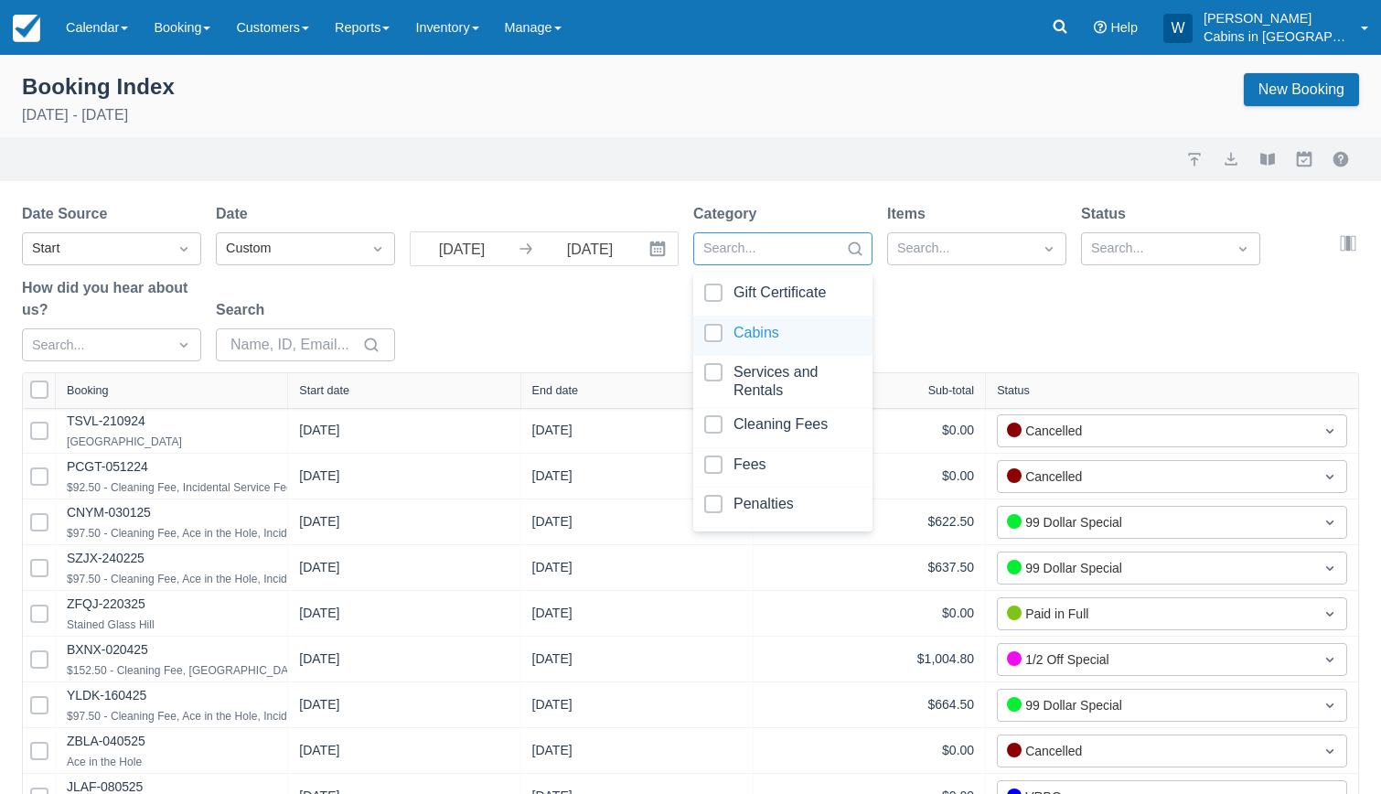
click at [707, 326] on div at bounding box center [782, 336] width 157 height 25
select select "25"
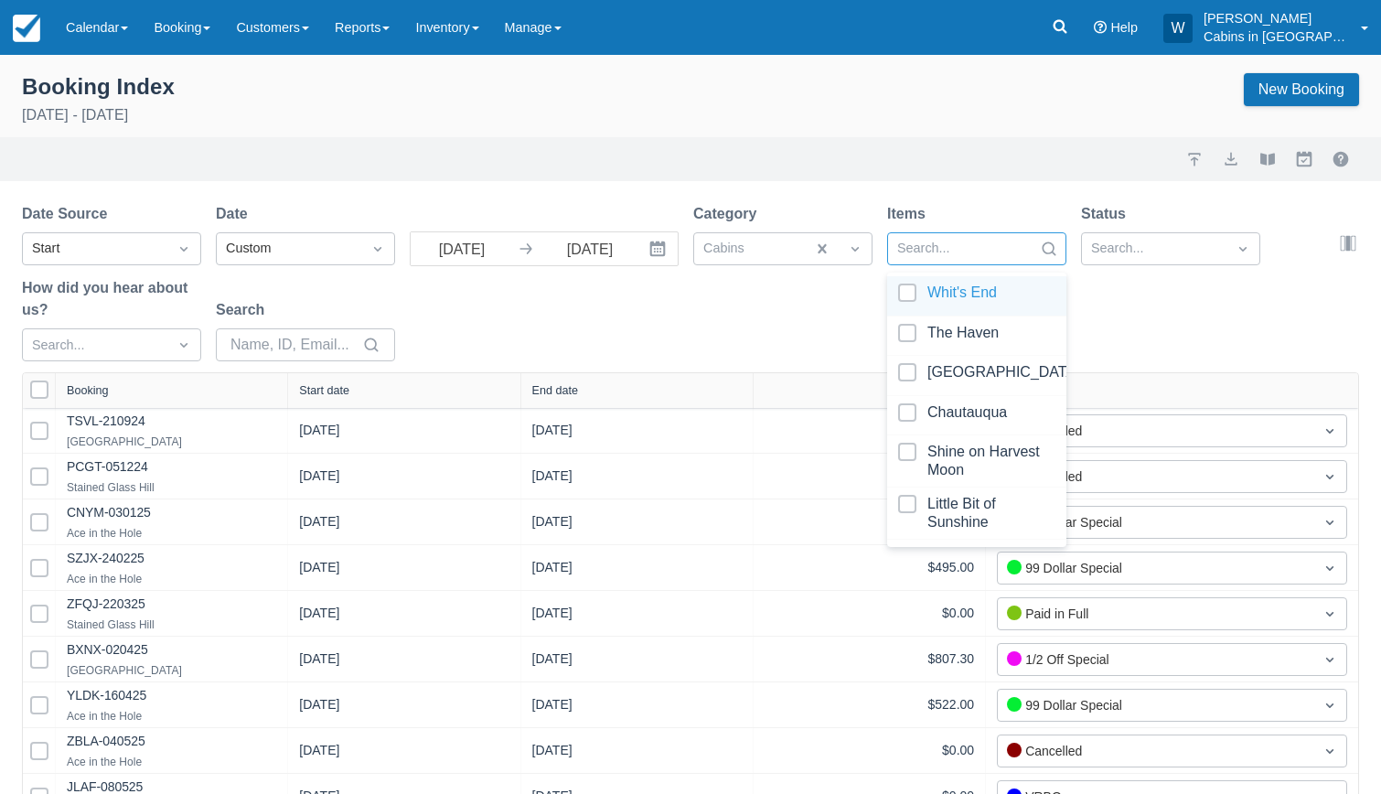
click at [967, 248] on div at bounding box center [960, 249] width 126 height 24
click at [913, 288] on div at bounding box center [976, 295] width 157 height 25
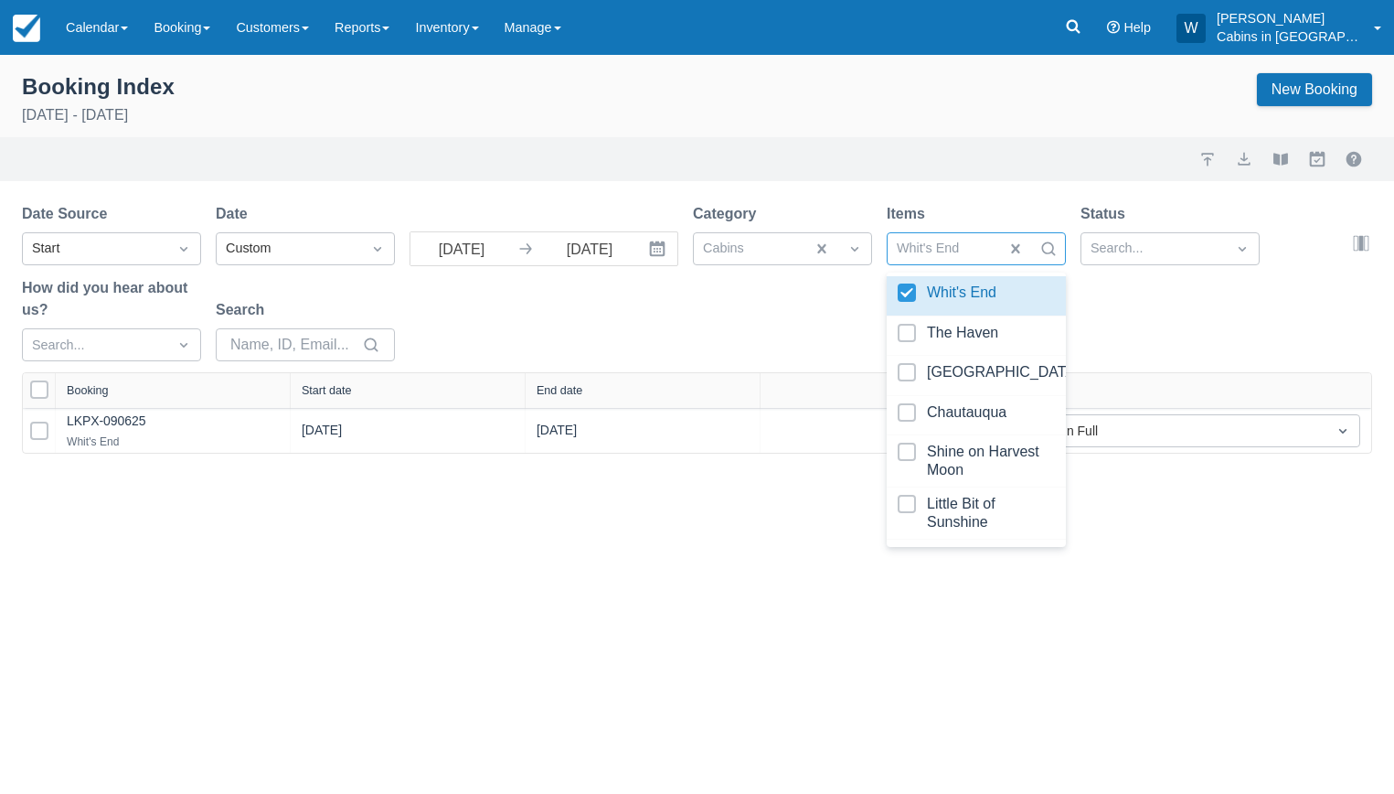
click at [742, 315] on div "Date Source Start Date Custom 09/01/25 Navigate forward to interact with the ca…" at bounding box center [686, 287] width 1329 height 169
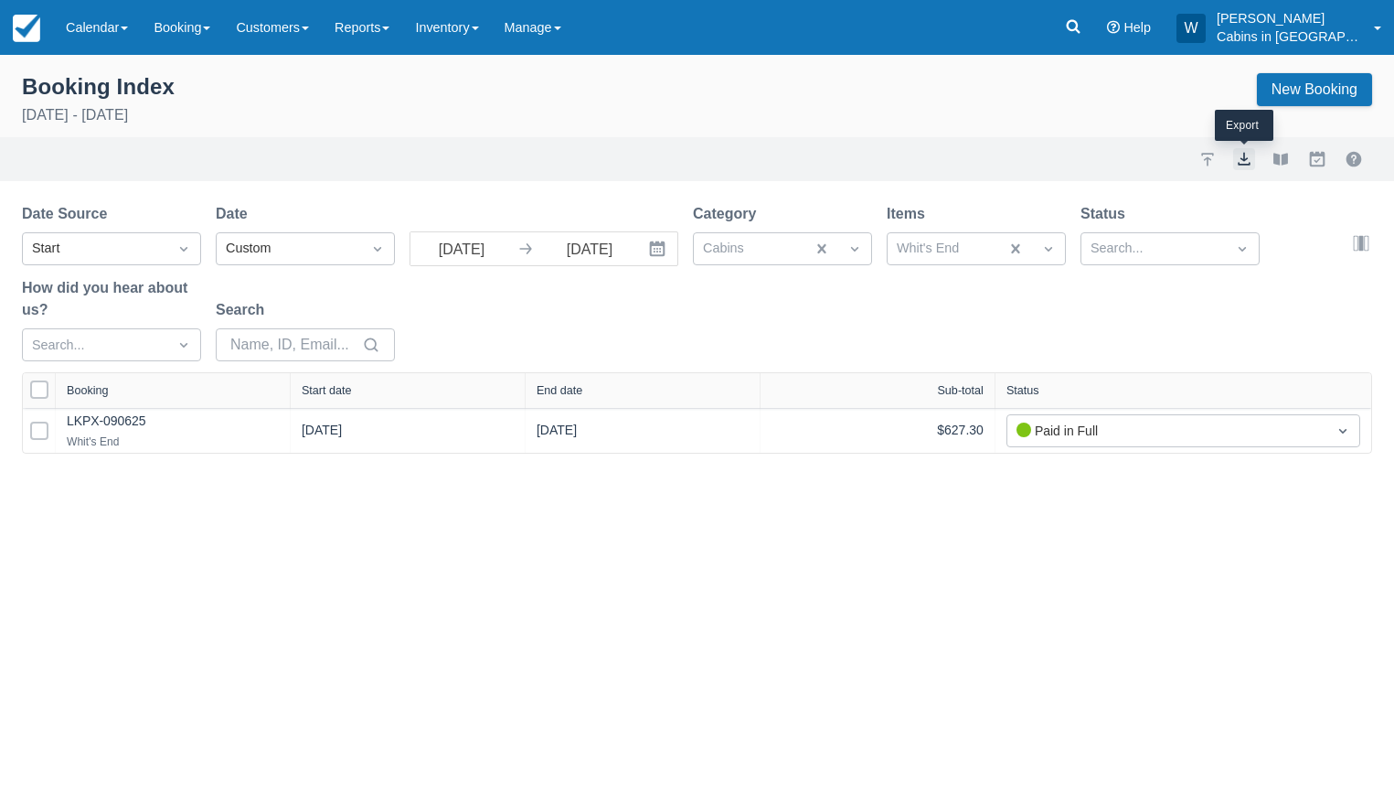
click at [1246, 162] on button "export" at bounding box center [1245, 159] width 22 height 22
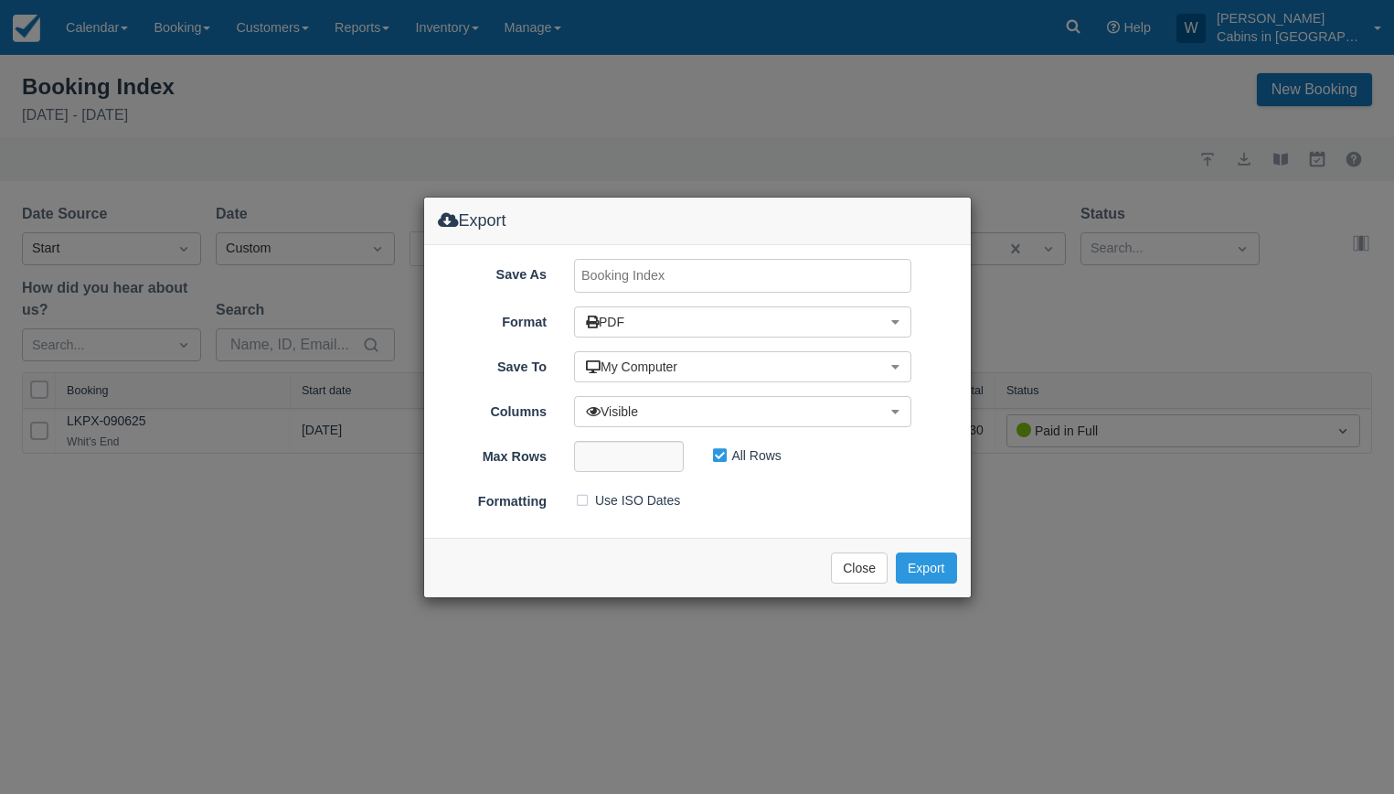
click at [742, 278] on input "Save As" at bounding box center [742, 276] width 337 height 34
type input "Whit's End September 2025"
click at [938, 572] on button "Export" at bounding box center [926, 567] width 60 height 31
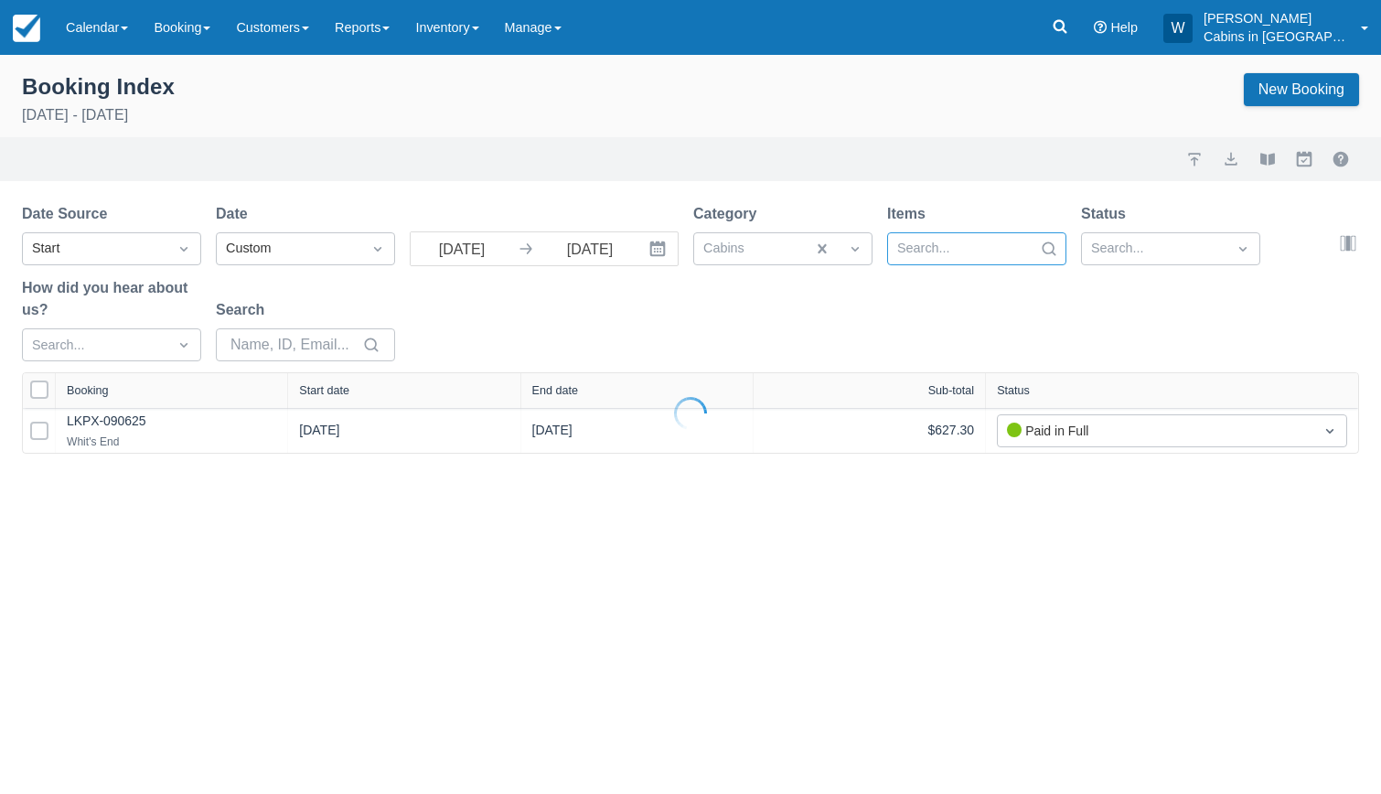
select select "25"
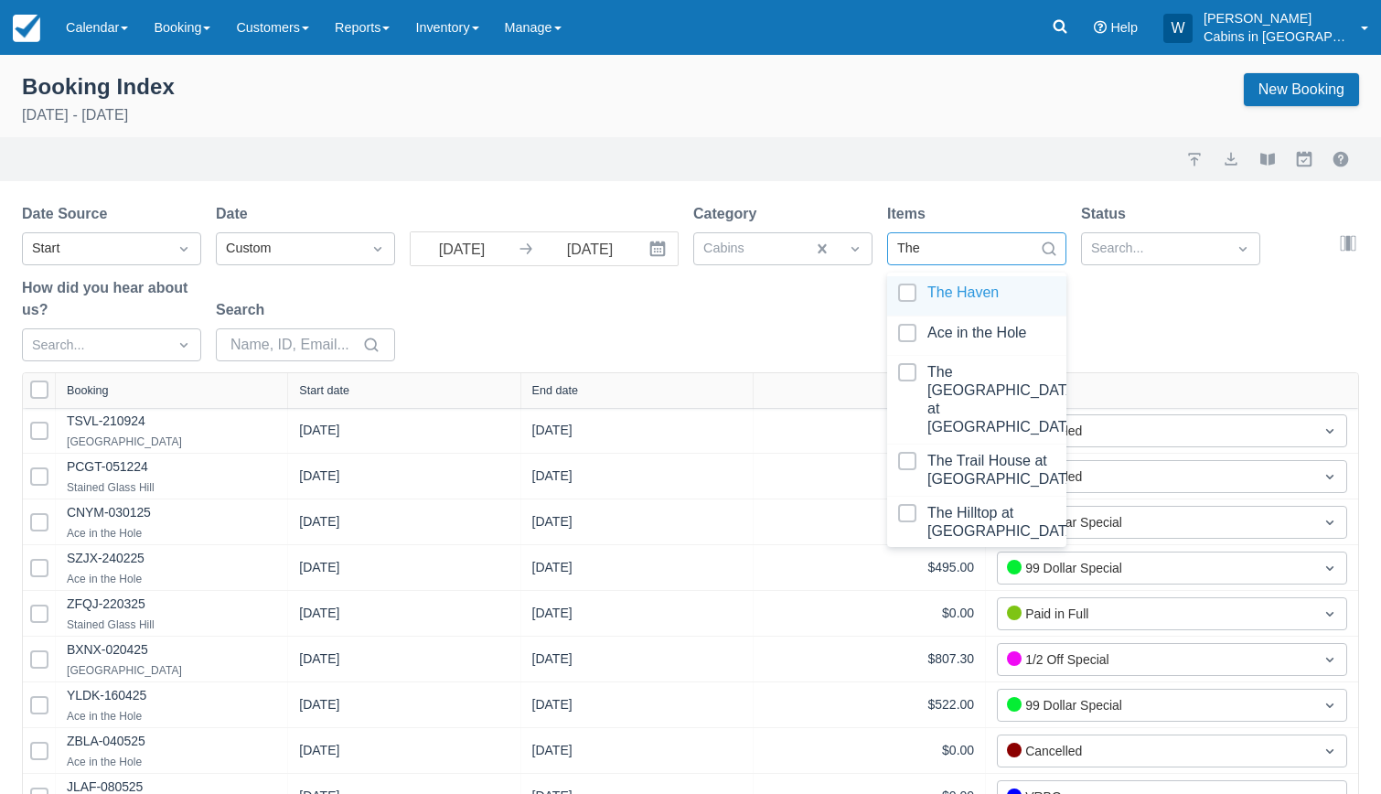
type input "The H"
click at [911, 285] on div at bounding box center [976, 295] width 157 height 25
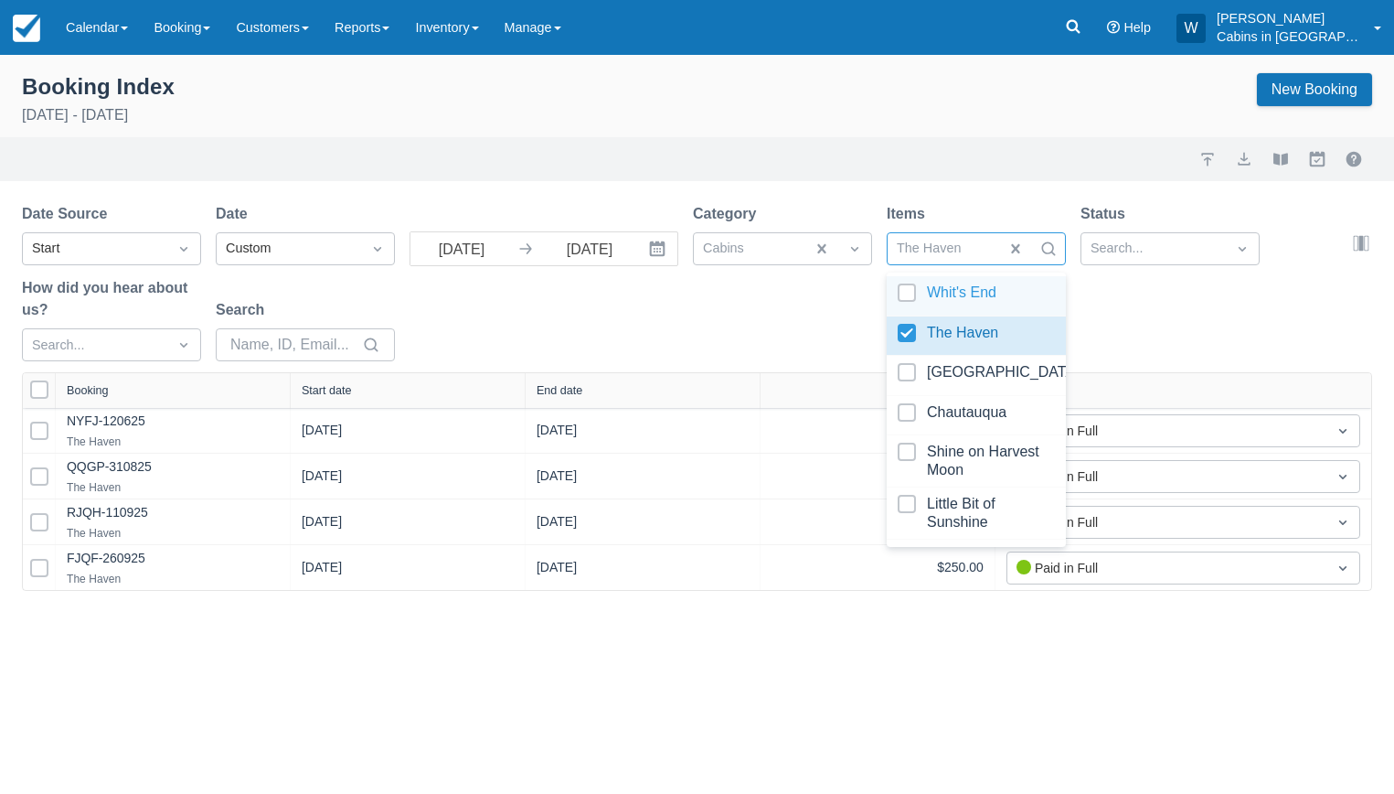
click at [746, 309] on div "Date Source Start Date Custom 09/01/25 Navigate forward to interact with the ca…" at bounding box center [686, 287] width 1329 height 169
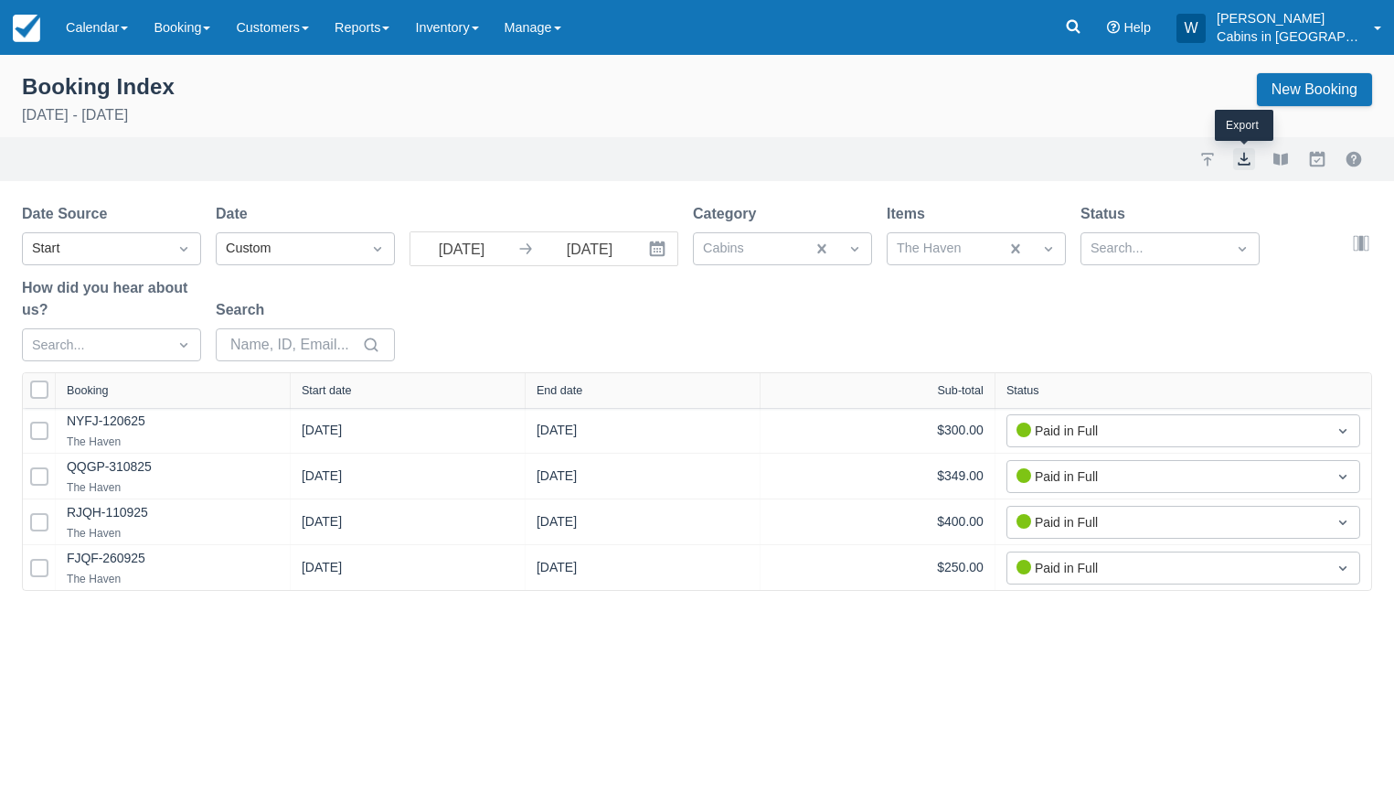
click at [1249, 160] on button "export" at bounding box center [1245, 159] width 22 height 22
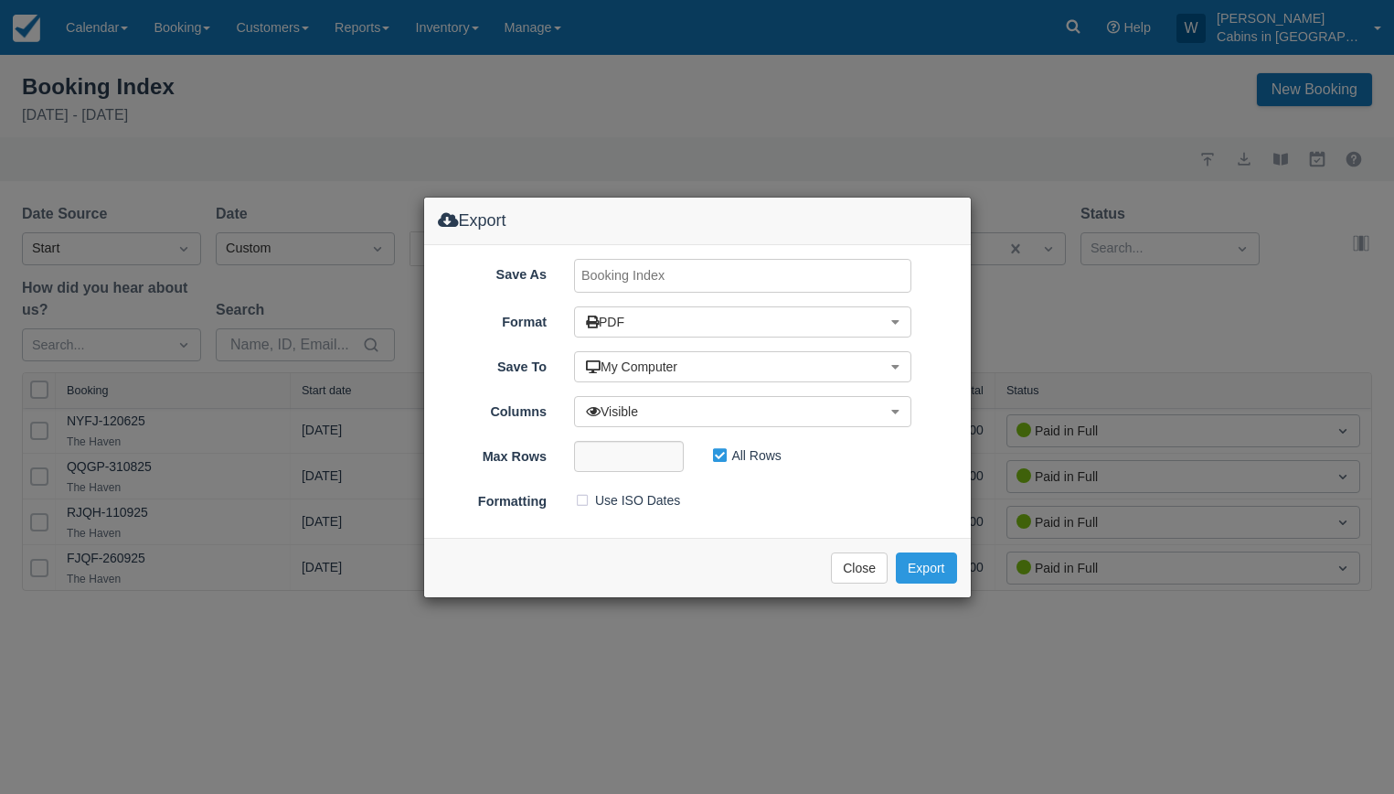
click at [724, 271] on input "Save As" at bounding box center [742, 276] width 337 height 34
type input "Haven, Sept 2025"
click at [920, 567] on button "Export" at bounding box center [926, 567] width 60 height 31
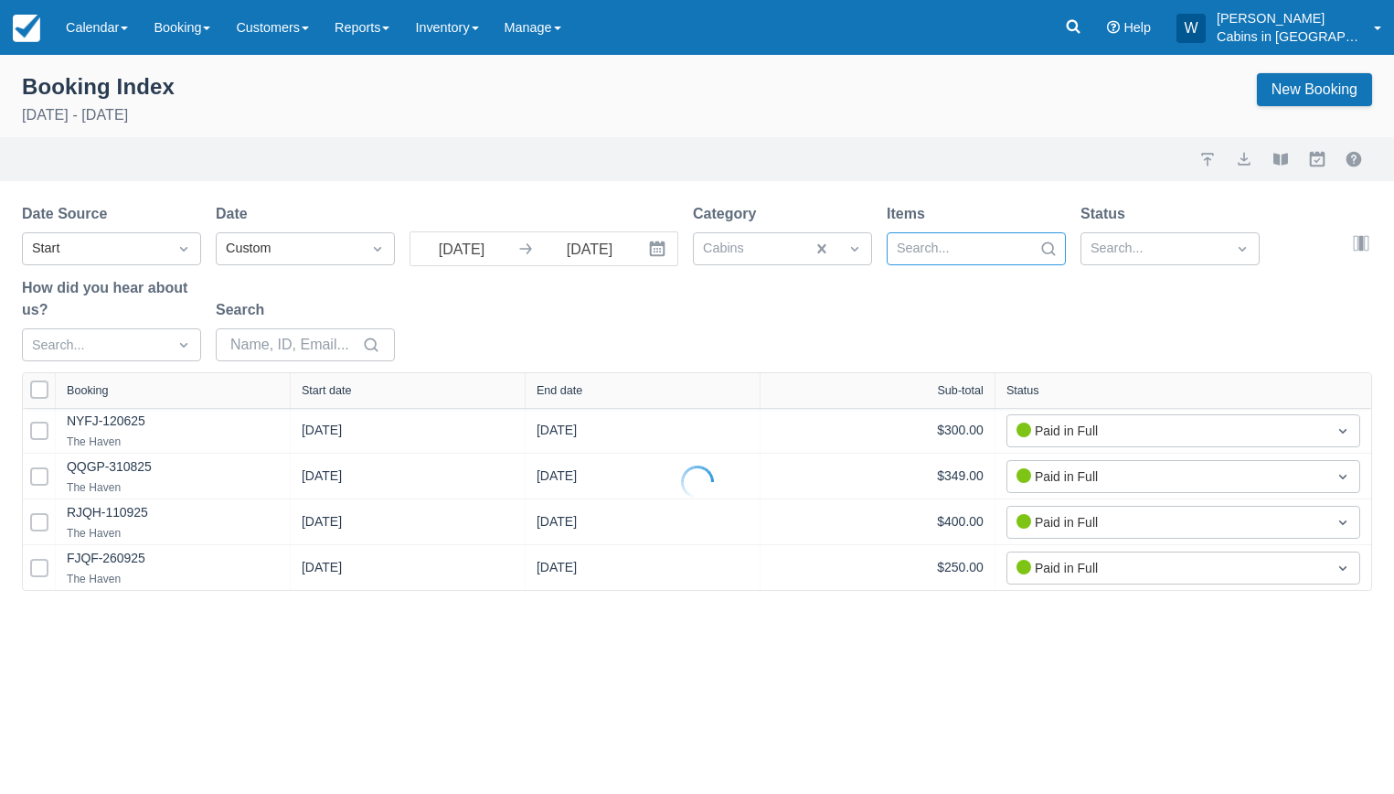
select select "25"
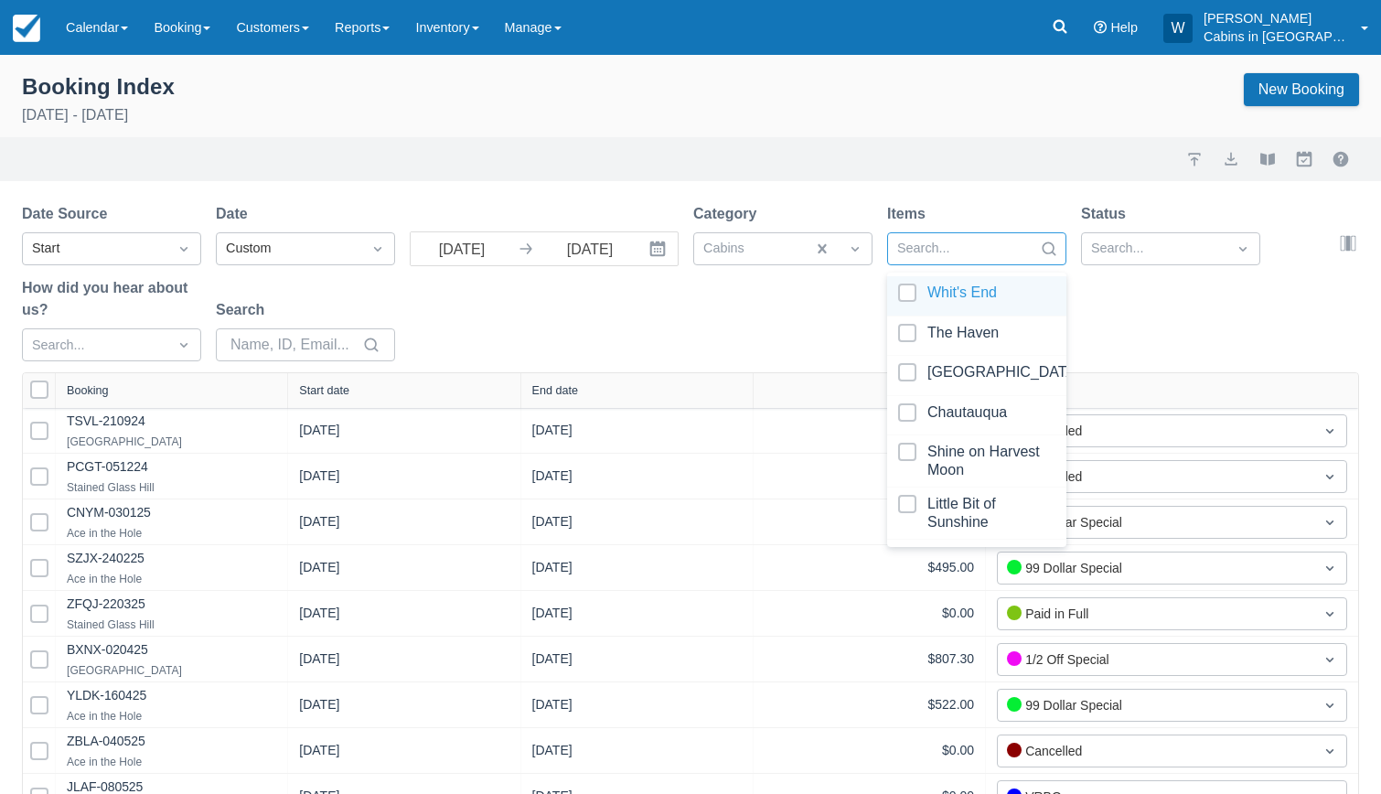
click at [1019, 245] on div at bounding box center [960, 249] width 126 height 24
click at [905, 369] on div at bounding box center [976, 375] width 157 height 25
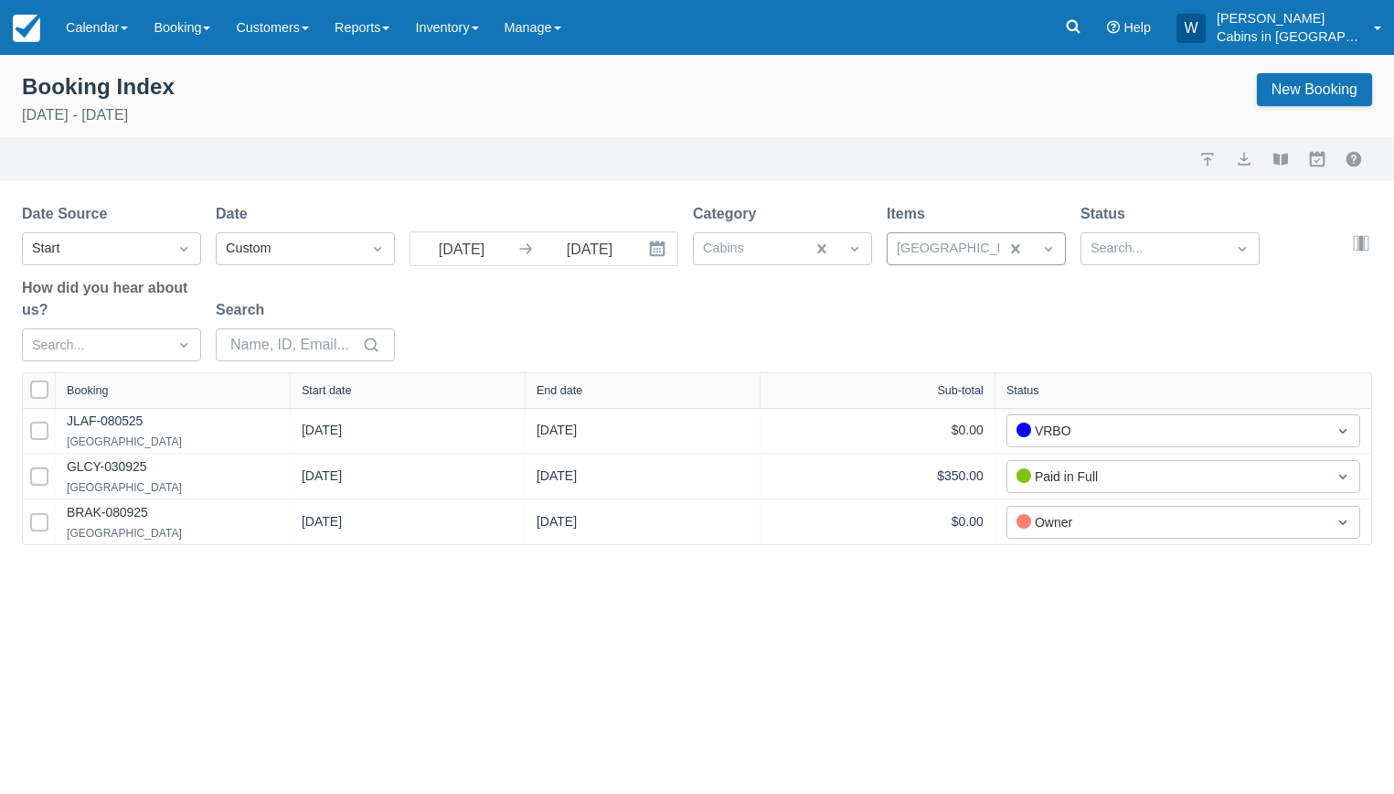
click at [764, 331] on div "Date Source Start Date Custom 09/01/25 Navigate forward to interact with the ca…" at bounding box center [686, 287] width 1329 height 169
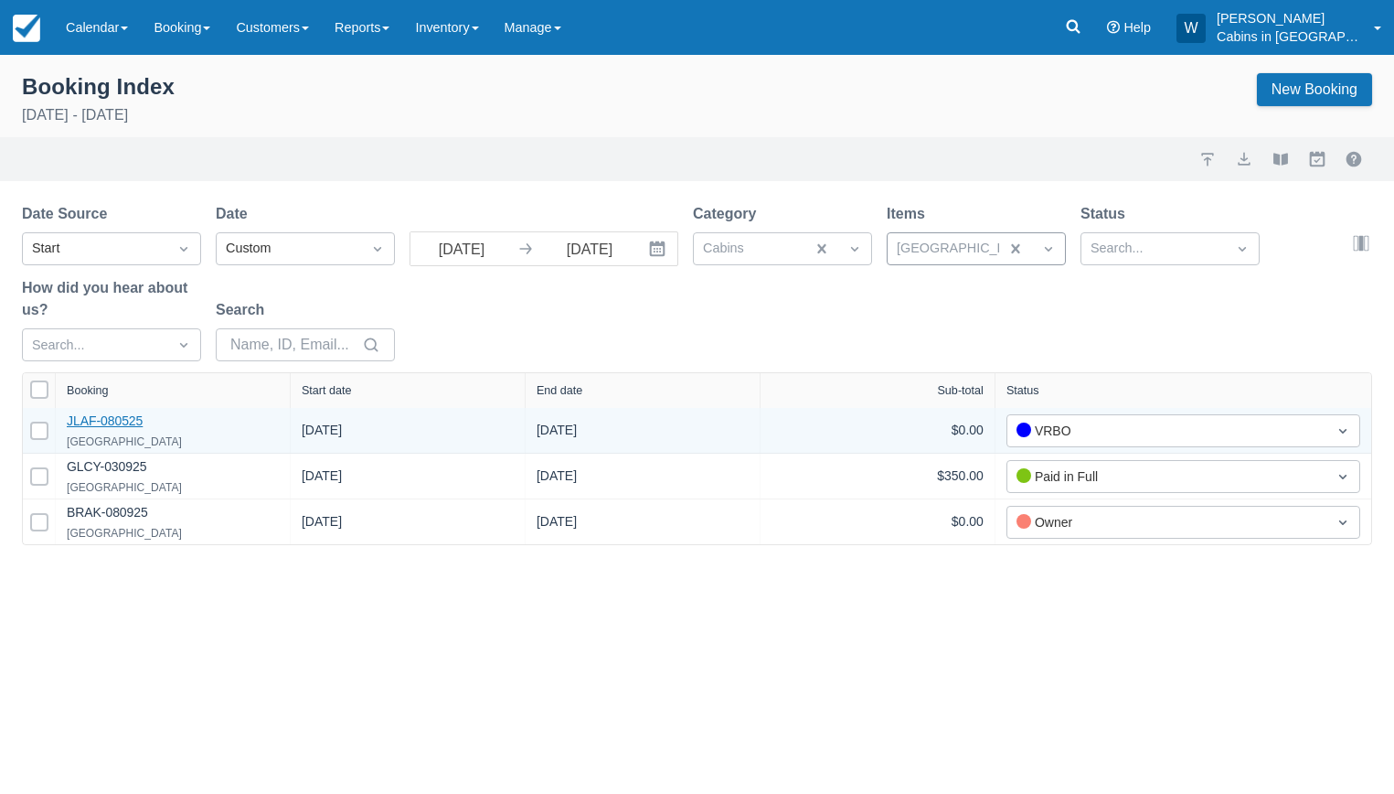
click at [108, 426] on link "JLAF-080525" at bounding box center [105, 420] width 76 height 15
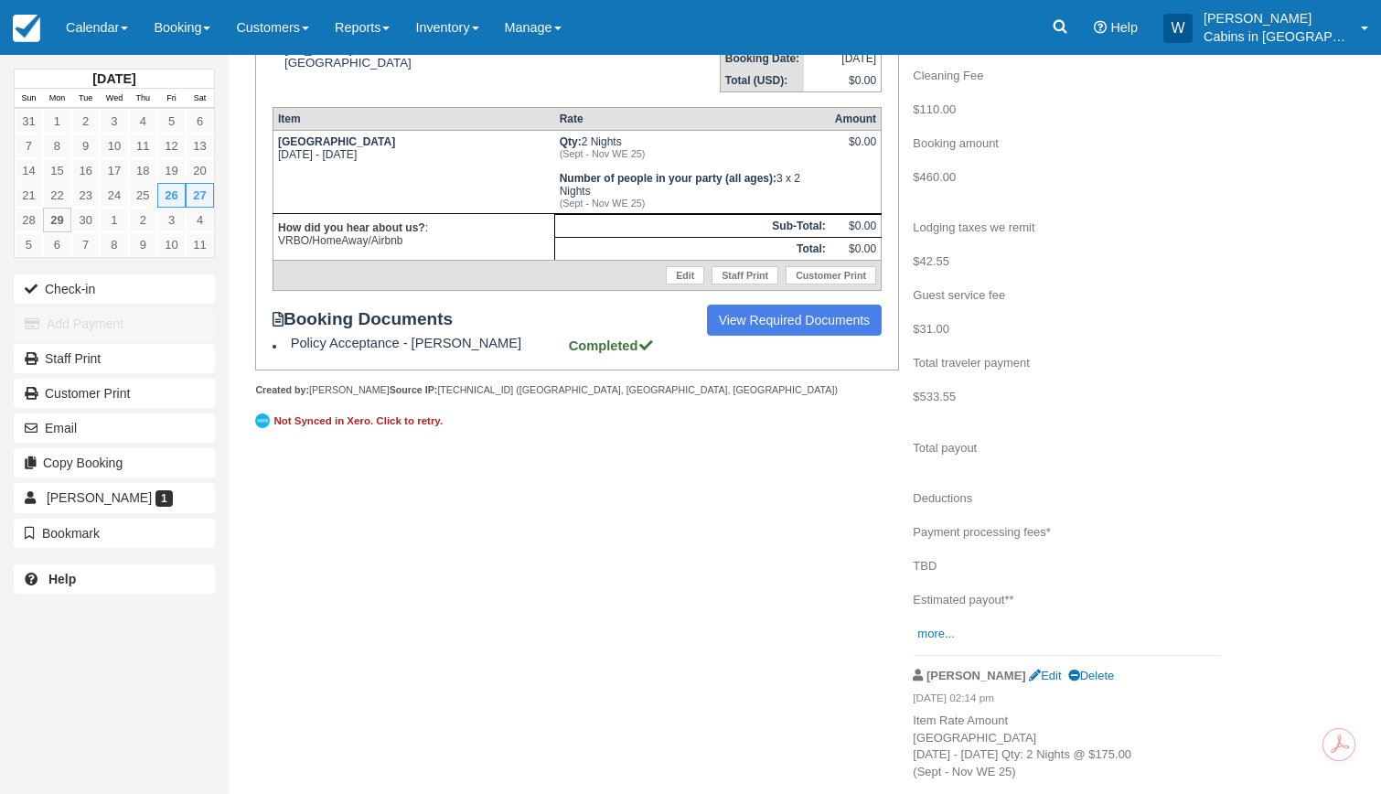
scroll to position [327, 0]
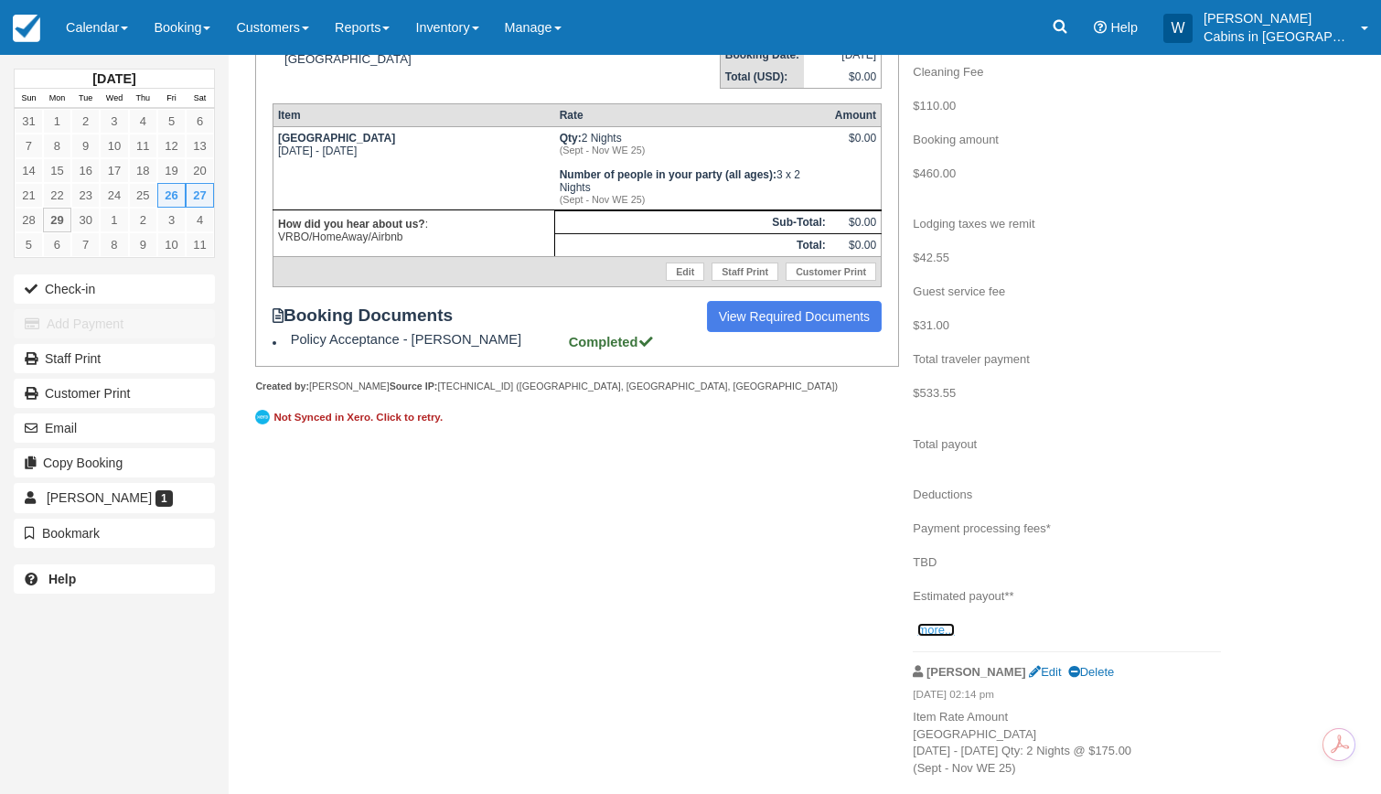
click at [936, 634] on link "more..." at bounding box center [935, 630] width 37 height 14
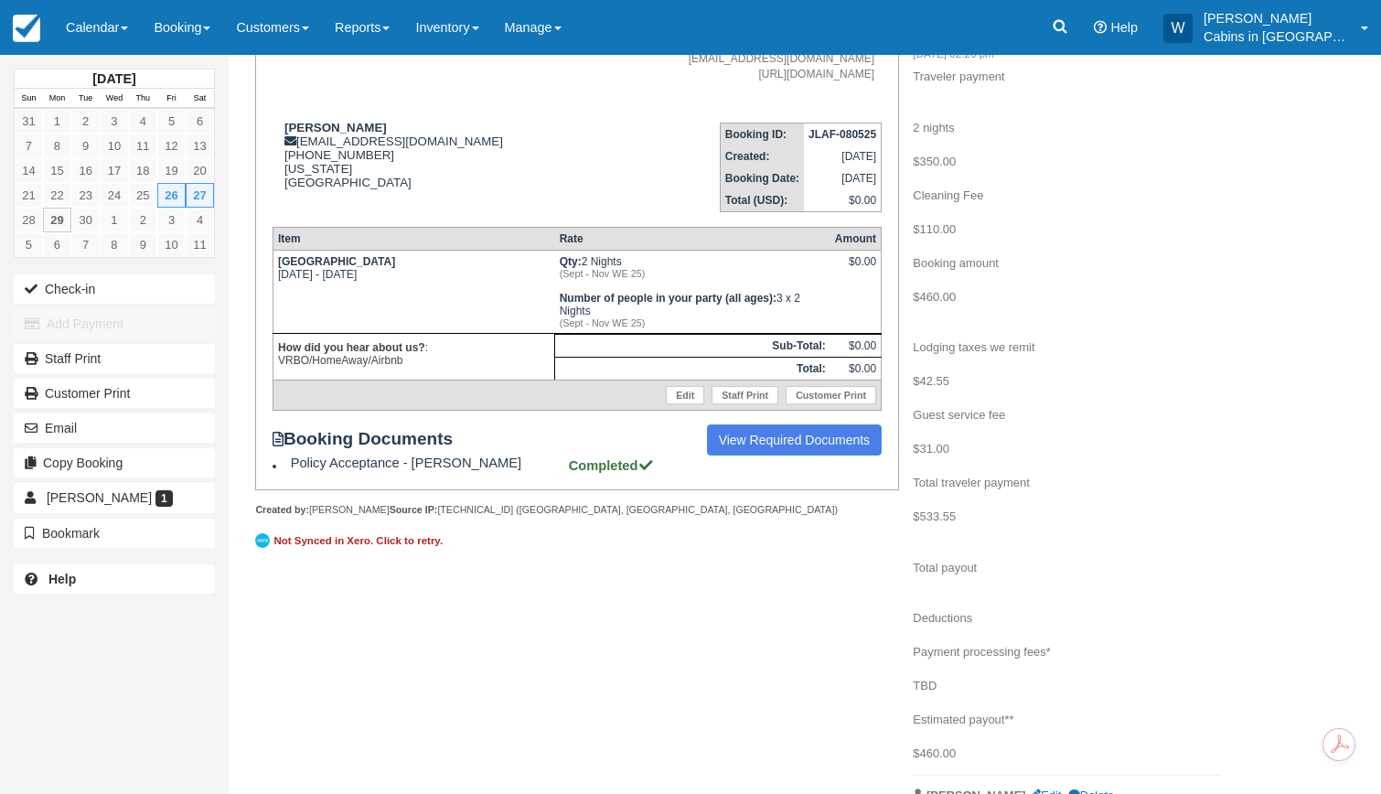
scroll to position [0, 0]
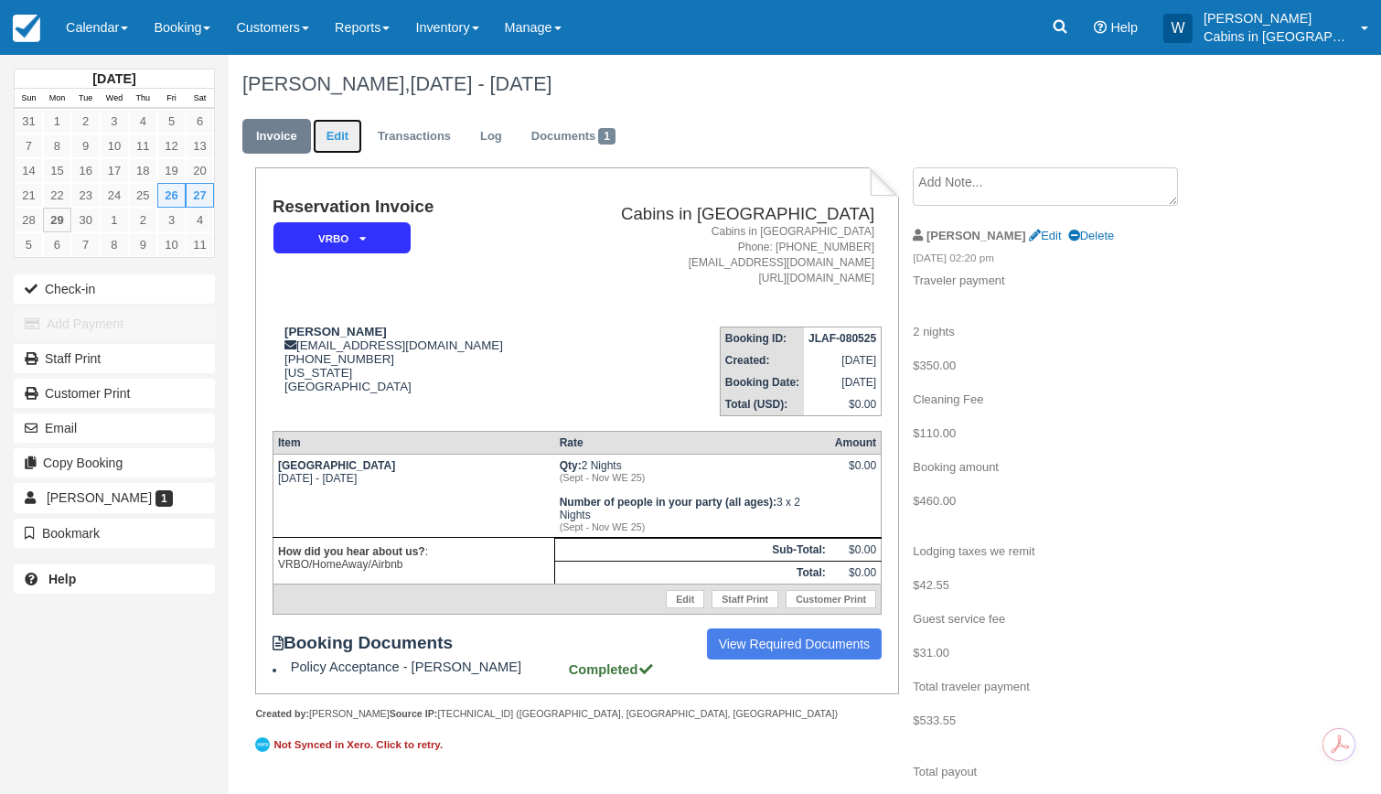
click at [336, 138] on link "Edit" at bounding box center [337, 137] width 49 height 36
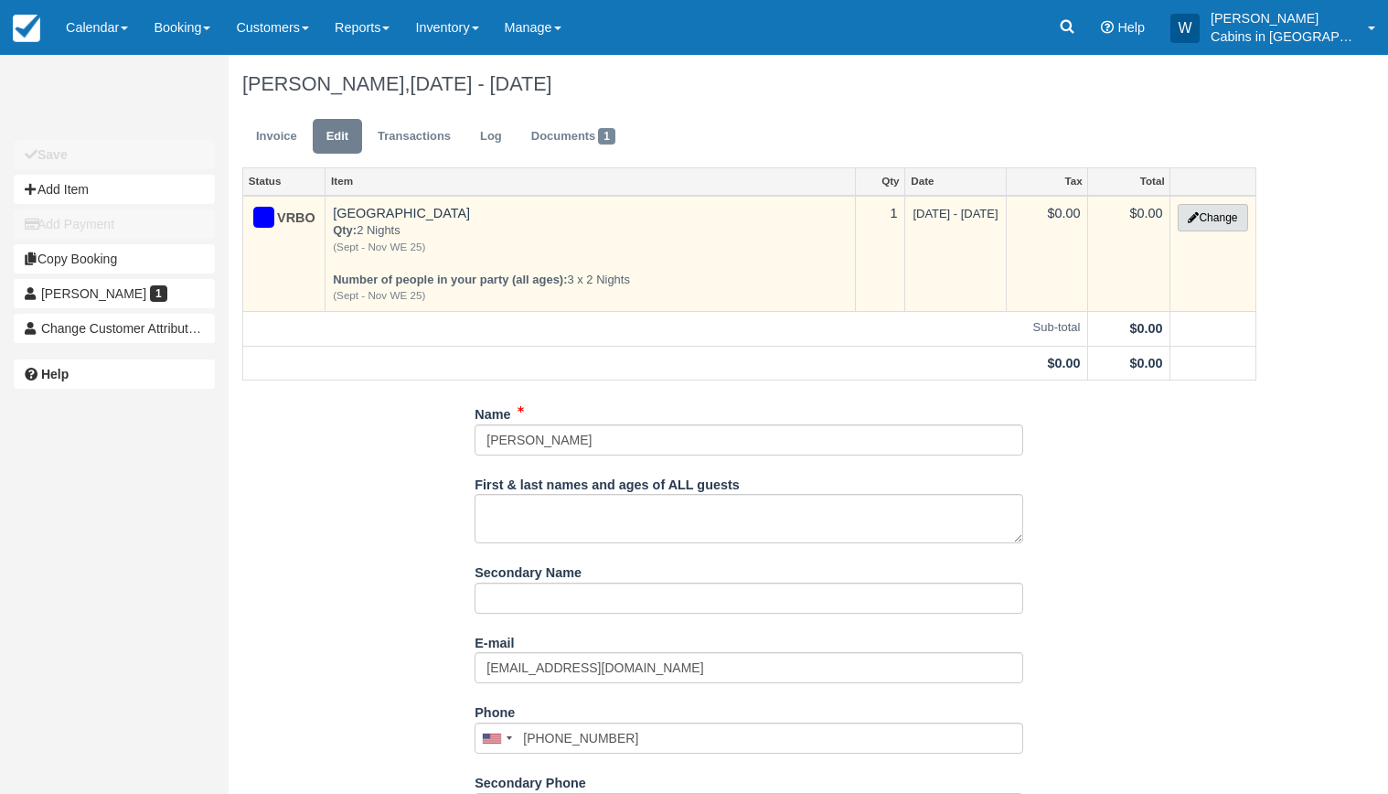
click at [1229, 206] on button "Change" at bounding box center [1212, 217] width 69 height 27
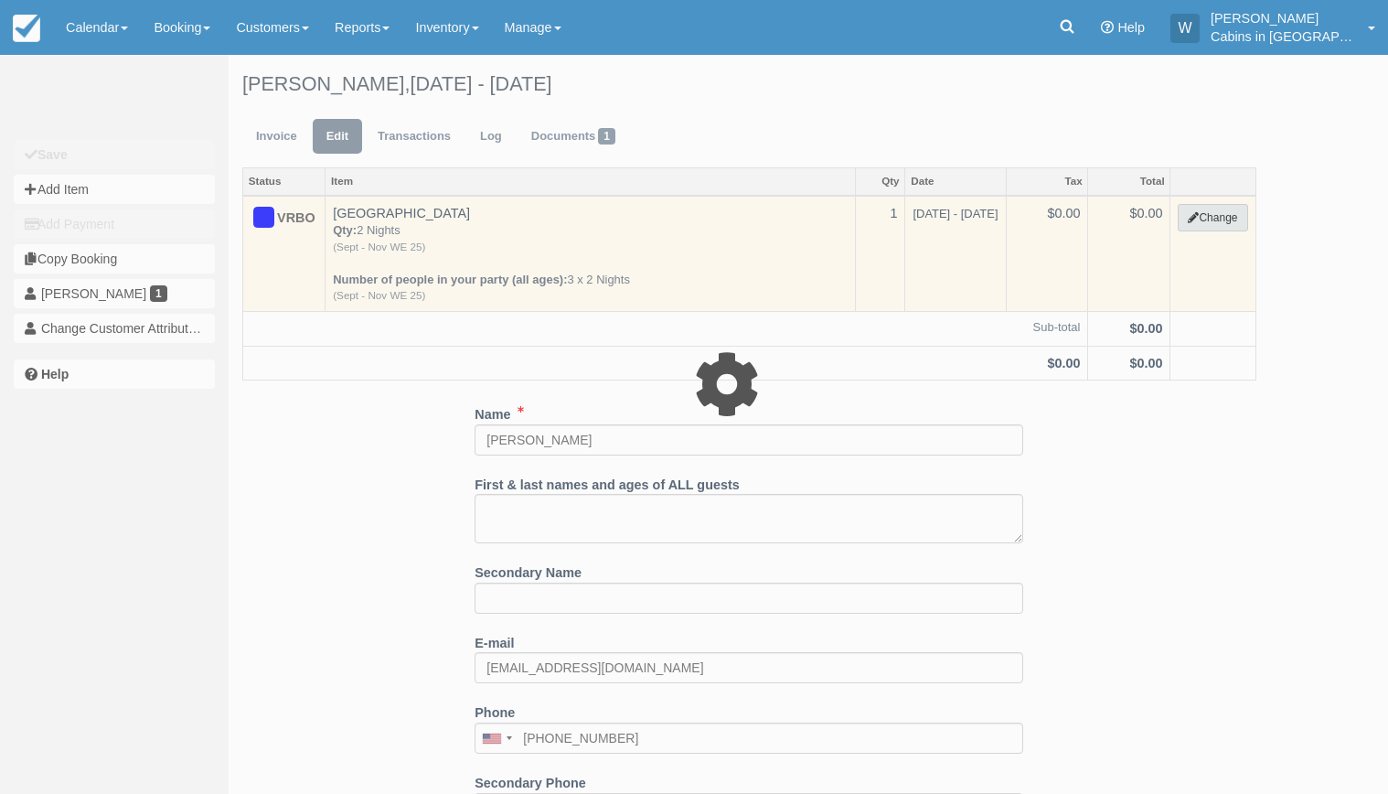
select select "1"
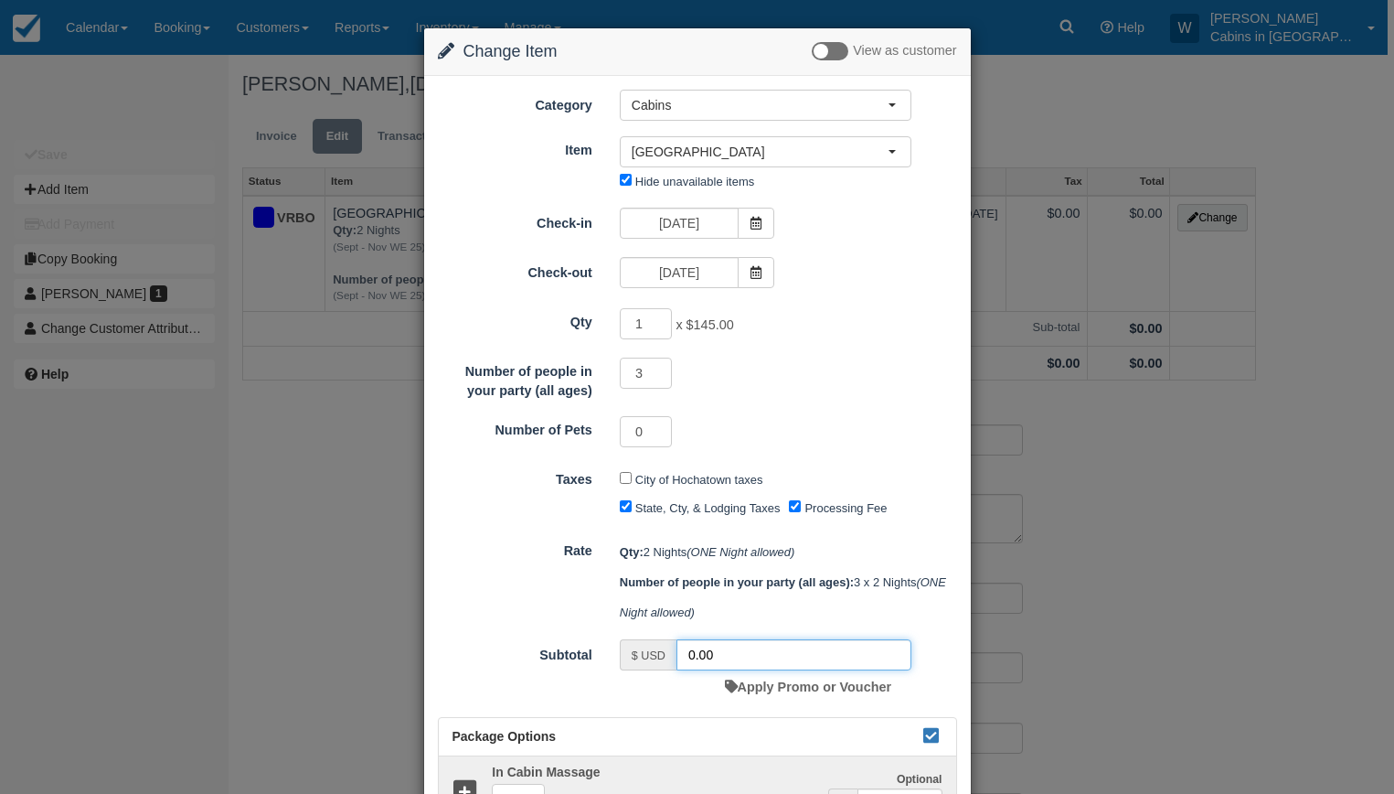
drag, startPoint x: 731, startPoint y: 661, endPoint x: 649, endPoint y: 653, distance: 81.8
click at [649, 654] on div "$ USD 0.00" at bounding box center [766, 654] width 292 height 31
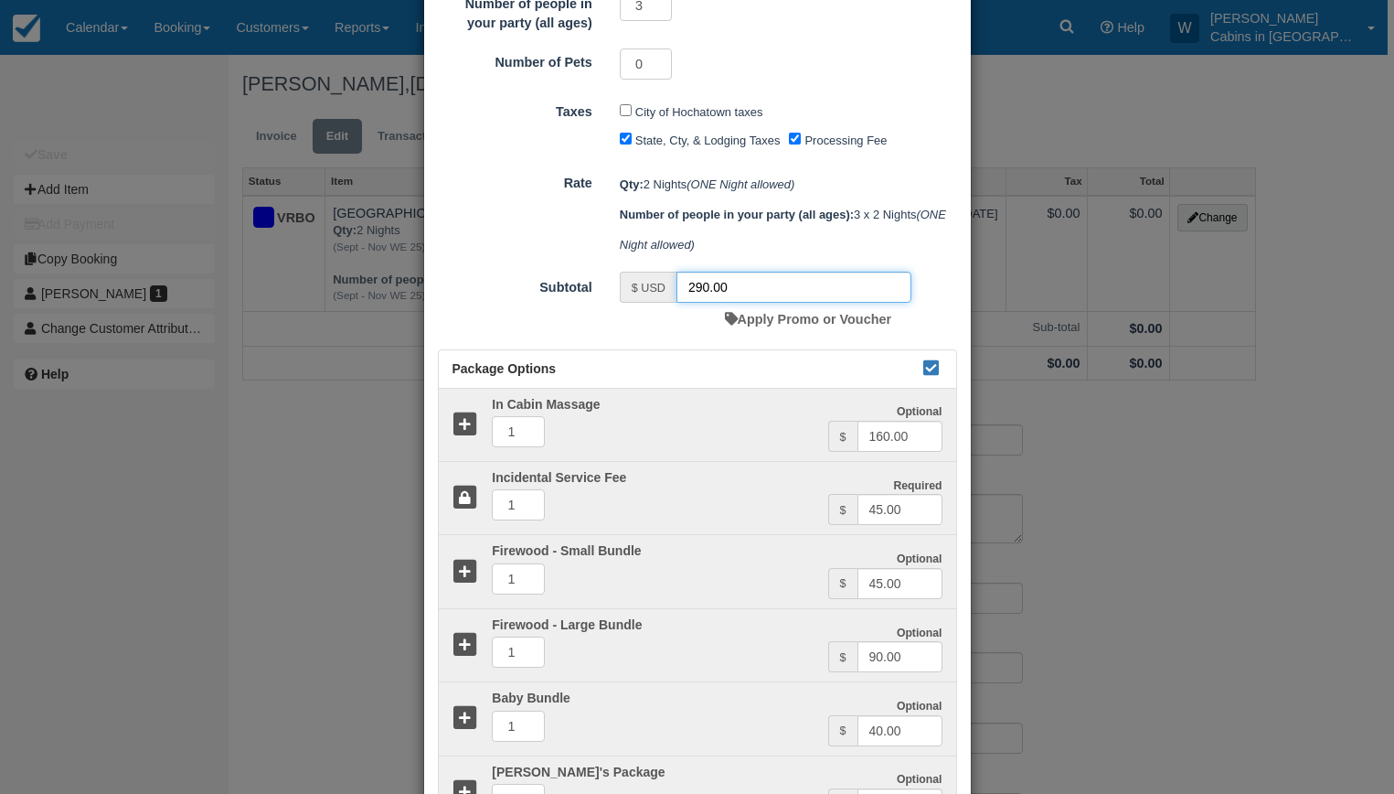
scroll to position [379, 0]
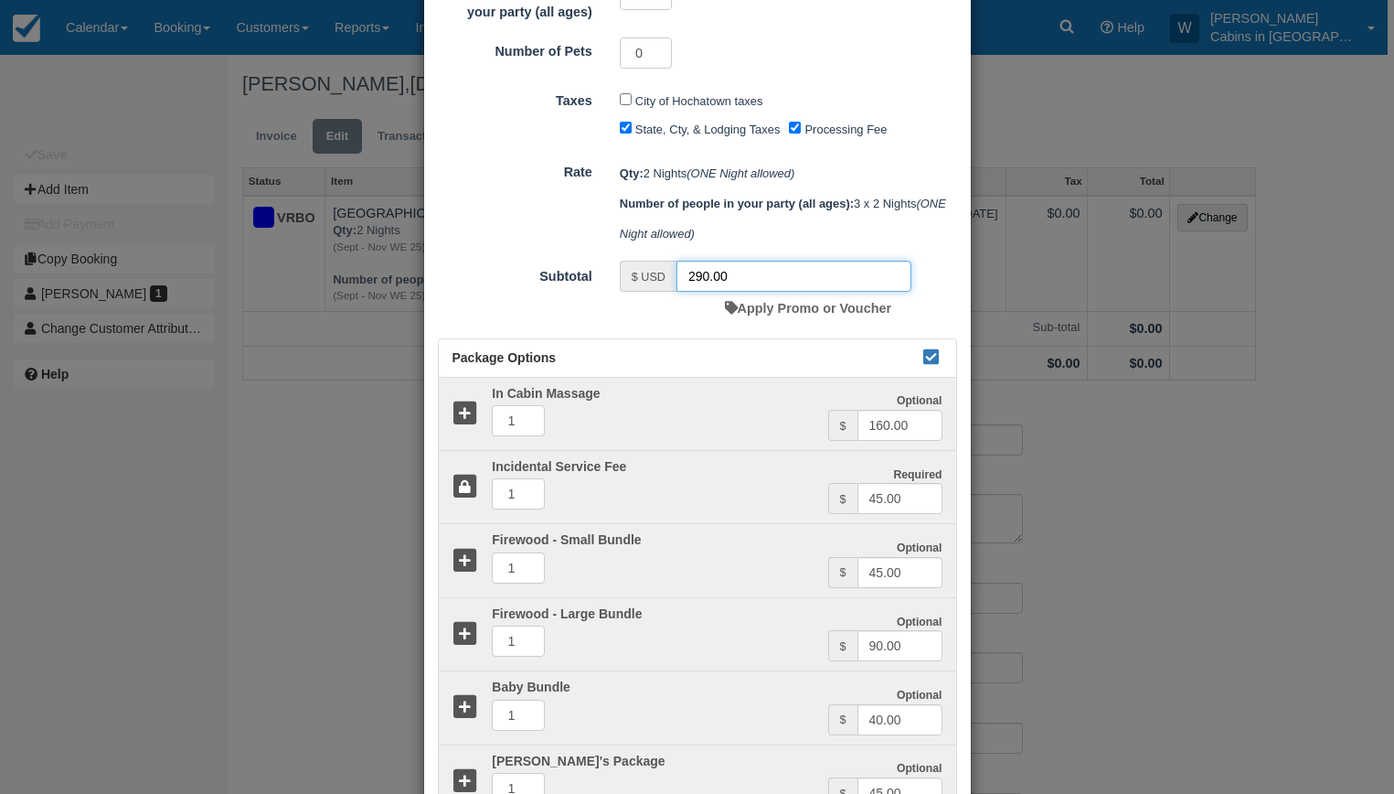
type input "290.00"
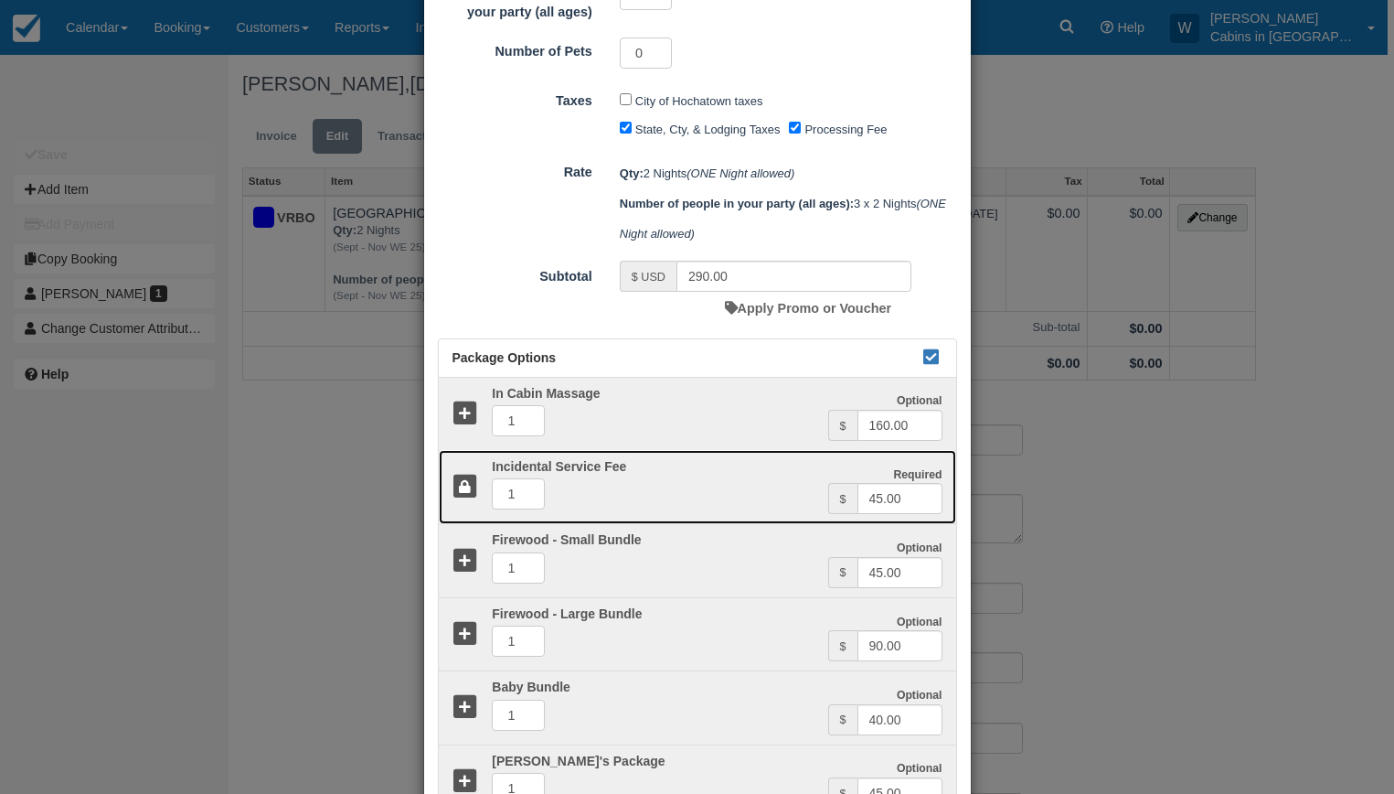
click at [458, 494] on icon at bounding box center [466, 487] width 27 height 27
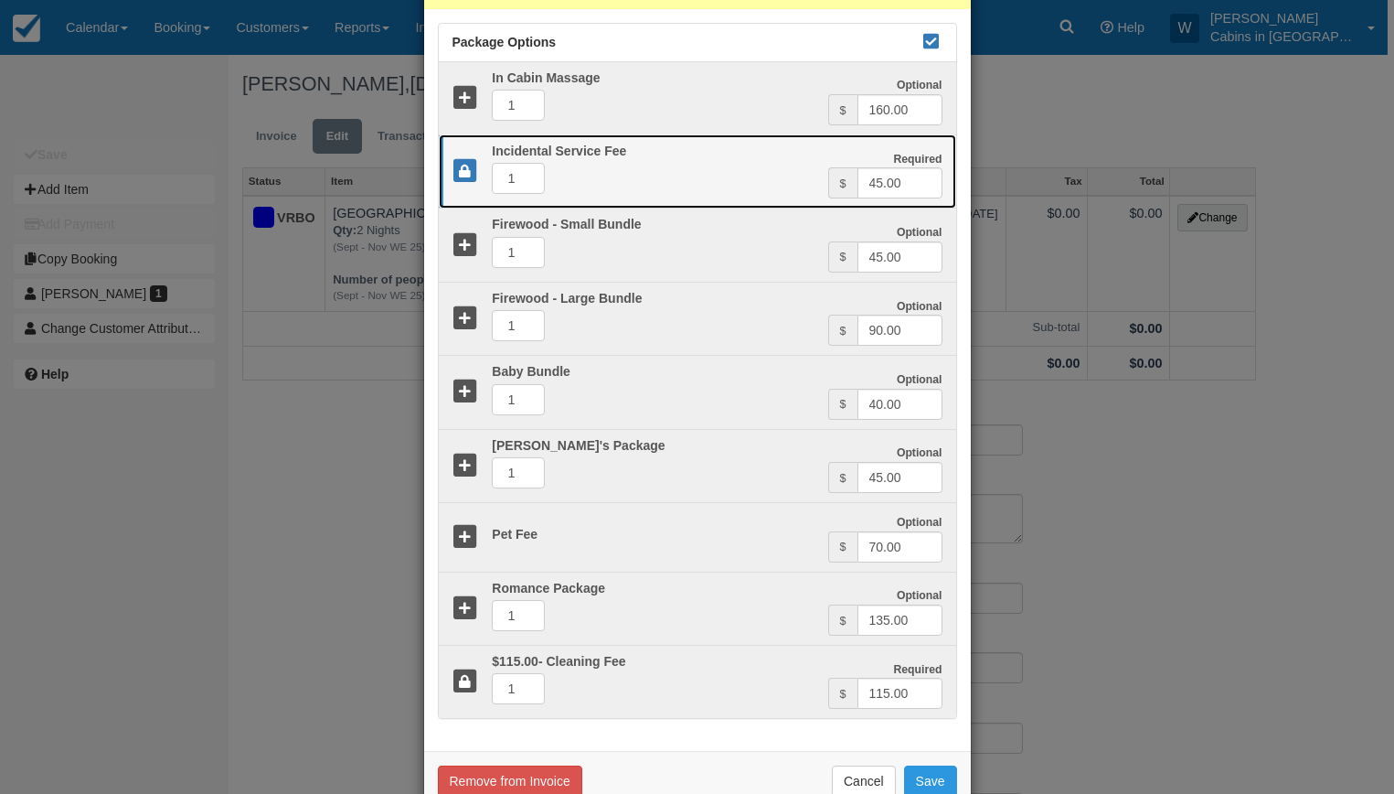
scroll to position [741, 0]
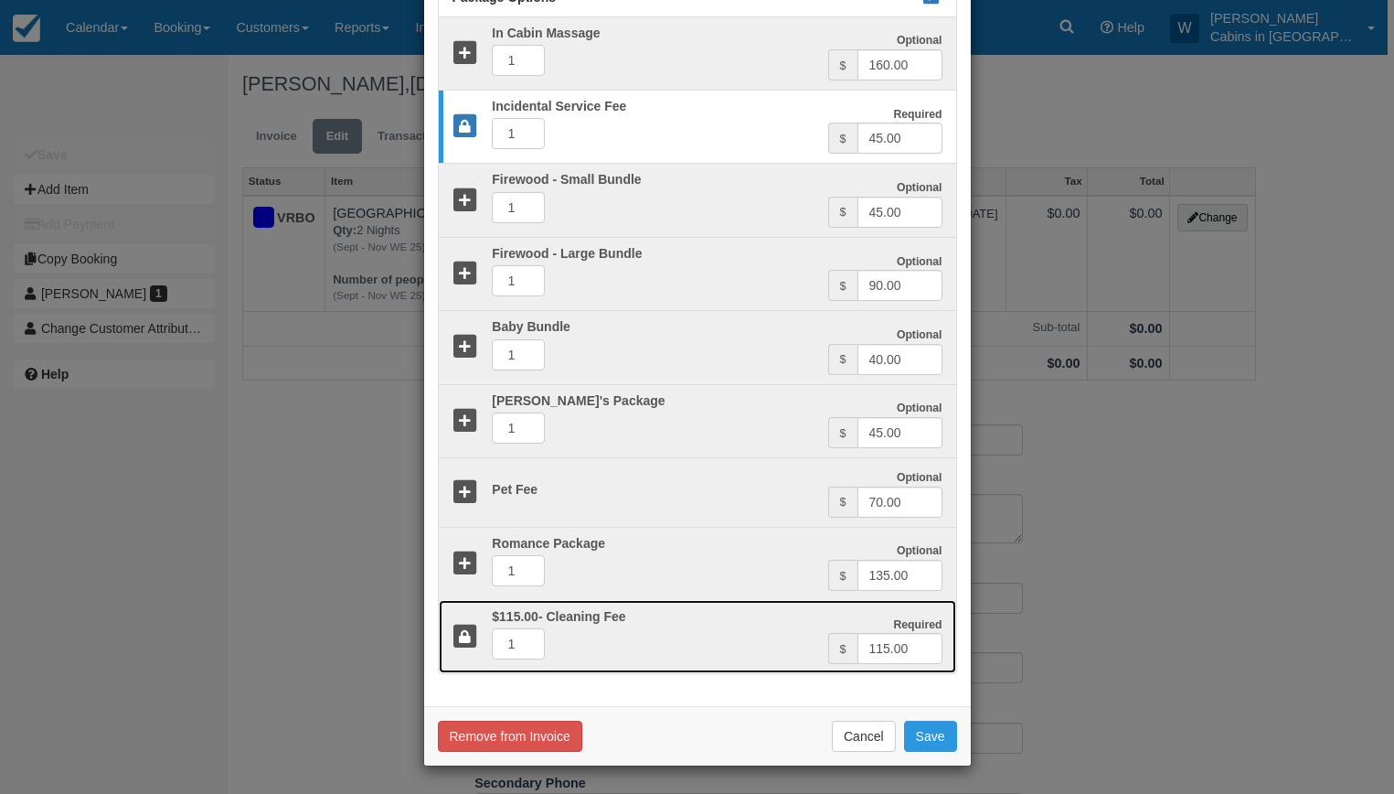
click at [458, 633] on icon at bounding box center [466, 637] width 27 height 27
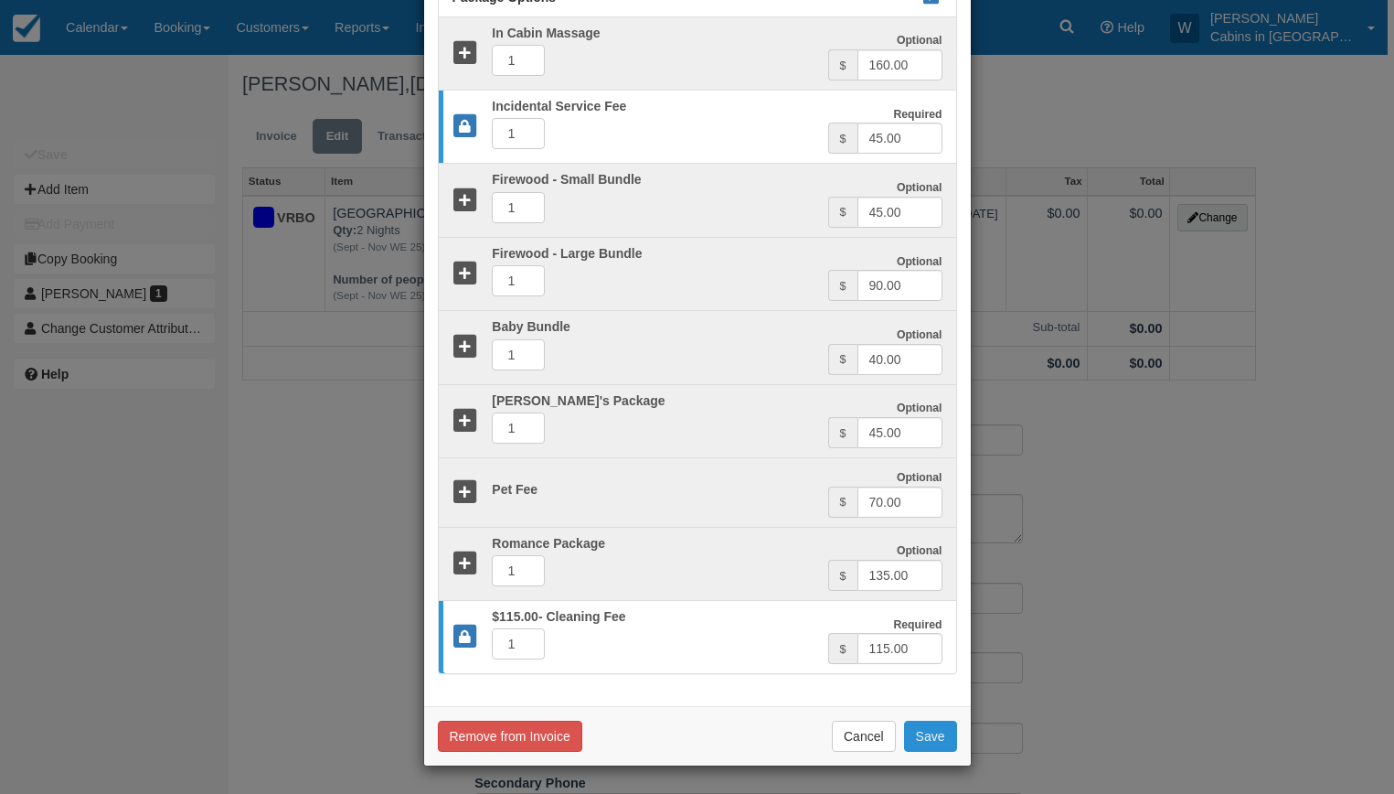
click at [938, 750] on button "Save" at bounding box center [930, 736] width 53 height 31
checkbox input "false"
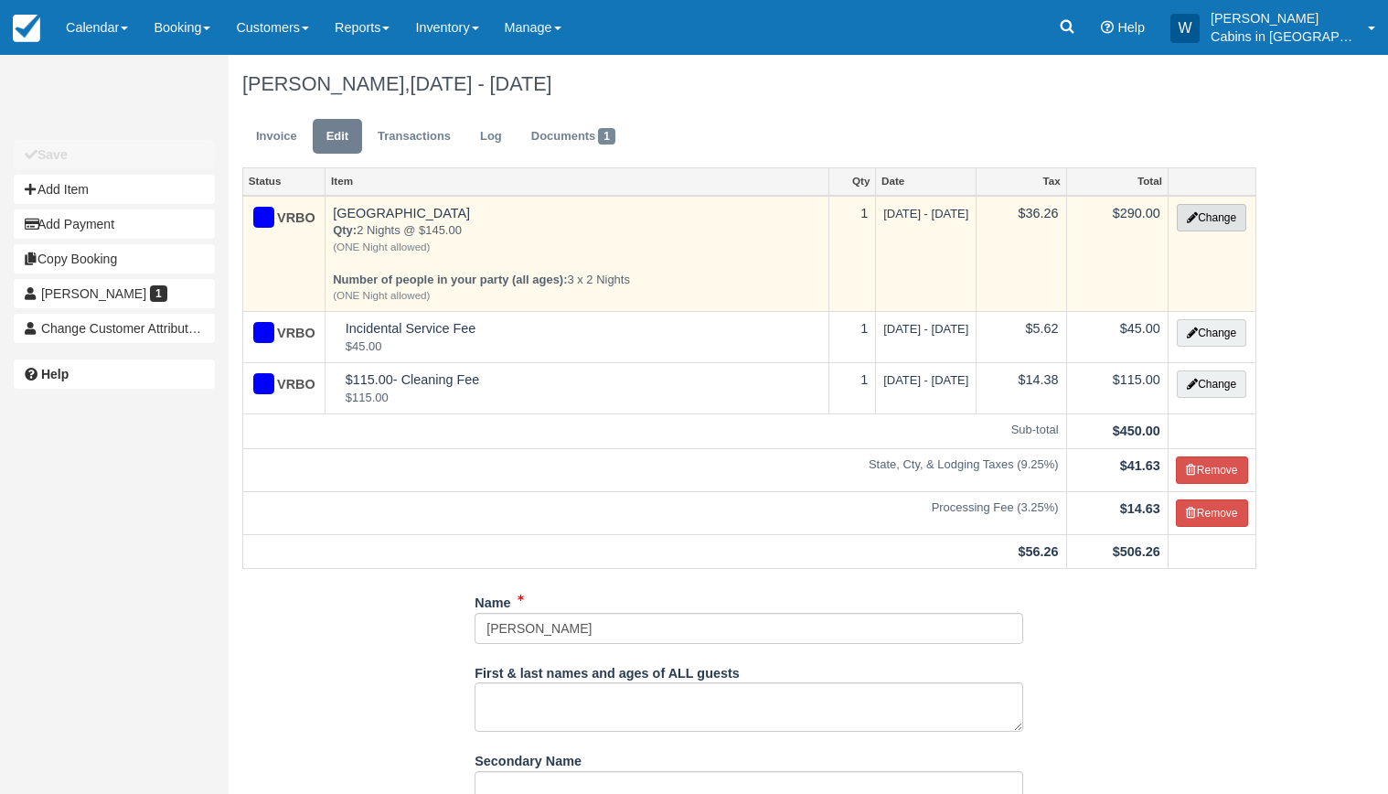
click at [1226, 217] on button "Change" at bounding box center [1211, 217] width 69 height 27
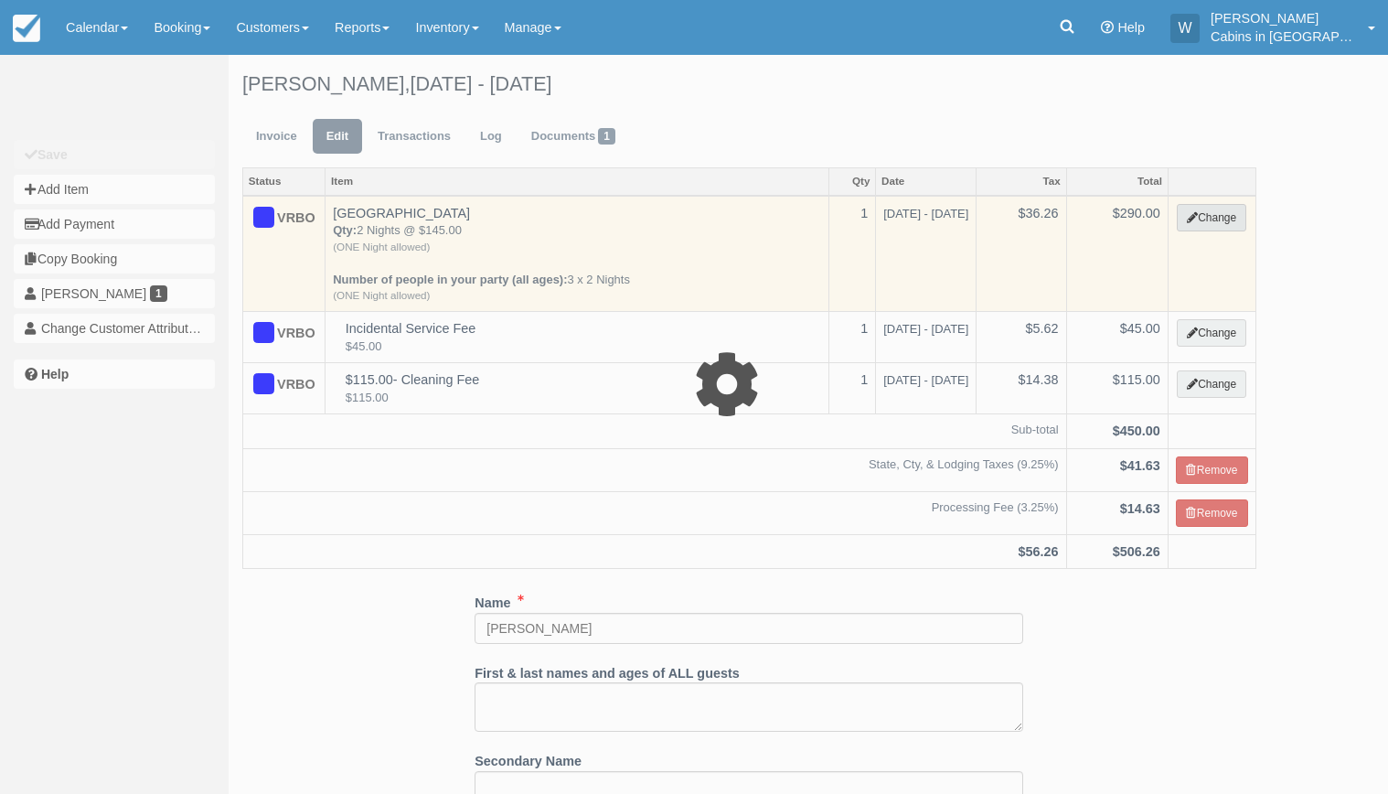
select select "1"
type input "290.00"
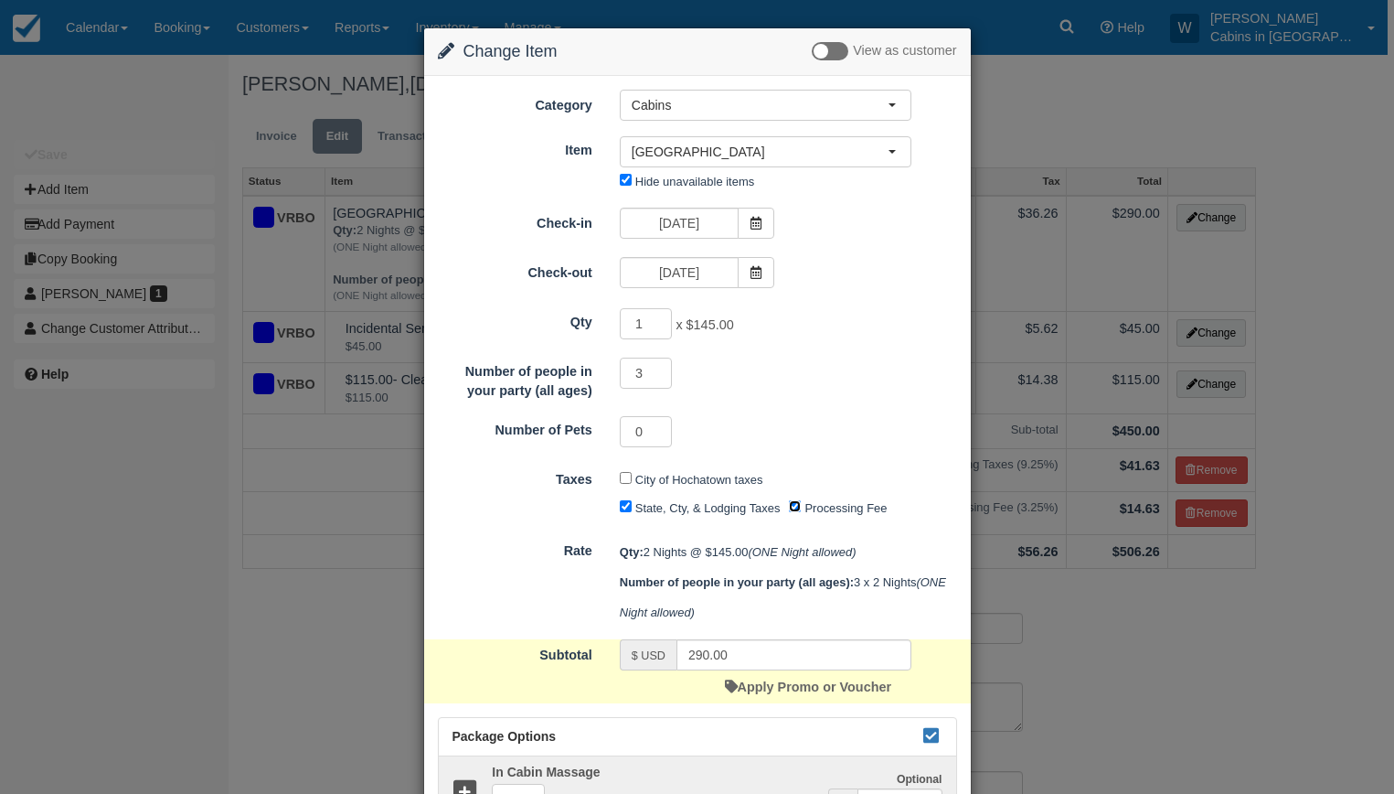
click at [793, 505] on input "Processing Fee" at bounding box center [795, 506] width 12 height 12
checkbox input "false"
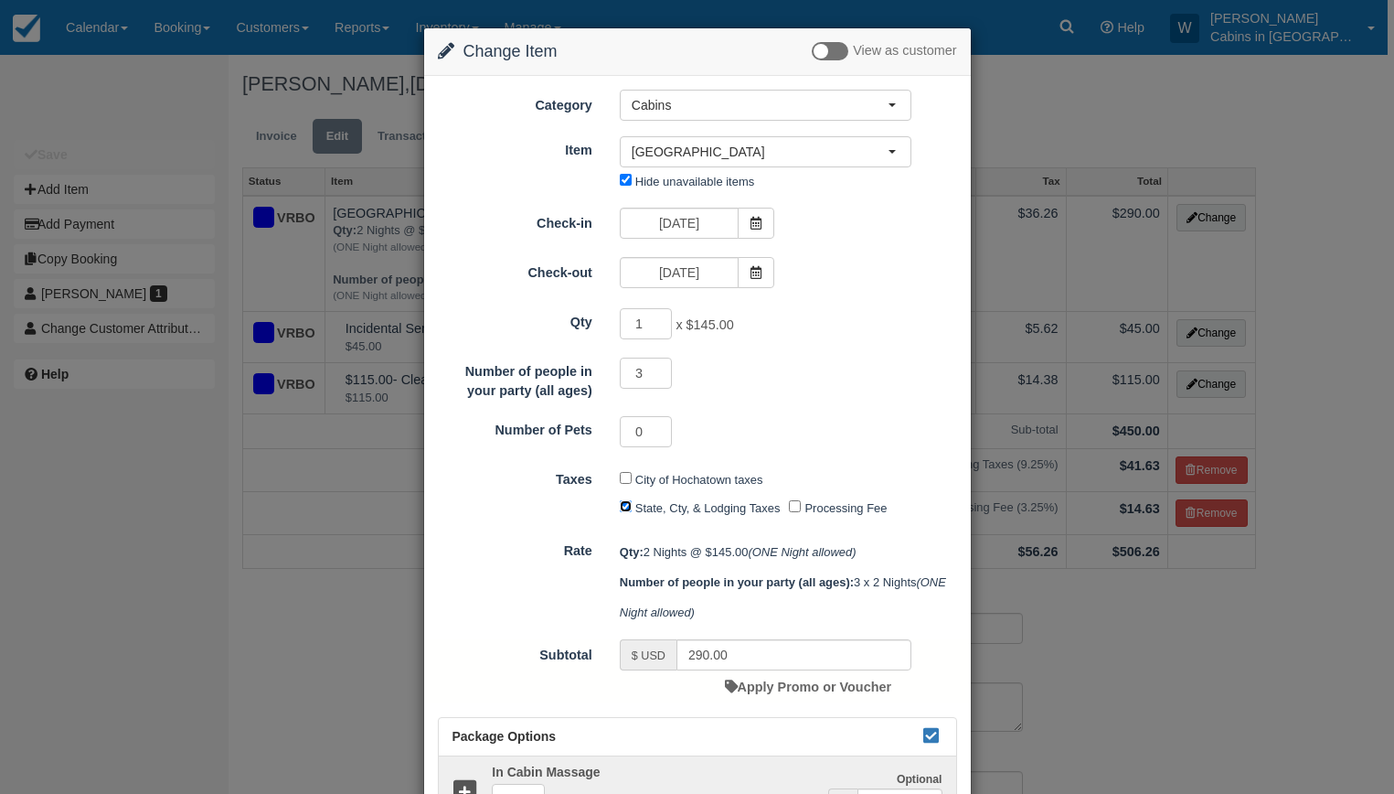
click at [625, 510] on input "State, Cty, & Lodging Taxes" at bounding box center [626, 506] width 12 height 12
checkbox input "false"
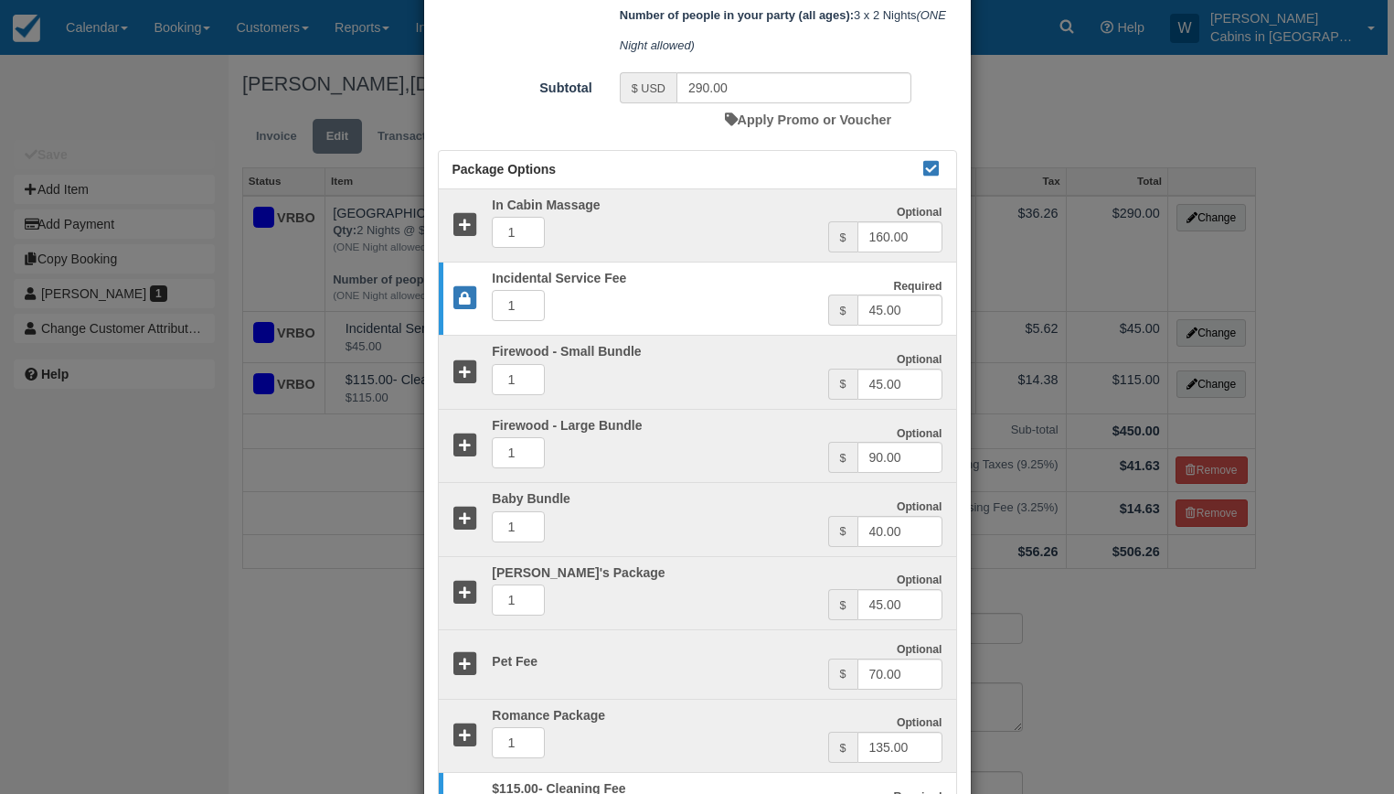
scroll to position [741, 0]
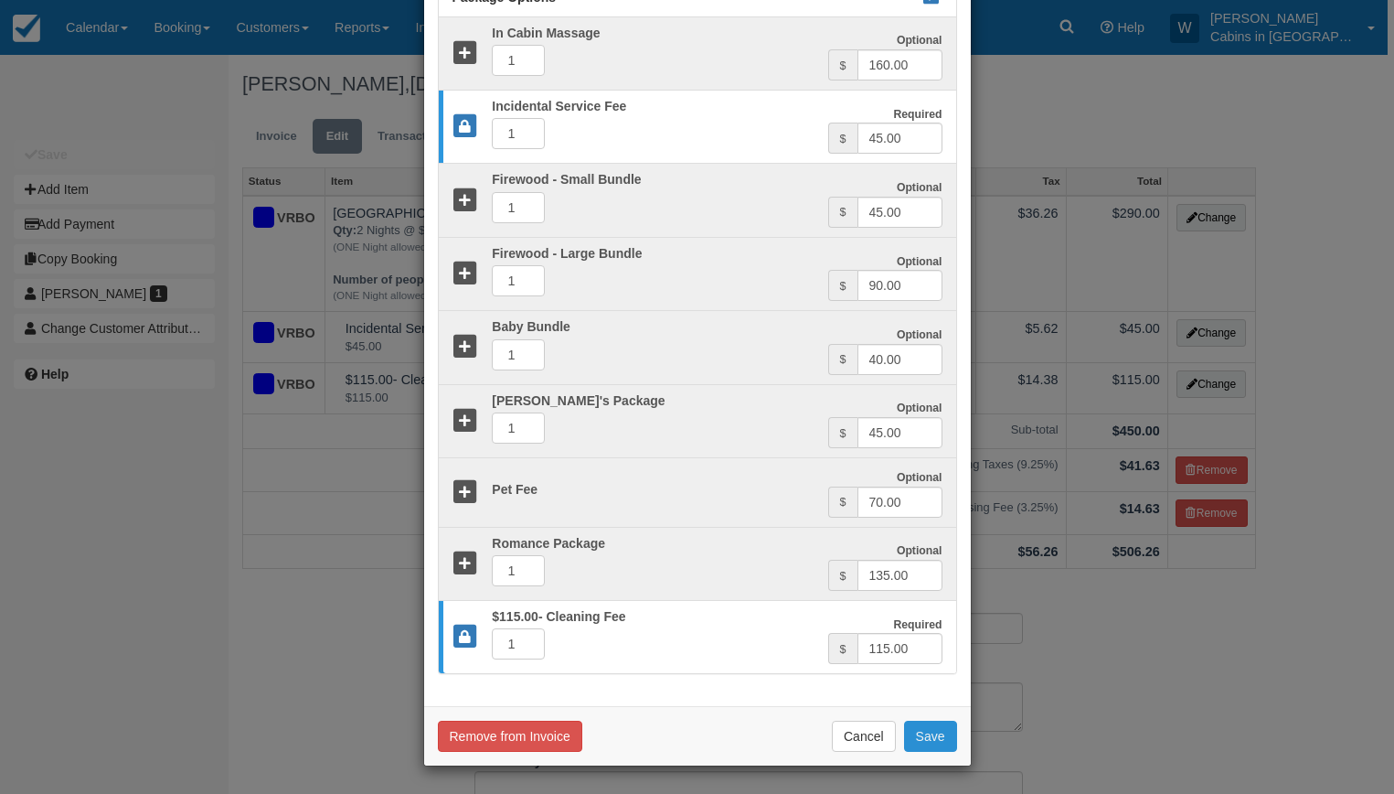
click at [922, 742] on button "Save" at bounding box center [930, 736] width 53 height 31
checkbox input "false"
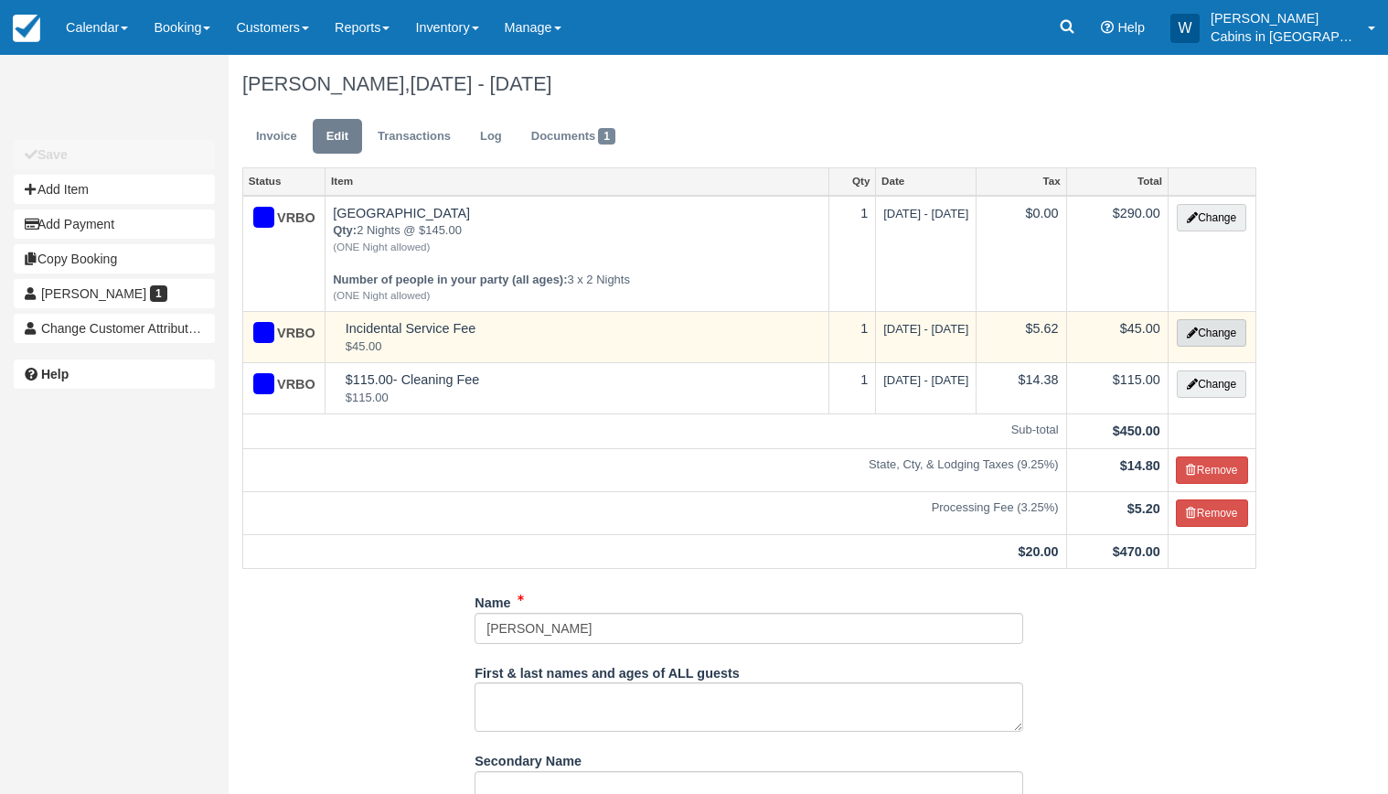
click at [1199, 340] on button "Change" at bounding box center [1211, 332] width 69 height 27
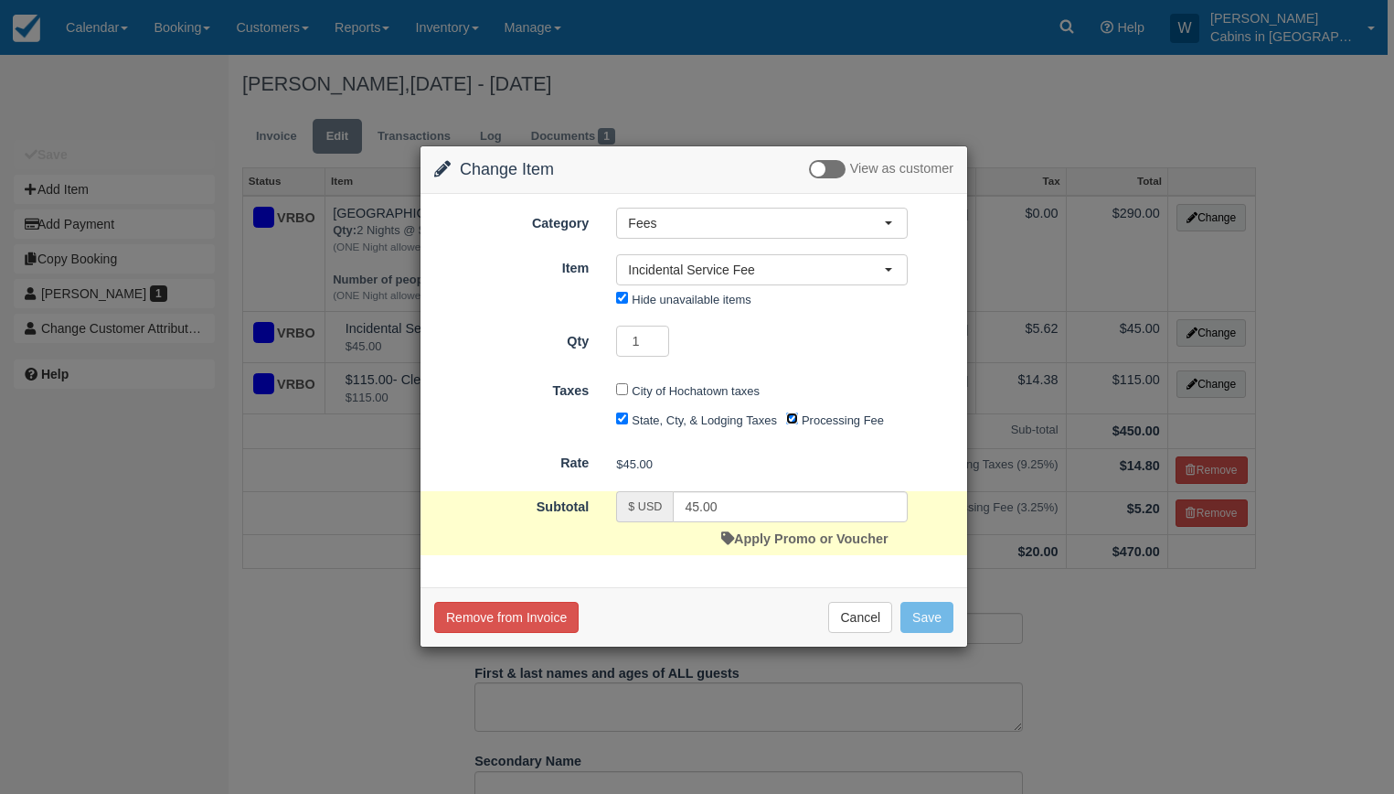
click at [796, 415] on input "Processing Fee" at bounding box center [792, 418] width 12 height 12
checkbox input "false"
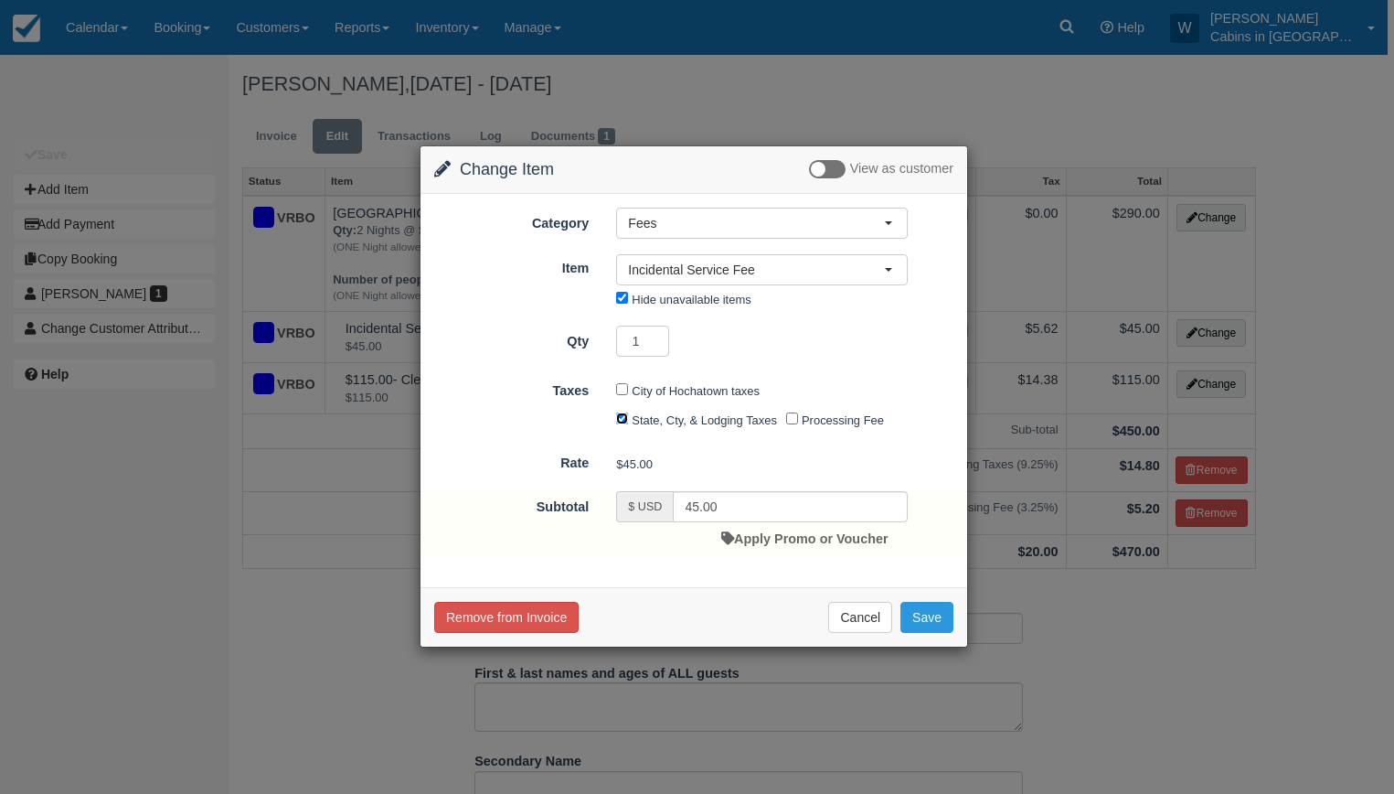
click at [622, 422] on input "State, Cty, & Lodging Taxes" at bounding box center [622, 418] width 12 height 12
checkbox input "false"
click at [935, 607] on button "Save" at bounding box center [927, 617] width 53 height 31
checkbox input "false"
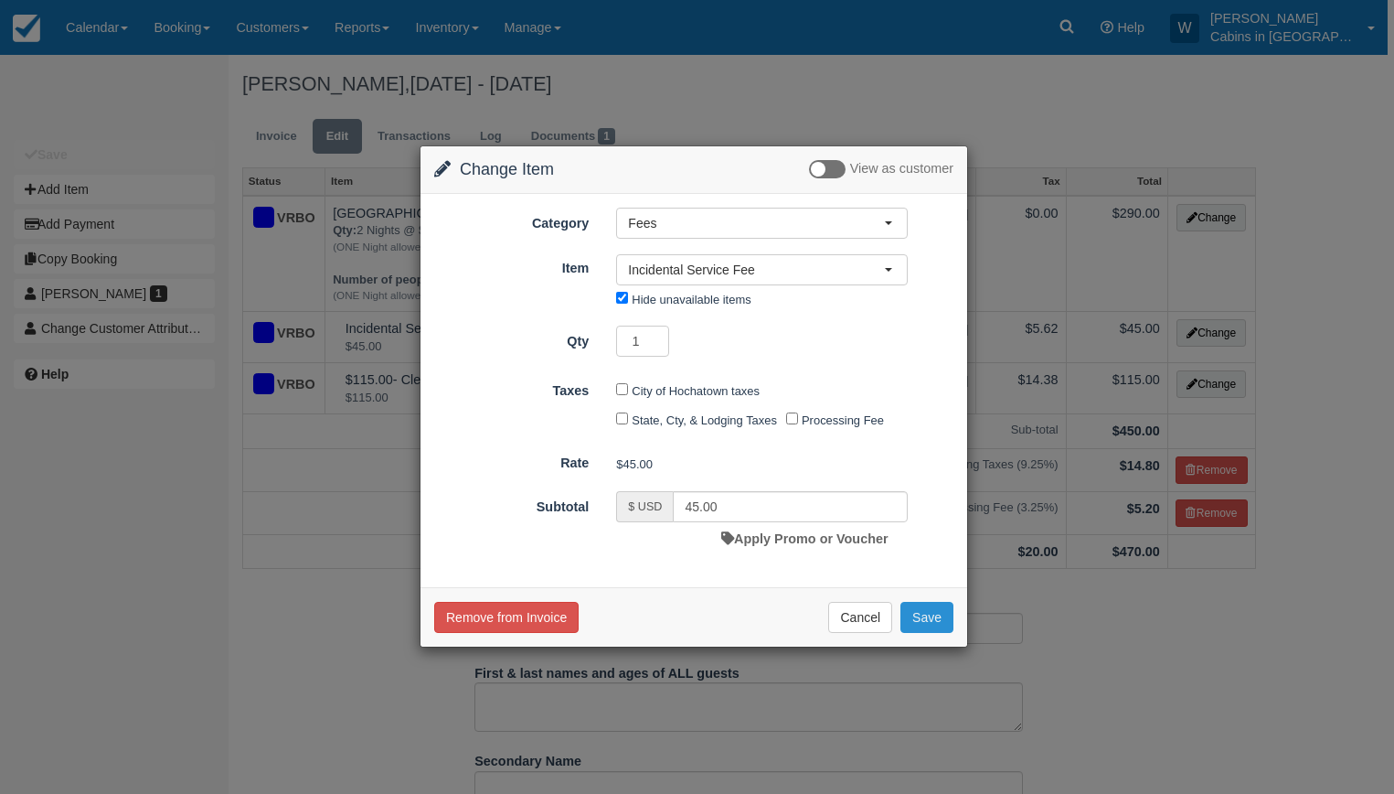
checkbox input "false"
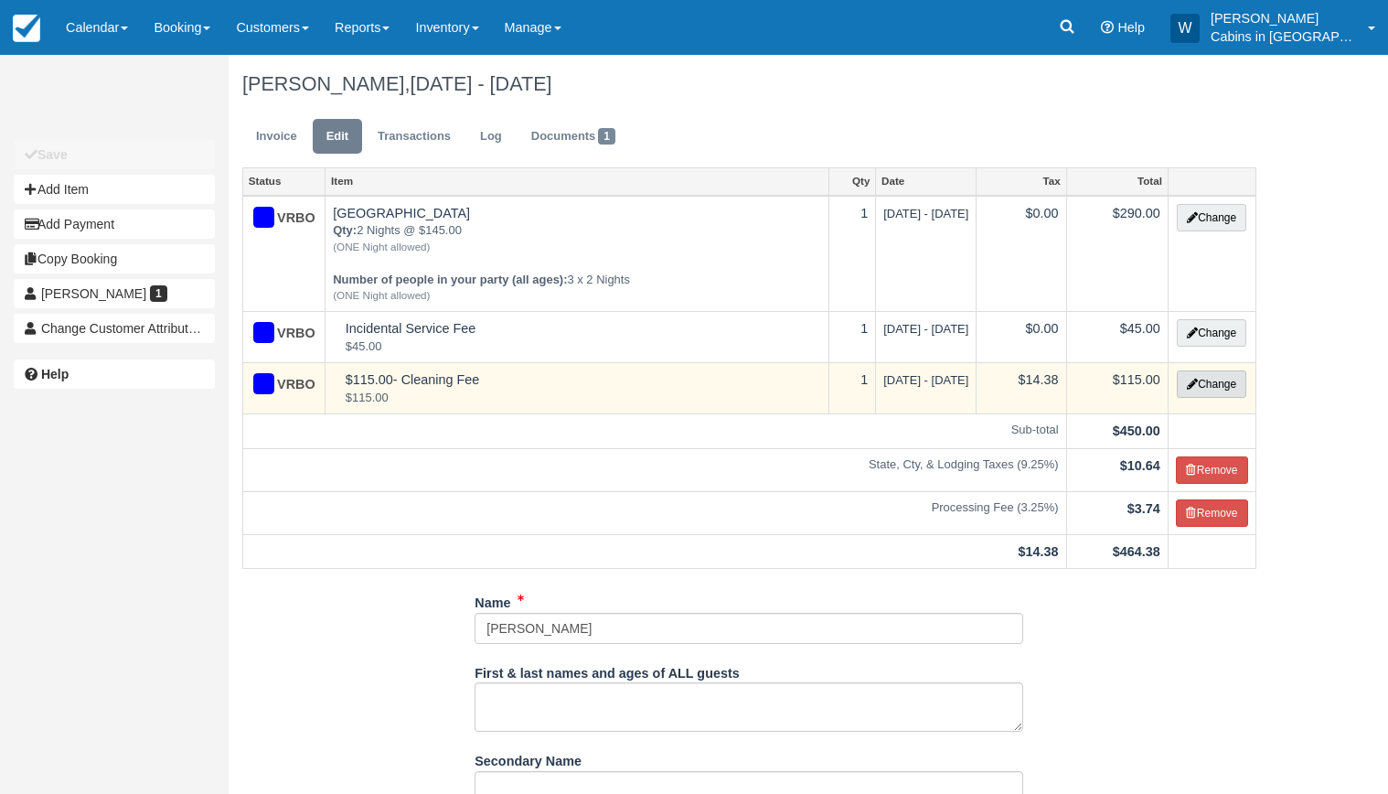
click at [1213, 384] on button "Change" at bounding box center [1211, 383] width 69 height 27
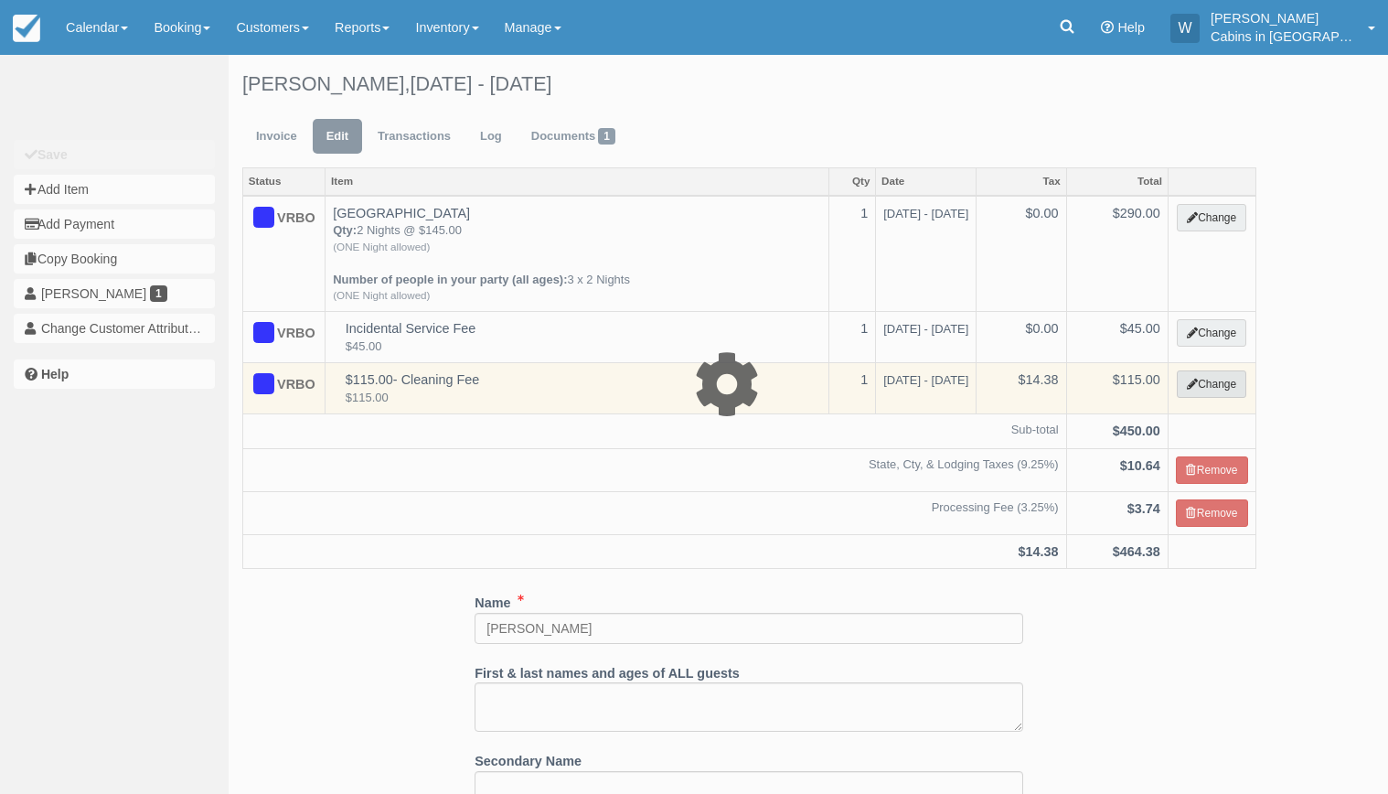
select select "6"
type input "115.00"
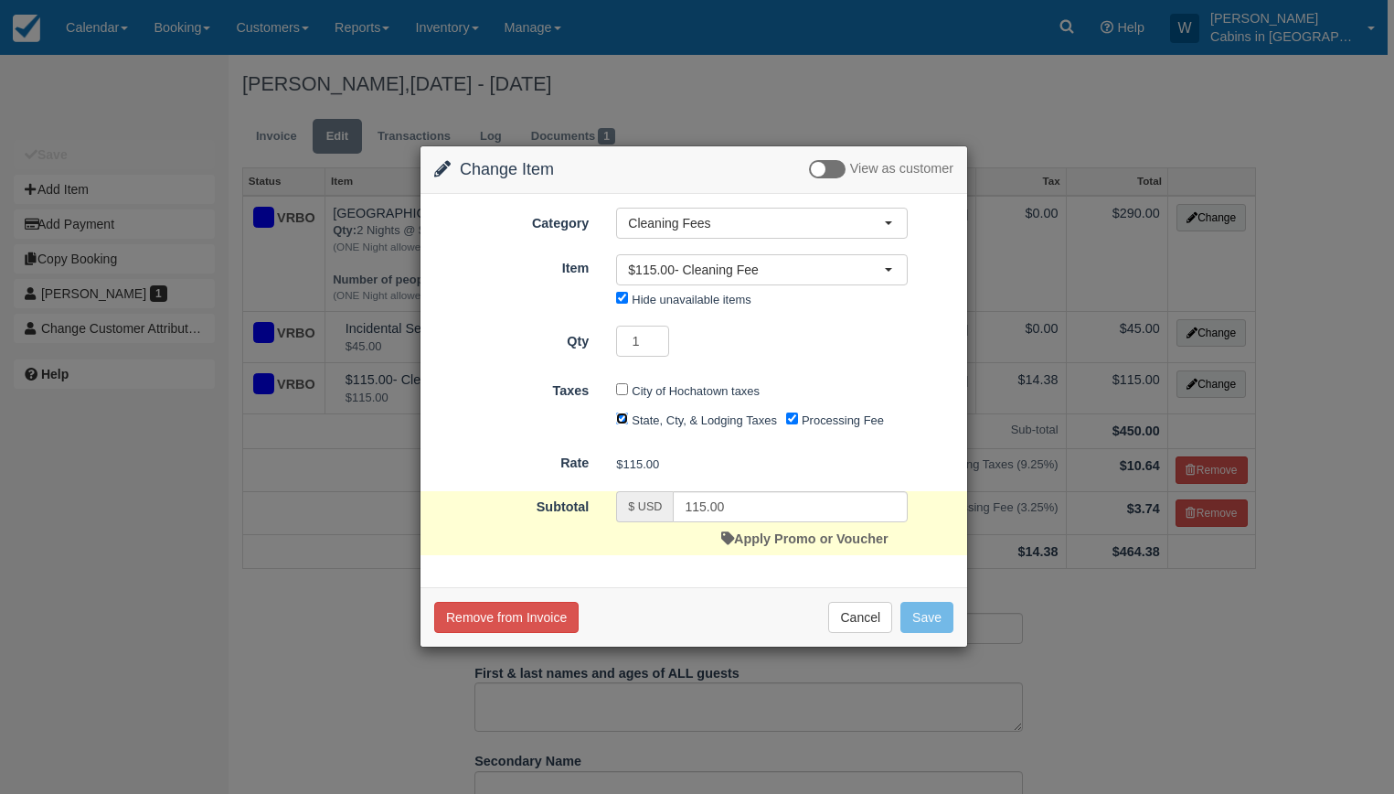
click at [624, 422] on input "State, Cty, & Lodging Taxes" at bounding box center [622, 418] width 12 height 12
checkbox input "false"
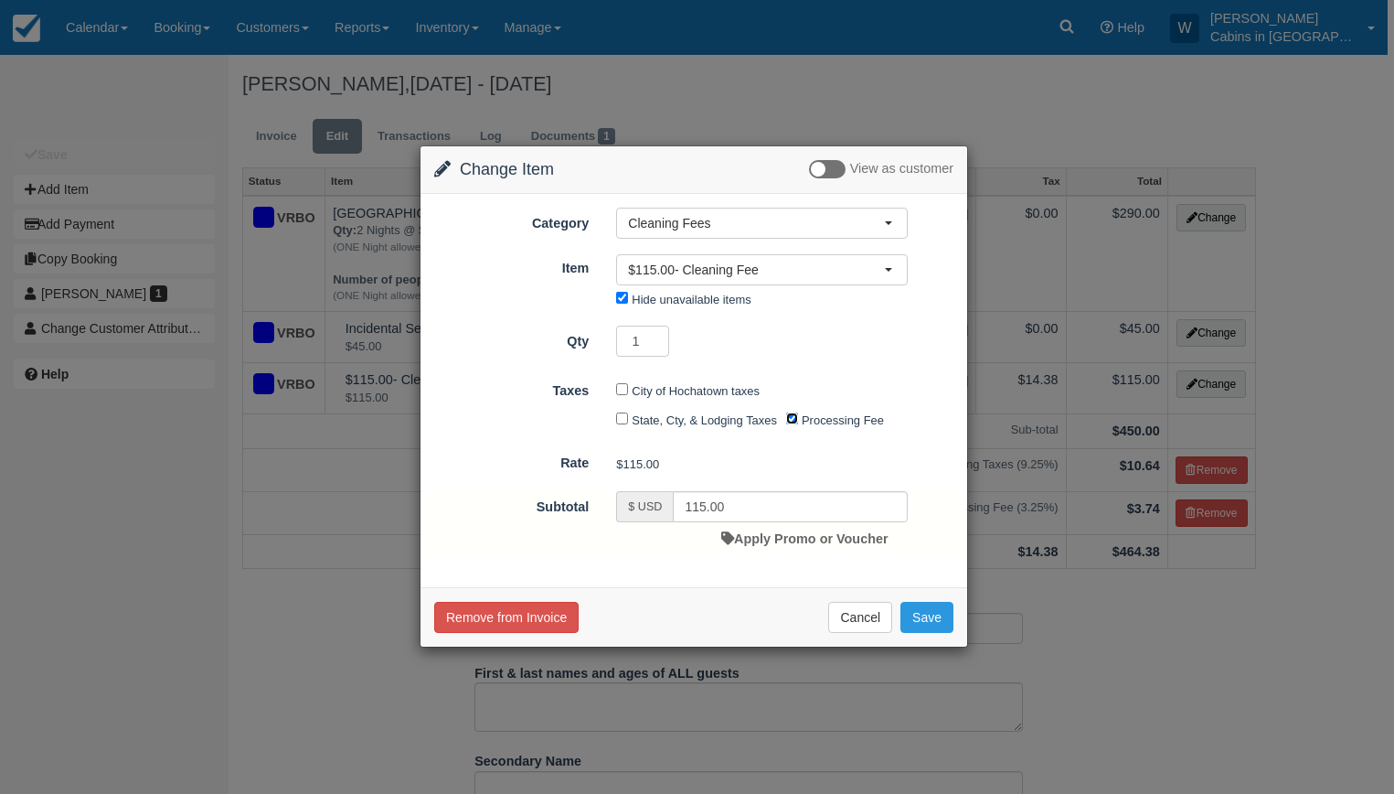
click at [794, 422] on input "Processing Fee" at bounding box center [792, 418] width 12 height 12
checkbox input "false"
click at [912, 631] on button "Save" at bounding box center [927, 617] width 53 height 31
checkbox input "false"
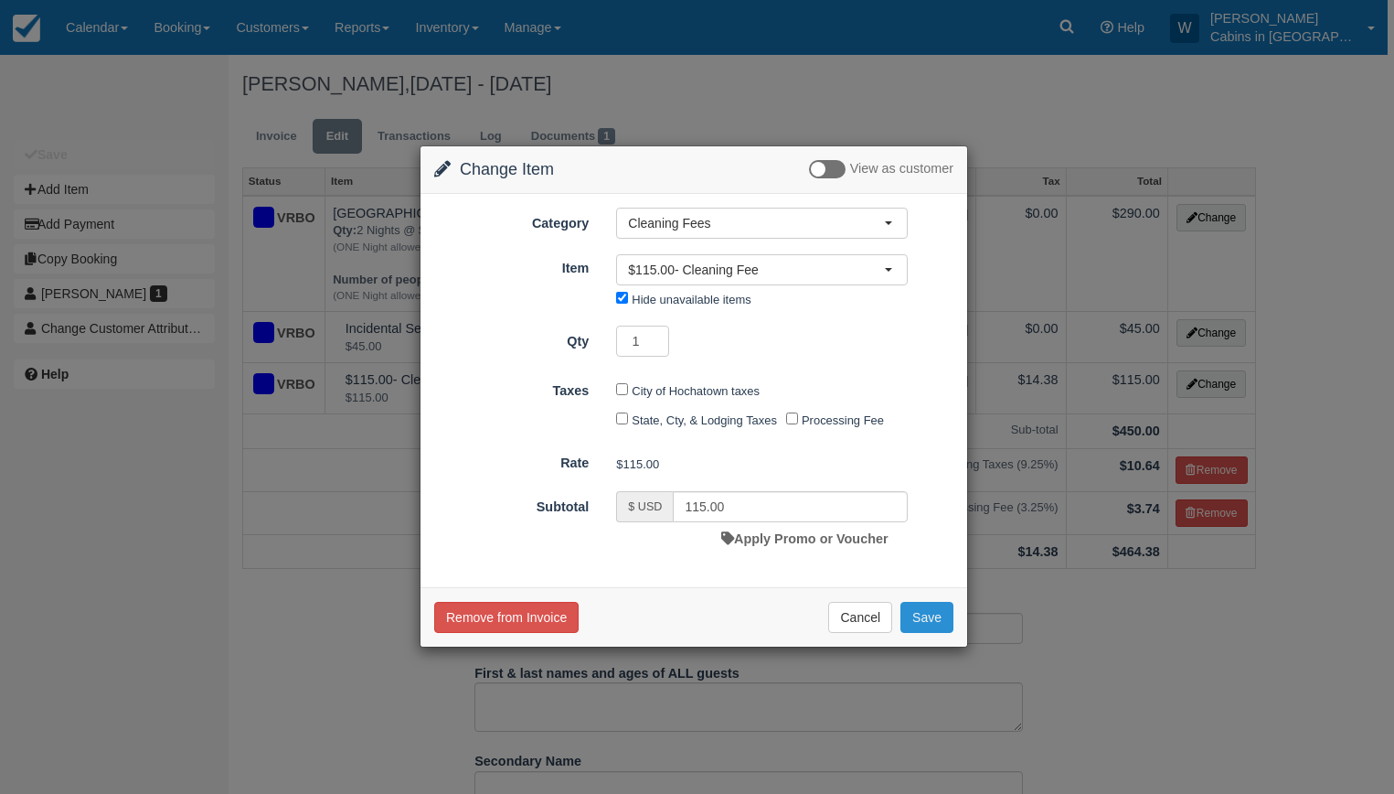
checkbox input "false"
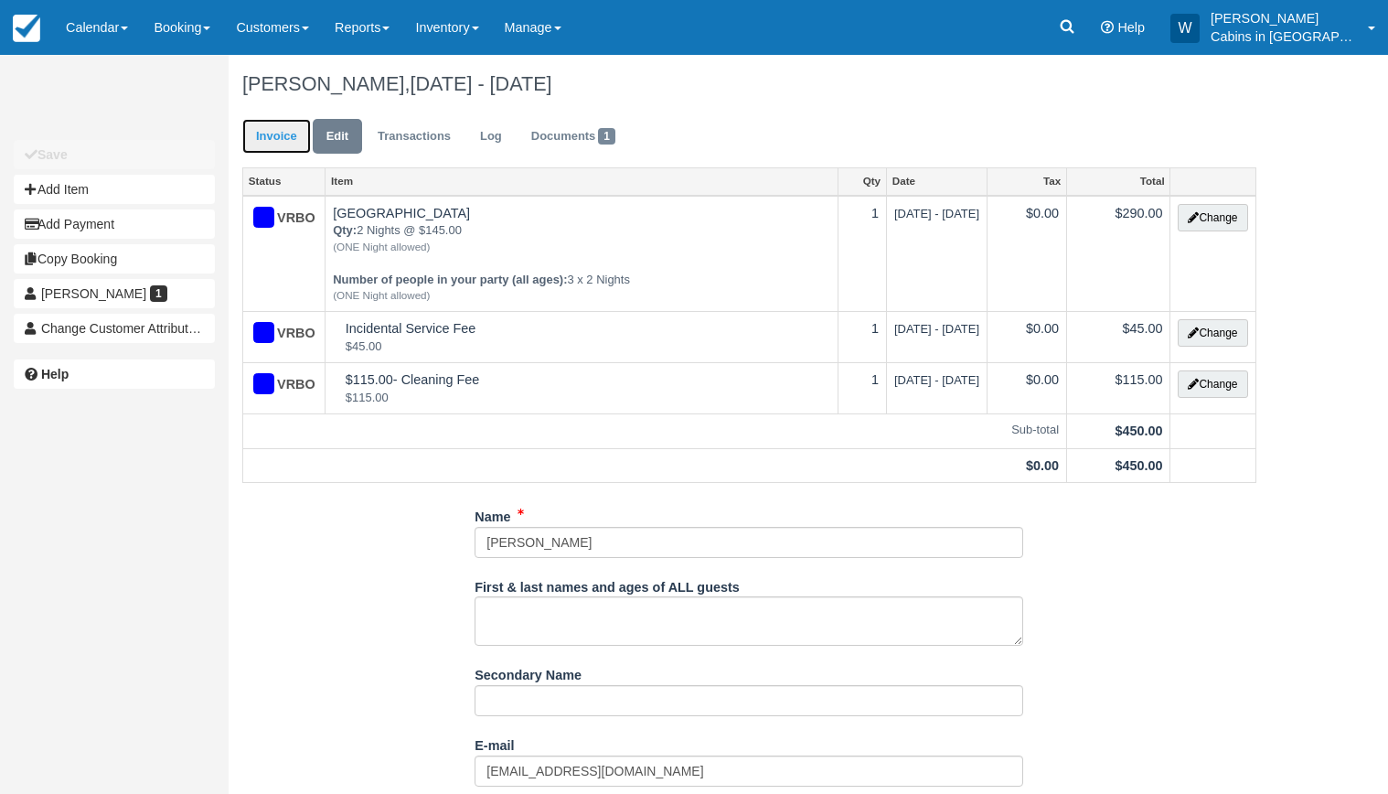
click at [293, 152] on link "Invoice" at bounding box center [276, 137] width 69 height 36
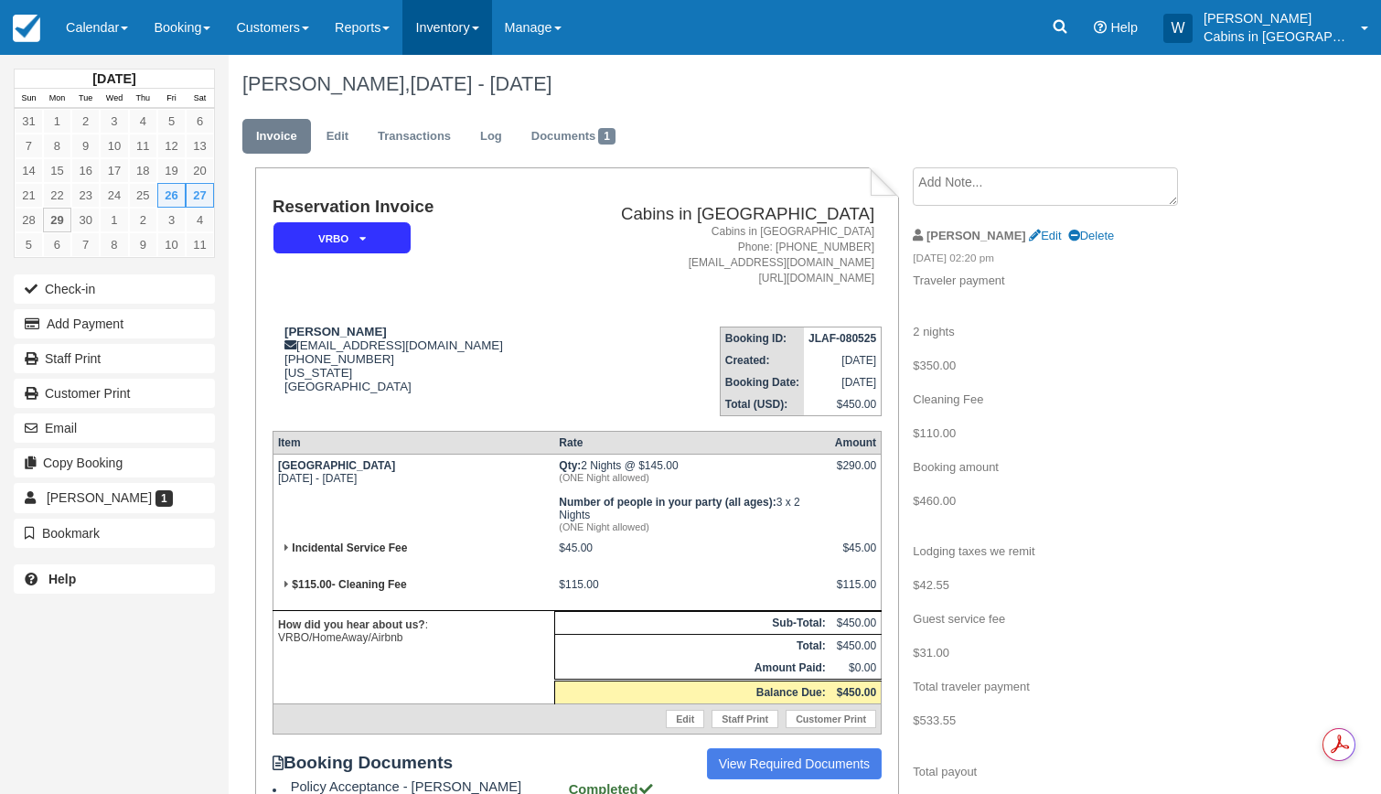
click at [483, 29] on link "Inventory" at bounding box center [446, 27] width 89 height 55
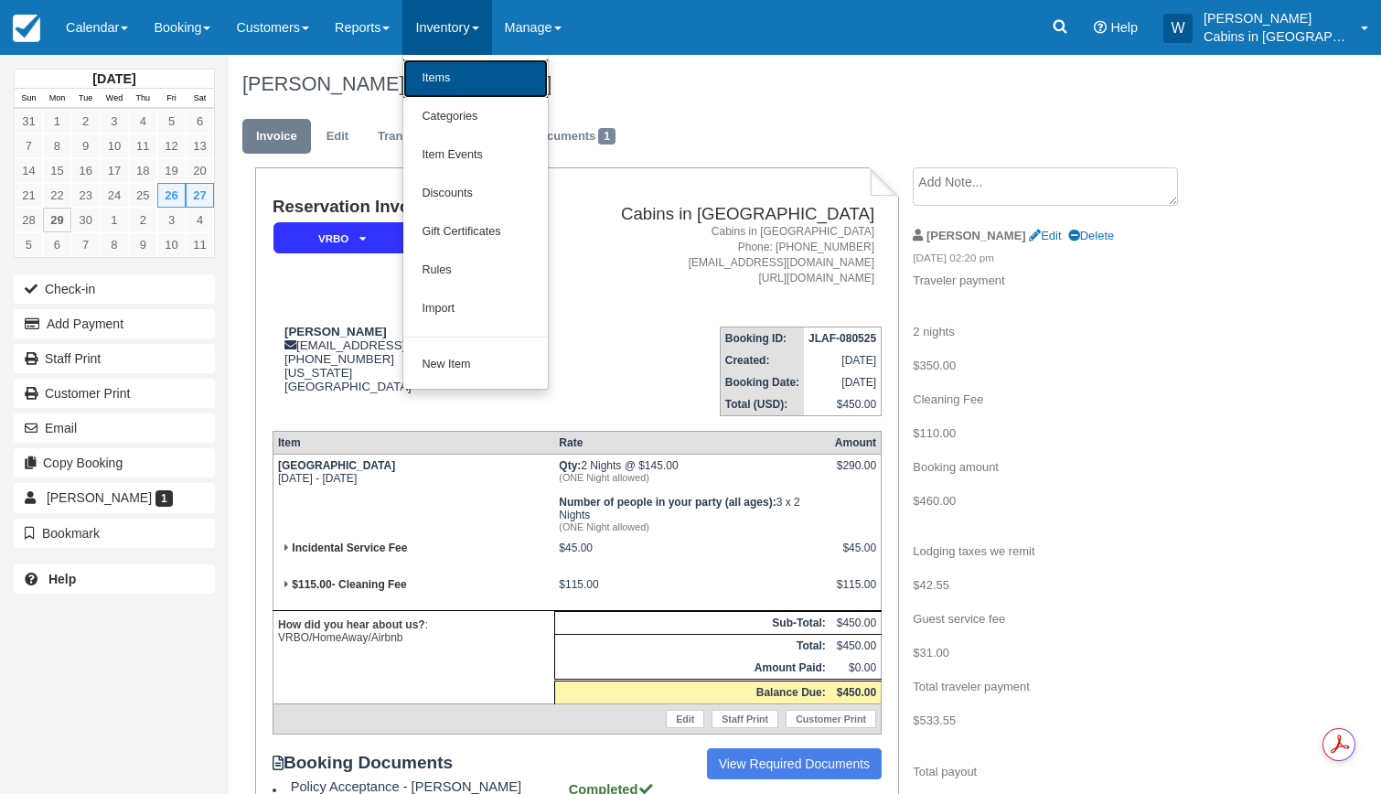
click at [476, 71] on link "Items" at bounding box center [475, 78] width 144 height 38
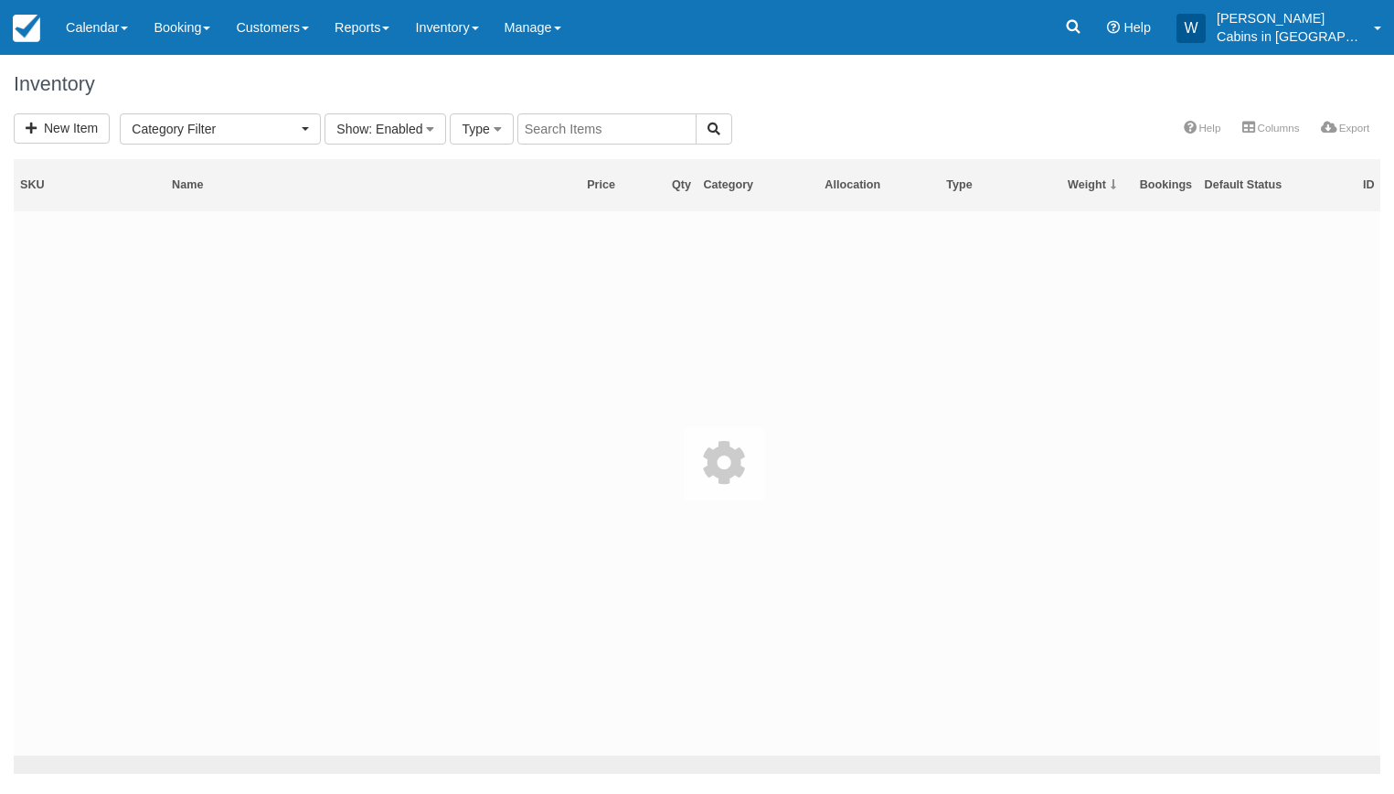
select select
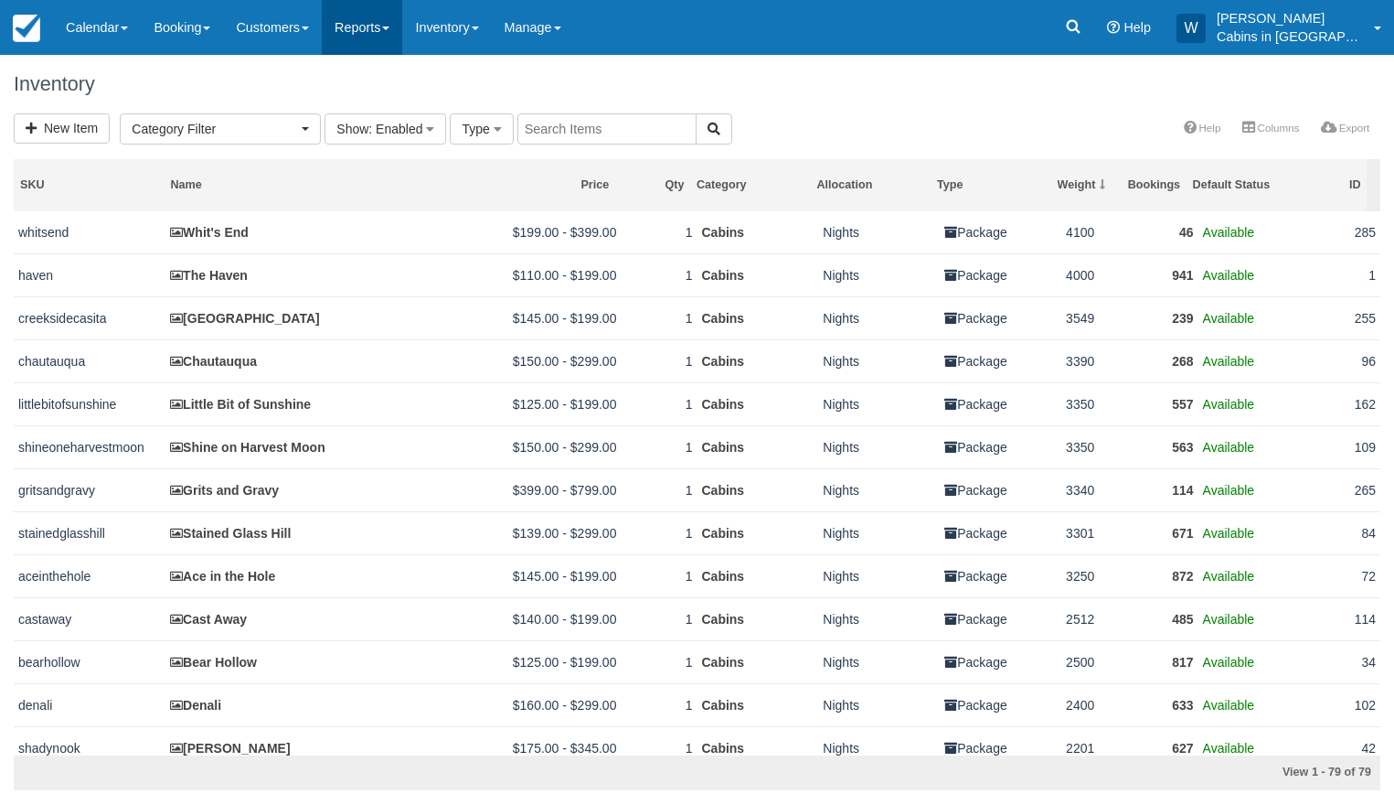
click at [372, 31] on link "Reports" at bounding box center [362, 27] width 80 height 55
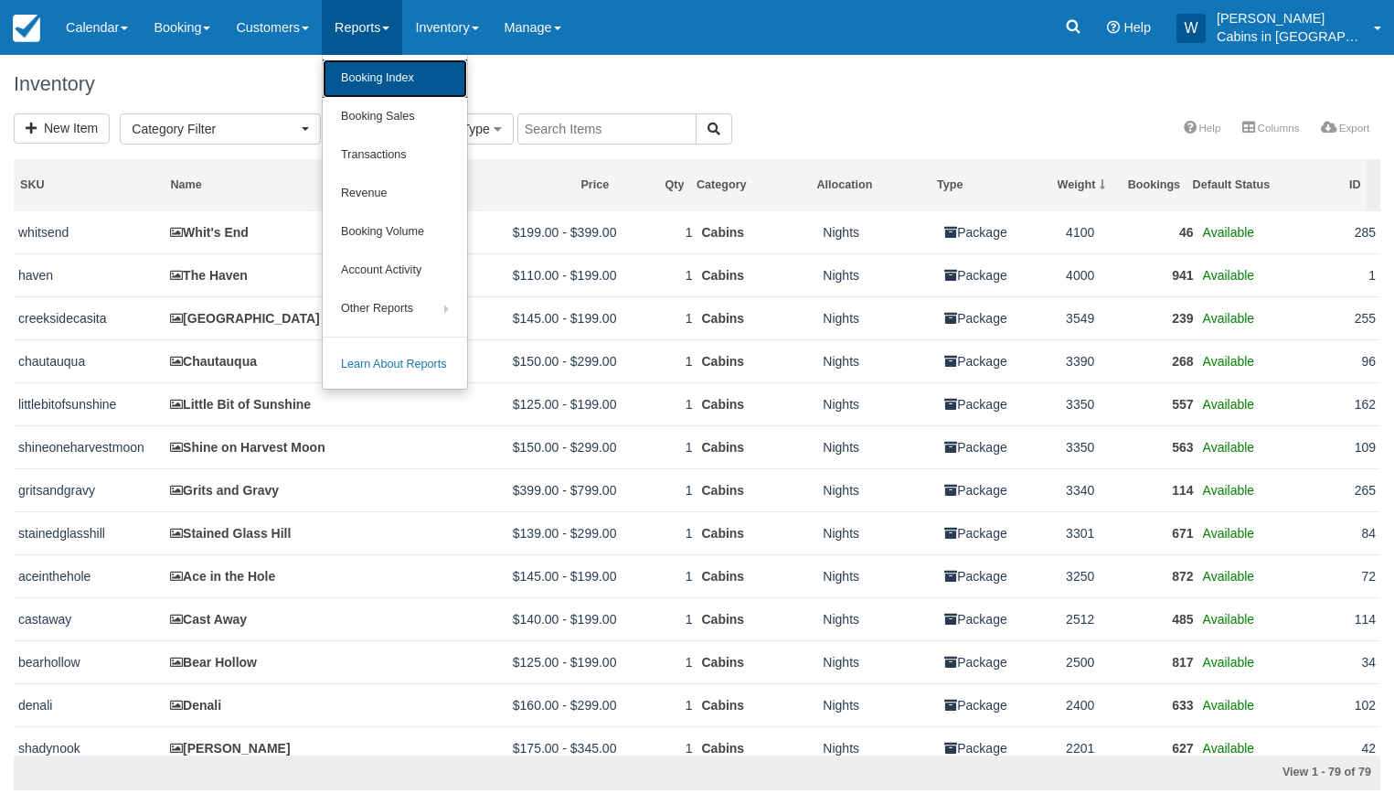
click at [372, 80] on link "Booking Index" at bounding box center [395, 78] width 144 height 38
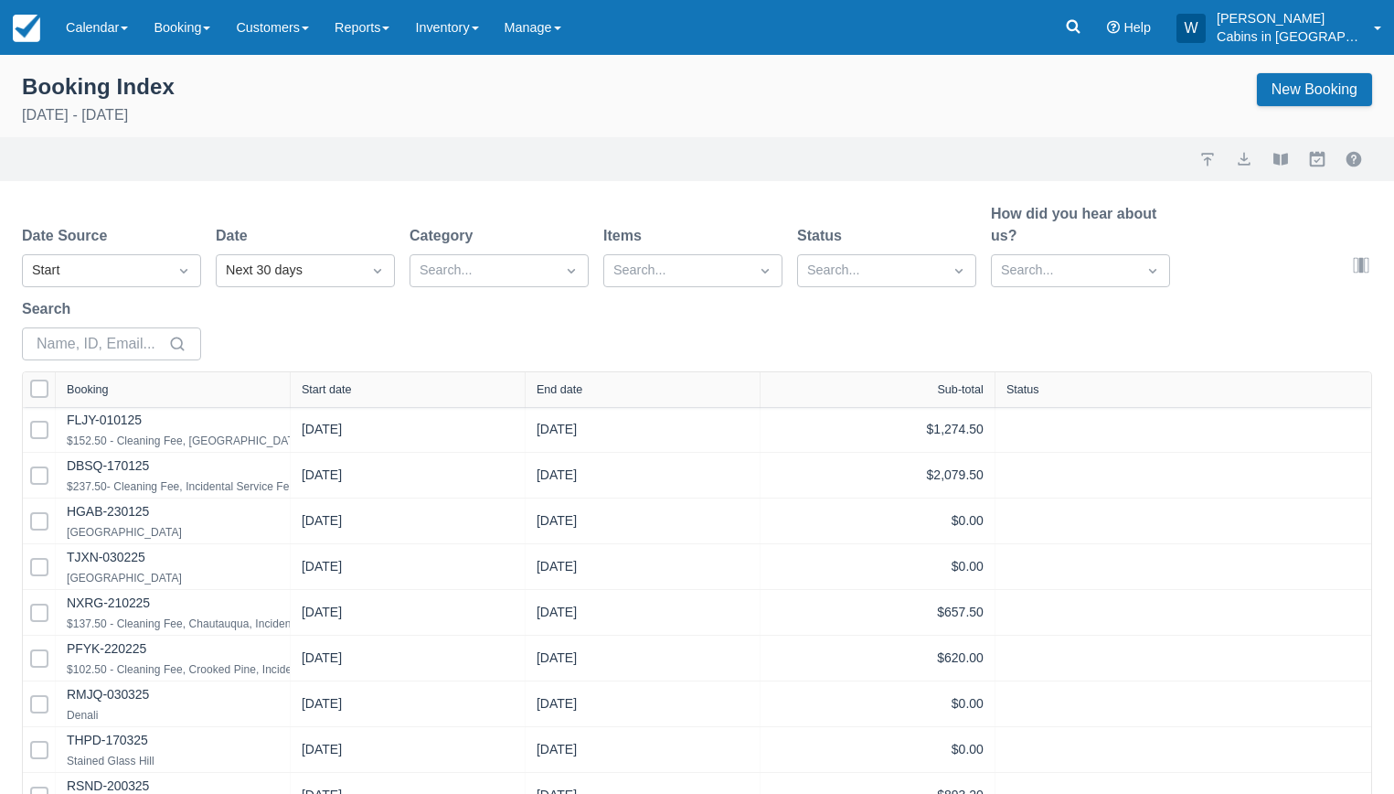
select select "25"
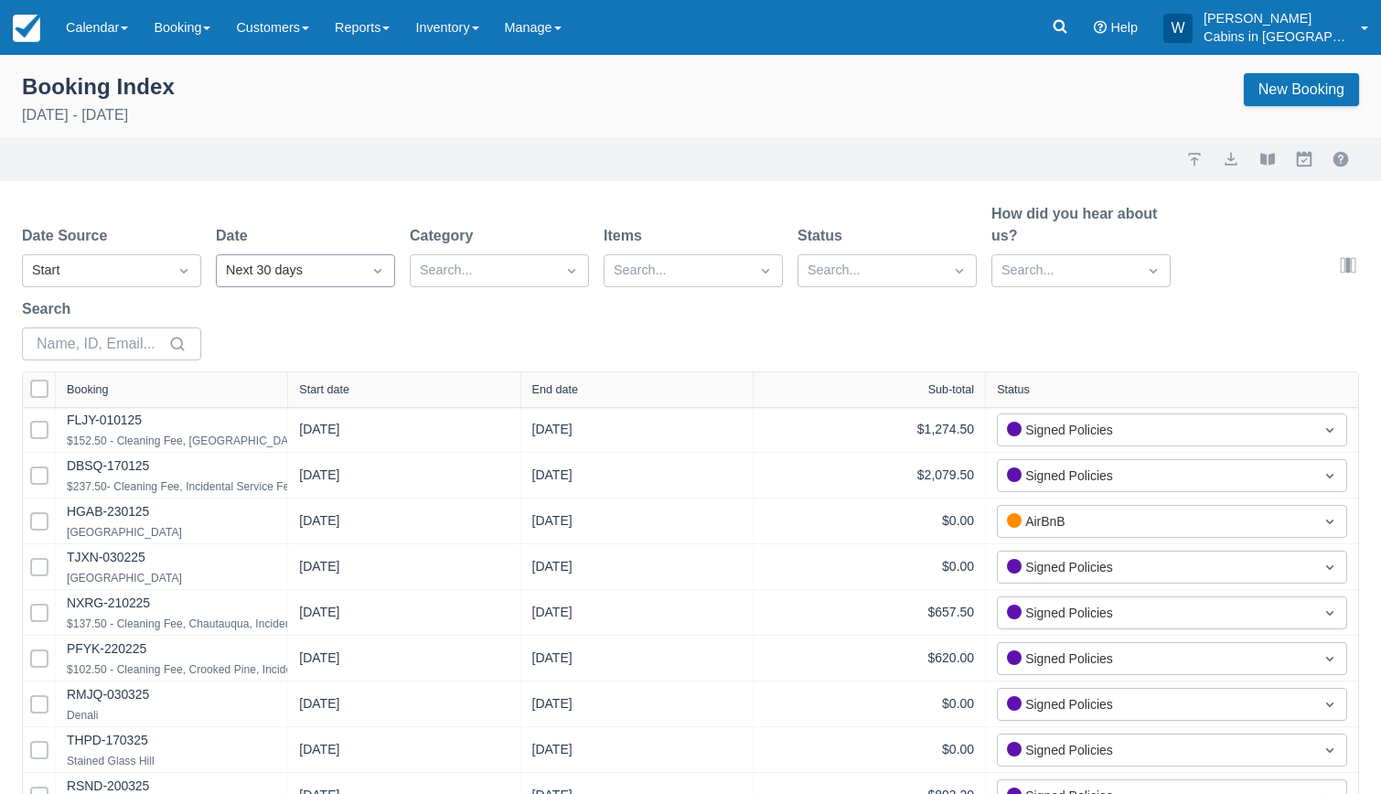
click at [274, 272] on div "Next 30 days" at bounding box center [289, 271] width 126 height 20
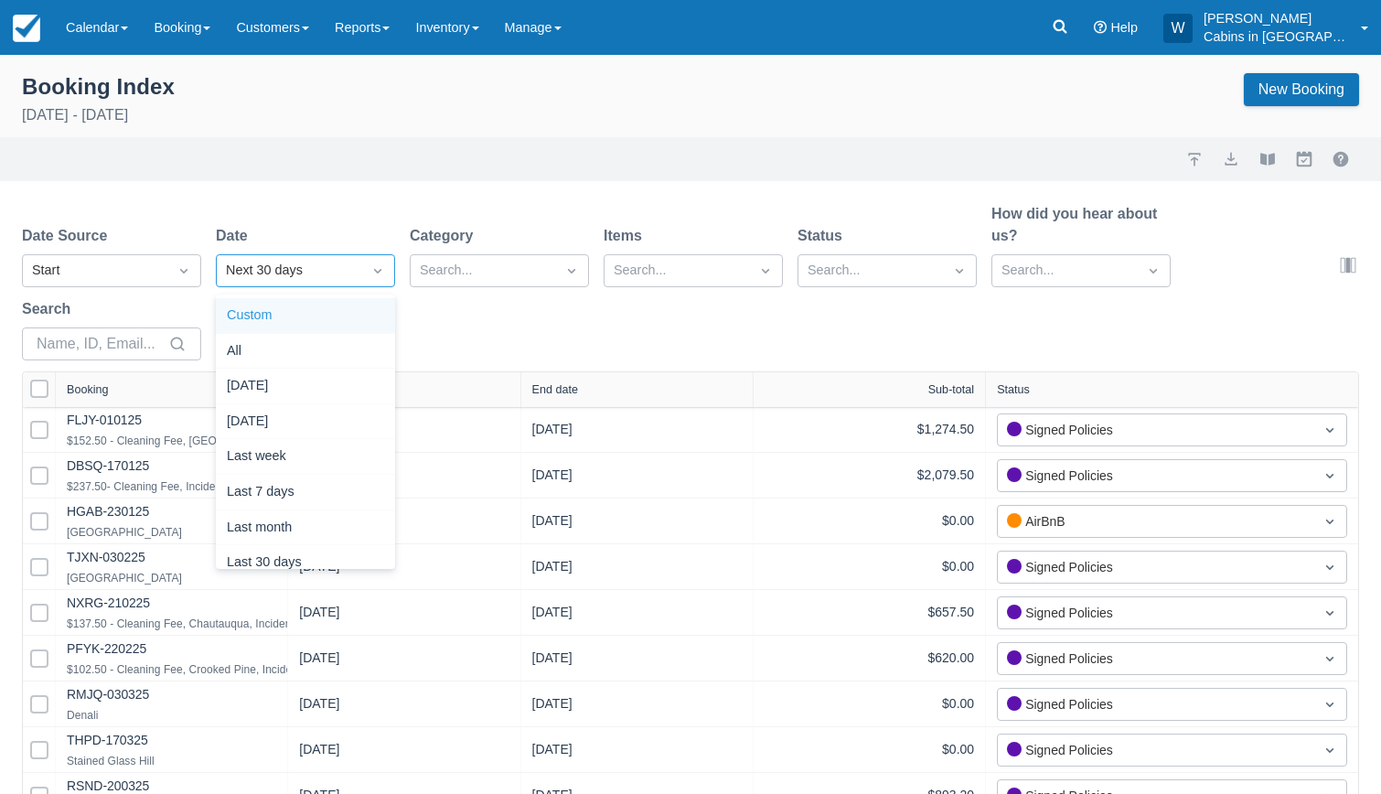
click at [287, 324] on div "Custom" at bounding box center [305, 316] width 179 height 36
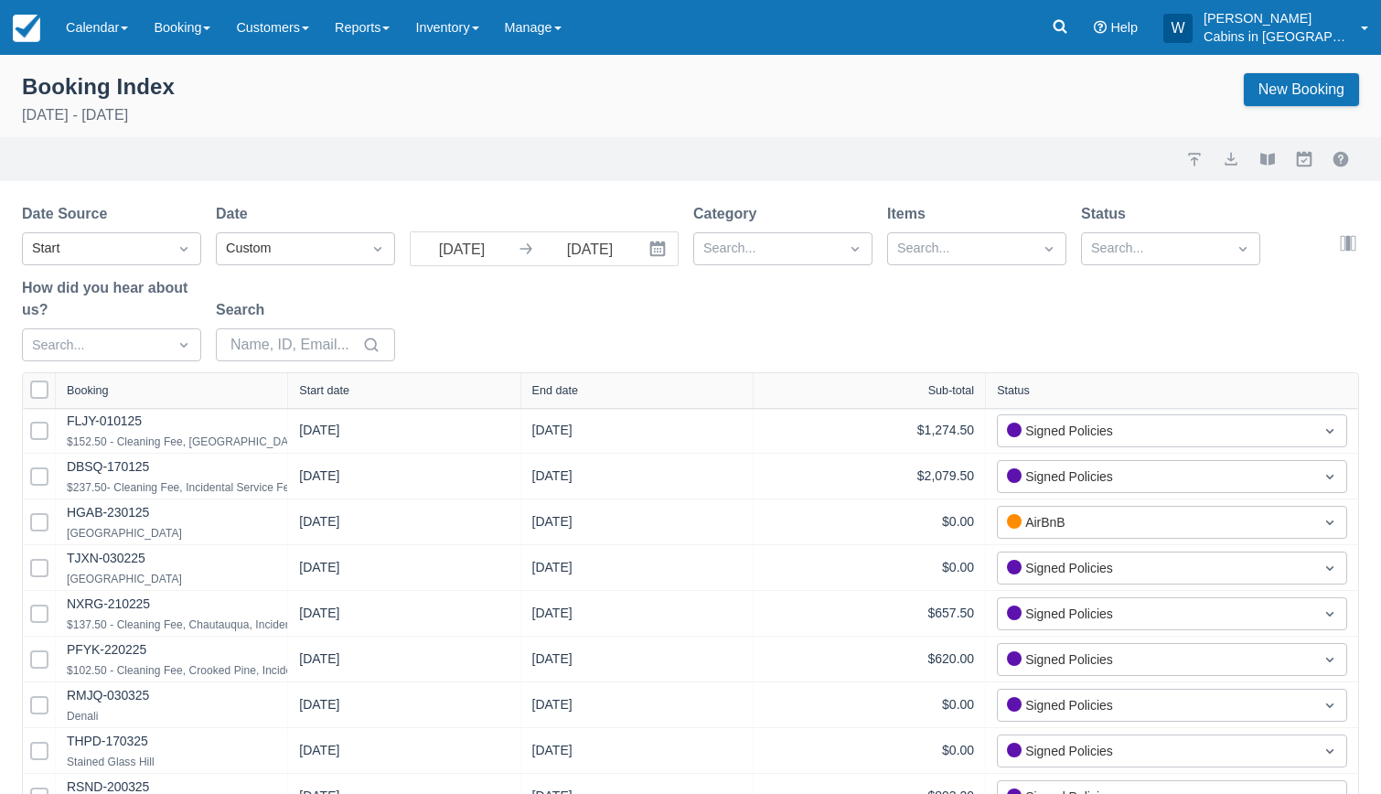
select select "25"
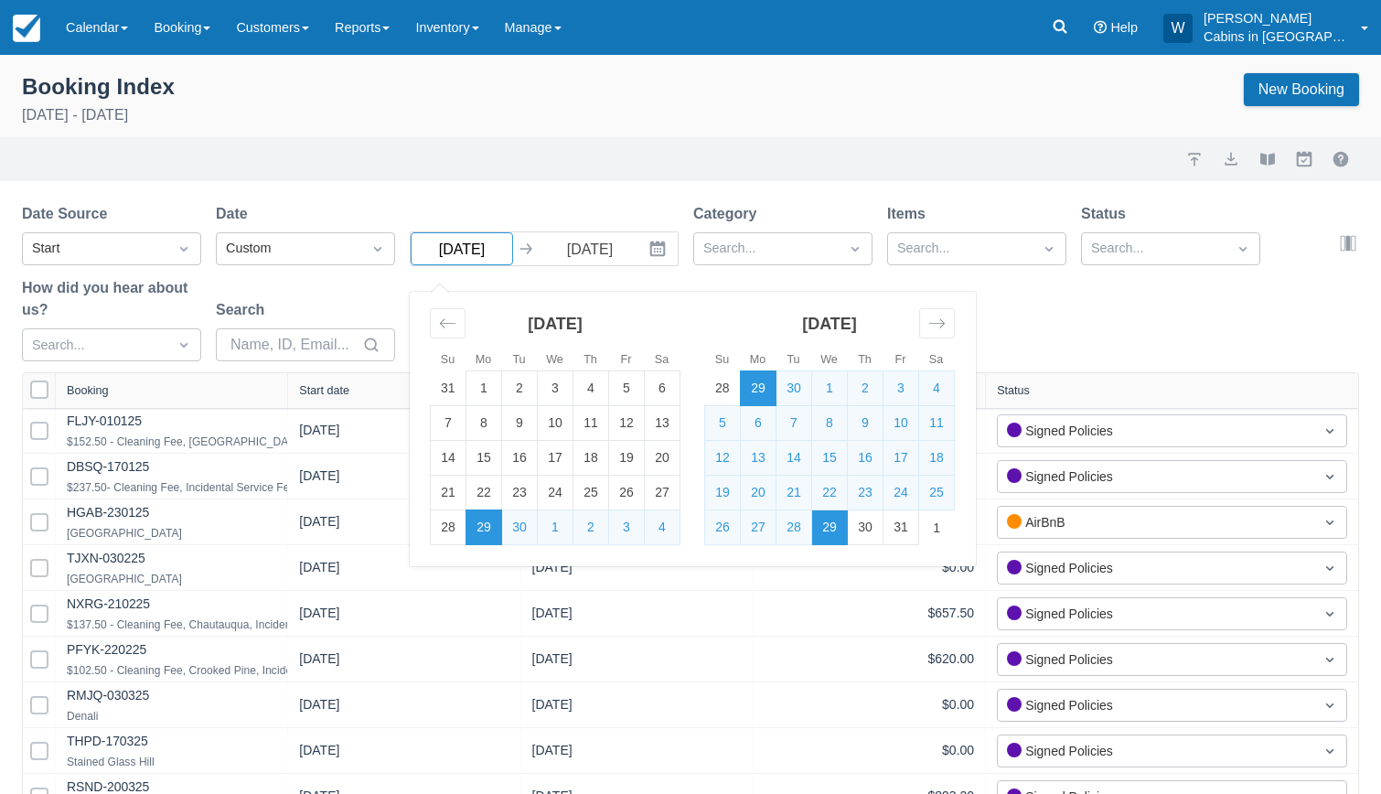
click at [494, 251] on input "09/29/25" at bounding box center [462, 248] width 102 height 33
click at [484, 390] on td "1" at bounding box center [484, 388] width 36 height 35
type input "09/01/25"
select select "25"
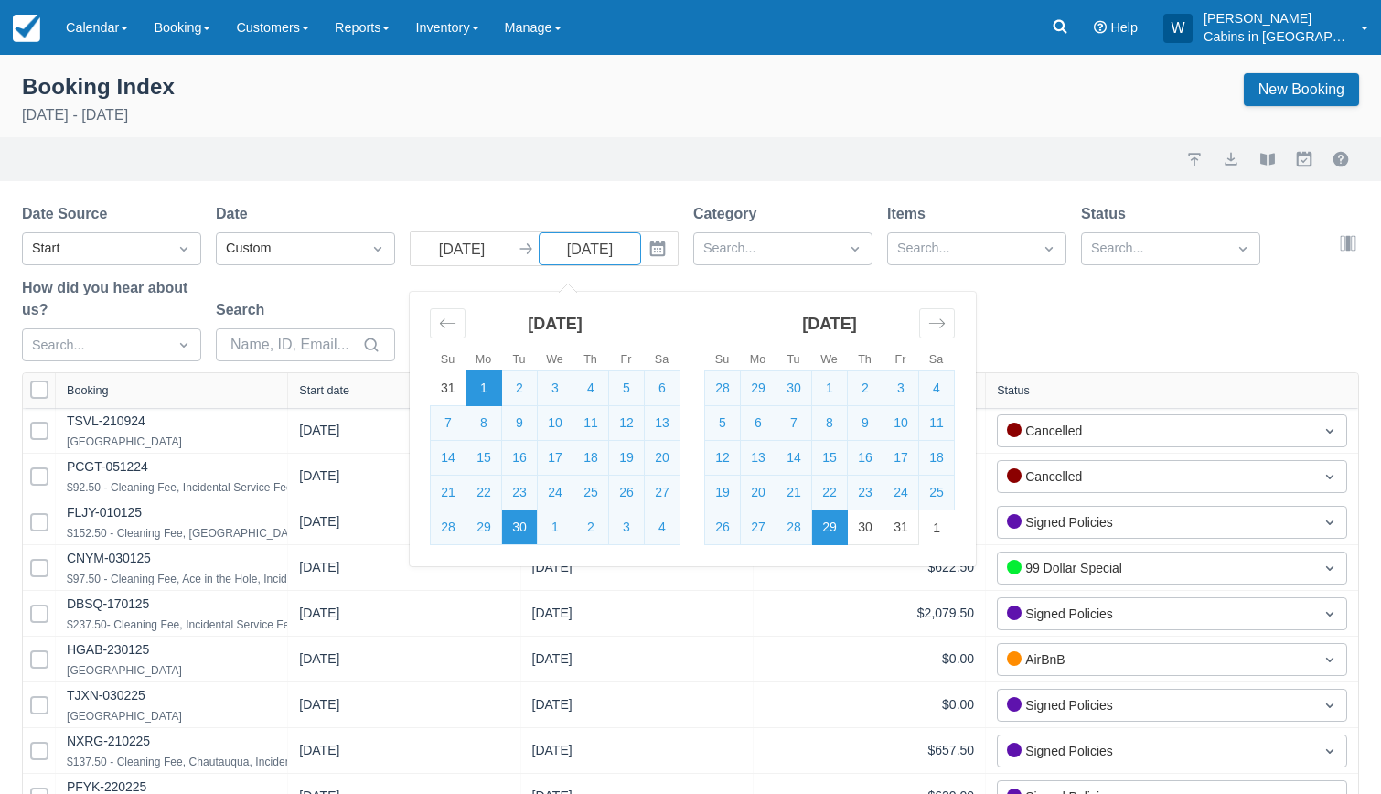
click at [518, 524] on td "30" at bounding box center [520, 527] width 36 height 35
type input "09/30/25"
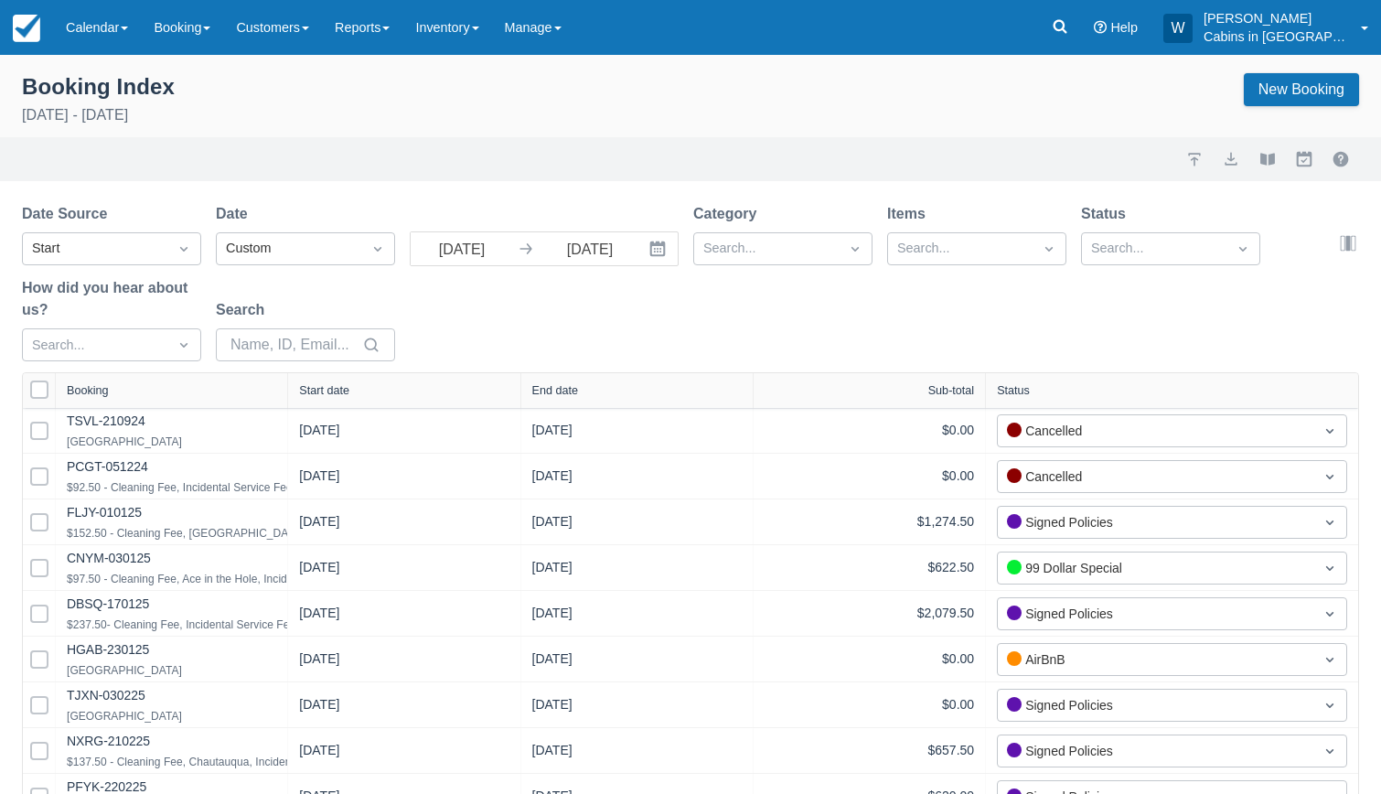
select select "25"
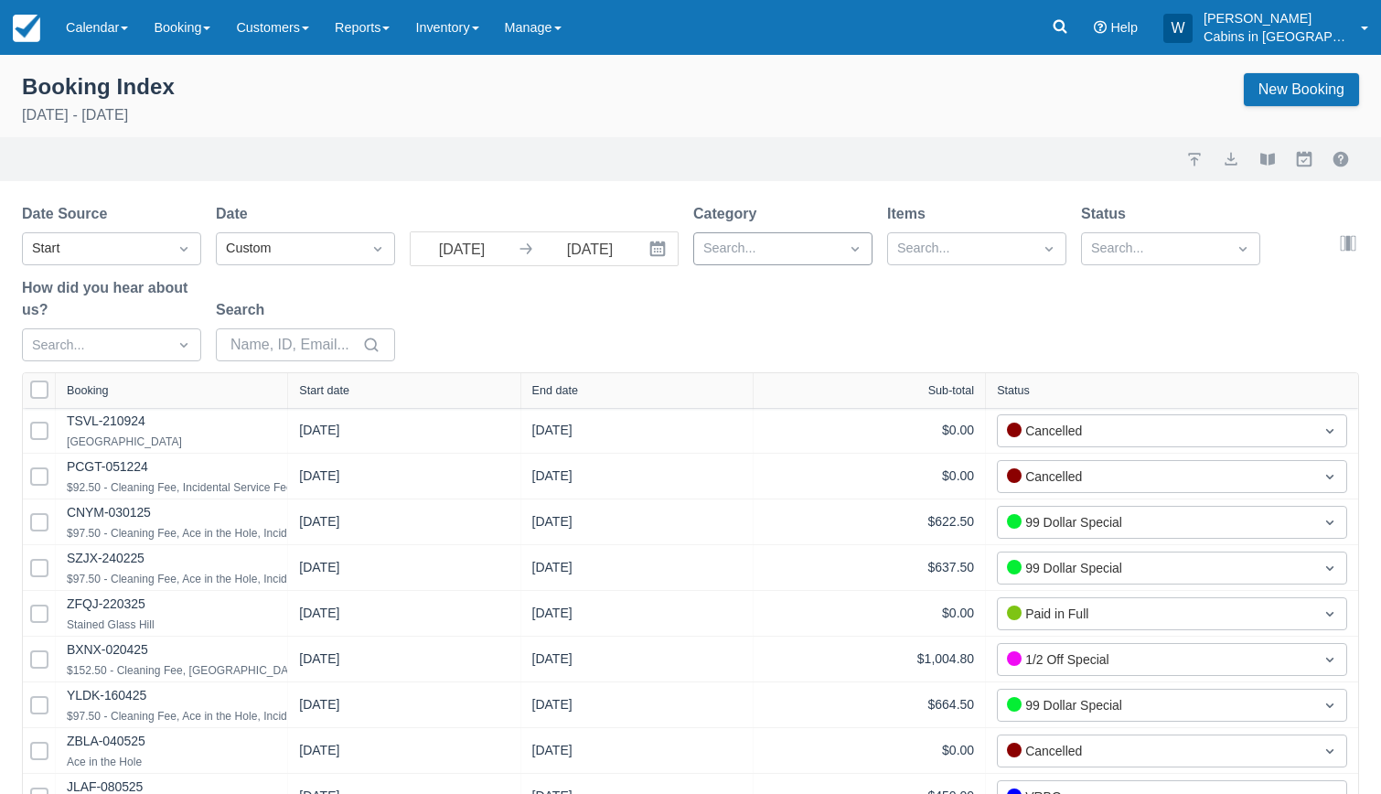
click at [791, 254] on div at bounding box center [766, 249] width 126 height 24
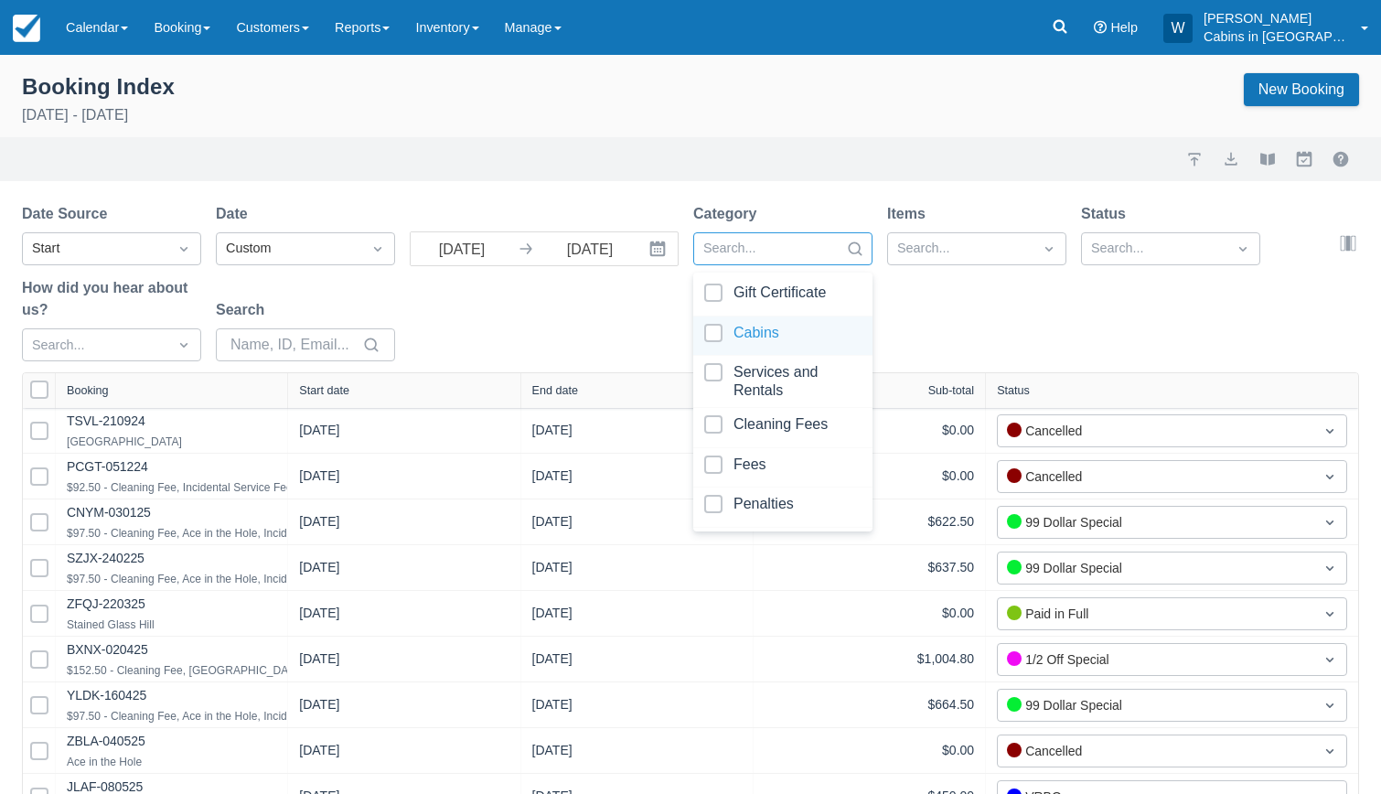
click at [717, 329] on div at bounding box center [782, 336] width 157 height 25
select select "25"
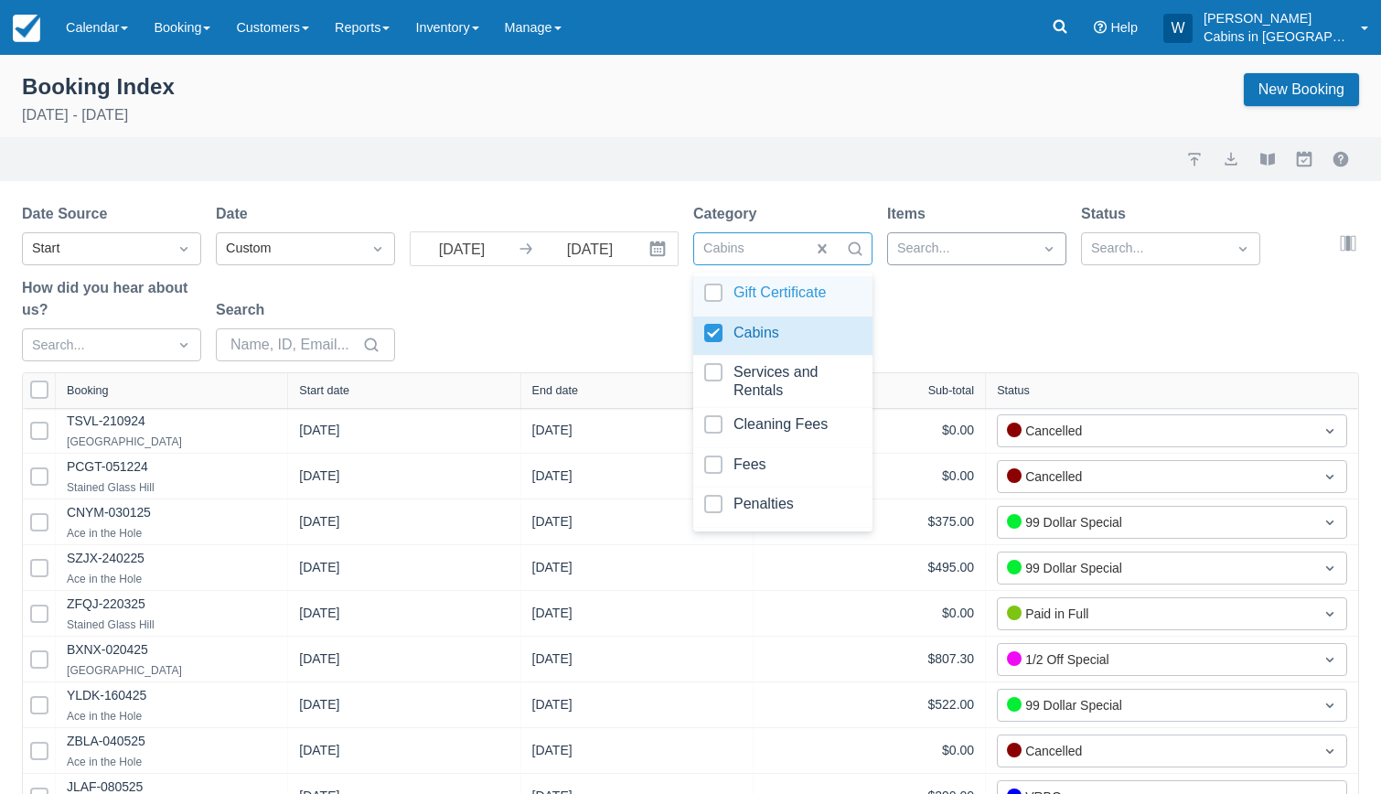
click at [951, 240] on div at bounding box center [960, 249] width 126 height 24
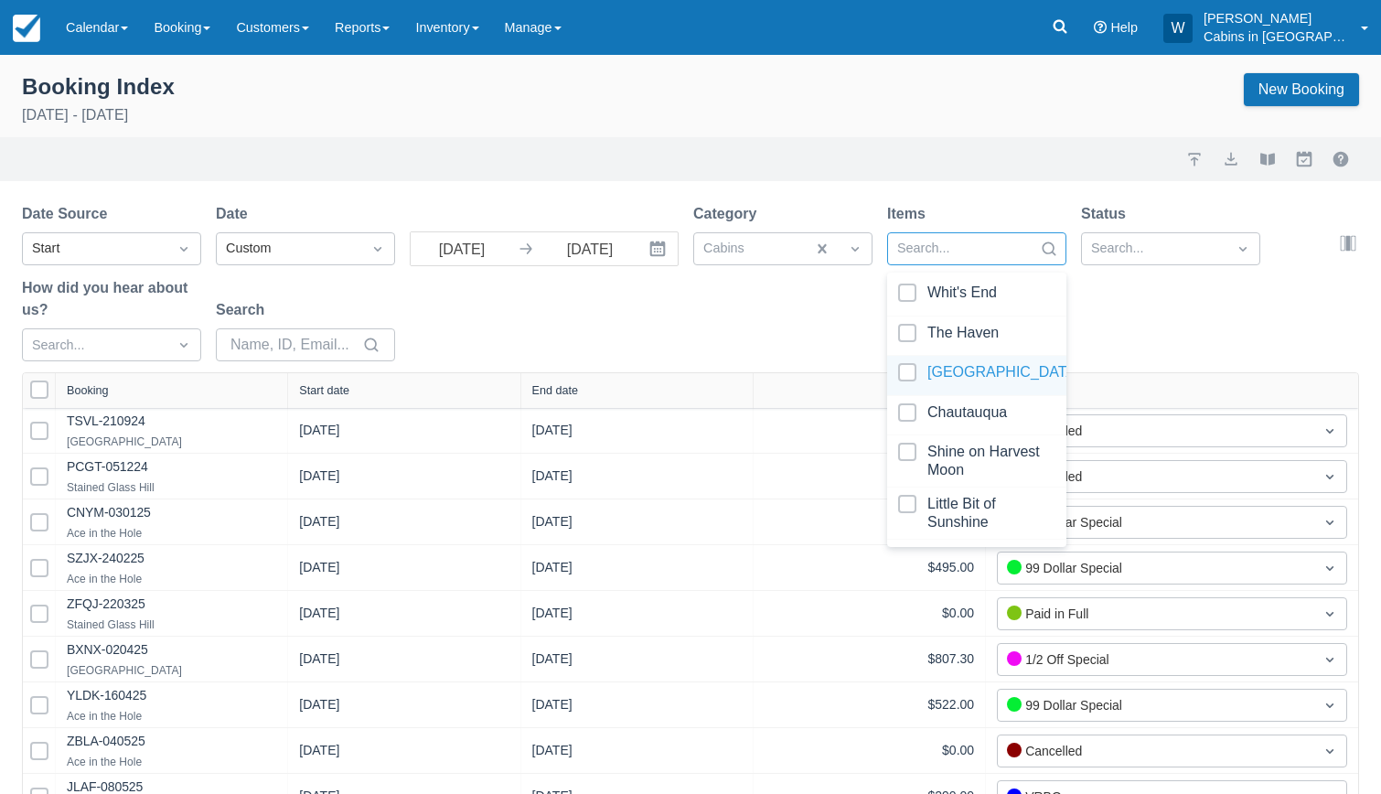
click at [909, 369] on div at bounding box center [976, 375] width 157 height 25
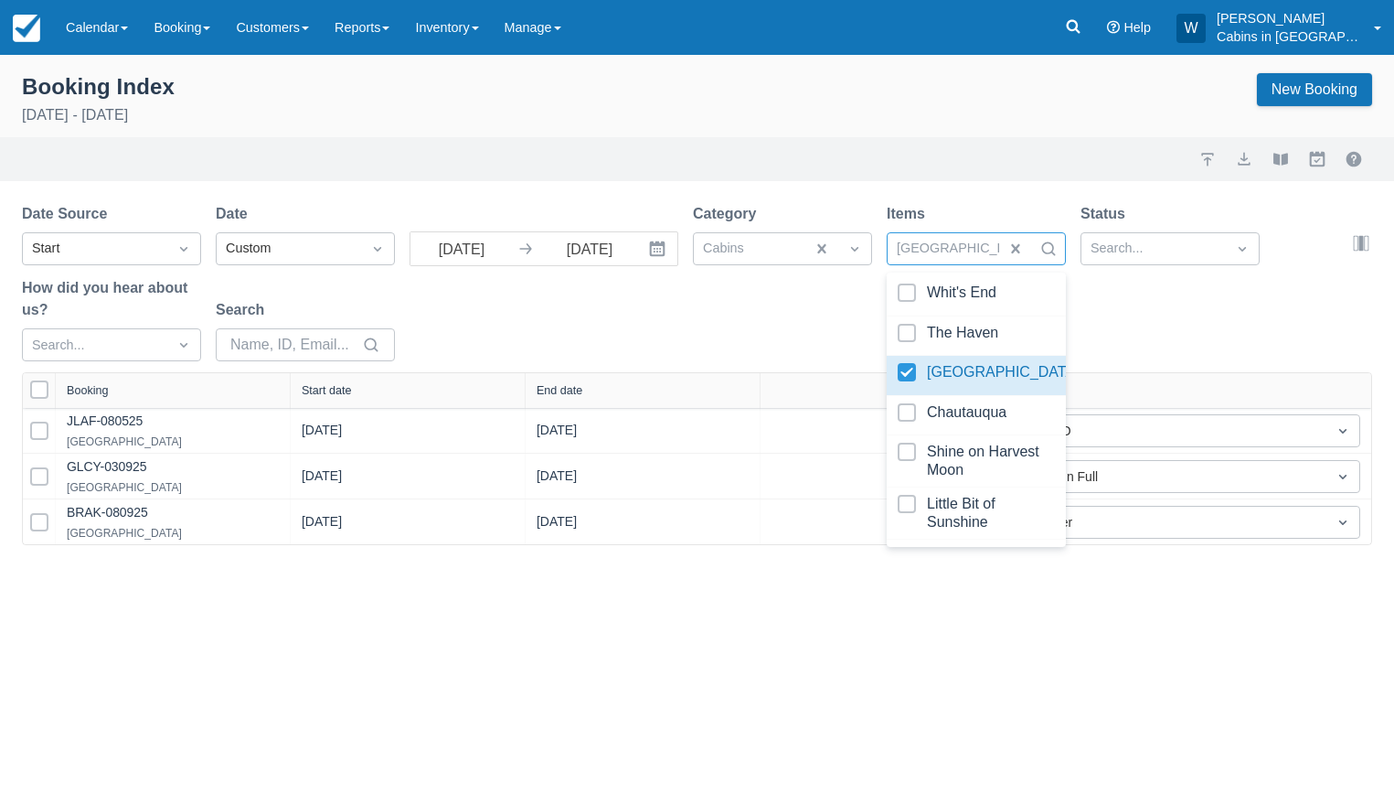
click at [774, 340] on div "Date Source Start Date Custom 09/01/25 Navigate forward to interact with the ca…" at bounding box center [686, 287] width 1329 height 169
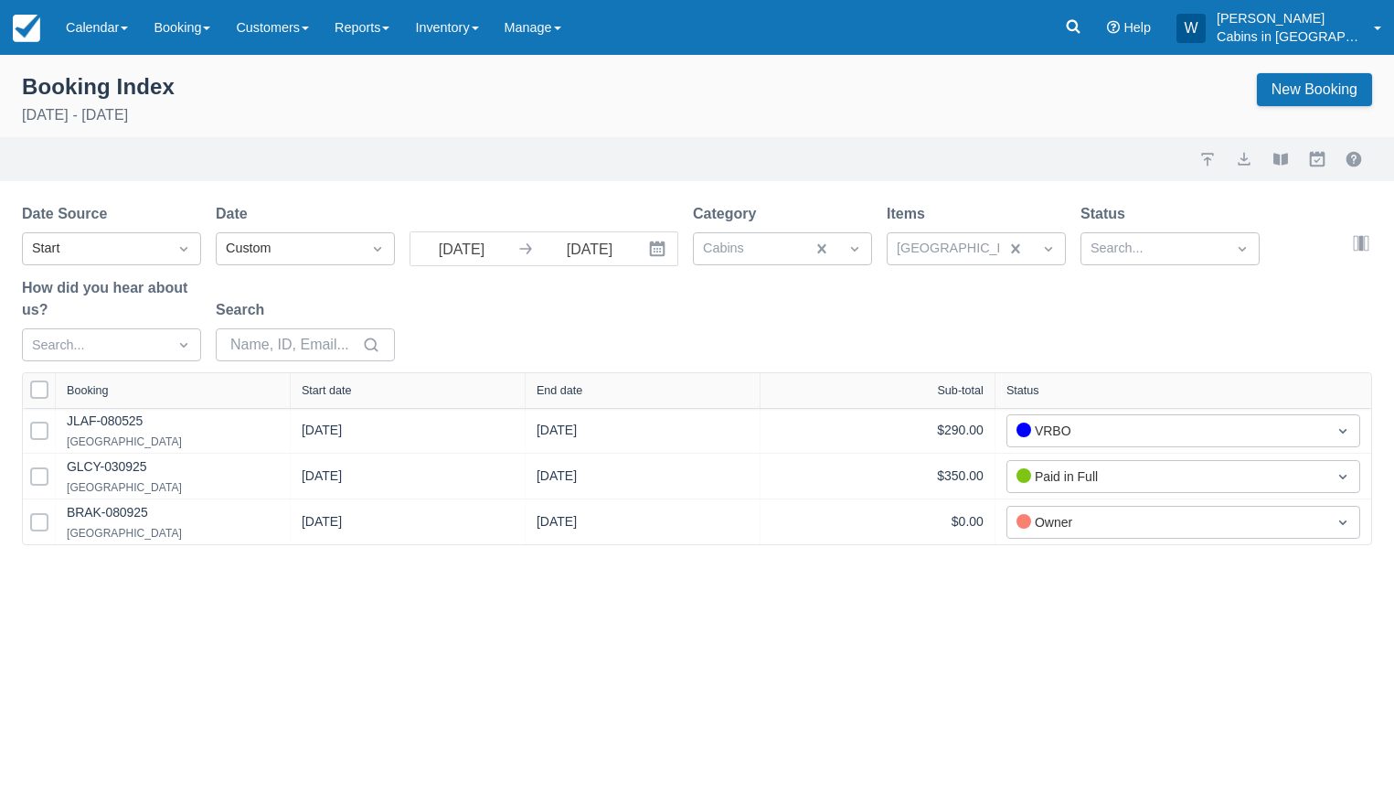
click at [335, 399] on div "Start date" at bounding box center [408, 390] width 235 height 35
click at [1254, 156] on button "export" at bounding box center [1245, 159] width 22 height 22
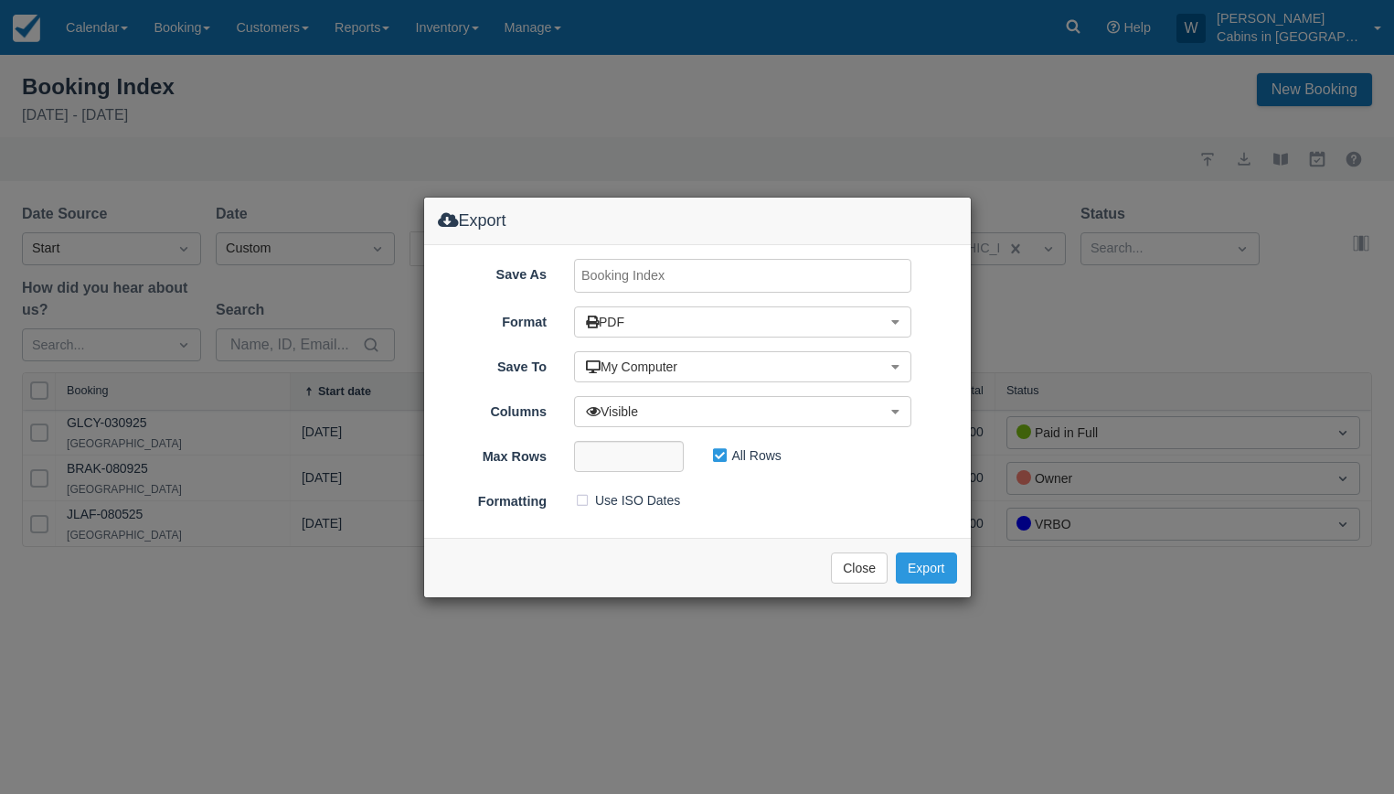
click at [640, 287] on input "Save As" at bounding box center [742, 276] width 337 height 34
type input "Creekside Sept 2025"
click at [926, 568] on button "Export" at bounding box center [926, 567] width 60 height 31
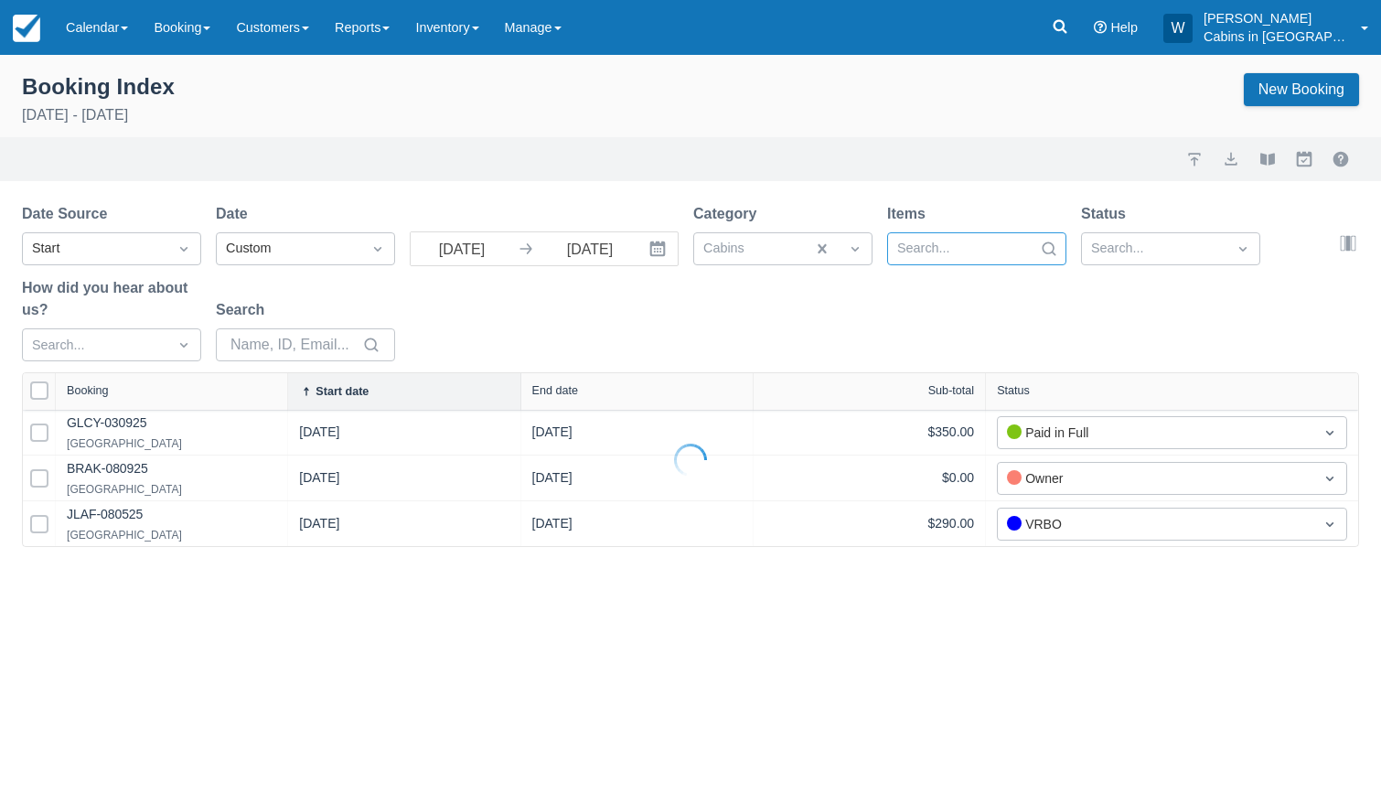
select select "25"
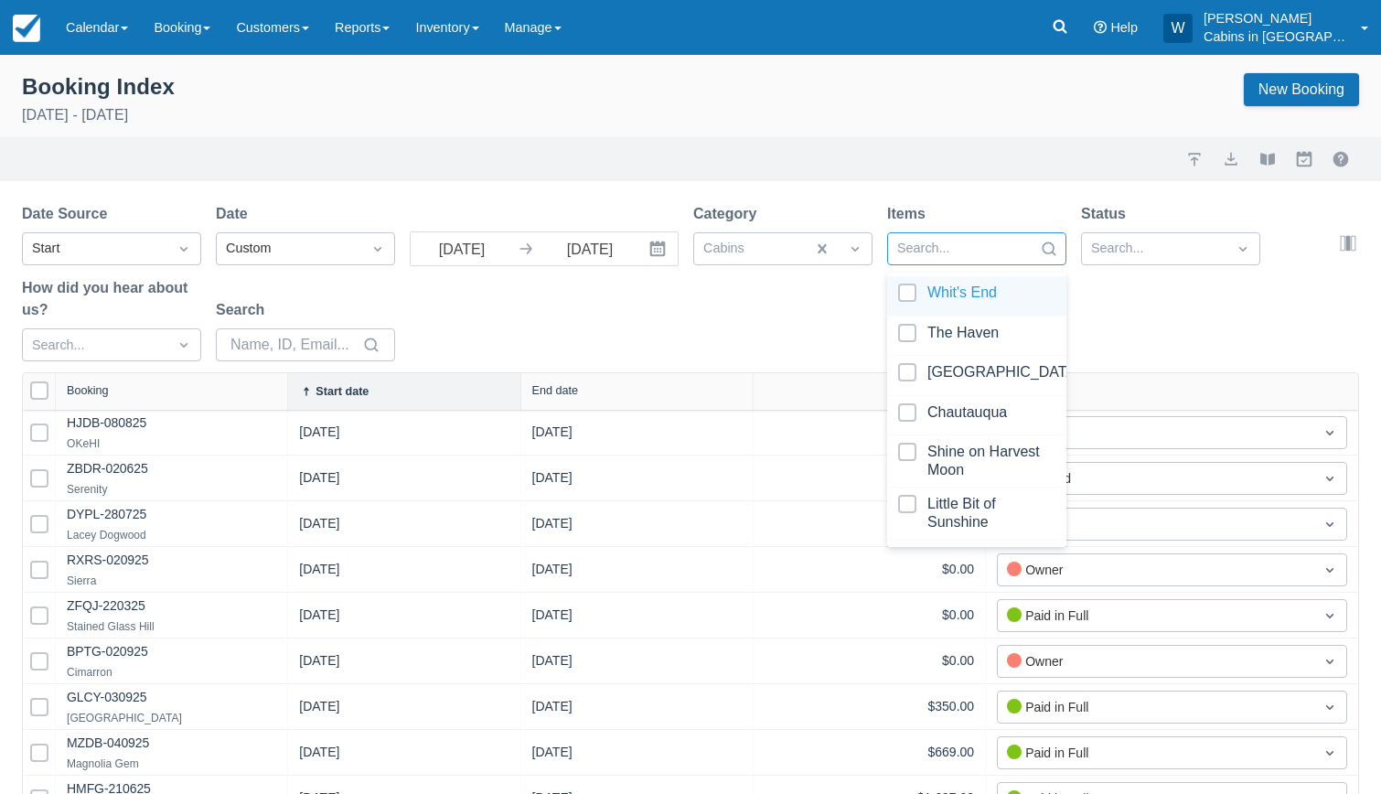
click at [1010, 246] on div at bounding box center [960, 249] width 126 height 24
click at [910, 407] on div at bounding box center [976, 415] width 157 height 25
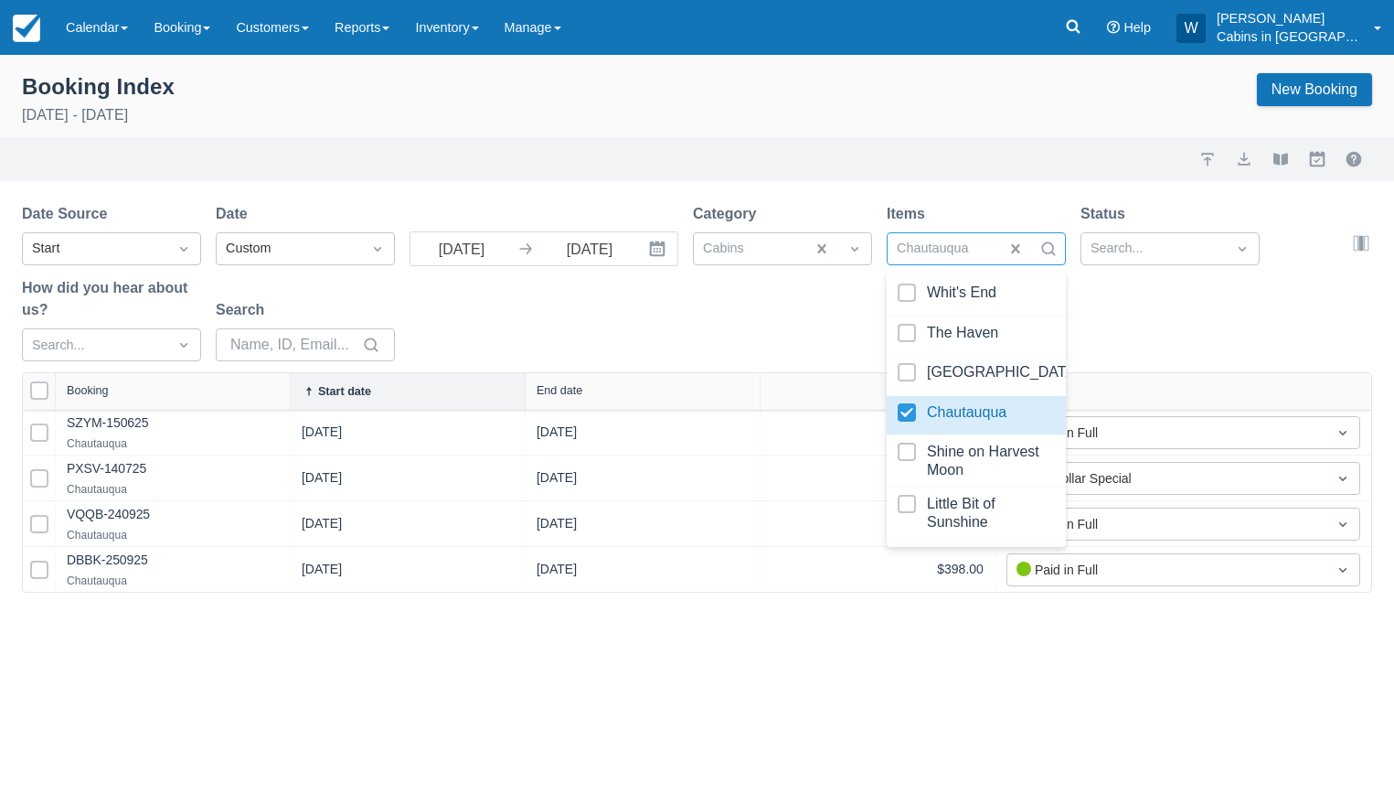
click at [762, 332] on div "Date Source Start Date Custom 09/01/25 Navigate forward to interact with the ca…" at bounding box center [686, 287] width 1329 height 169
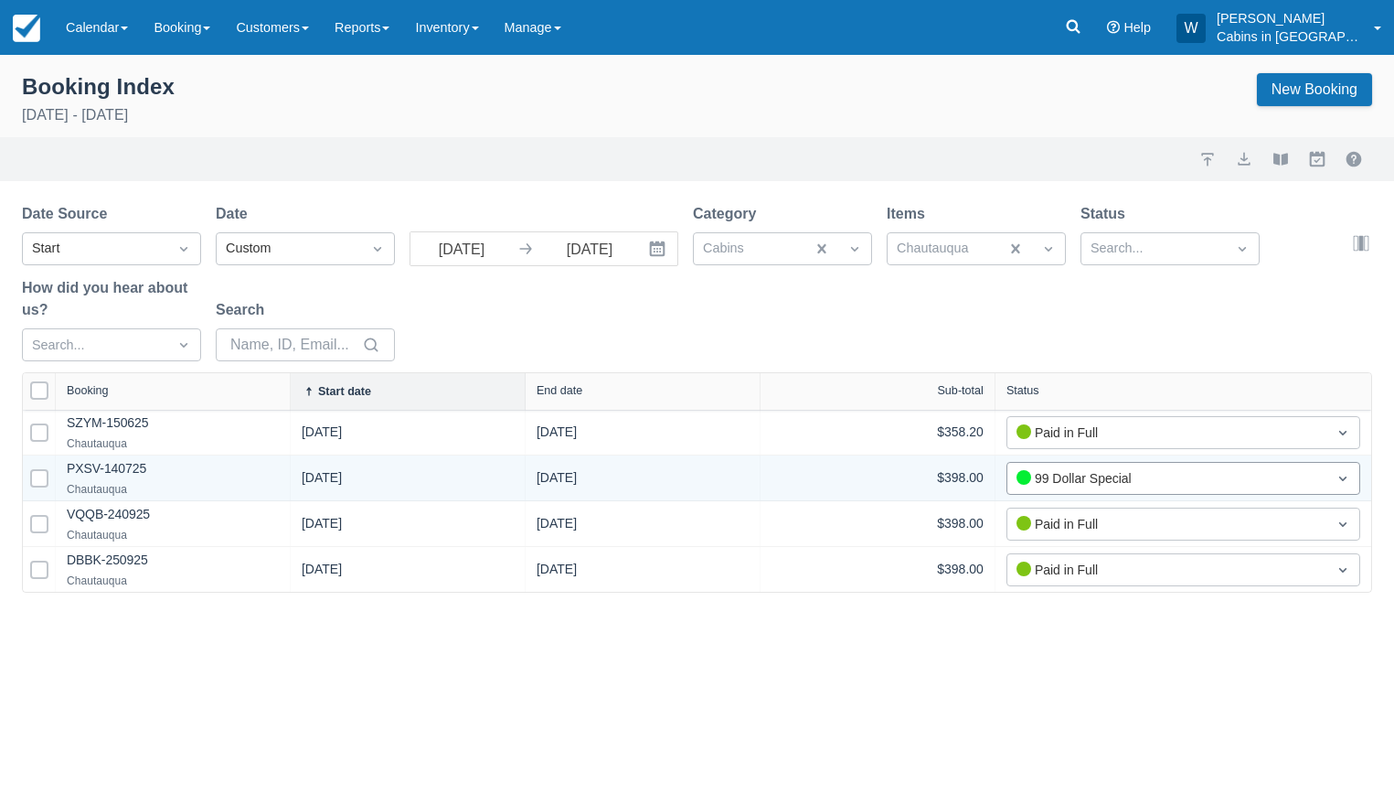
click at [1061, 475] on div "99 Dollar Special" at bounding box center [1167, 478] width 301 height 20
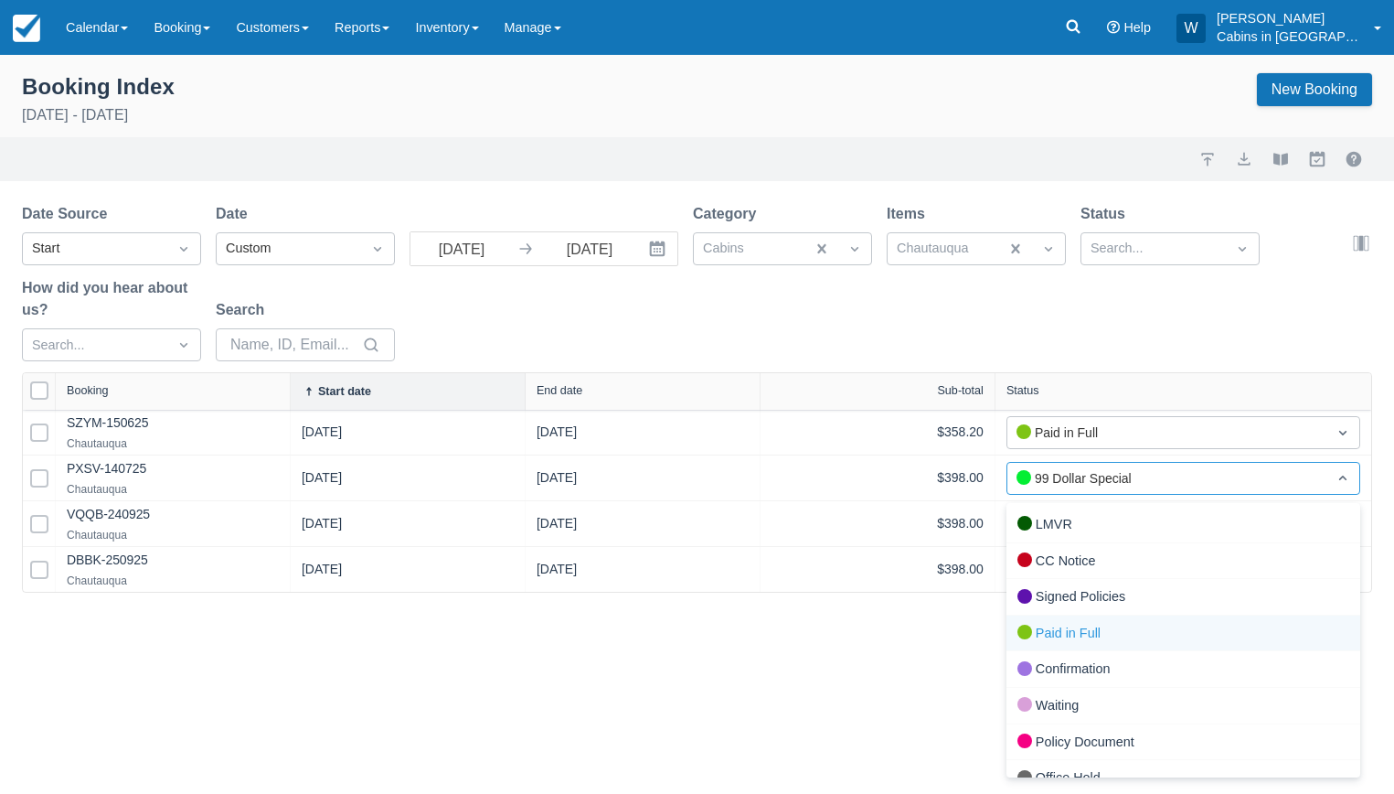
click at [1042, 633] on div "Paid in Full" at bounding box center [1184, 633] width 354 height 37
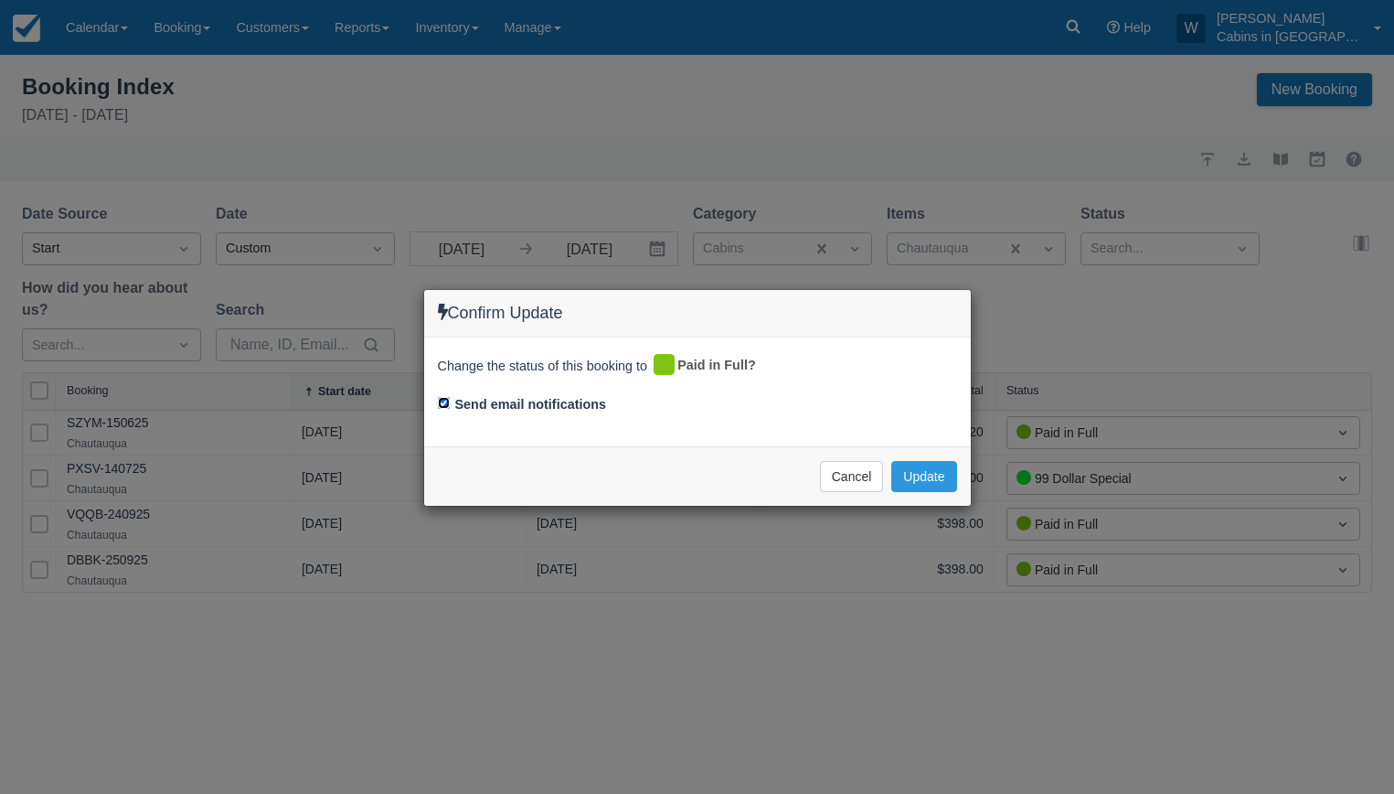
click at [443, 401] on input "Send email notifications" at bounding box center [444, 403] width 12 height 12
checkbox input "false"
click at [923, 473] on button "Update" at bounding box center [924, 476] width 65 height 31
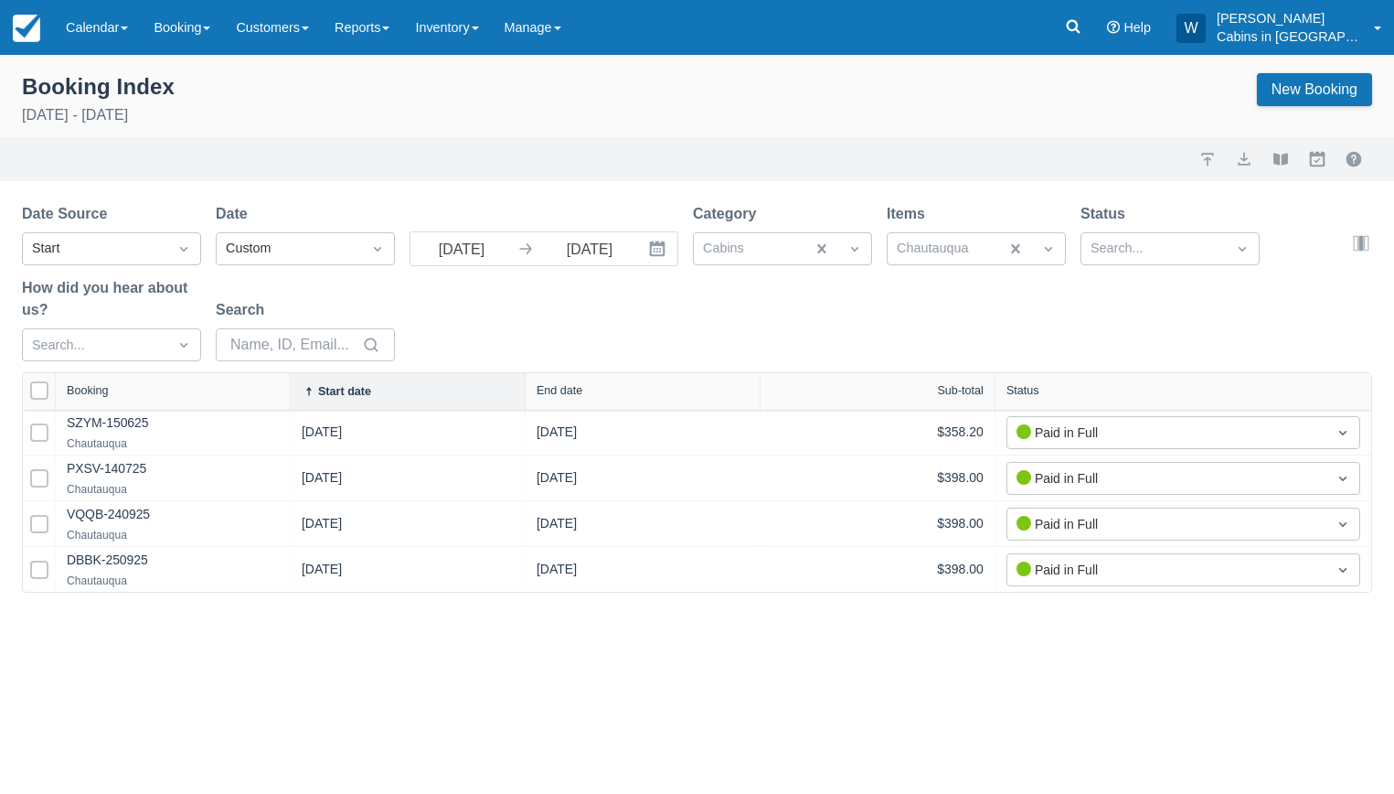
click at [379, 386] on div "Start date" at bounding box center [408, 391] width 212 height 15
click at [1242, 161] on button "export" at bounding box center [1245, 159] width 22 height 22
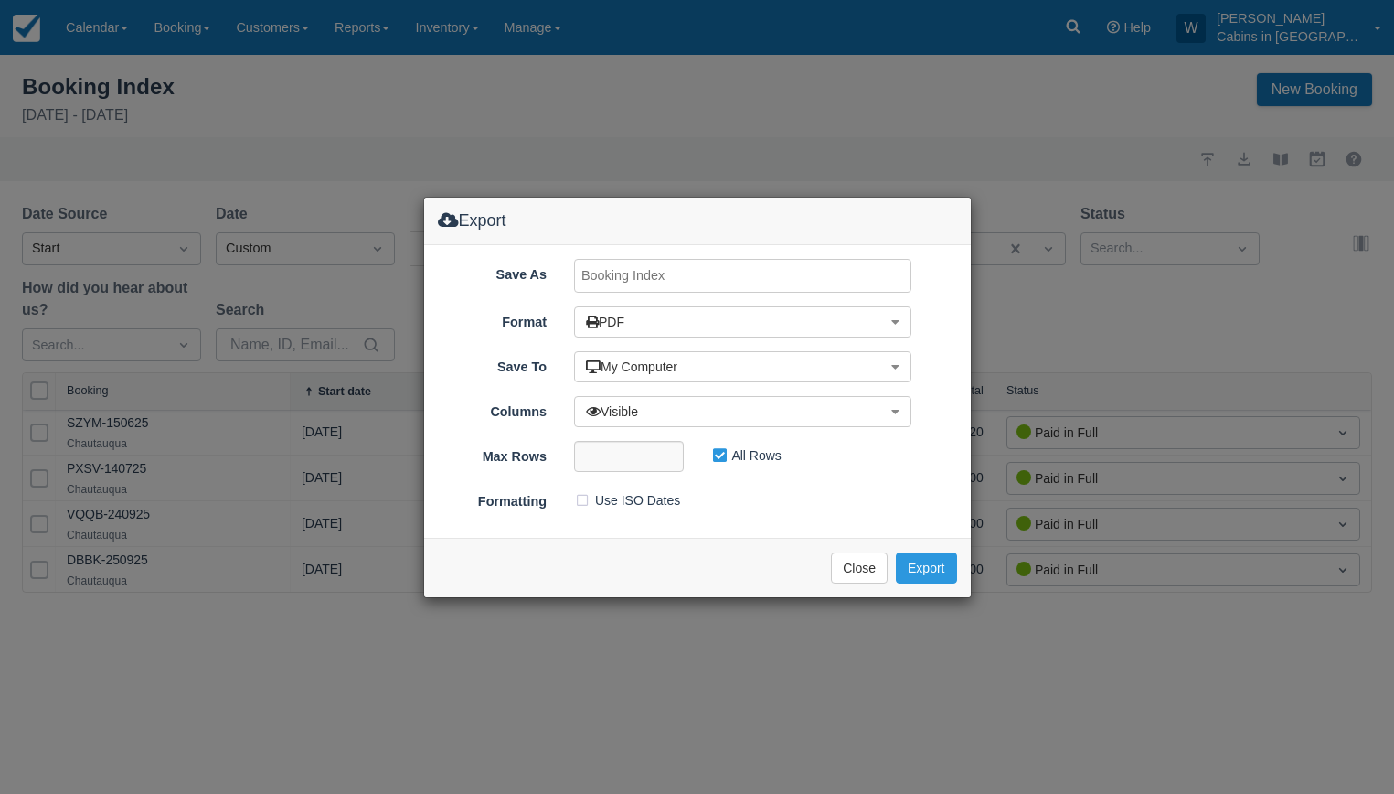
click at [765, 275] on input "Save As" at bounding box center [742, 276] width 337 height 34
click at [680, 270] on input "Chautauqua JAN 2025" at bounding box center [742, 276] width 337 height 34
type input "Chautauqua SEPT 2025"
click at [923, 572] on button "Export" at bounding box center [926, 567] width 60 height 31
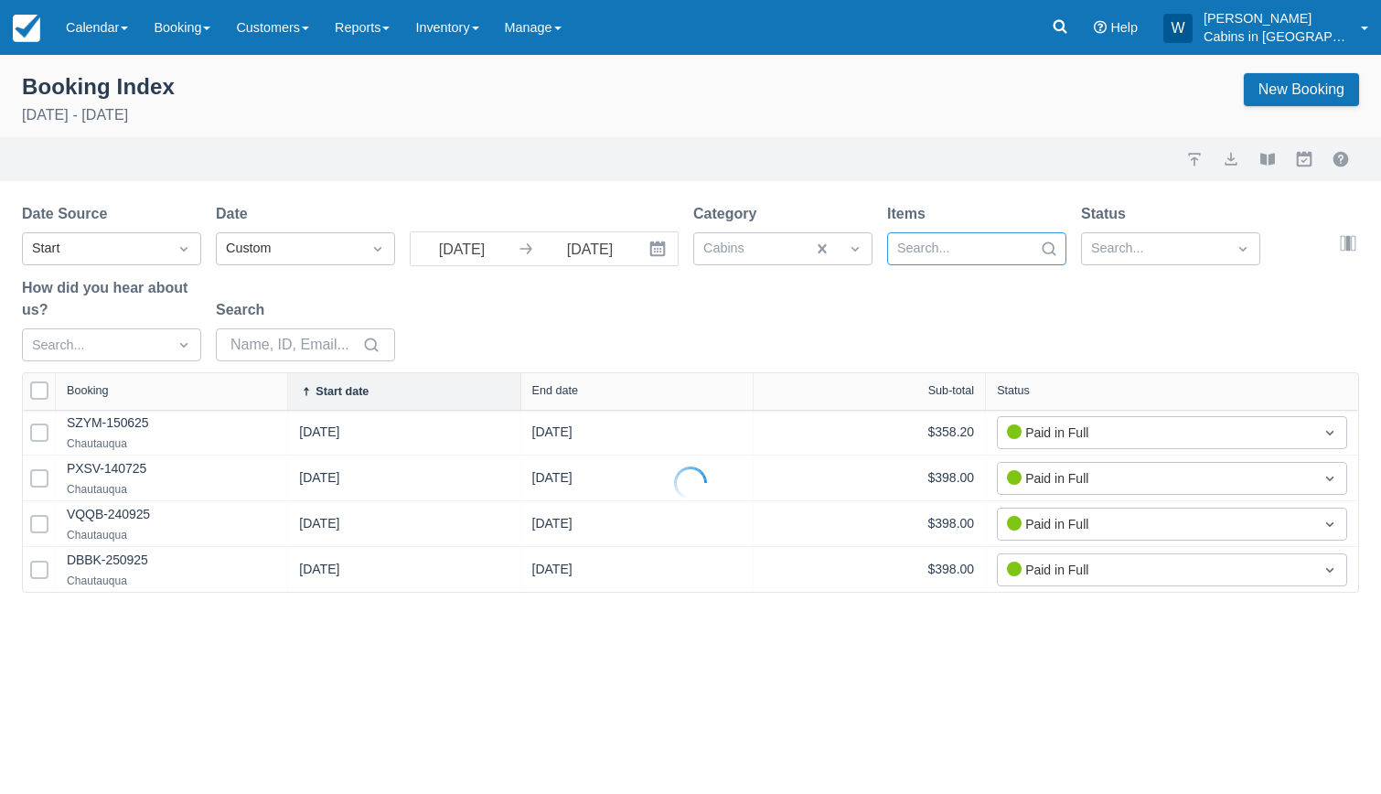
select select "25"
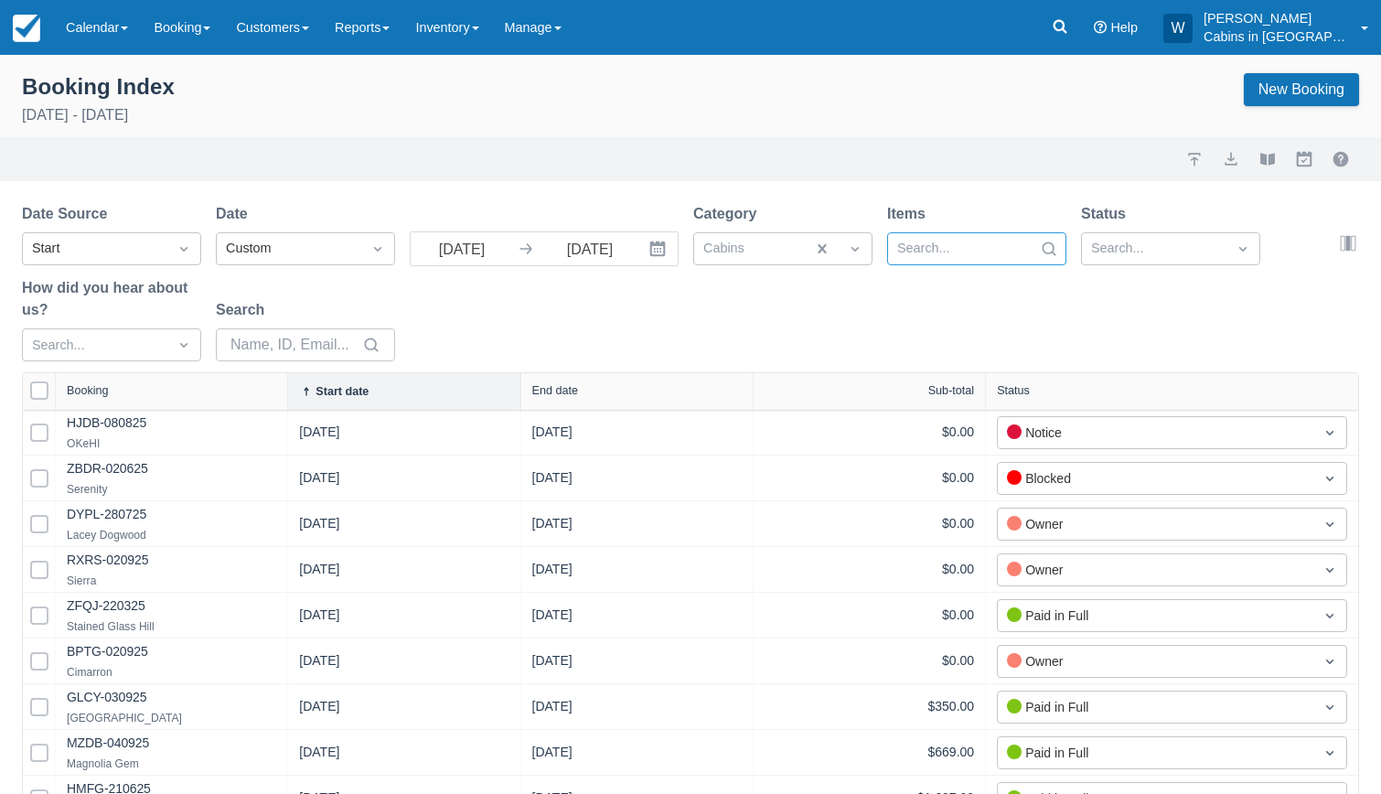
click at [976, 244] on div at bounding box center [960, 249] width 126 height 24
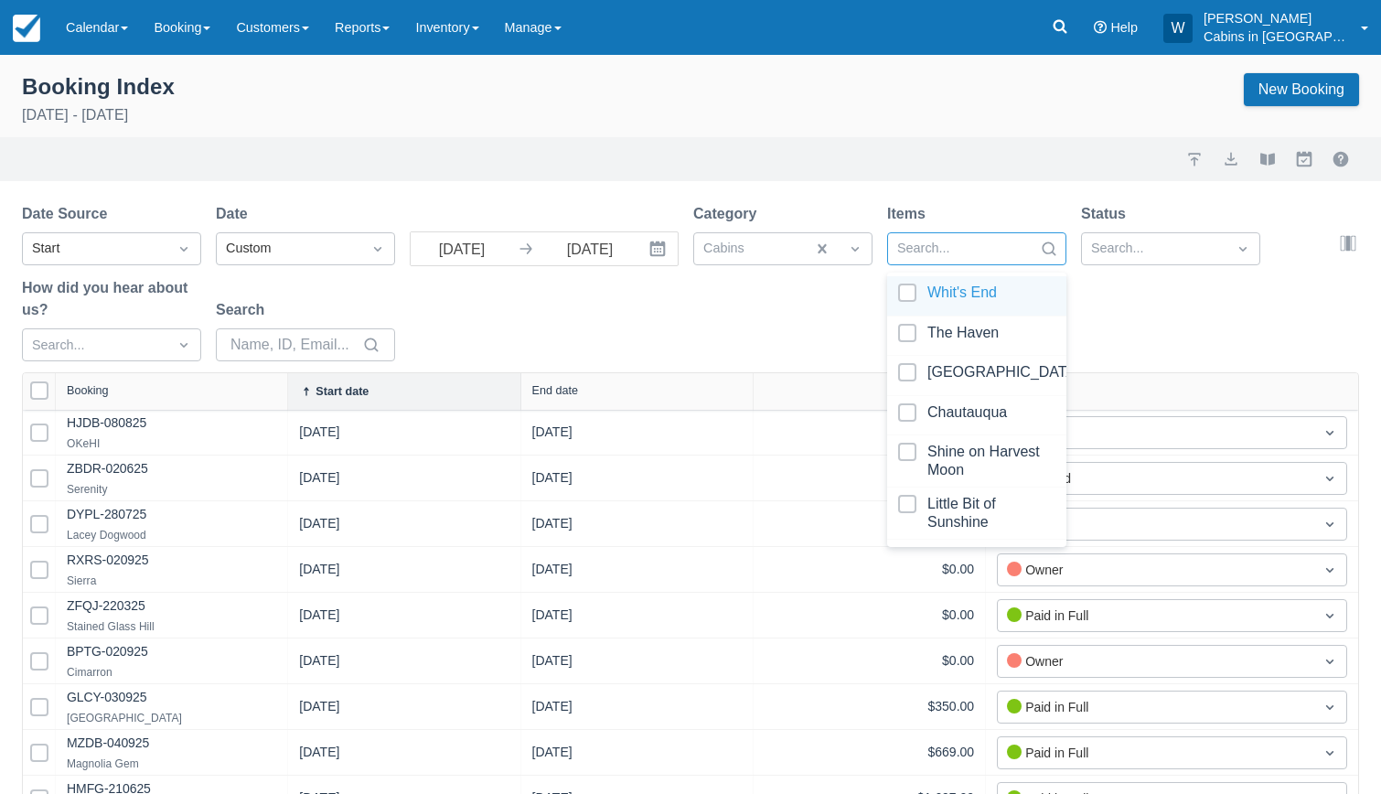
click at [963, 245] on div at bounding box center [960, 249] width 126 height 24
click at [908, 443] on div at bounding box center [976, 461] width 157 height 37
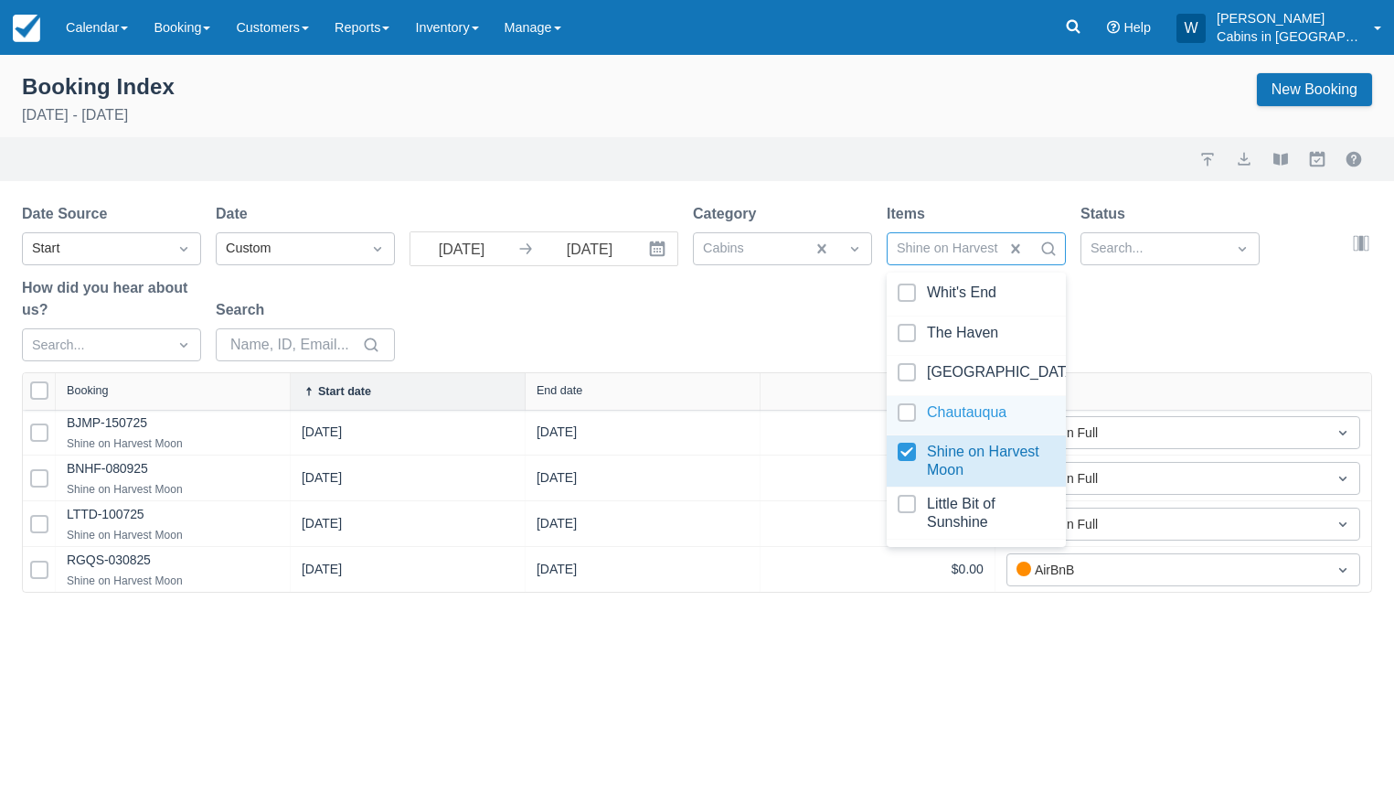
click at [768, 320] on div "Date Source Start Date Custom 09/01/25 Navigate forward to interact with the ca…" at bounding box center [686, 287] width 1329 height 169
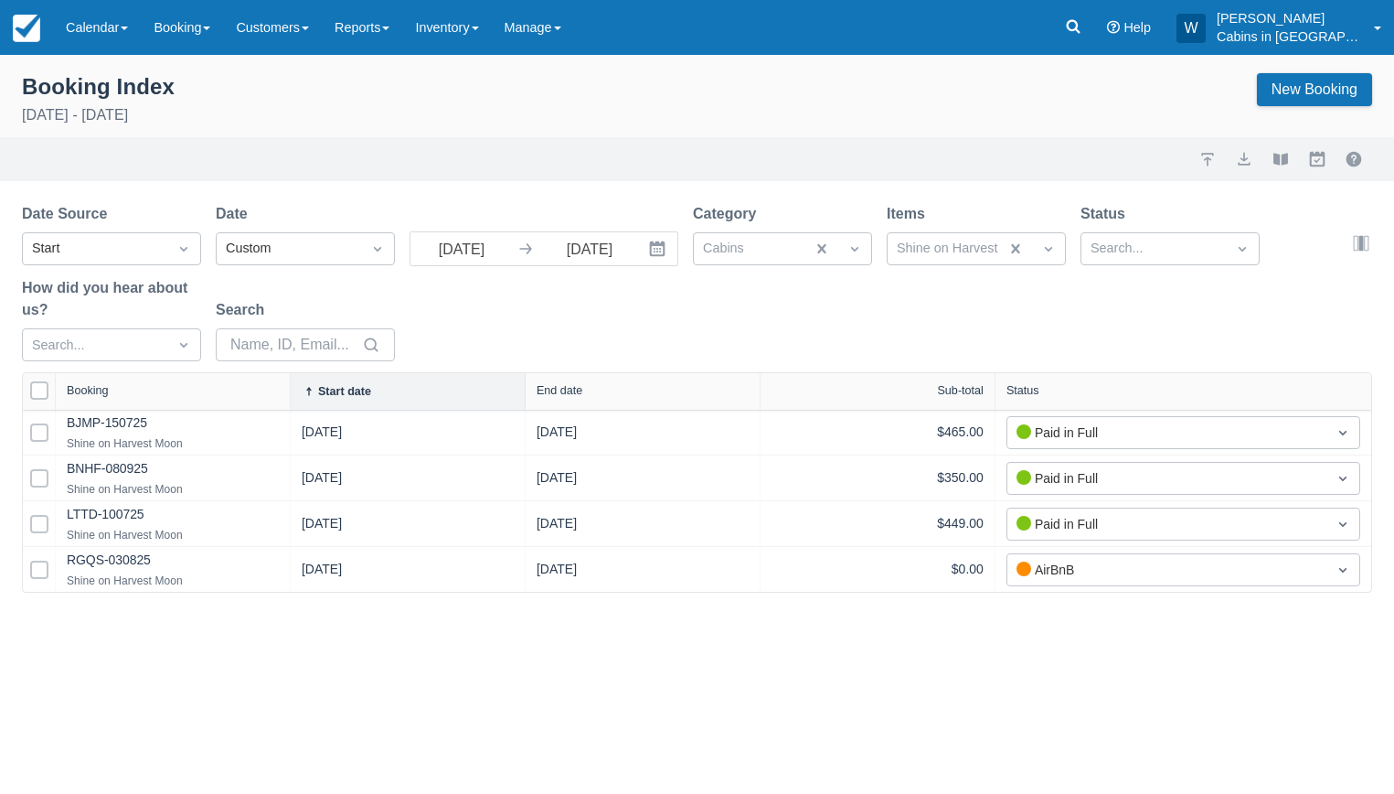
click at [364, 401] on div "Start date" at bounding box center [408, 391] width 235 height 37
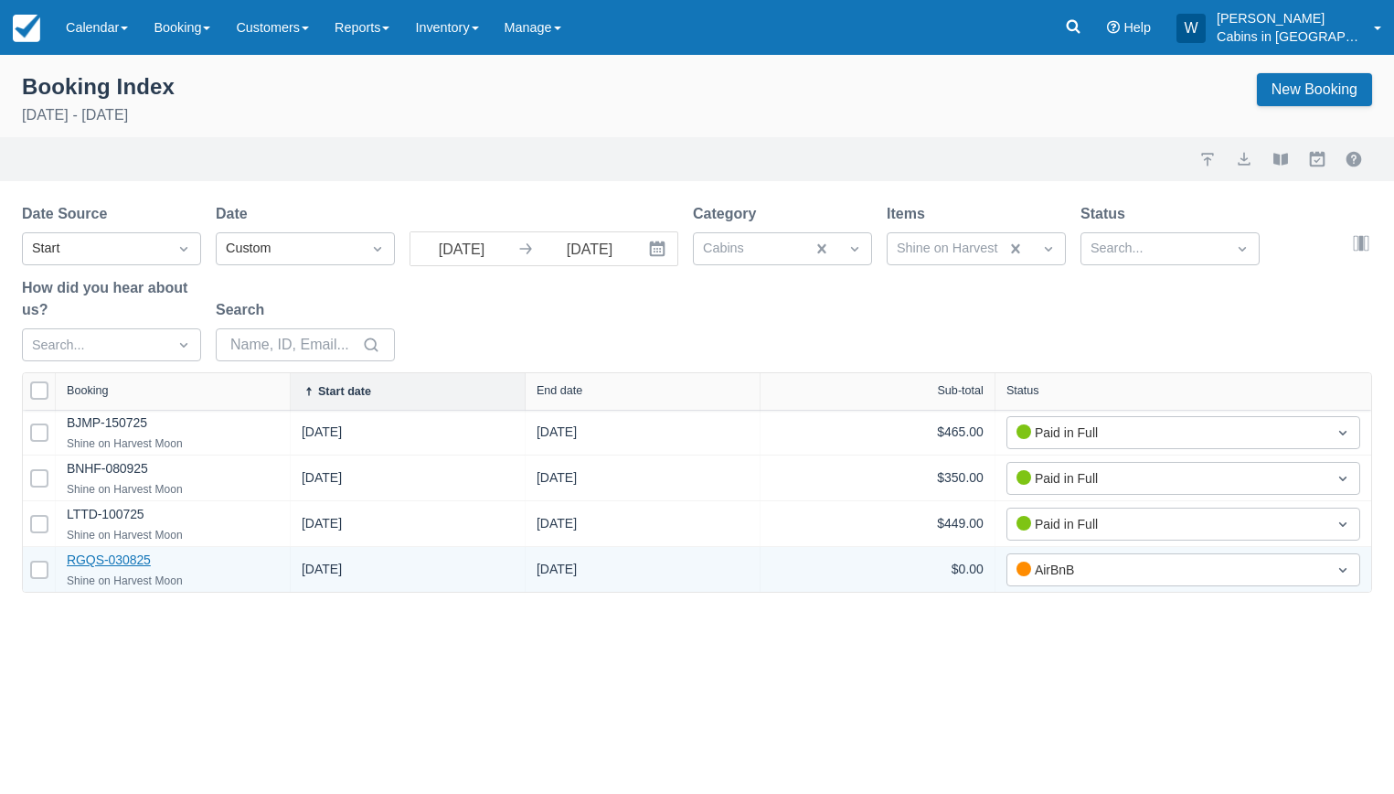
click at [125, 554] on link "RGQS-030825" at bounding box center [109, 559] width 84 height 15
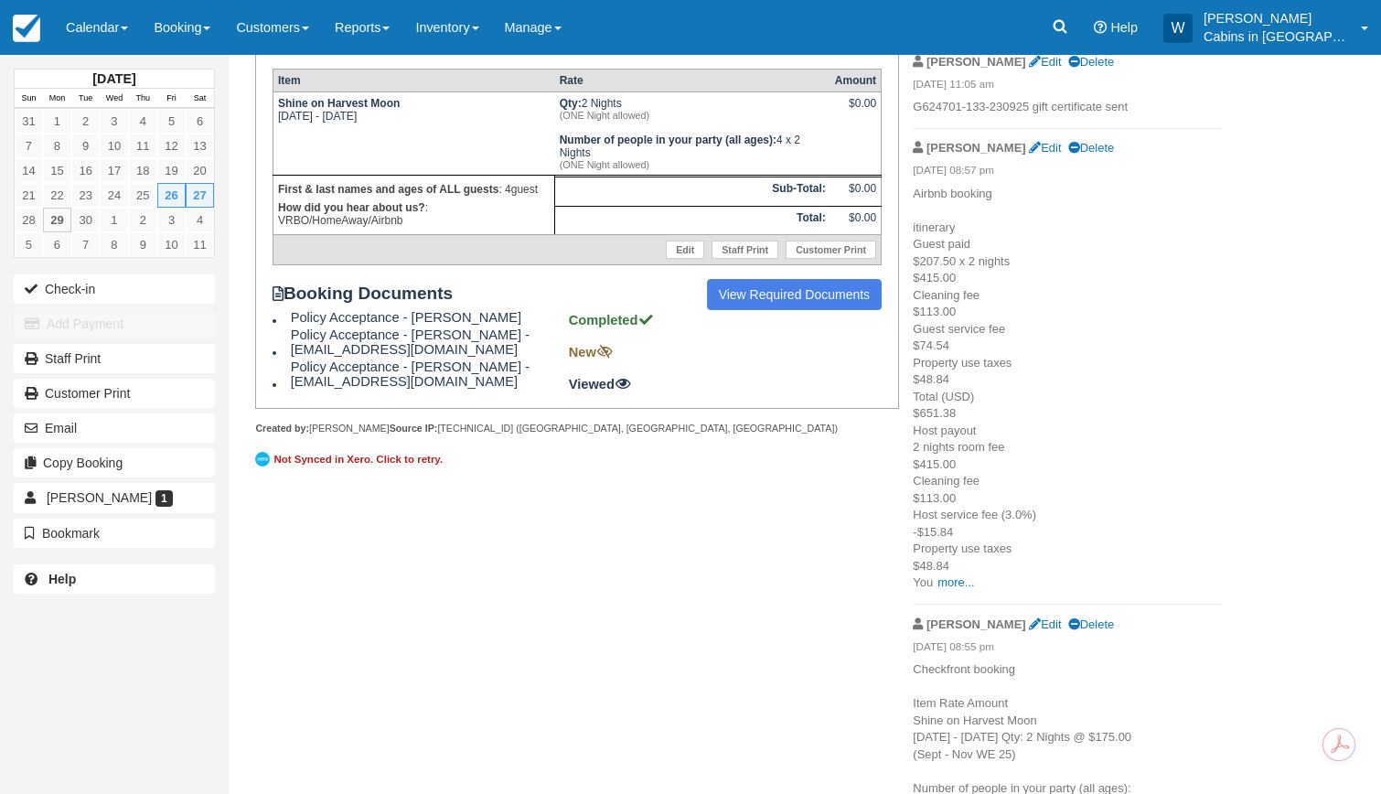
scroll to position [369, 0]
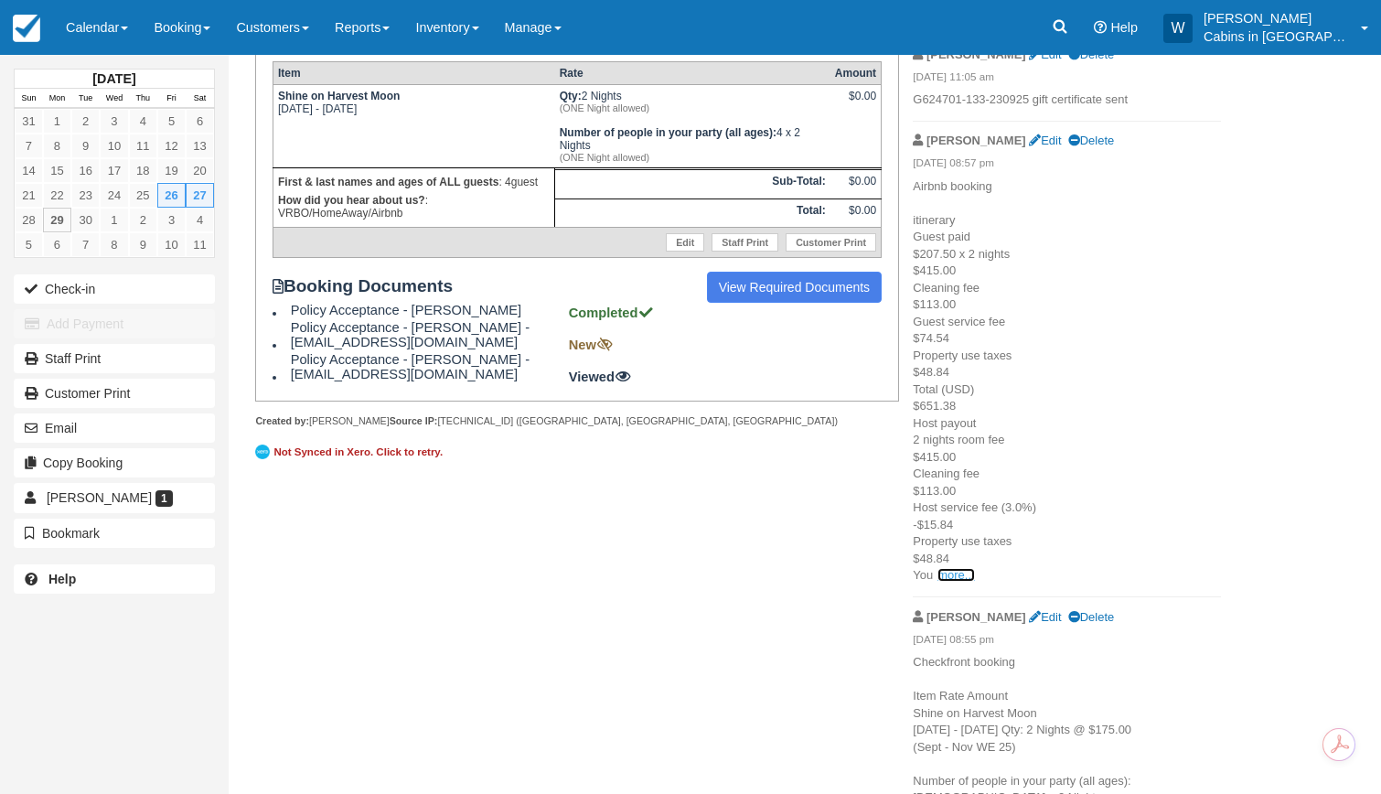
click at [965, 577] on link "more..." at bounding box center [955, 575] width 37 height 14
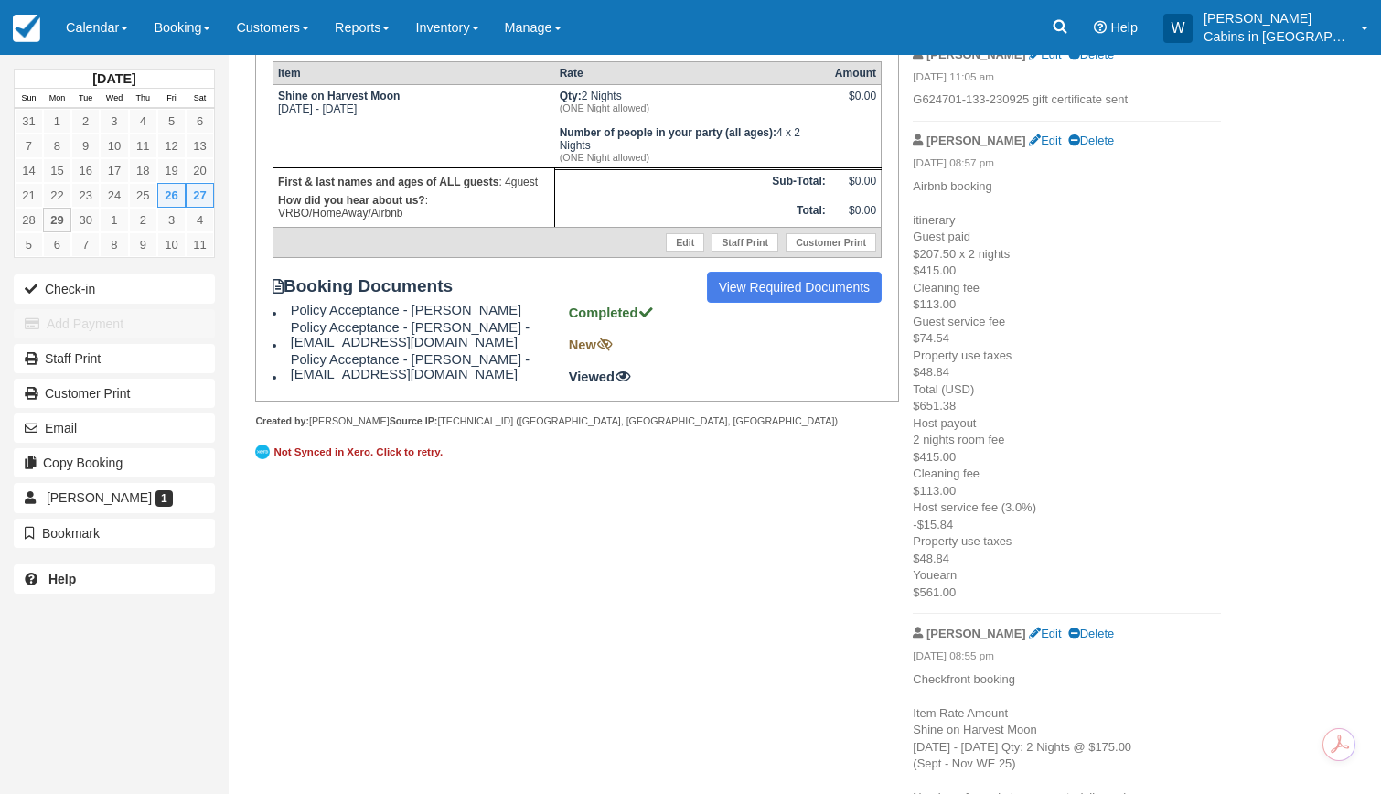
scroll to position [0, 0]
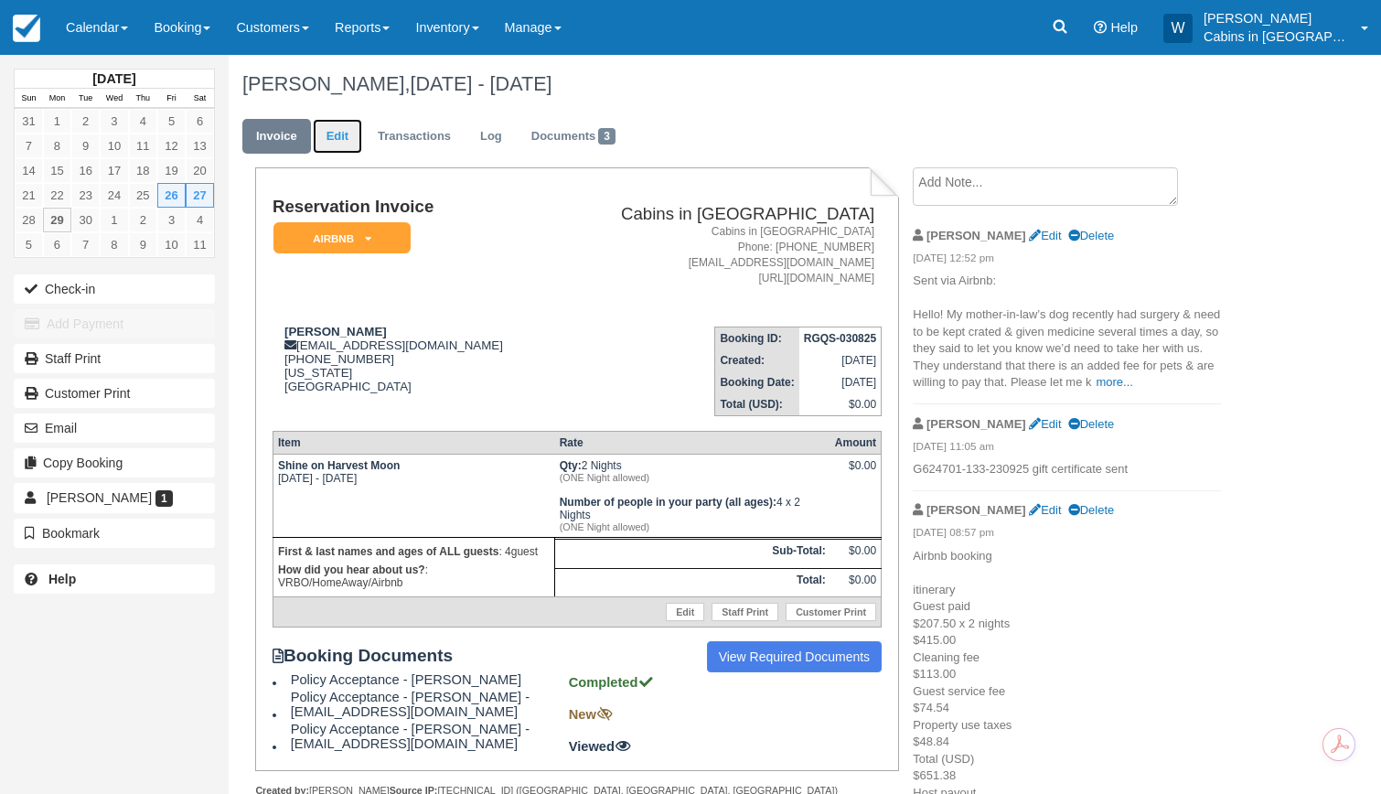
click at [337, 140] on link "Edit" at bounding box center [337, 137] width 49 height 36
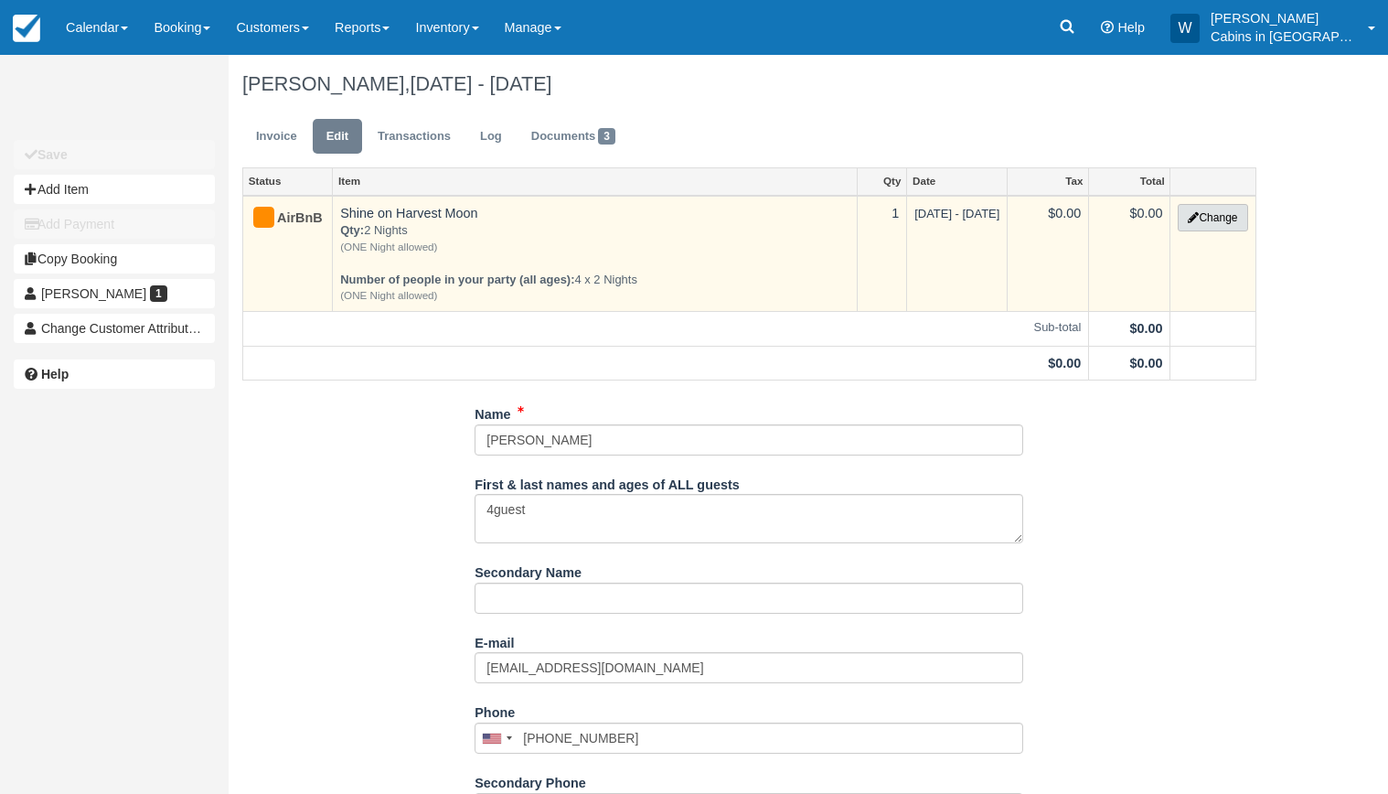
click at [1201, 210] on button "Change" at bounding box center [1212, 217] width 69 height 27
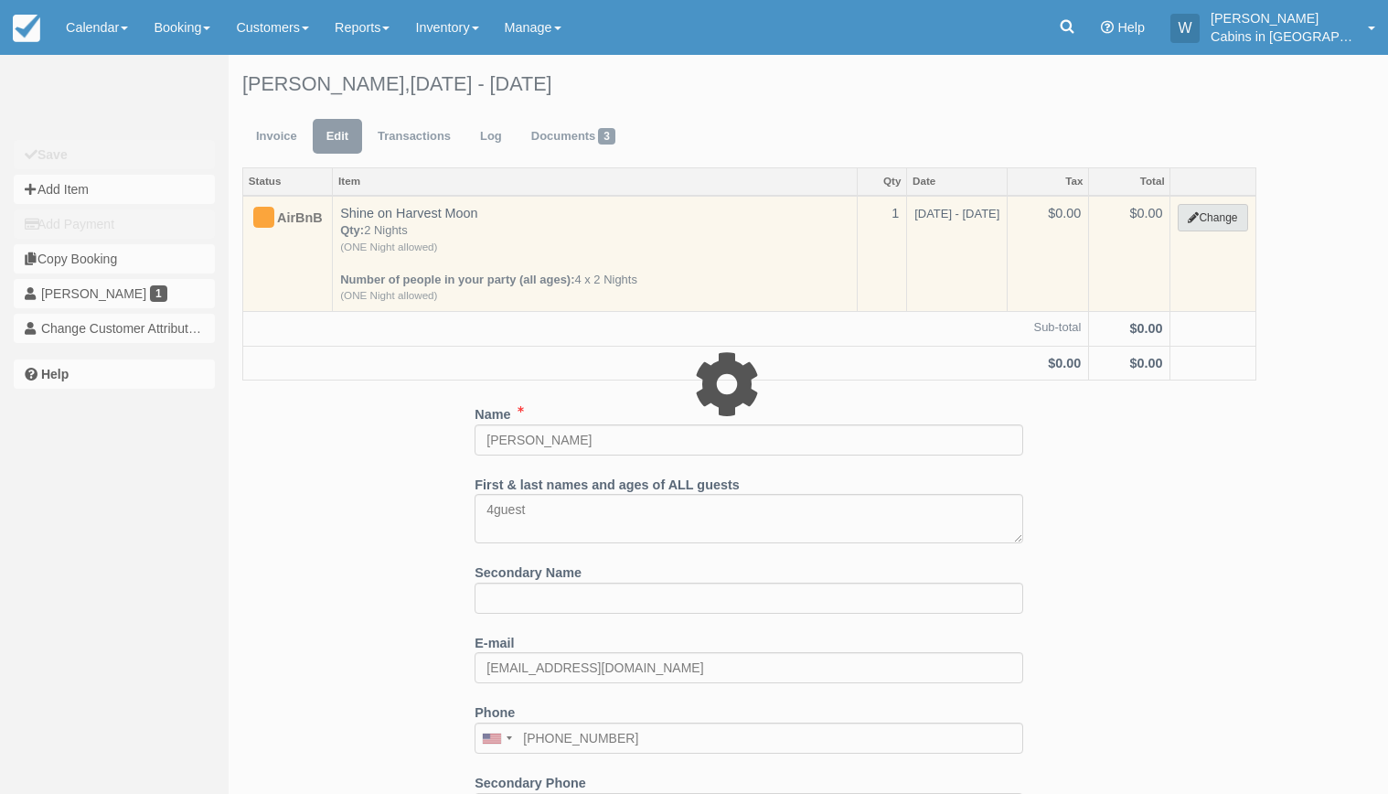
select select "1"
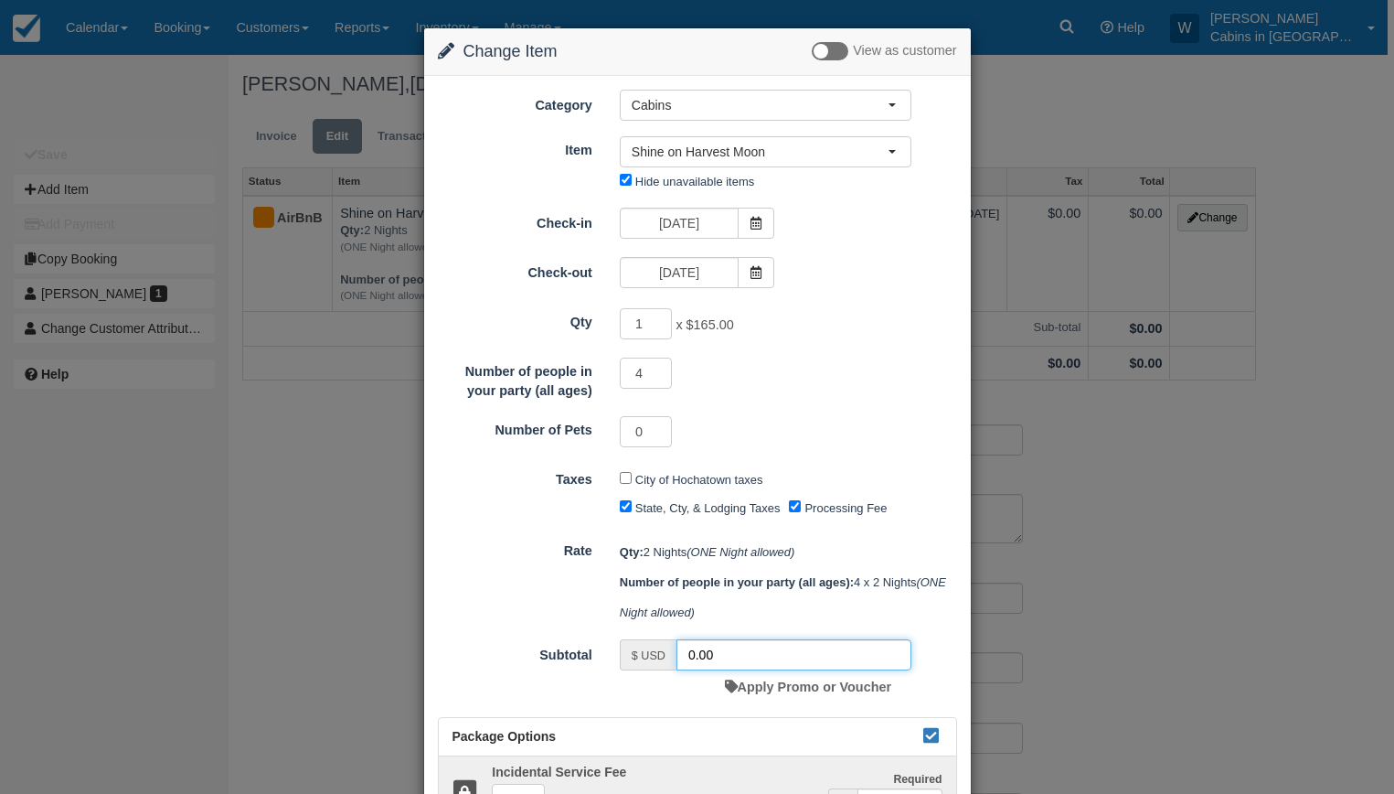
drag, startPoint x: 741, startPoint y: 654, endPoint x: 633, endPoint y: 648, distance: 108.0
click at [633, 648] on div "$ USD 0.00" at bounding box center [766, 654] width 292 height 31
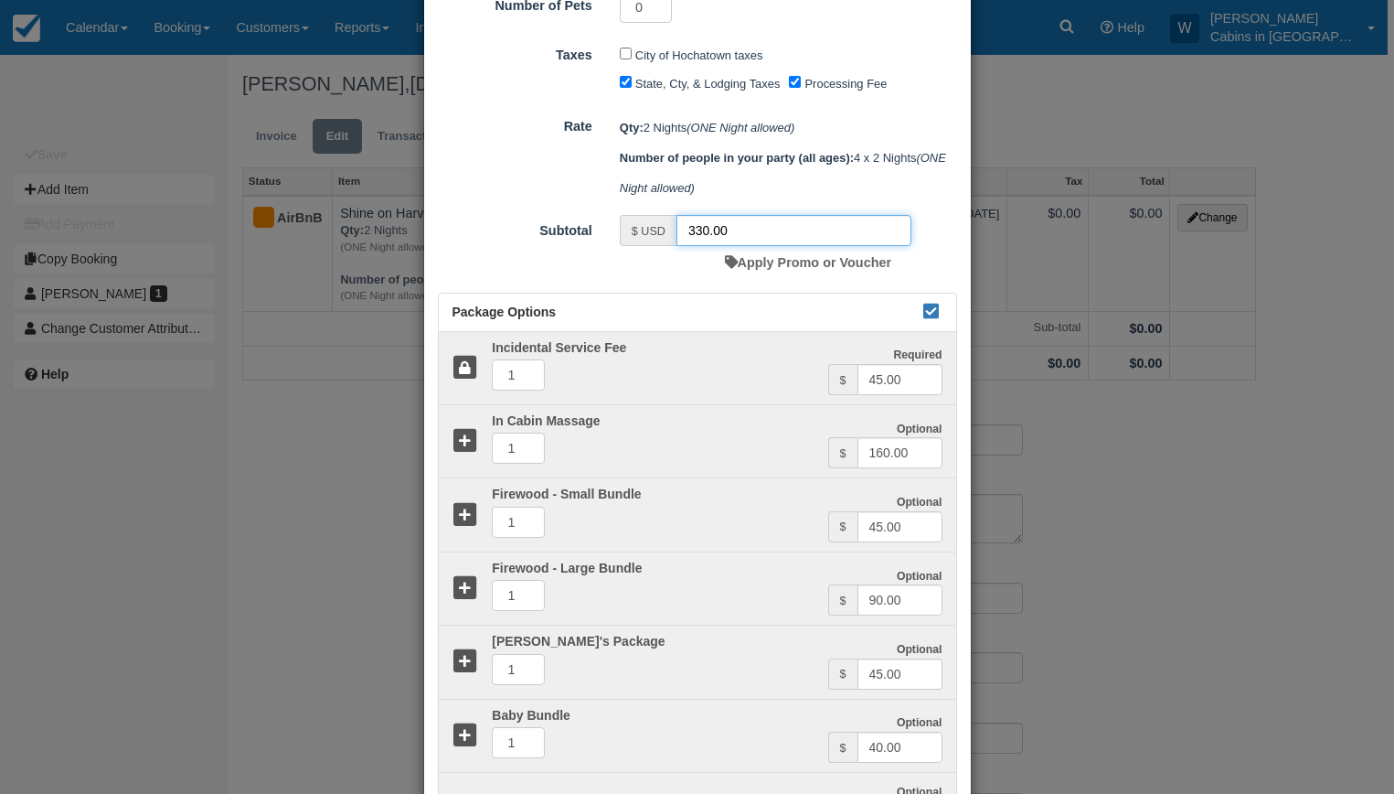
scroll to position [439, 0]
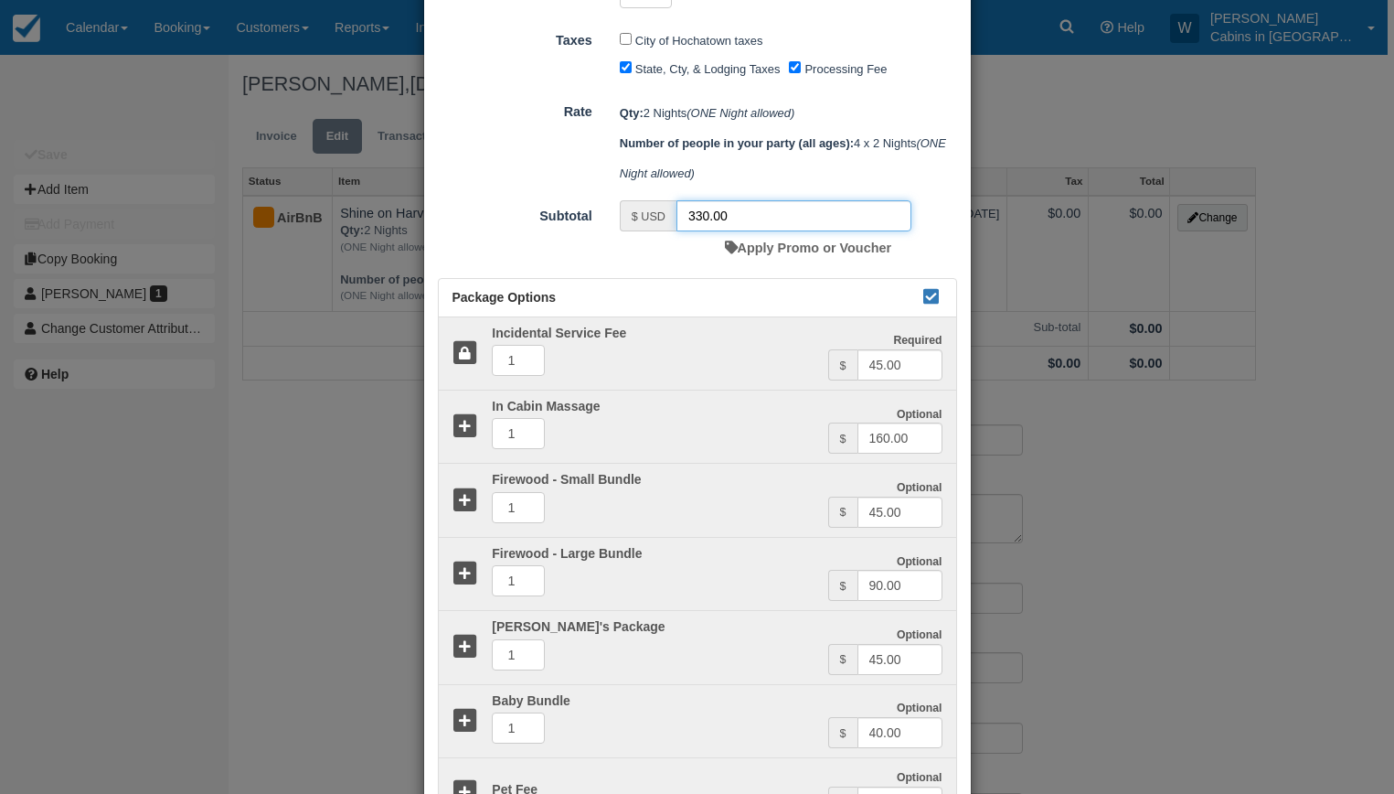
type input "330.00"
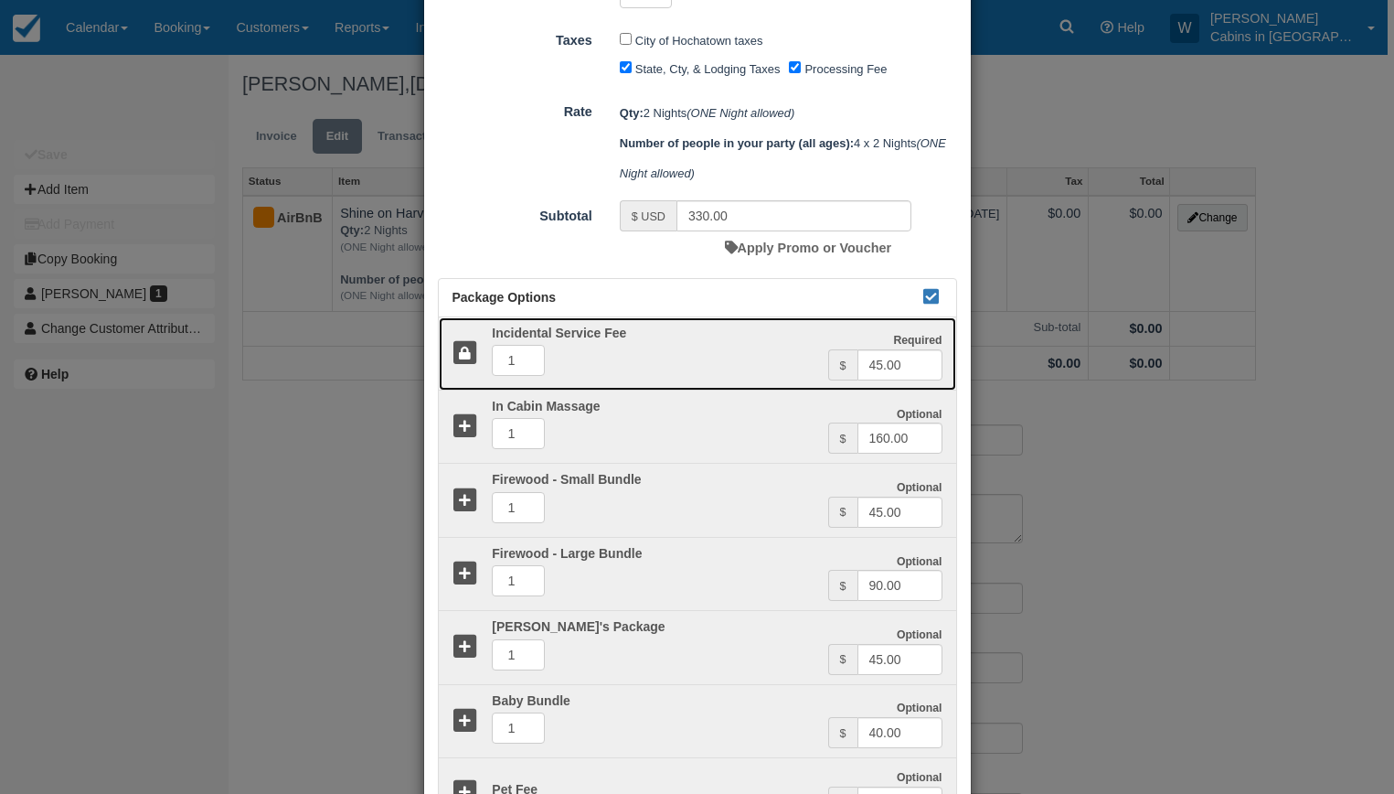
click at [478, 360] on div "1" at bounding box center [652, 363] width 349 height 36
click at [456, 357] on icon at bounding box center [466, 353] width 27 height 27
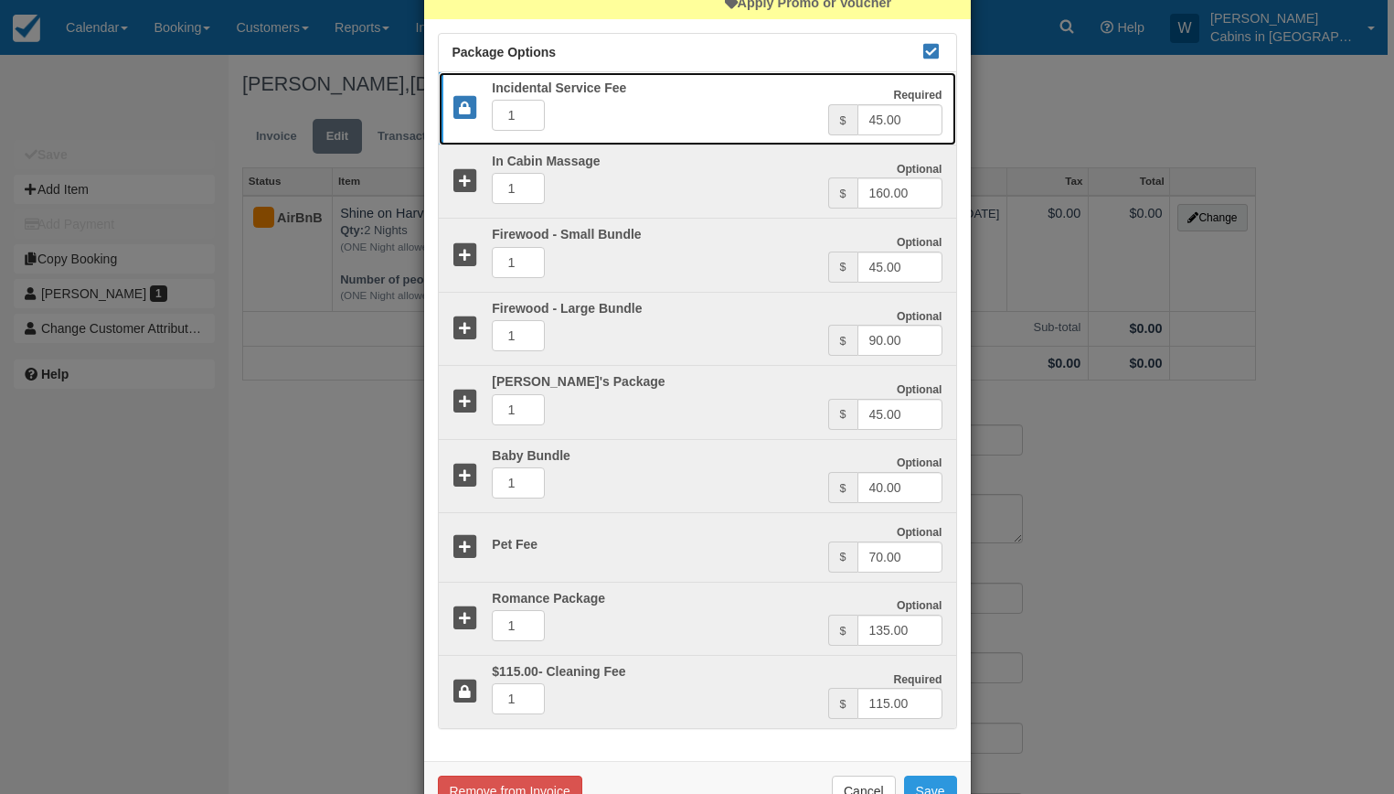
scroll to position [741, 0]
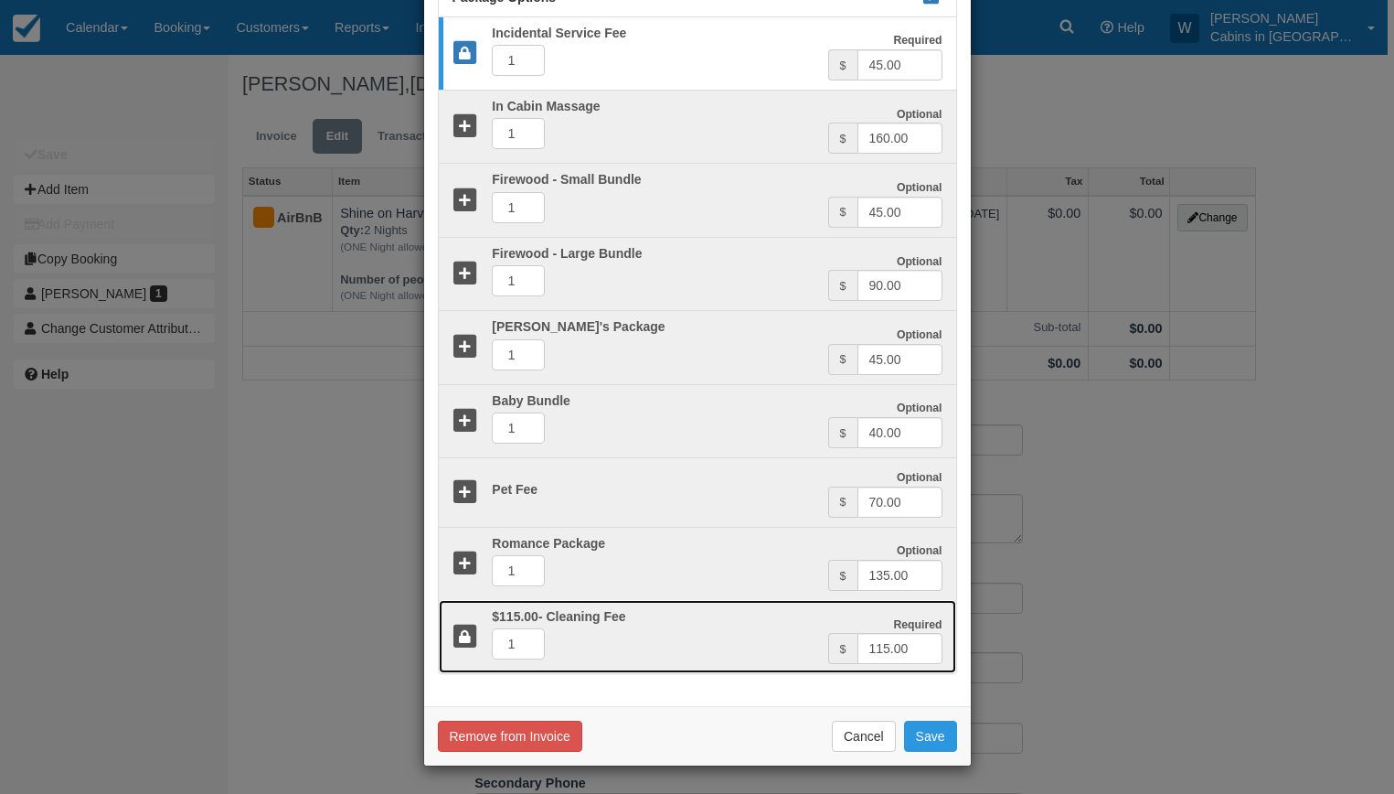
click at [456, 640] on icon at bounding box center [466, 637] width 27 height 27
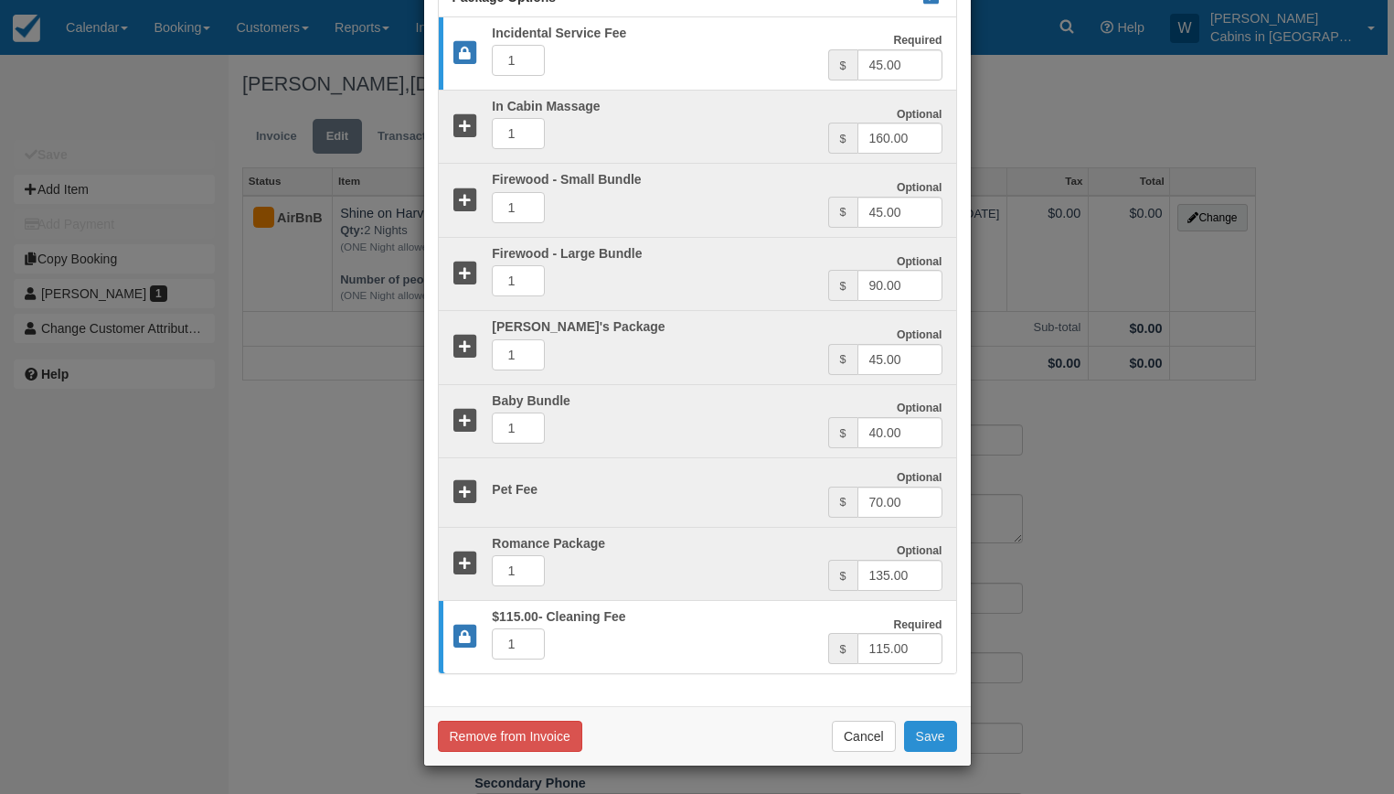
click at [920, 737] on button "Save" at bounding box center [930, 736] width 53 height 31
checkbox input "false"
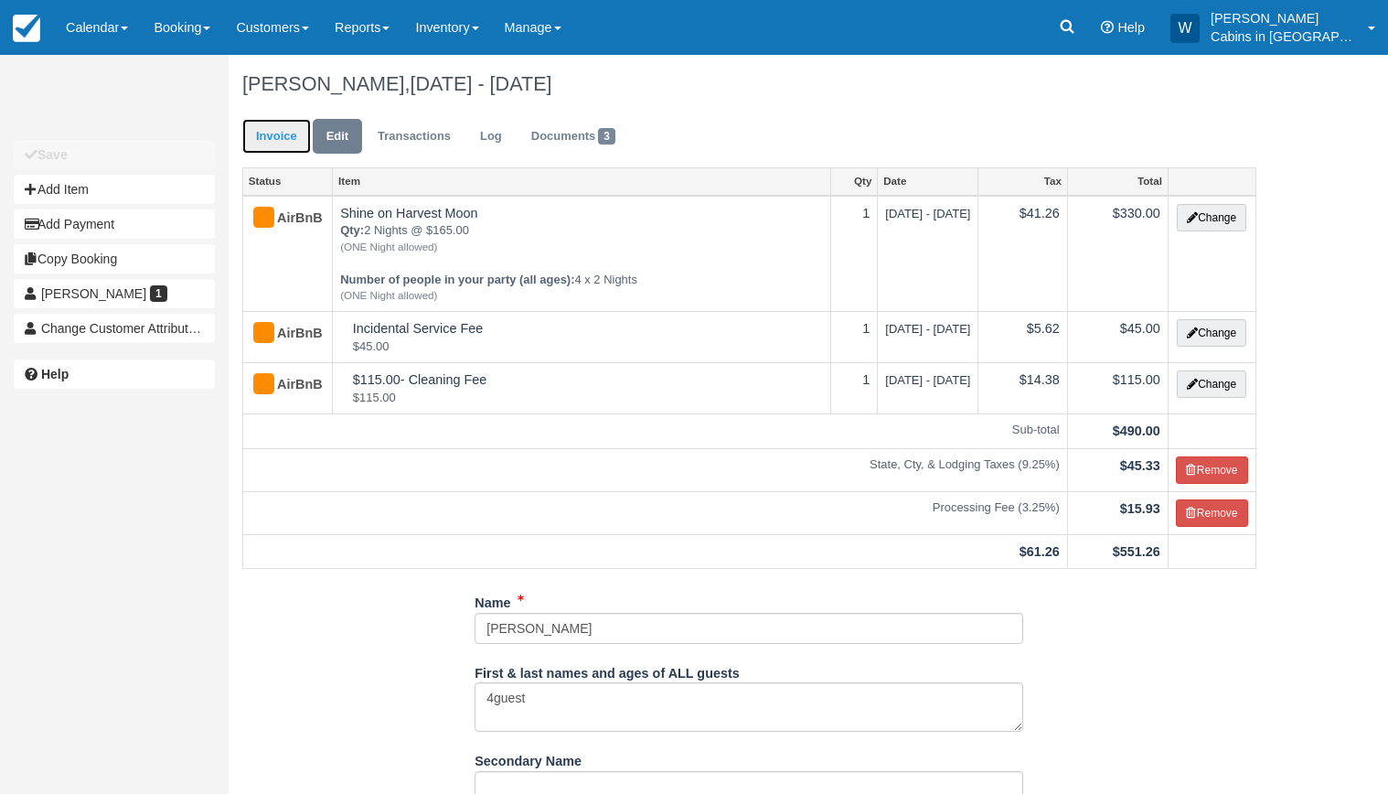
click at [286, 140] on link "Invoice" at bounding box center [276, 137] width 69 height 36
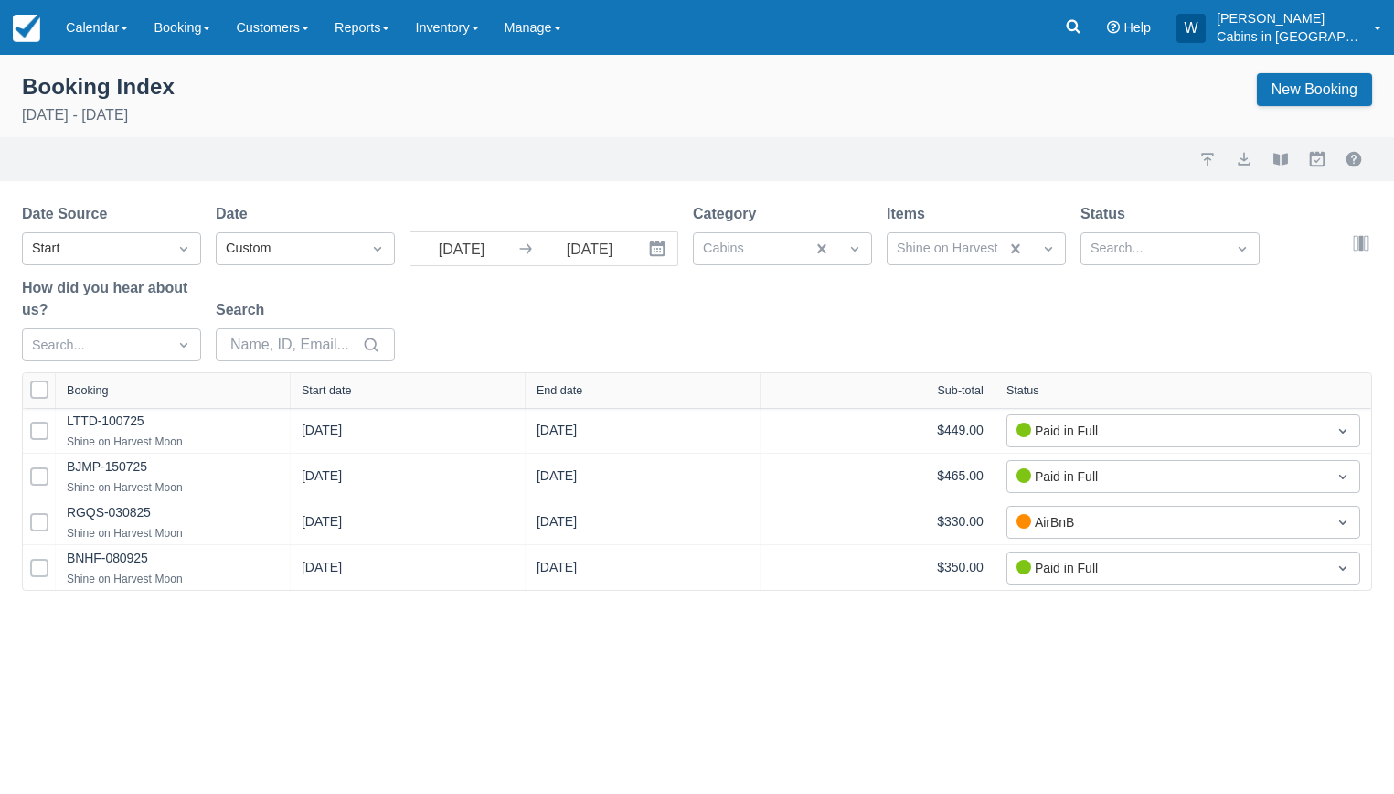
click at [327, 397] on div "Start date" at bounding box center [327, 390] width 50 height 13
click at [1246, 156] on button "export" at bounding box center [1245, 159] width 22 height 22
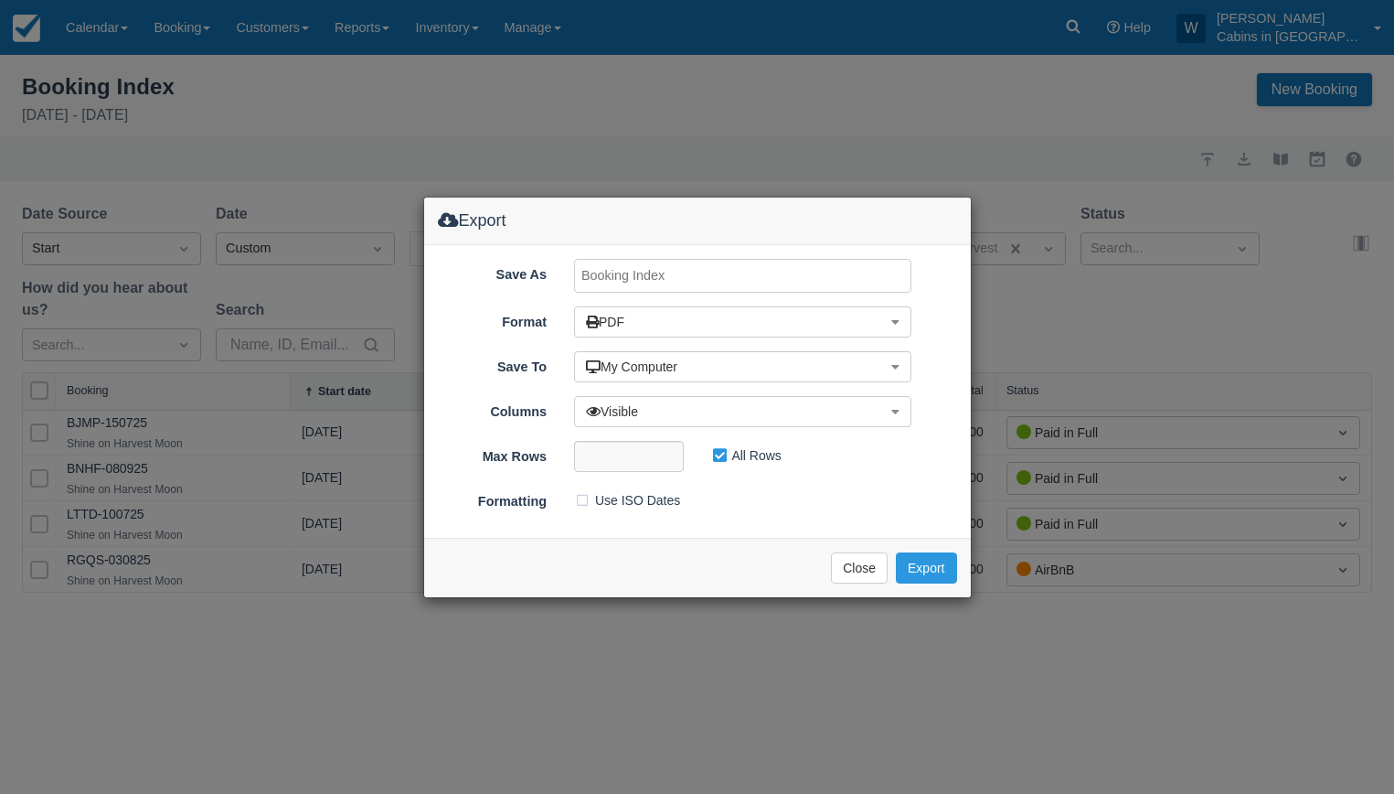
click at [676, 271] on input "Save As" at bounding box center [742, 276] width 337 height 34
type input "Shine ON [DATE]"
click at [927, 570] on button "Export" at bounding box center [926, 567] width 60 height 31
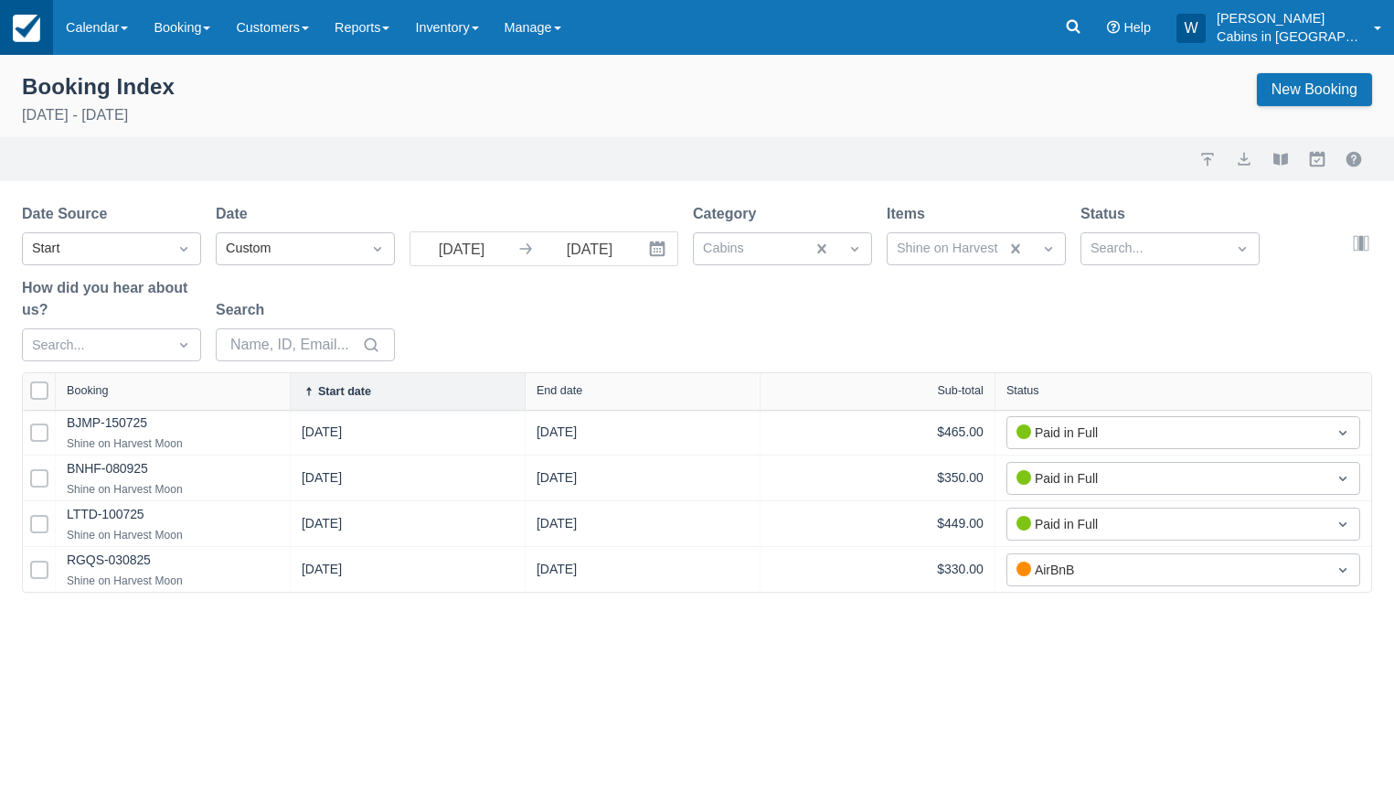
click at [28, 24] on img at bounding box center [26, 28] width 27 height 27
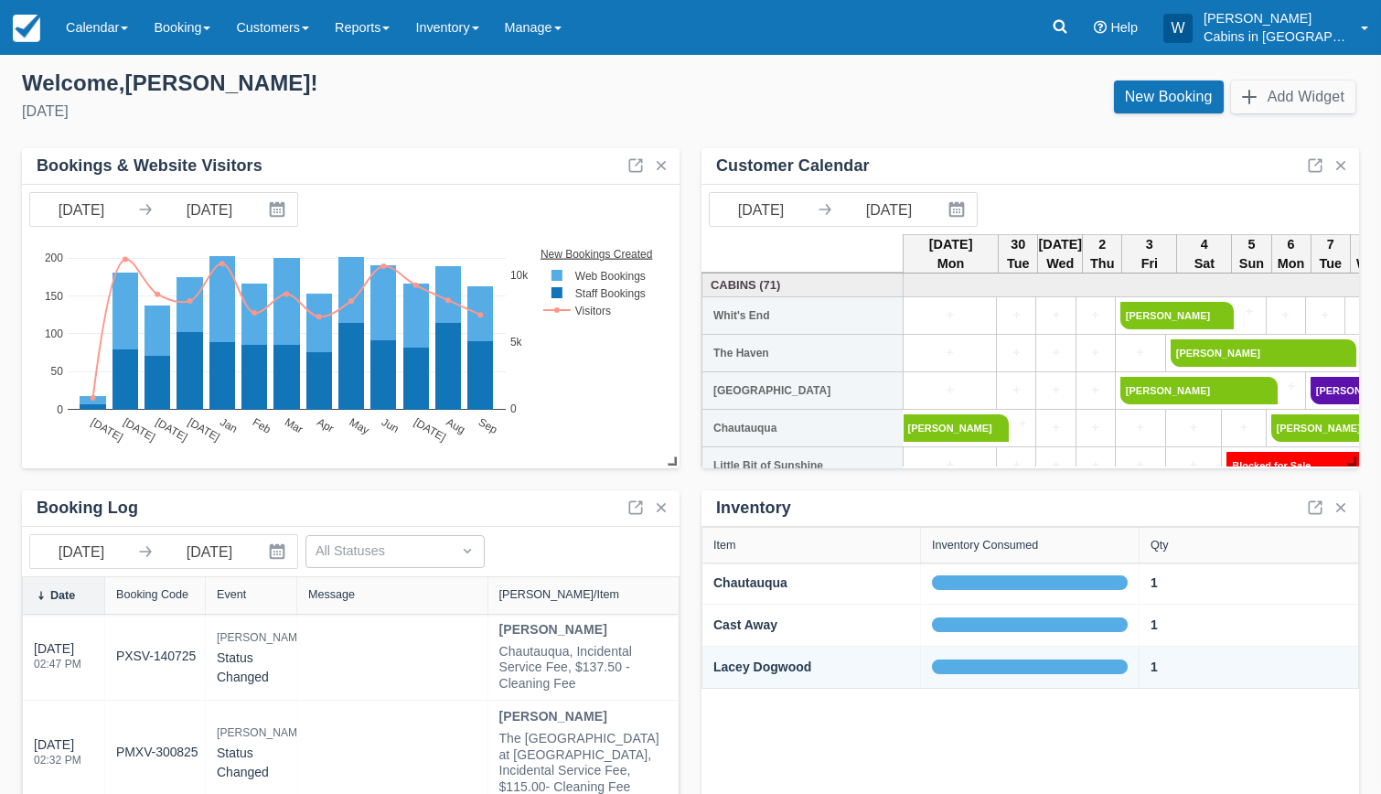
scroll to position [31, 0]
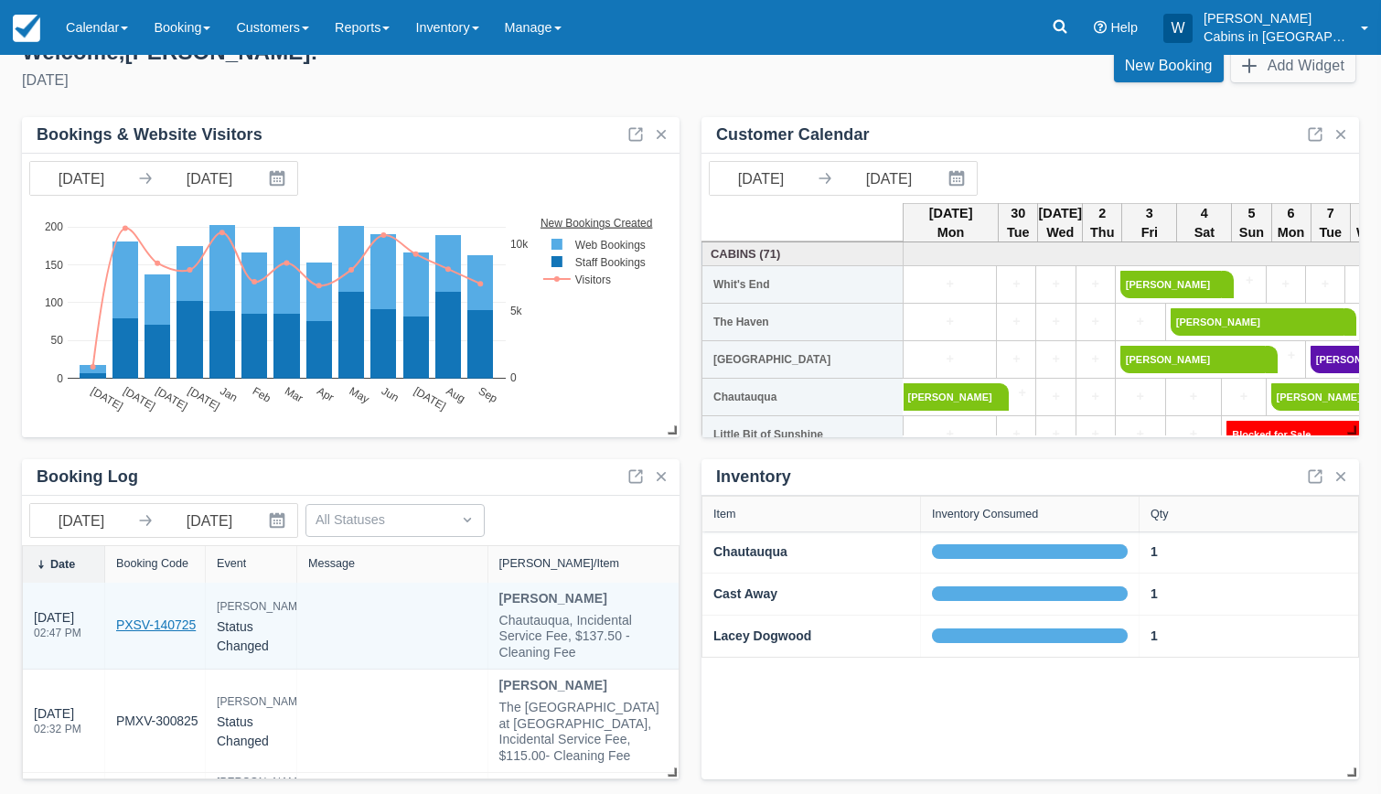
click at [158, 622] on link "PXSV-140725" at bounding box center [156, 624] width 80 height 19
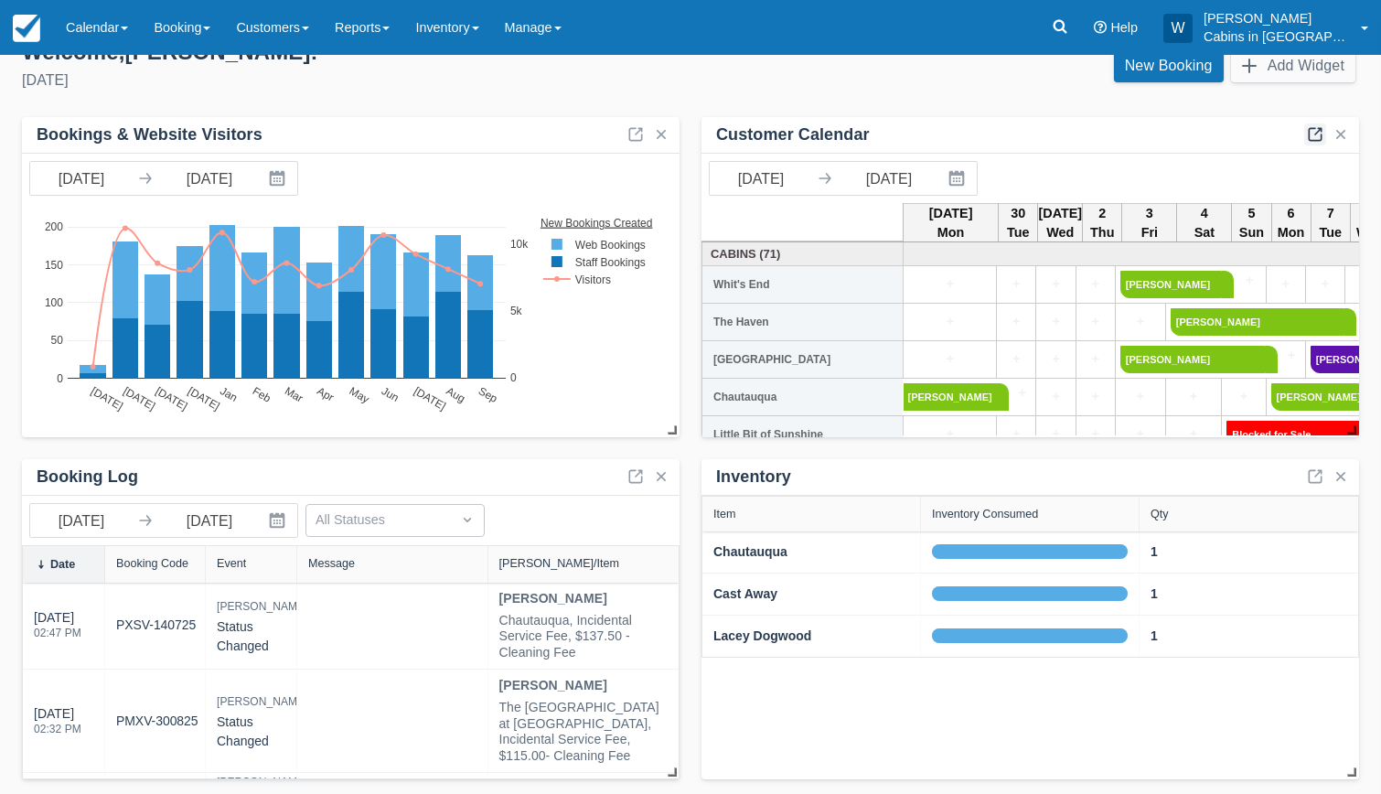
click at [1316, 129] on link at bounding box center [1315, 134] width 22 height 22
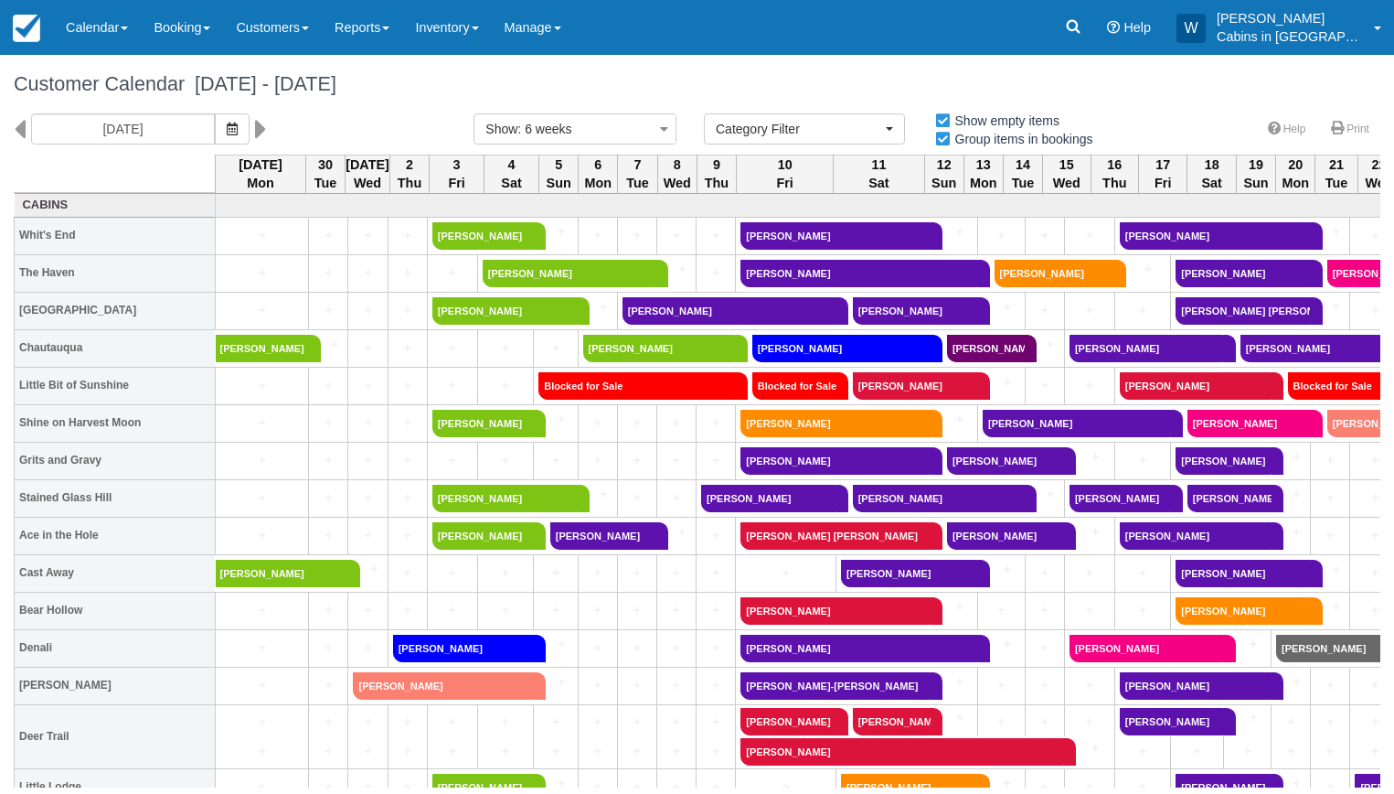
select select
click at [227, 127] on icon "button" at bounding box center [232, 129] width 11 height 13
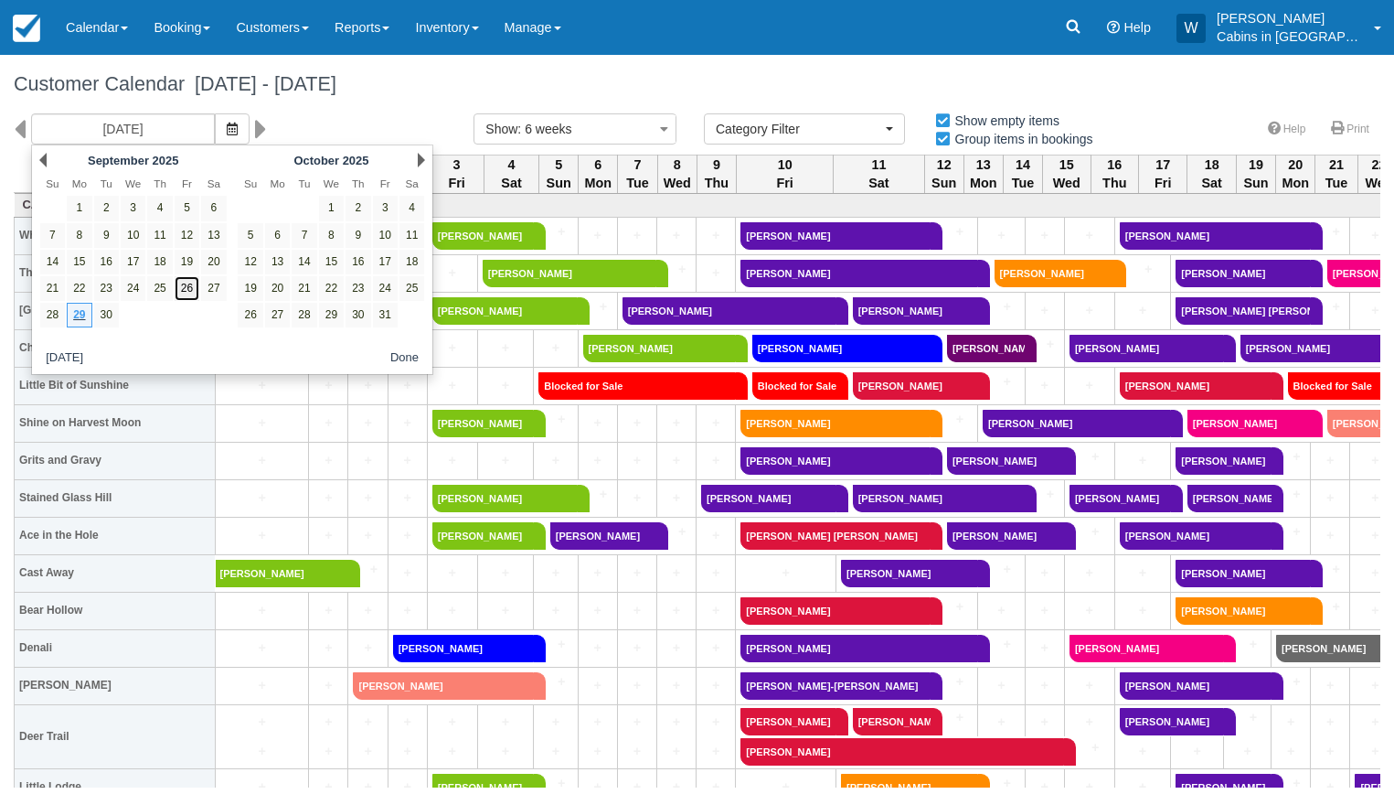
click at [192, 288] on link "26" at bounding box center [187, 288] width 25 height 25
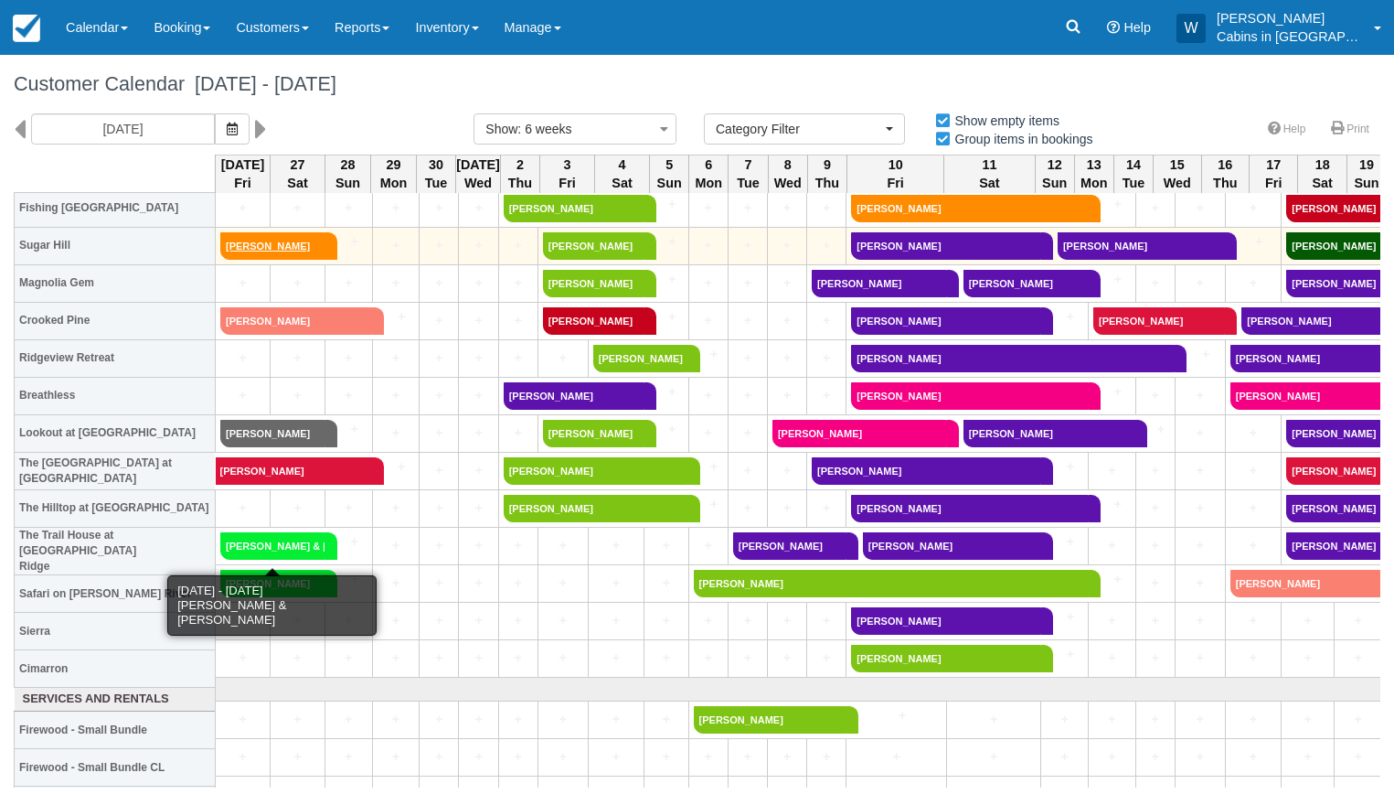
scroll to position [692, 0]
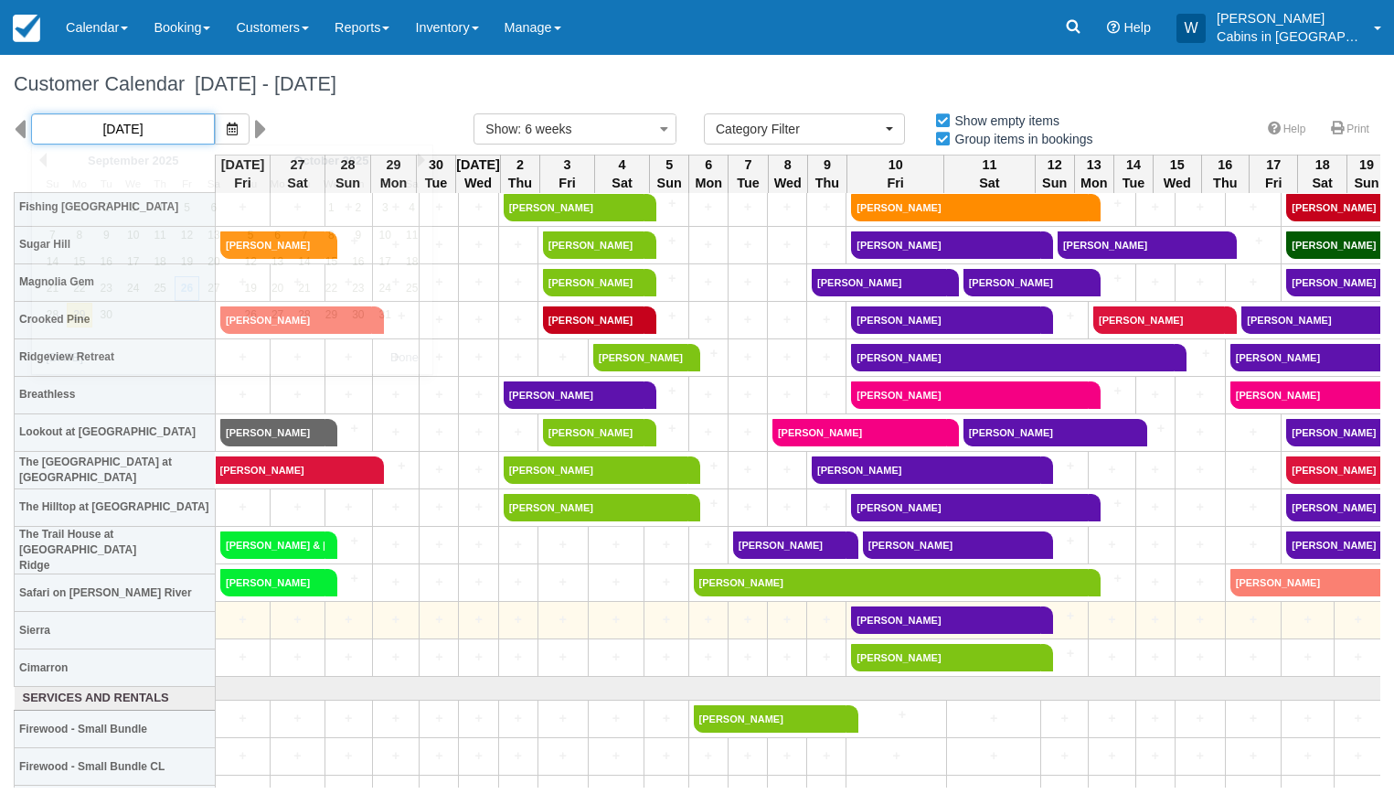
click at [923, 604] on td "Brittany Ware" at bounding box center [944, 619] width 195 height 37
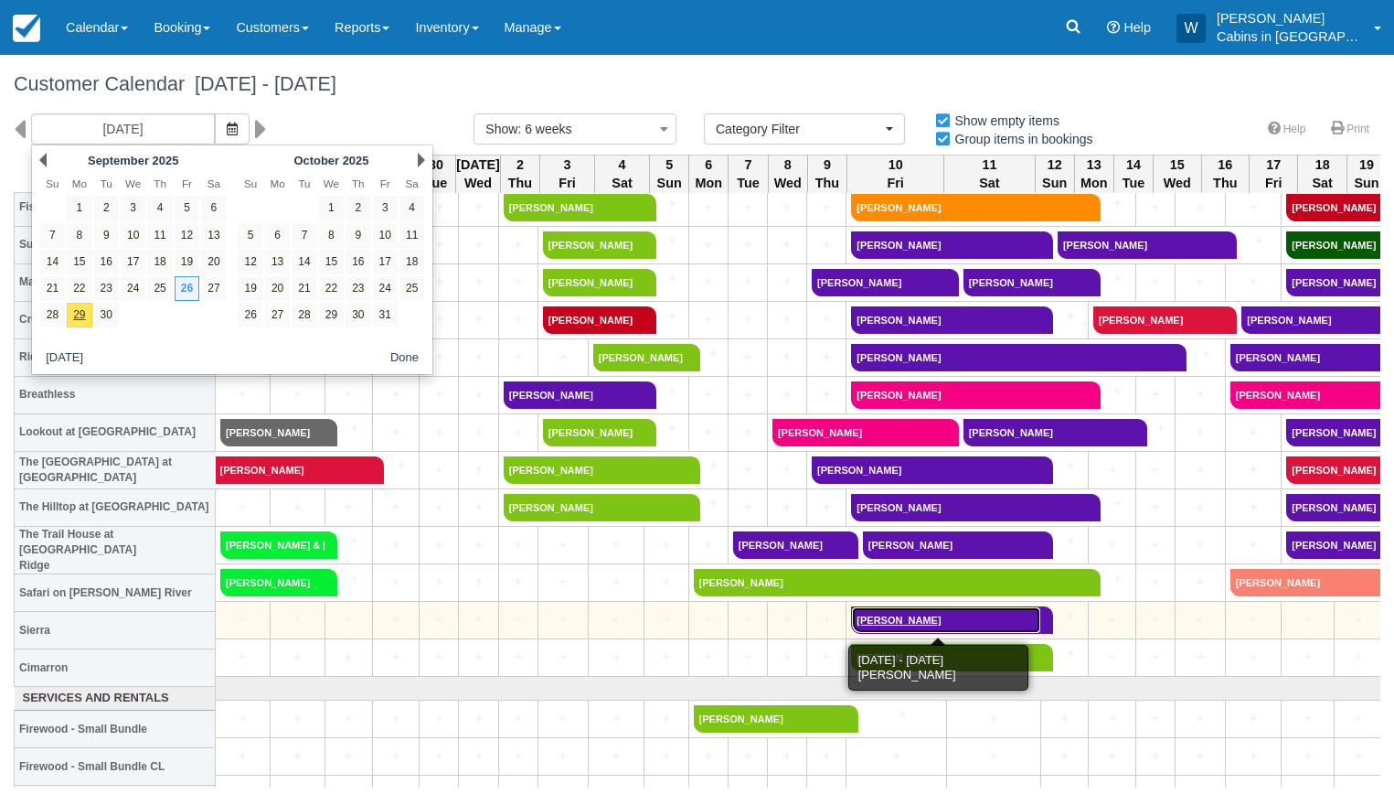
click at [915, 624] on link "Brittany Ware" at bounding box center [946, 619] width 190 height 27
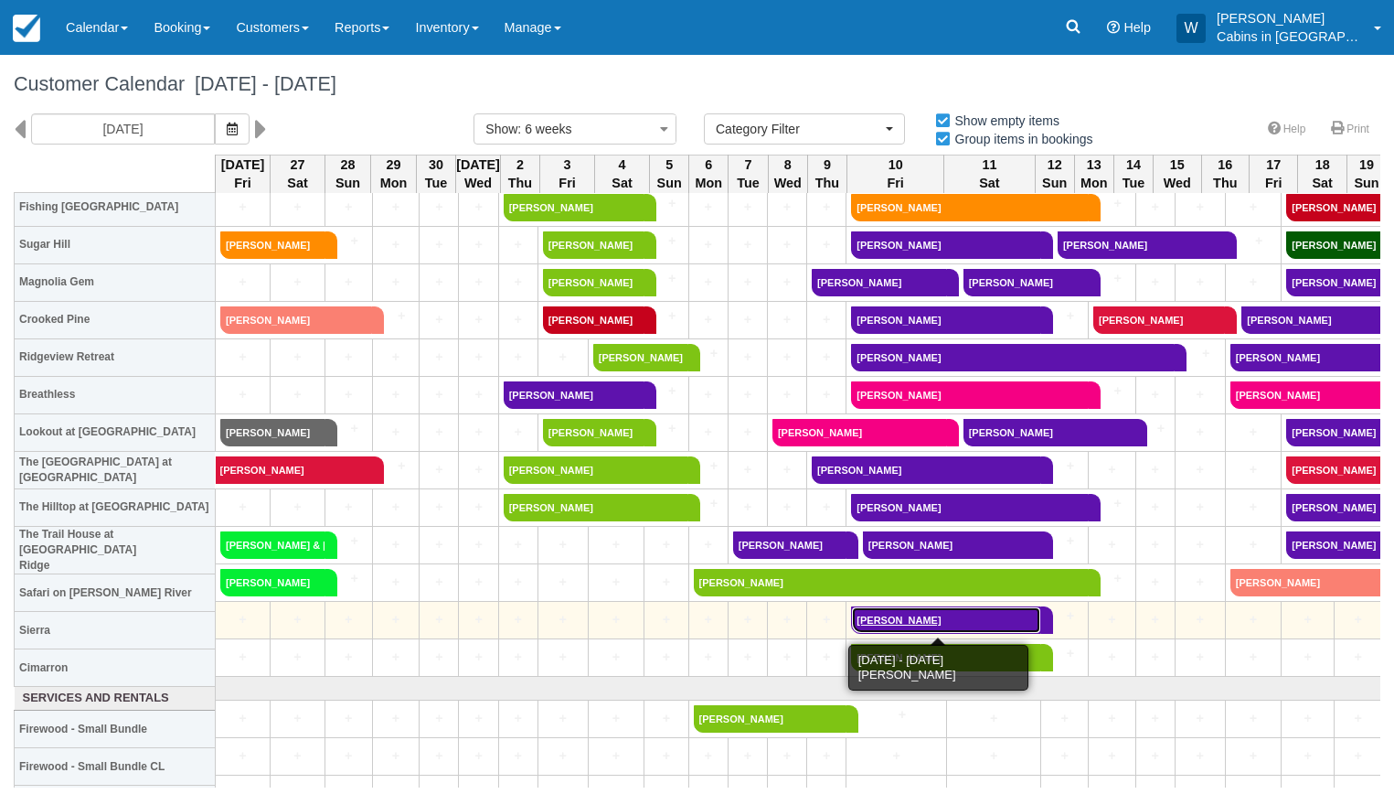
click at [917, 619] on link "[PERSON_NAME]" at bounding box center [946, 619] width 190 height 27
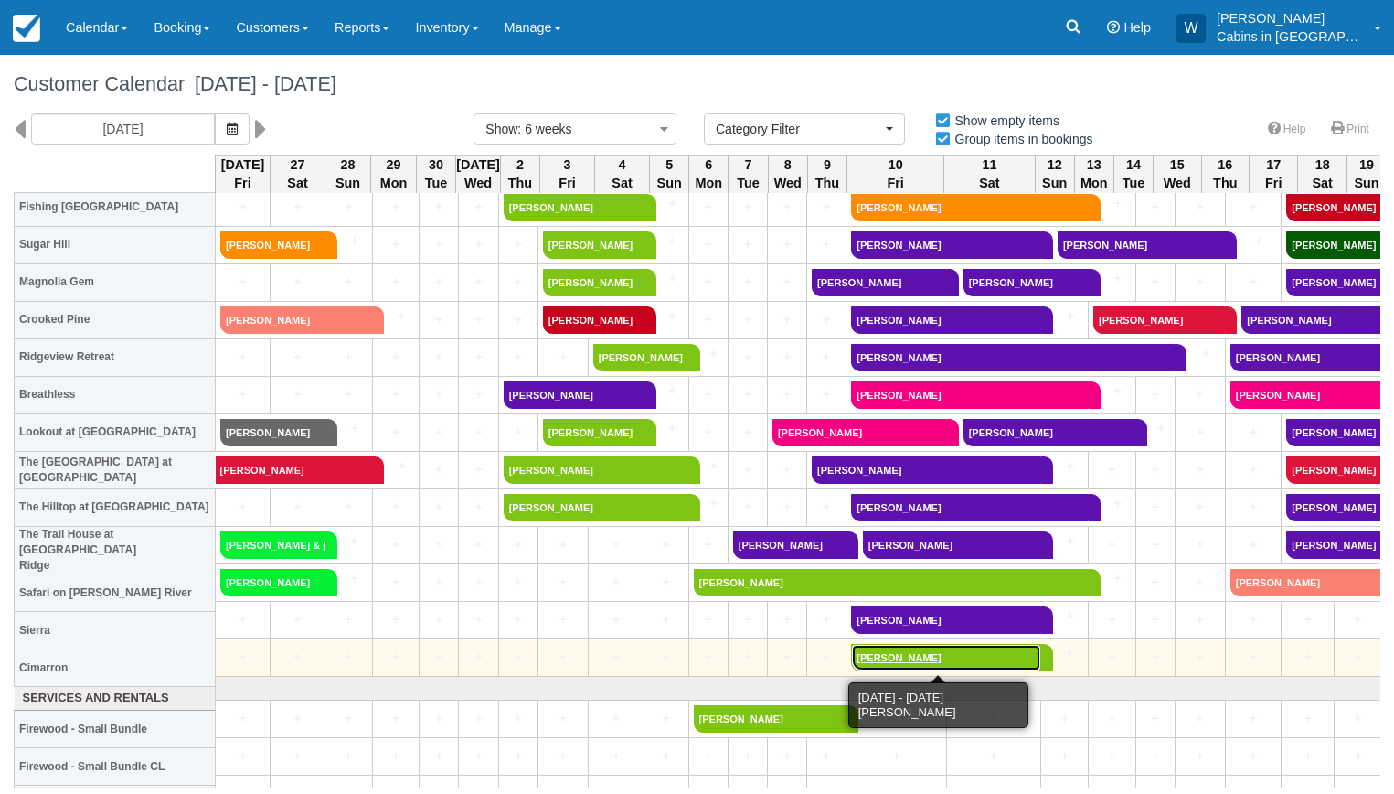
click at [882, 656] on link "Christina Gilbert" at bounding box center [946, 657] width 190 height 27
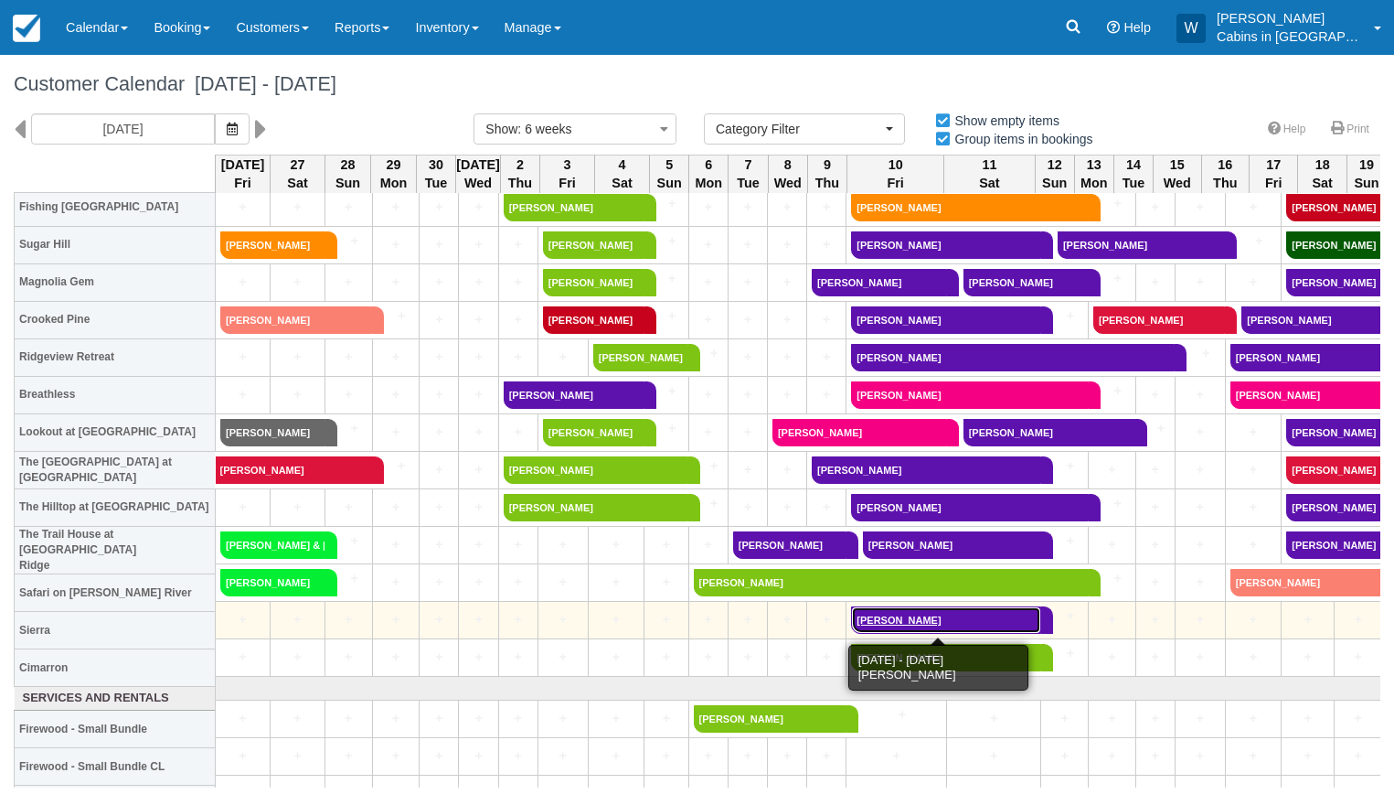
click at [898, 618] on link "[PERSON_NAME]" at bounding box center [946, 619] width 190 height 27
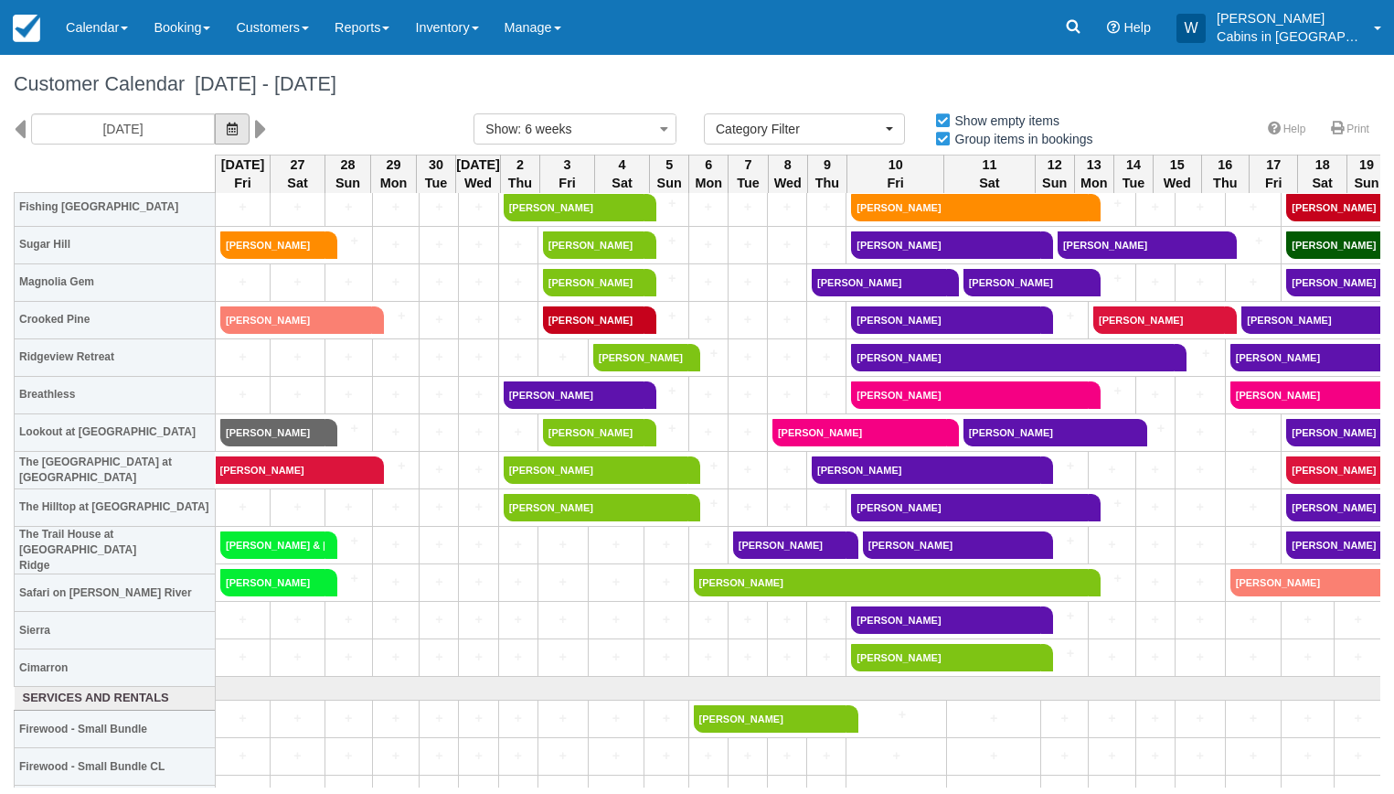
click at [227, 131] on icon "button" at bounding box center [232, 129] width 11 height 13
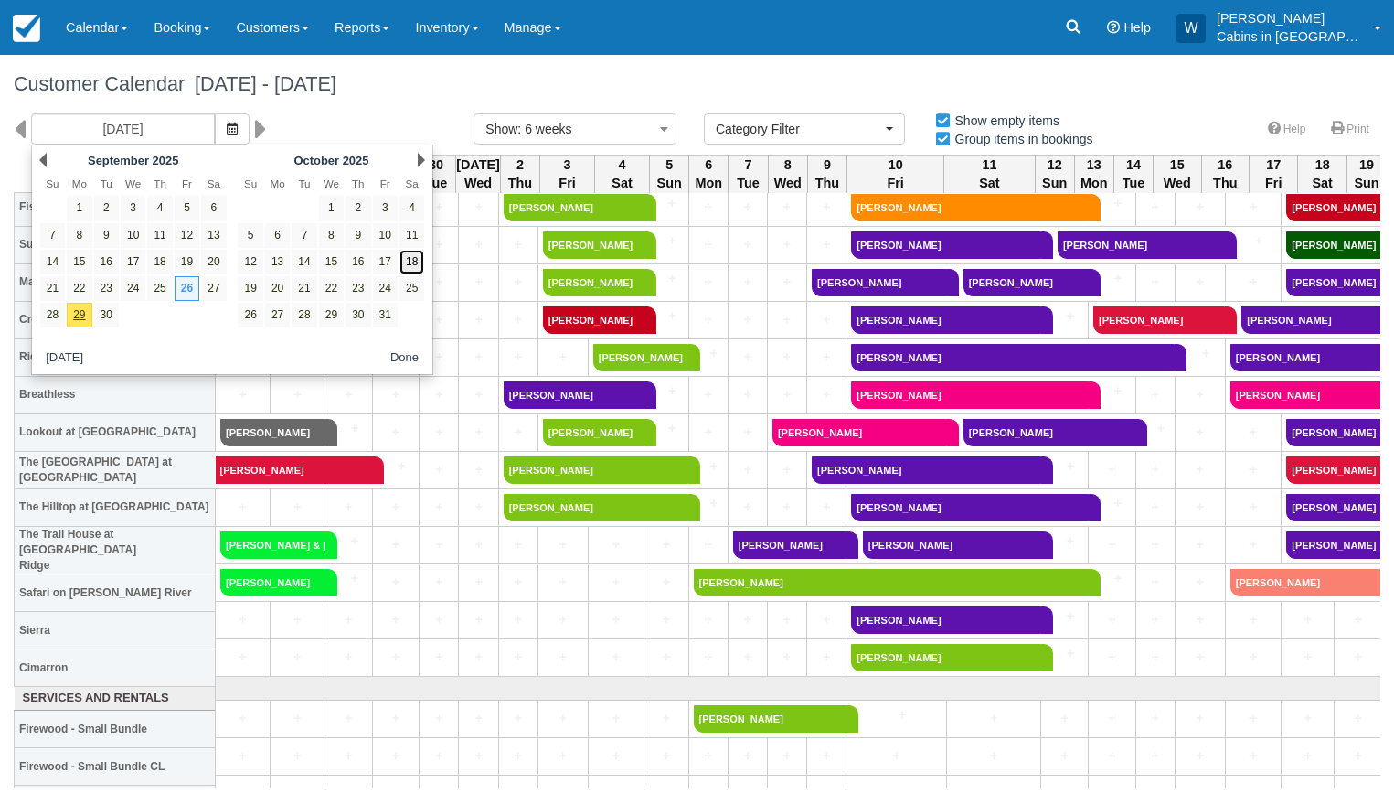
click at [411, 262] on link "18" at bounding box center [412, 262] width 25 height 25
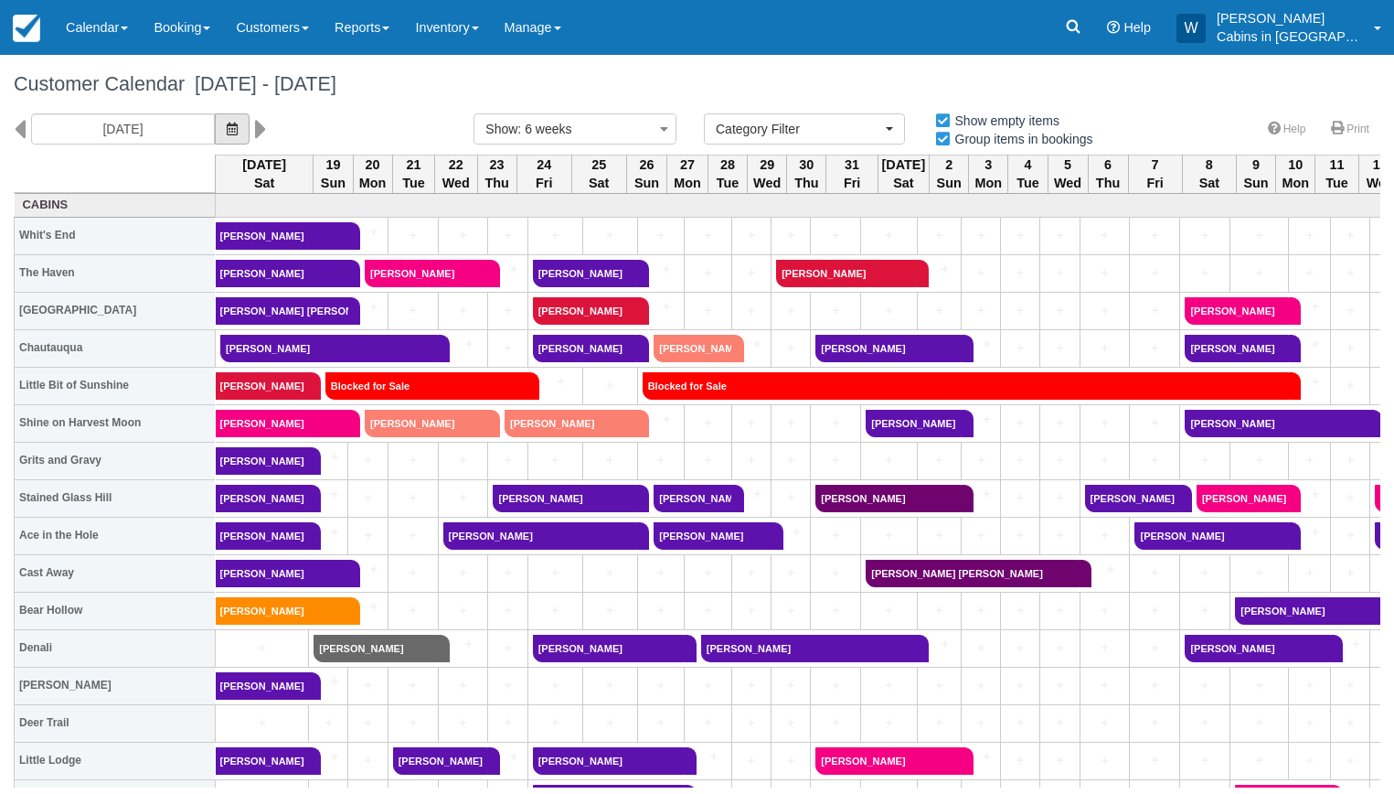
click at [227, 127] on icon "button" at bounding box center [232, 129] width 11 height 13
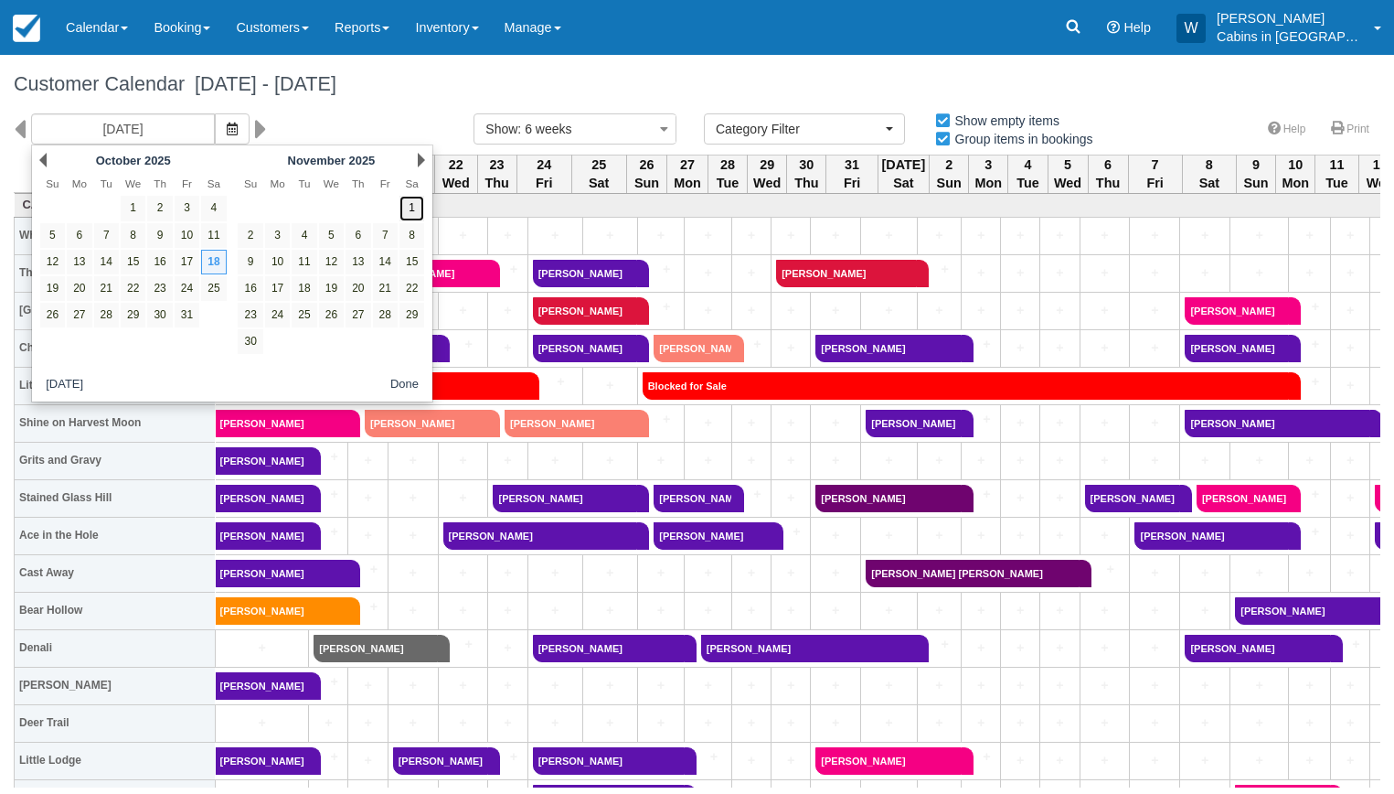
click at [410, 215] on link "1" at bounding box center [412, 208] width 25 height 25
type input "11/01/25"
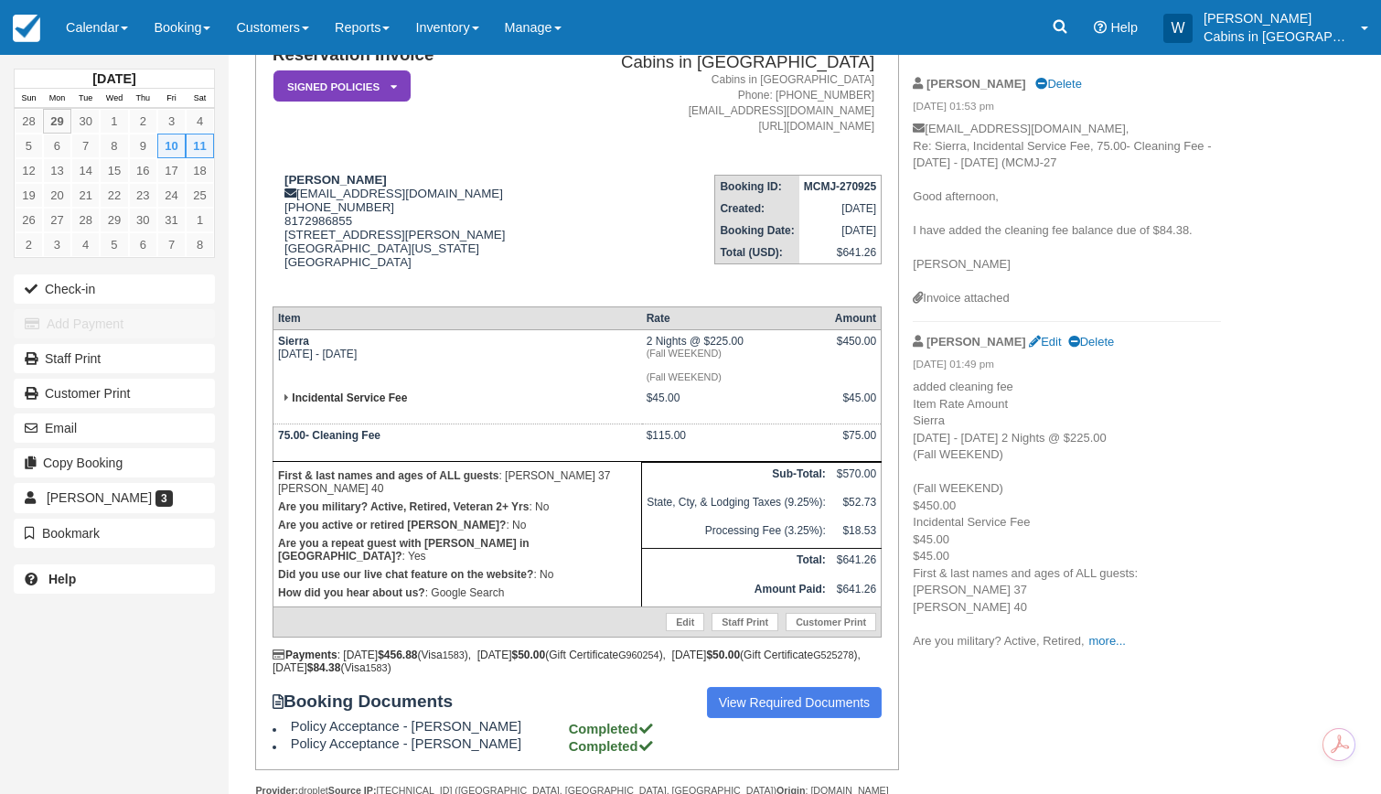
scroll to position [158, 0]
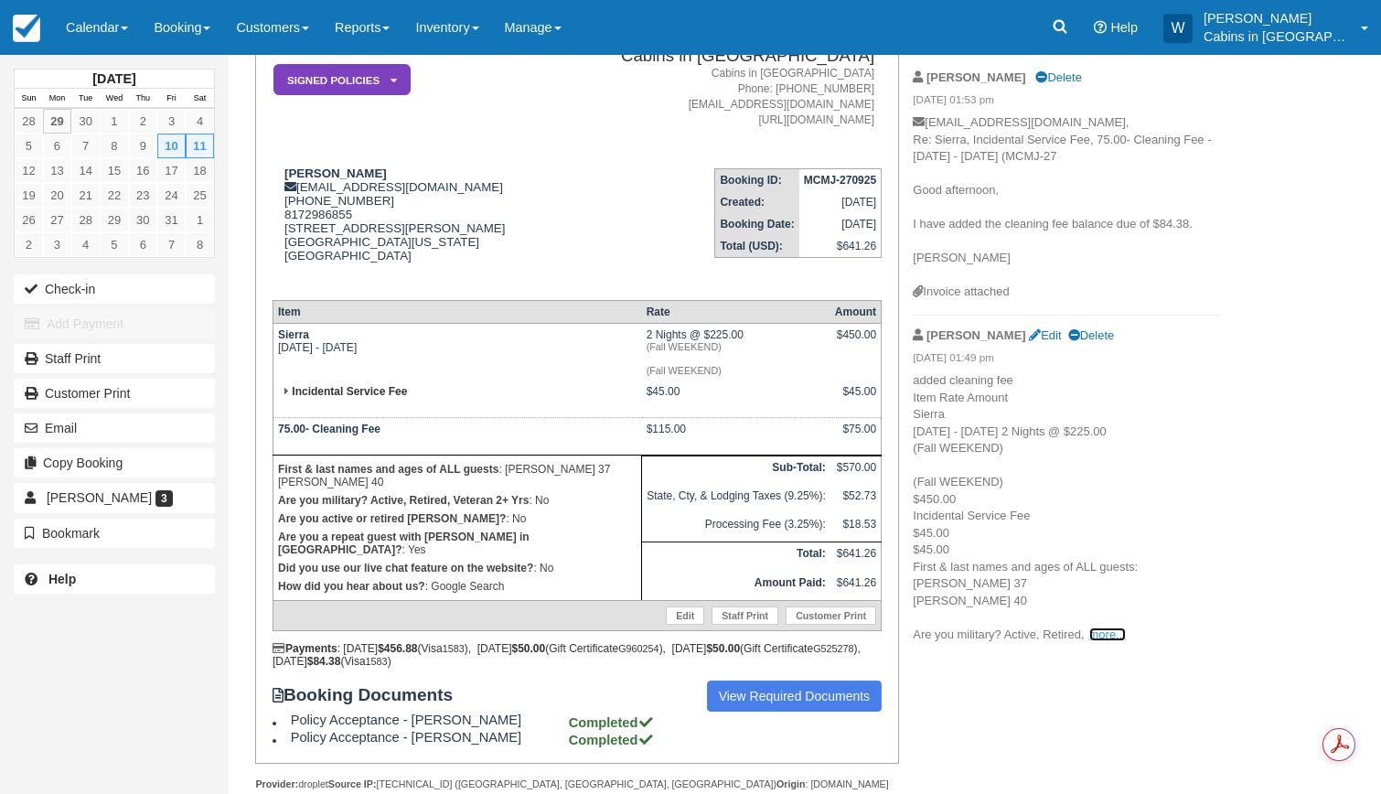
click at [1100, 636] on link "more..." at bounding box center [1107, 634] width 37 height 14
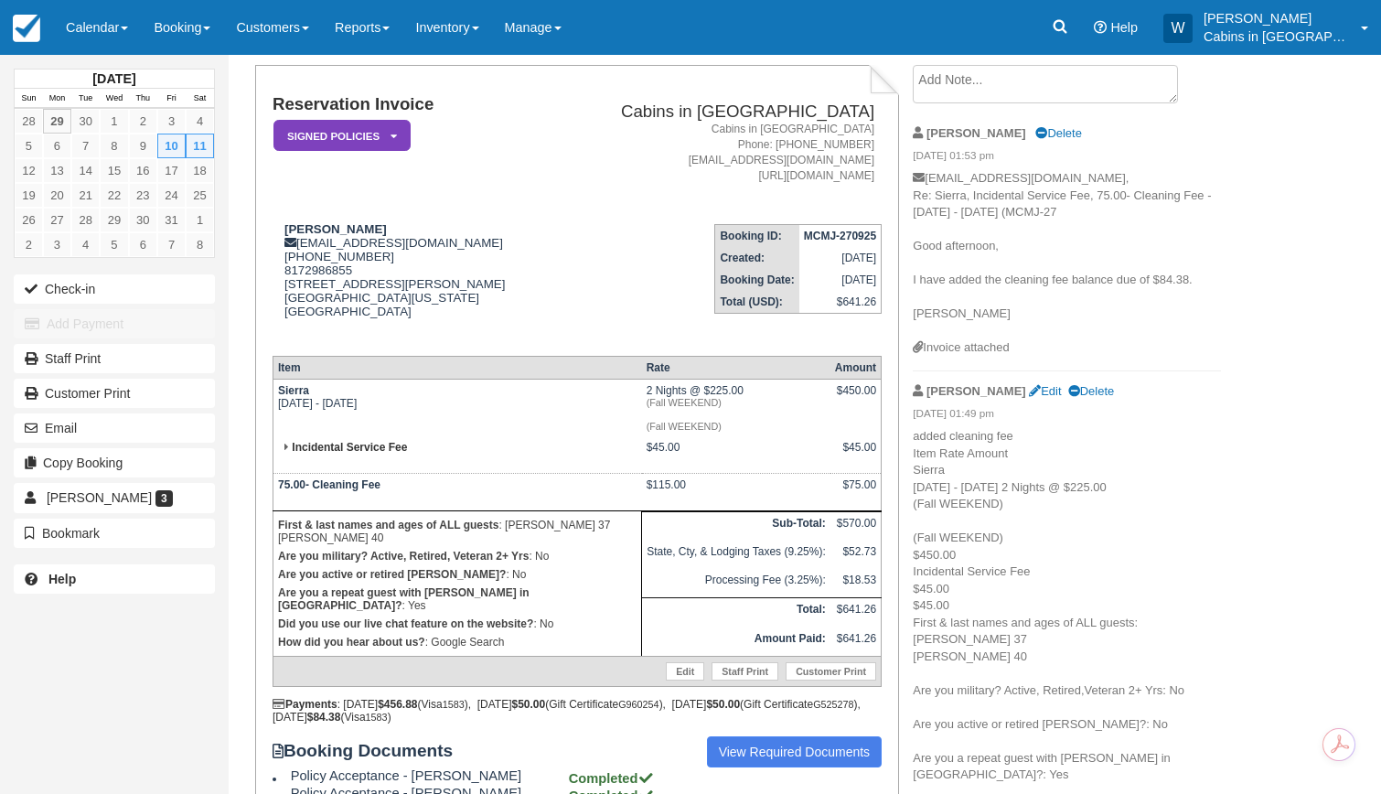
scroll to position [0, 0]
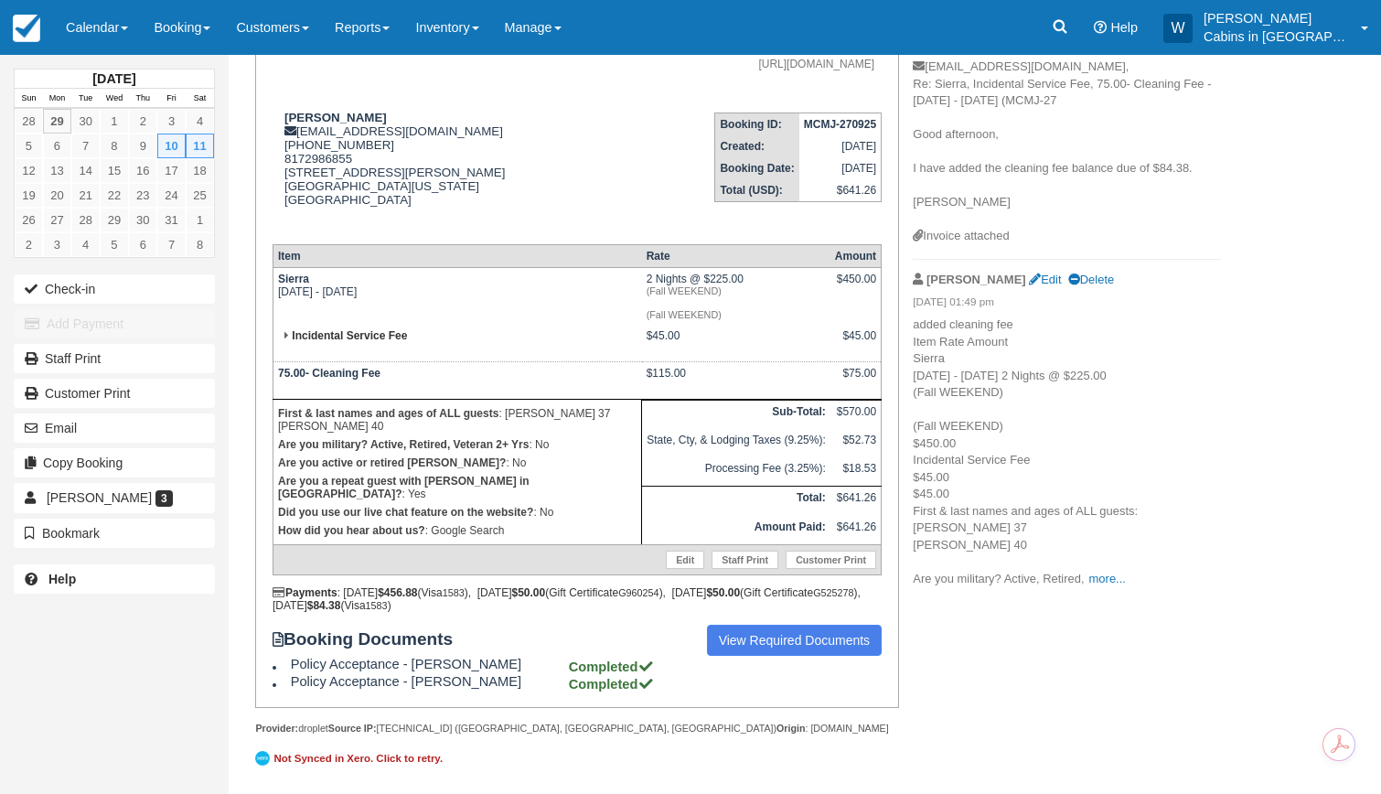
scroll to position [226, 0]
click at [1113, 572] on link "more..." at bounding box center [1107, 579] width 37 height 14
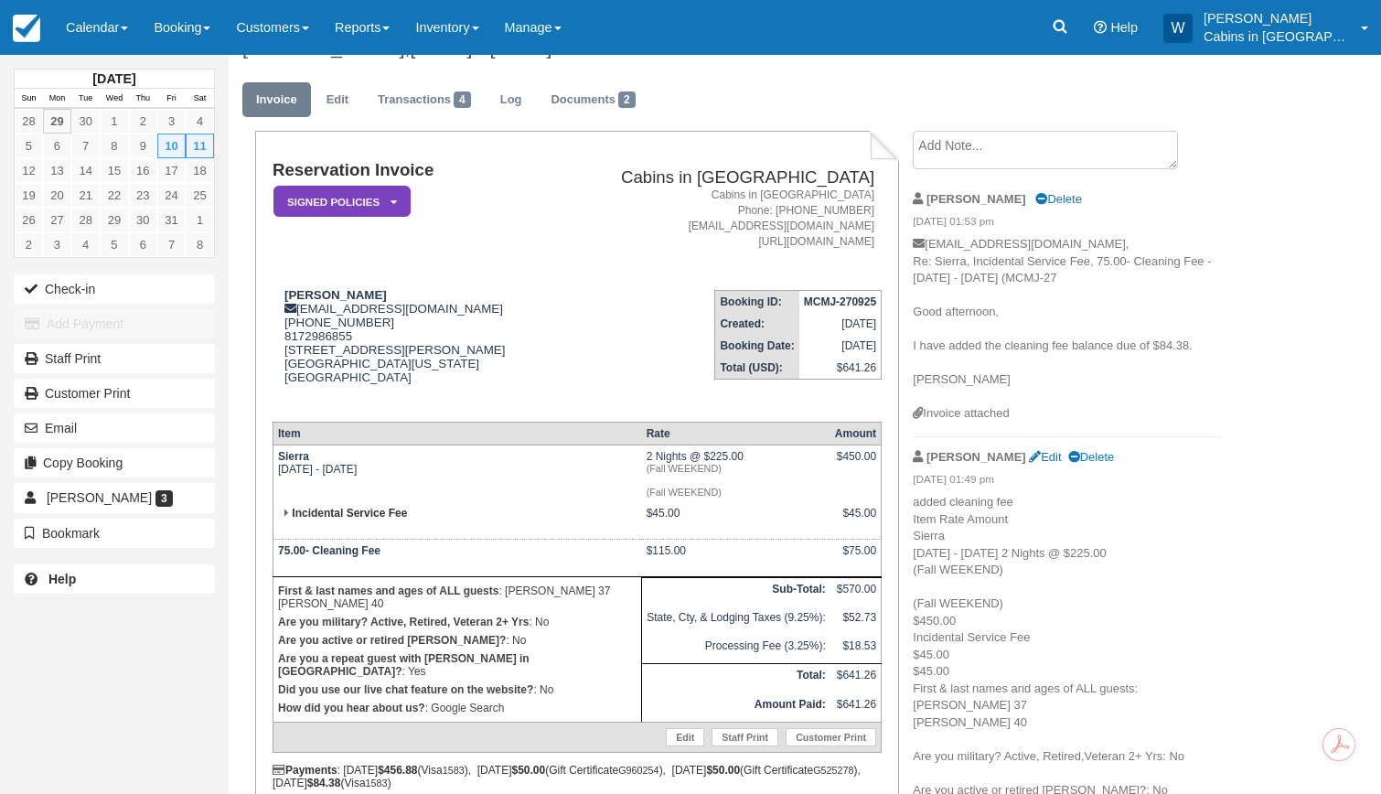
scroll to position [0, 0]
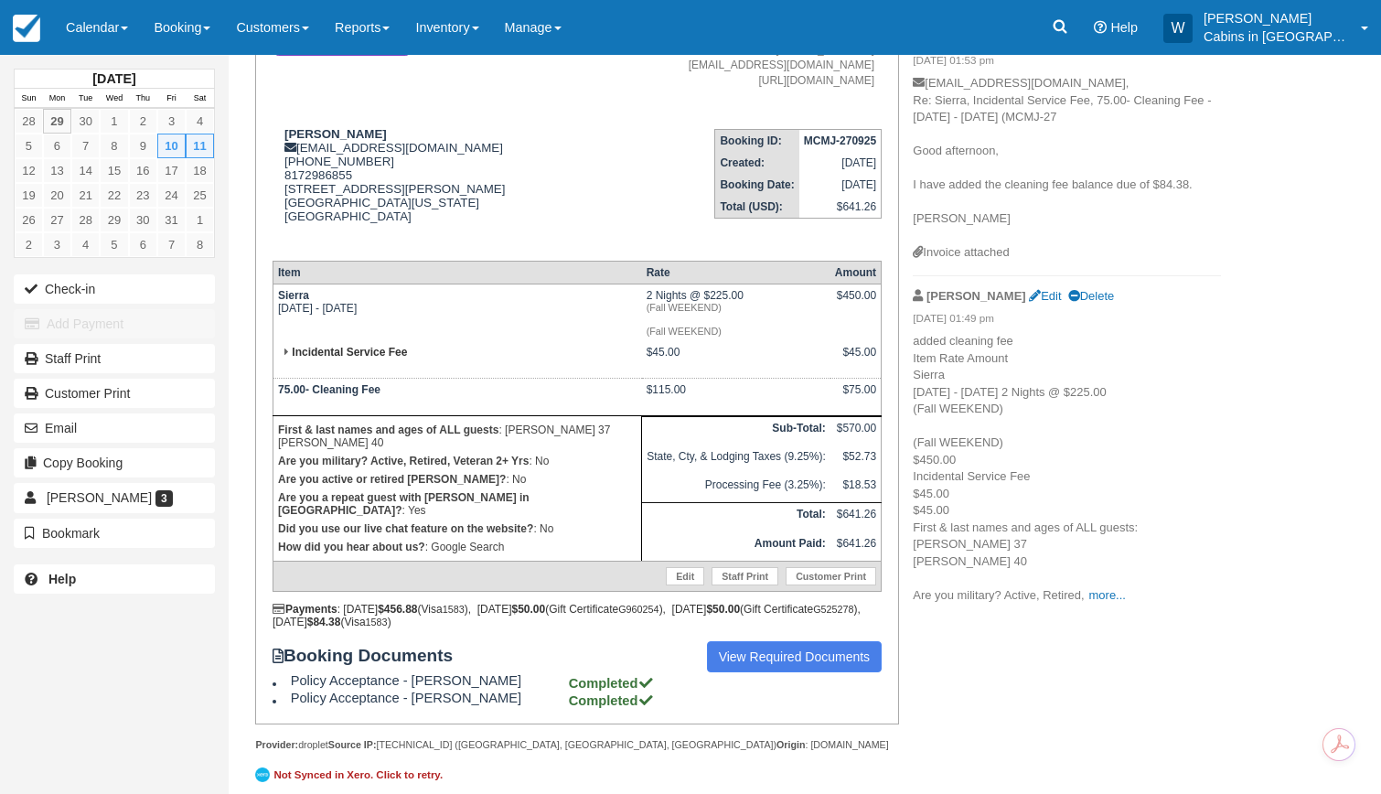
scroll to position [226, 0]
